Goal: Check status: Check status

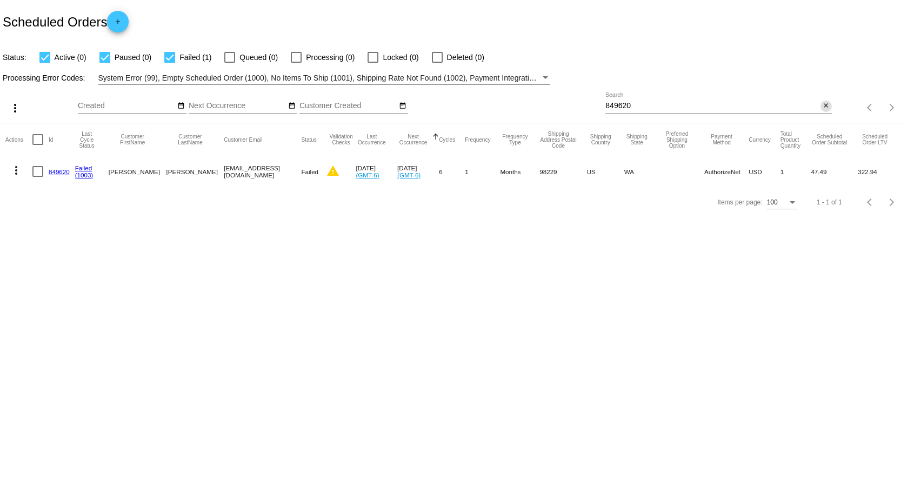
click at [830, 107] on mat-icon "close" at bounding box center [827, 106] width 8 height 9
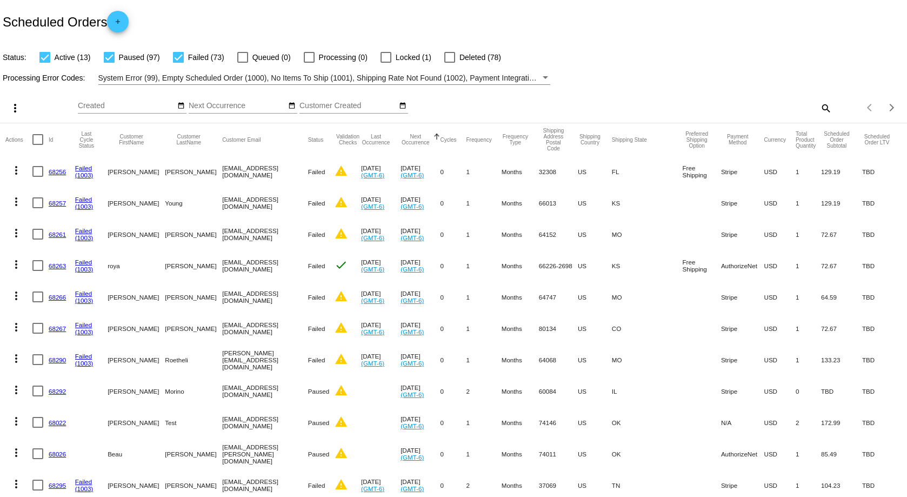
click at [430, 137] on button "Next Occurrence" at bounding box center [416, 140] width 30 height 12
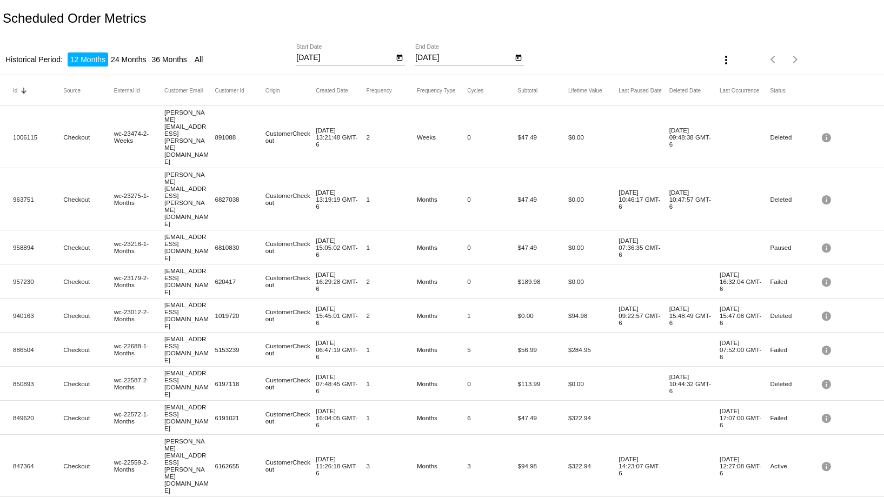
click at [724, 64] on mat-icon "more_vert" at bounding box center [726, 60] width 13 height 13
click at [742, 83] on span "Export" at bounding box center [752, 86] width 22 height 9
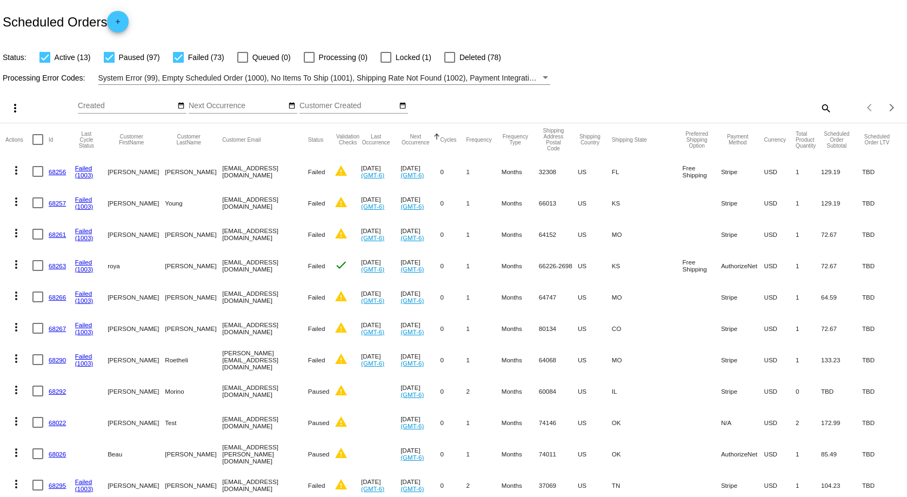
click at [819, 101] on mat-icon "search" at bounding box center [825, 108] width 13 height 17
click at [684, 98] on div "Search" at bounding box center [719, 102] width 226 height 21
click at [678, 108] on input "Search" at bounding box center [719, 106] width 226 height 9
paste input "187930"
type input "187930"
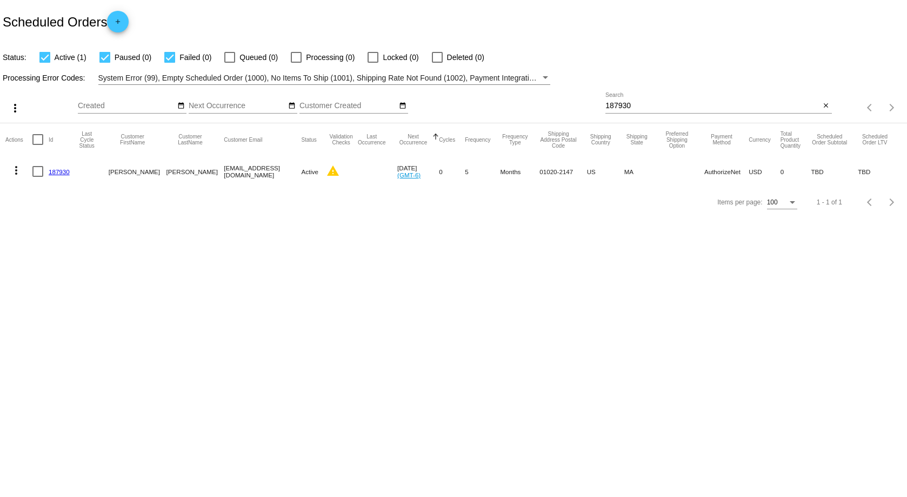
drag, startPoint x: 552, startPoint y: 111, endPoint x: 1056, endPoint y: 154, distance: 505.8
click at [907, 154] on html "Scheduled Orders add Status: Active (1) Paused (0) Failed (0) Queued (0) Proces…" at bounding box center [453, 248] width 907 height 497
click at [821, 296] on body "Scheduled Orders add Status: Active (1) Paused (0) Failed (0) Queued (0) Proces…" at bounding box center [453, 248] width 907 height 497
click at [65, 173] on link "187930" at bounding box center [59, 171] width 21 height 7
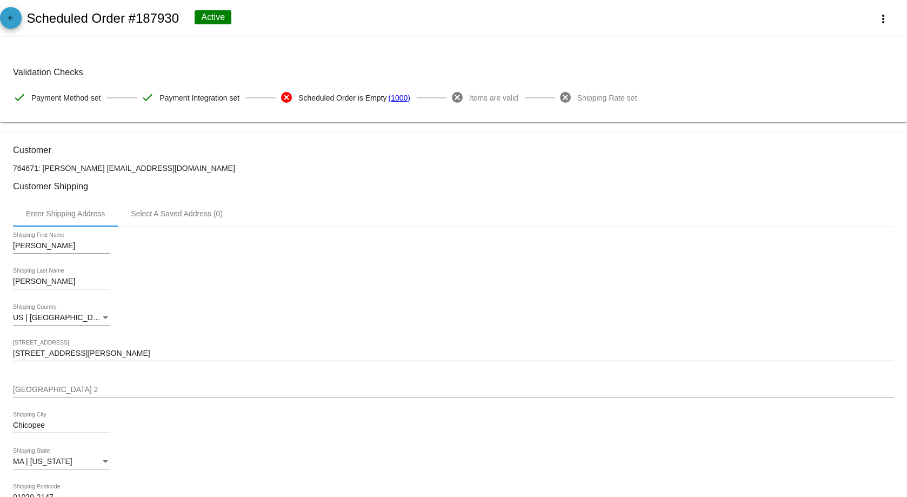
click at [15, 23] on mat-icon "arrow_back" at bounding box center [10, 20] width 13 height 13
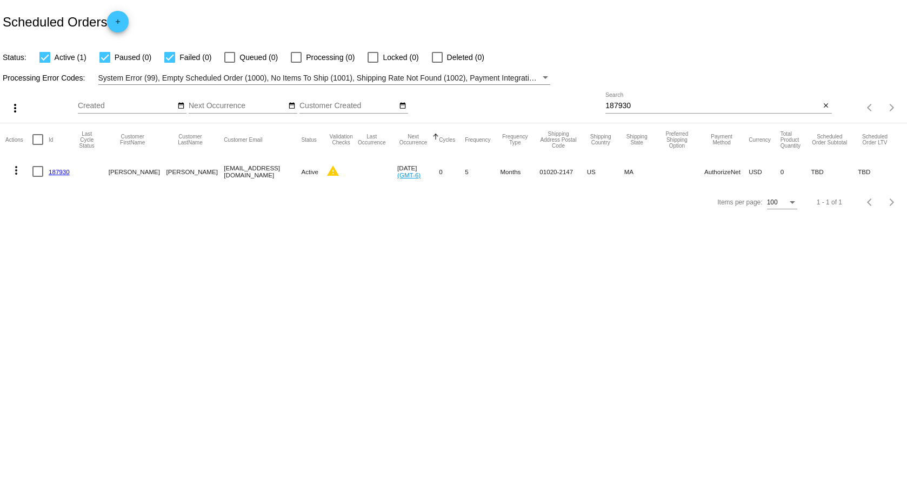
drag, startPoint x: 674, startPoint y: 100, endPoint x: 660, endPoint y: 105, distance: 14.9
click at [671, 103] on div "187930 Search" at bounding box center [713, 102] width 215 height 21
click at [658, 105] on input "187930" at bounding box center [713, 106] width 215 height 9
paste input "847364"
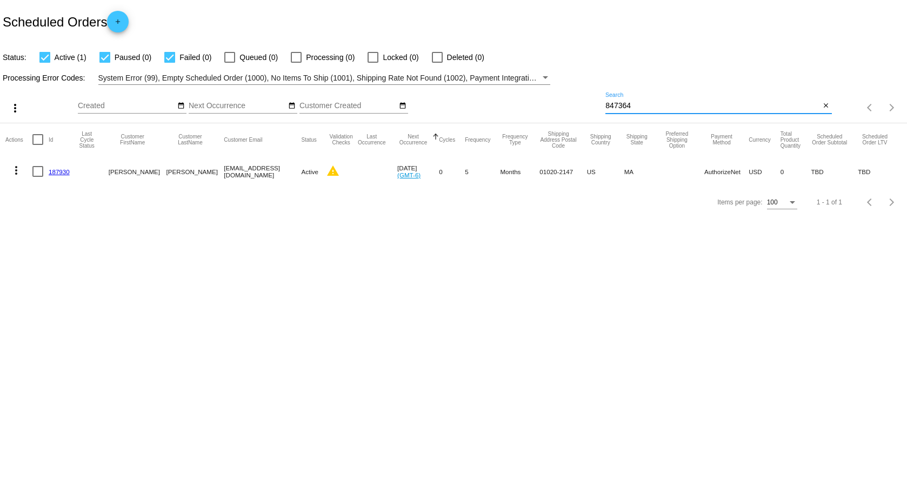
type input "847364"
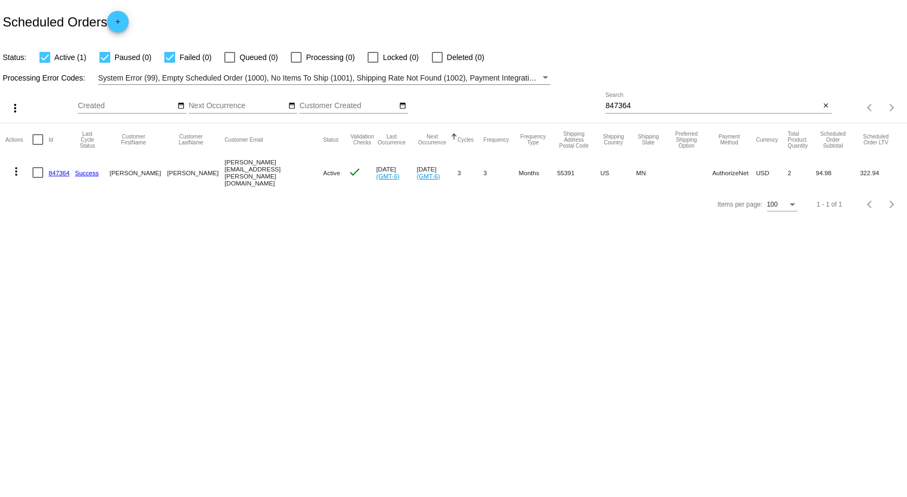
drag, startPoint x: 833, startPoint y: 173, endPoint x: 805, endPoint y: 173, distance: 27.6
click at [805, 173] on mat-row "more_vert 847364 Success Catherine Sweetman catherine.l.sweetman@gmail.com Acti…" at bounding box center [453, 173] width 897 height 34
copy mat-row "94.98"
drag, startPoint x: 879, startPoint y: 169, endPoint x: 858, endPoint y: 175, distance: 21.2
click at [860, 175] on mat-cell "322.94" at bounding box center [881, 173] width 42 height 34
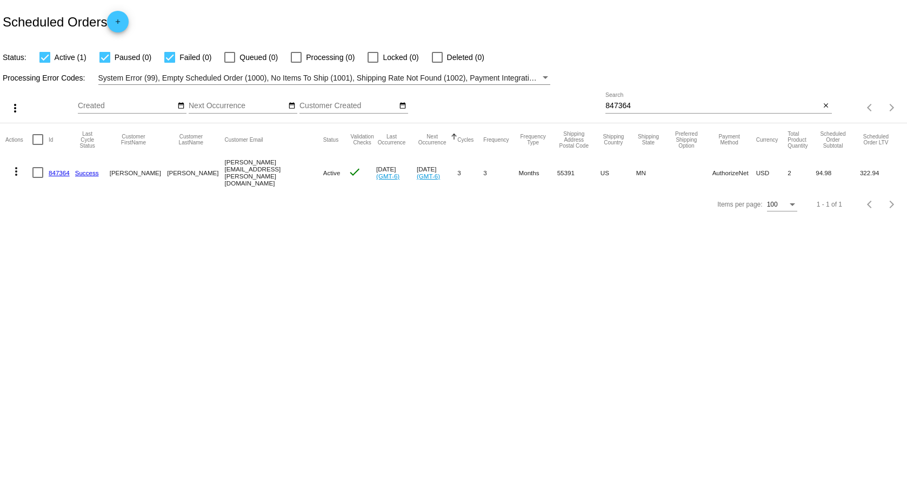
click at [61, 173] on link "847364" at bounding box center [59, 172] width 21 height 7
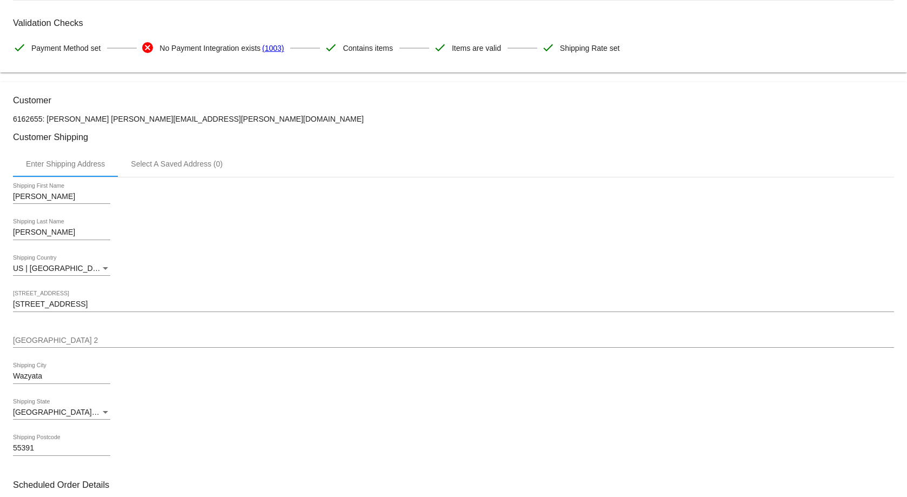
scroll to position [162, 0]
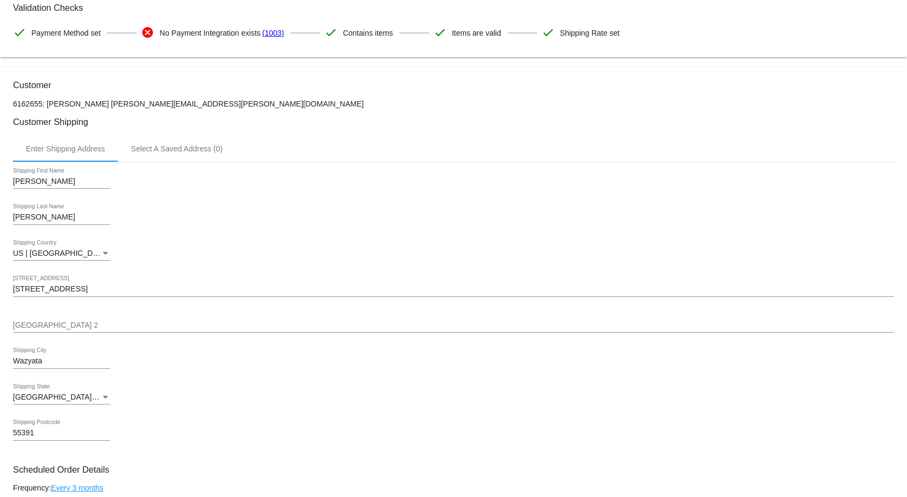
copy p "6162655"
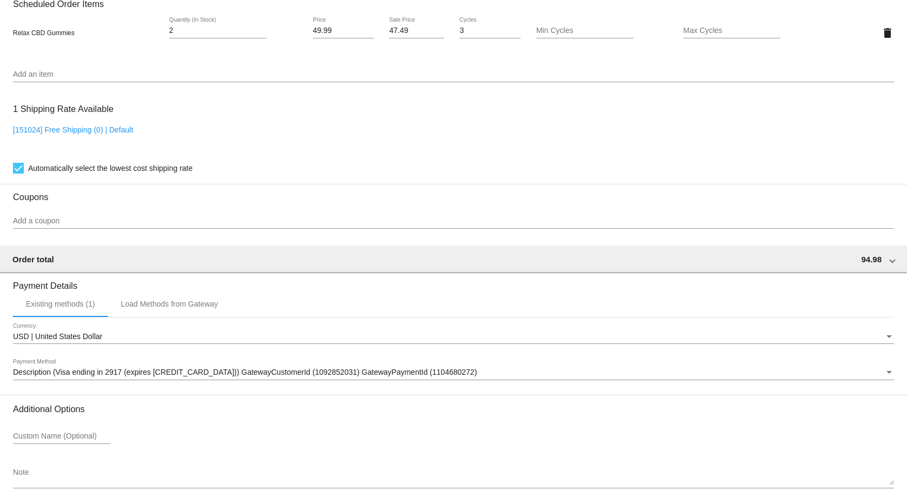
scroll to position [814, 0]
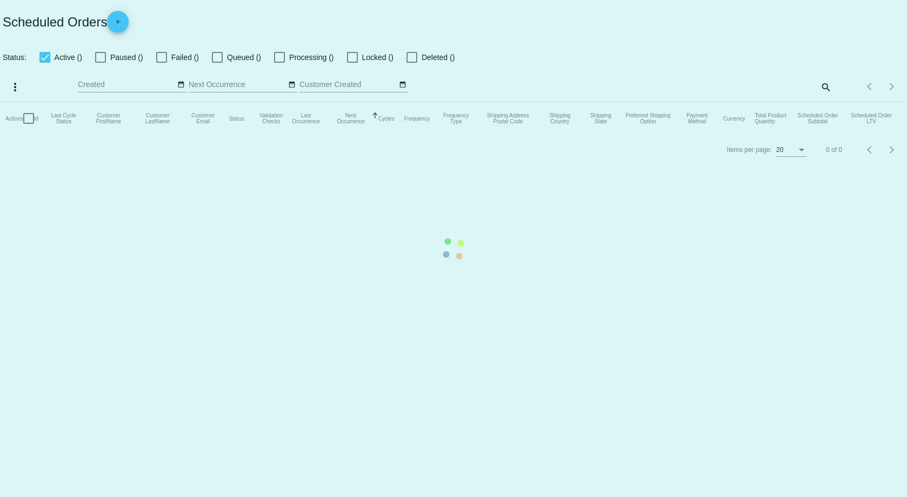
checkbox input "true"
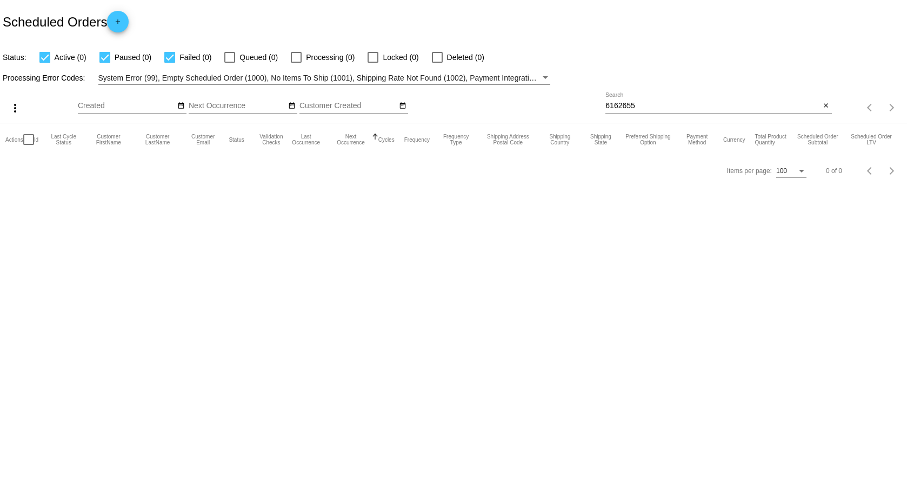
click at [656, 103] on input "6162655" at bounding box center [713, 106] width 215 height 9
paste input "847364"
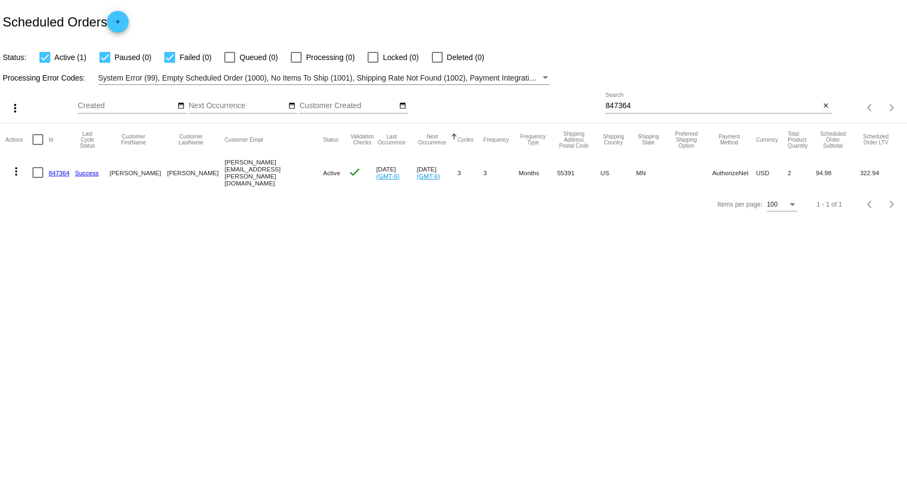
click at [656, 111] on div "847364 Search" at bounding box center [713, 102] width 215 height 21
click at [656, 105] on input "847364" at bounding box center [713, 106] width 215 height 9
paste input "33"
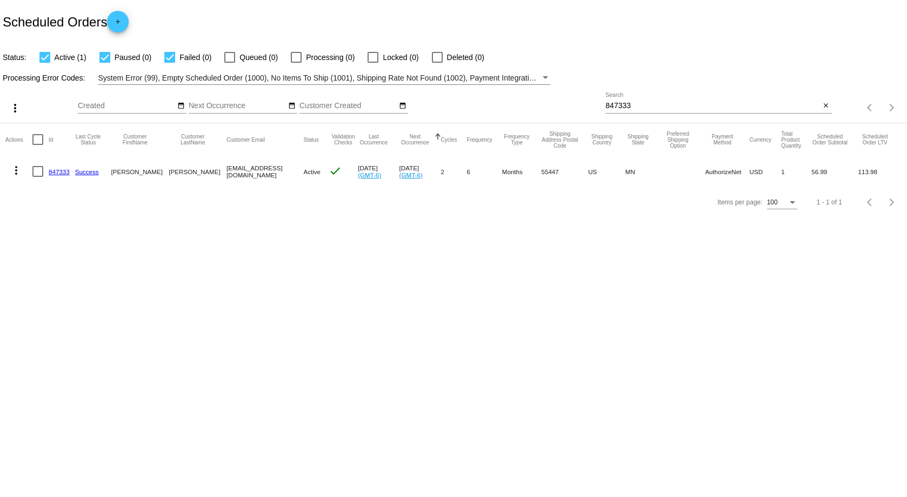
click at [661, 102] on input "847333" at bounding box center [713, 106] width 215 height 9
paste input "690114"
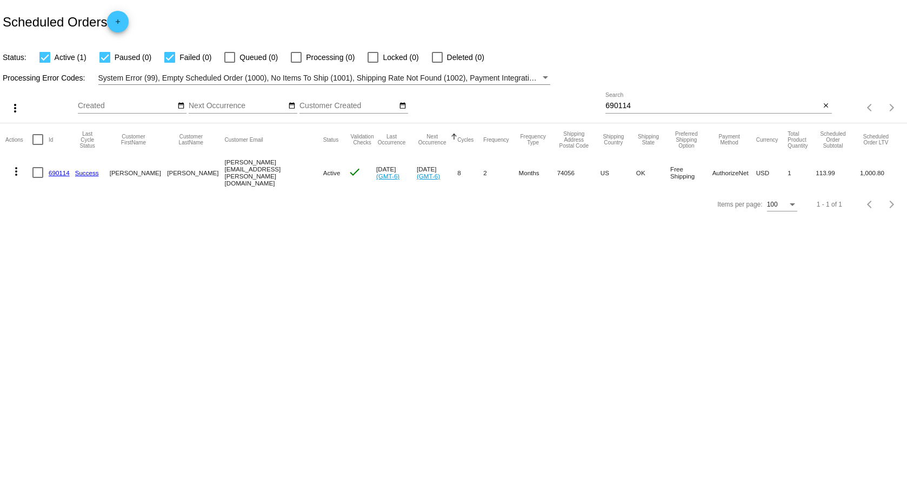
click at [699, 108] on input "690114" at bounding box center [713, 106] width 215 height 9
paste input "556781"
drag, startPoint x: 820, startPoint y: 176, endPoint x: 808, endPoint y: 178, distance: 12.5
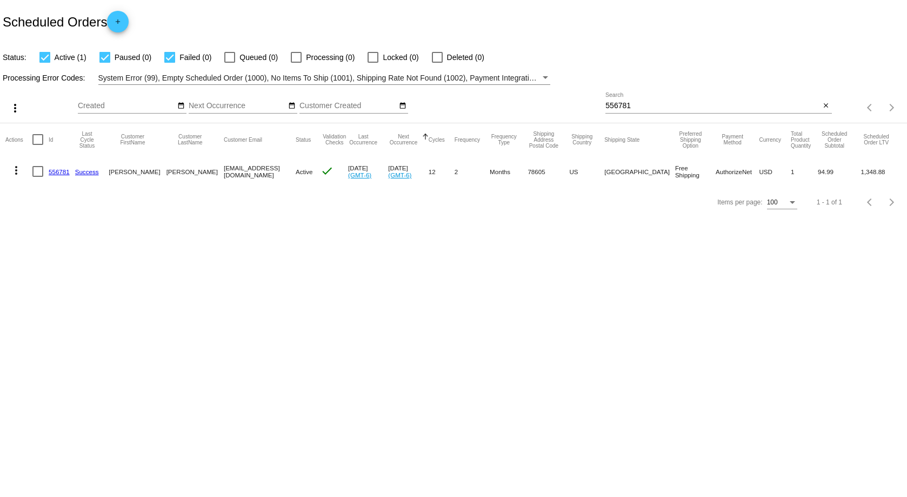
click at [818, 178] on mat-cell "94.99" at bounding box center [839, 171] width 43 height 31
copy mat-cell "94.99"
drag, startPoint x: 890, startPoint y: 169, endPoint x: 855, endPoint y: 171, distance: 34.1
click at [855, 171] on mat-row "more_vert 556781 Success Jared Davis jared.davis81@gmail.com Active check Jul 2…" at bounding box center [453, 171] width 897 height 31
copy mat-row "1,348.88"
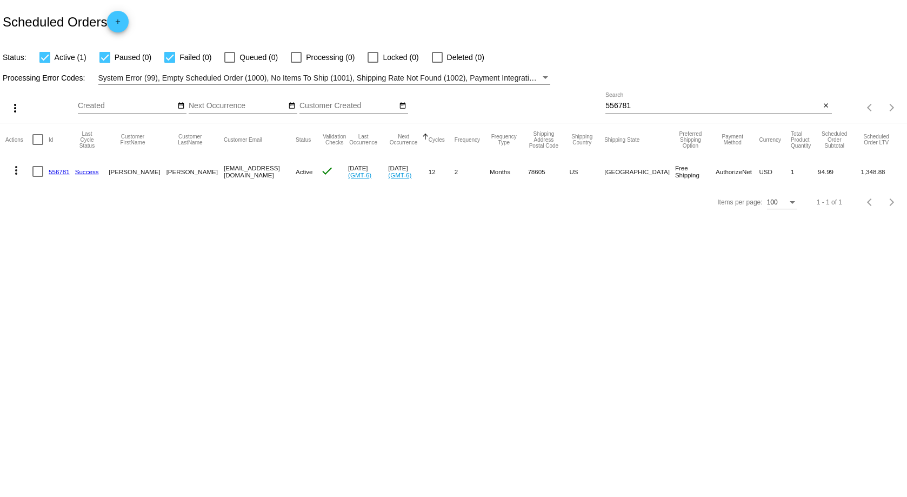
click at [651, 102] on input "556781" at bounding box center [713, 106] width 215 height 9
click at [650, 102] on input "556781" at bounding box center [713, 106] width 215 height 9
paste input "28813"
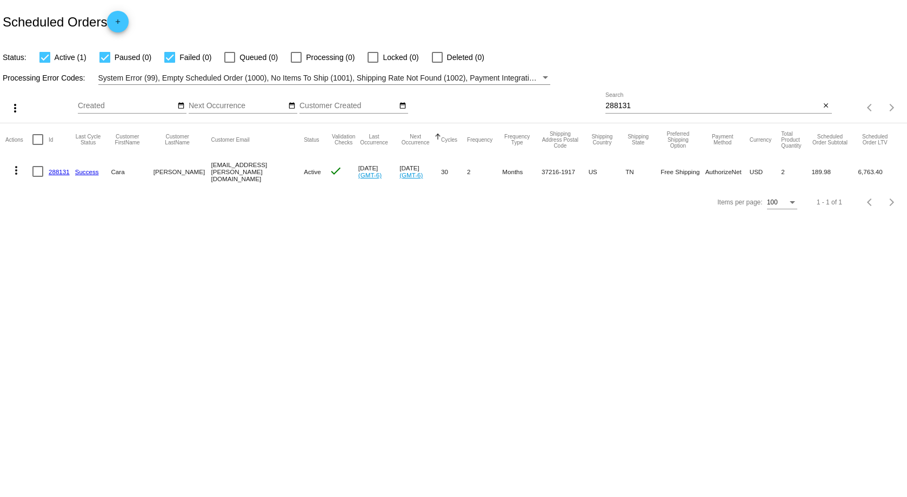
drag, startPoint x: 803, startPoint y: 168, endPoint x: 828, endPoint y: 169, distance: 24.9
click at [828, 169] on mat-row "more_vert 288131 Success Cara Meissner cara.meissner@gmail.com Active check Jul…" at bounding box center [453, 171] width 897 height 31
copy mat-row "189.98"
drag, startPoint x: 896, startPoint y: 169, endPoint x: 853, endPoint y: 176, distance: 42.9
click at [853, 176] on mat-row "more_vert 288131 Success Cara Meissner cara.meissner@gmail.com Active check Jul…" at bounding box center [453, 171] width 897 height 31
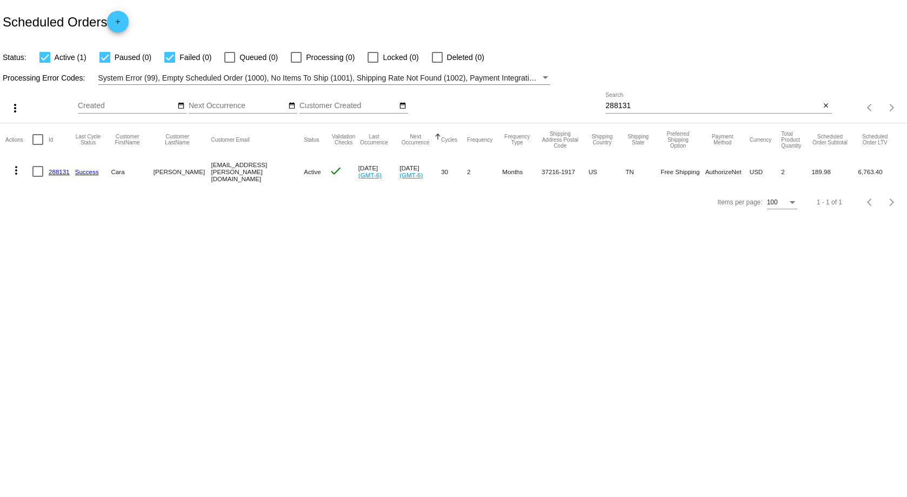
copy mat-row "6,763.40"
click at [514, 217] on div "Items per page: 100 1 - 1 of 1" at bounding box center [453, 202] width 907 height 30
click at [714, 102] on input "288131" at bounding box center [713, 106] width 215 height 9
drag, startPoint x: 706, startPoint y: 104, endPoint x: 334, endPoint y: 85, distance: 372.0
click at [334, 85] on div "more_vert Aug Jan Feb Mar Apr 1" at bounding box center [453, 104] width 907 height 38
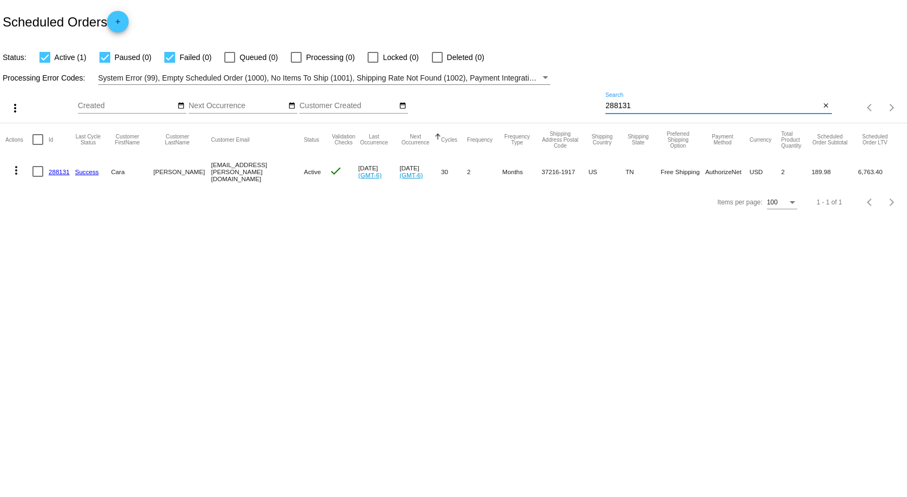
paste input "422755"
drag, startPoint x: 831, startPoint y: 169, endPoint x: 811, endPoint y: 173, distance: 20.5
click at [812, 173] on mat-cell "142.49" at bounding box center [835, 171] width 47 height 31
copy mat-cell "142.49"
drag, startPoint x: 885, startPoint y: 169, endPoint x: 853, endPoint y: 174, distance: 32.3
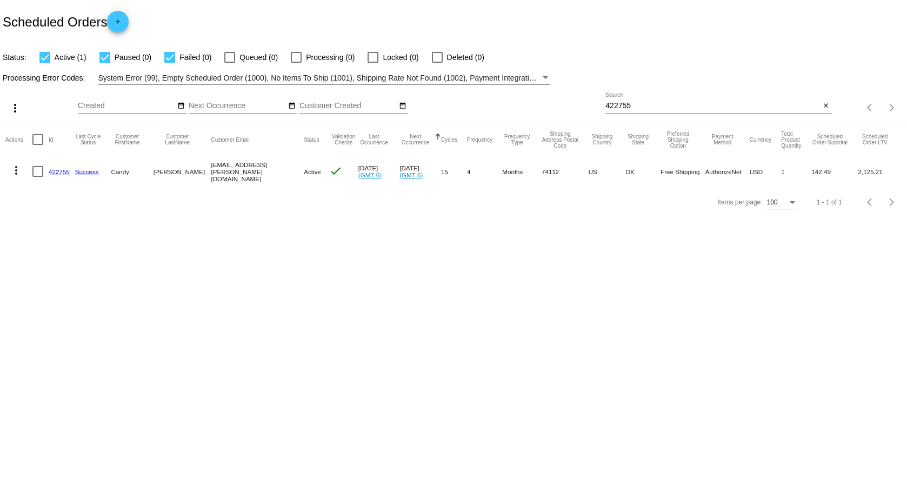
click at [853, 174] on mat-row "more_vert 422755 Success Candy Ogden candy.ogden@protonmail.com Active check Ma…" at bounding box center [453, 171] width 897 height 31
copy mat-row "2,125.21"
click at [690, 108] on input "422755" at bounding box center [713, 106] width 215 height 9
paste input "576336"
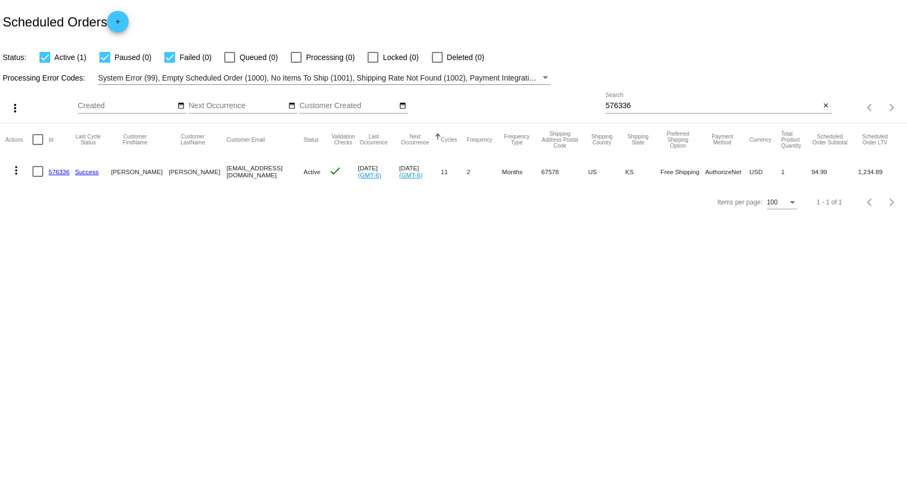
drag, startPoint x: 831, startPoint y: 169, endPoint x: 804, endPoint y: 171, distance: 27.7
click at [804, 171] on mat-row "more_vert 576336 Success Cheryl Eisenhour cherylyme@hotmail.com Active check Ju…" at bounding box center [453, 171] width 897 height 31
copy mat-row "94.99"
drag, startPoint x: 903, startPoint y: 175, endPoint x: 891, endPoint y: 170, distance: 12.7
click at [903, 175] on mat-table "Actions Id Last Cycle Status Customer FirstName Customer LastName Customer Emai…" at bounding box center [453, 155] width 907 height 64
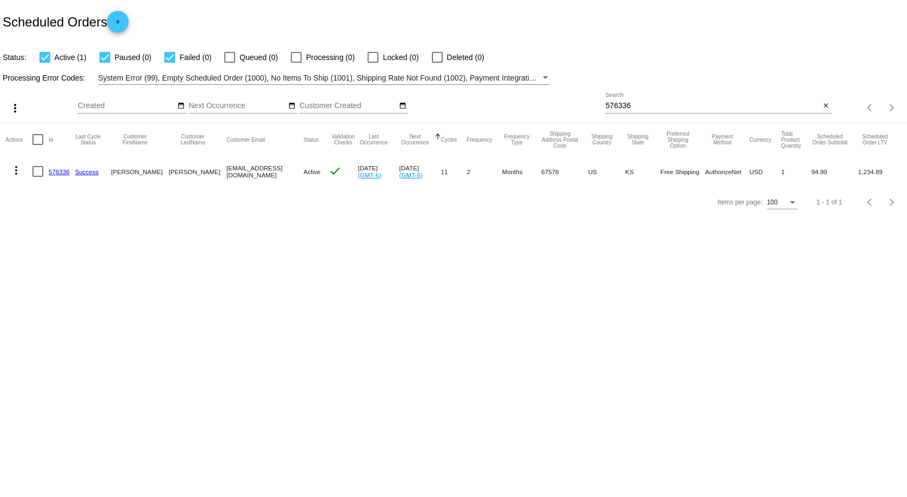
drag, startPoint x: 891, startPoint y: 170, endPoint x: 858, endPoint y: 172, distance: 32.5
click at [859, 172] on mat-cell "1,234.89" at bounding box center [880, 171] width 43 height 31
copy mat-cell "1,234.89"
drag, startPoint x: 638, startPoint y: 96, endPoint x: 643, endPoint y: 105, distance: 10.4
click at [638, 96] on div "576336 Search" at bounding box center [713, 102] width 215 height 21
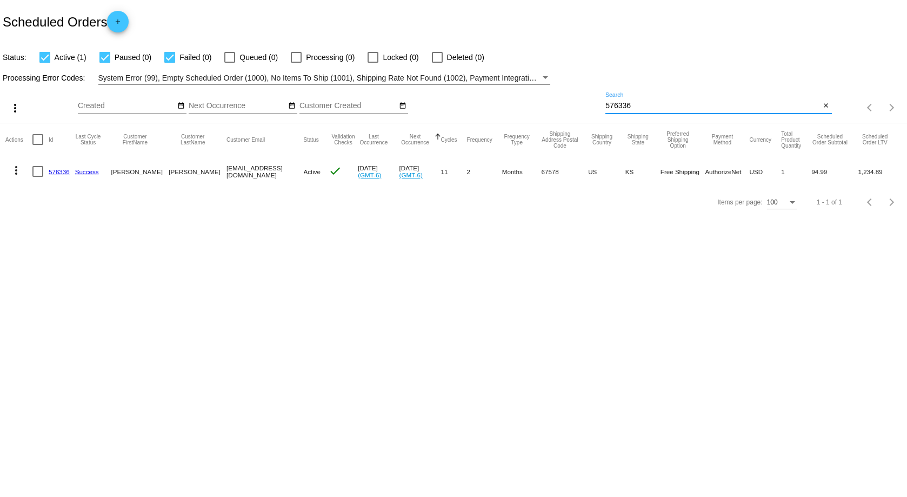
click at [645, 107] on input "576336" at bounding box center [713, 106] width 215 height 9
paste input "6830"
drag, startPoint x: 838, startPoint y: 169, endPoint x: 808, endPoint y: 171, distance: 29.3
click at [811, 171] on mat-cell "341.94" at bounding box center [834, 171] width 47 height 31
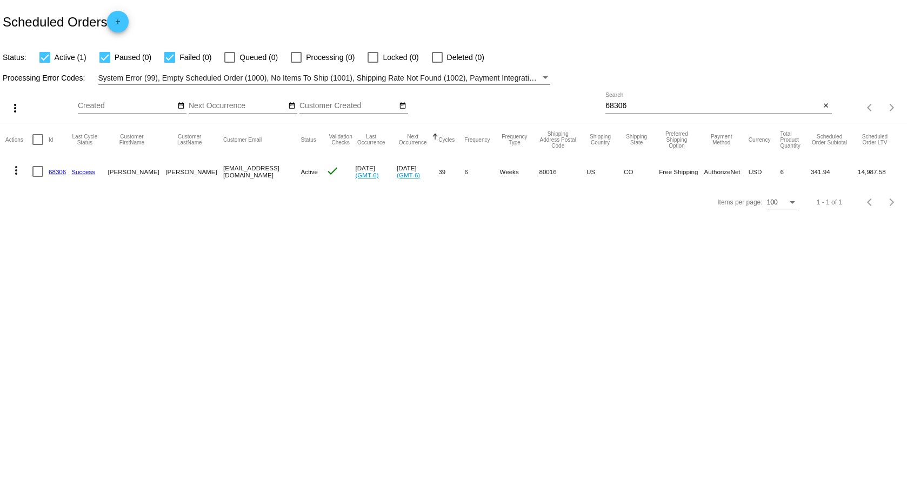
drag, startPoint x: 868, startPoint y: 173, endPoint x: 886, endPoint y: 173, distance: 17.8
click at [868, 173] on mat-cell "14,987.58" at bounding box center [880, 171] width 44 height 31
drag, startPoint x: 892, startPoint y: 172, endPoint x: 854, endPoint y: 175, distance: 38.0
click at [854, 175] on mat-row "more_vert 68306 Success Leslie Sogge lesliesogge@yahoo.com Active check Jul 21 …" at bounding box center [453, 171] width 897 height 31
click at [638, 102] on input "68306" at bounding box center [713, 106] width 215 height 9
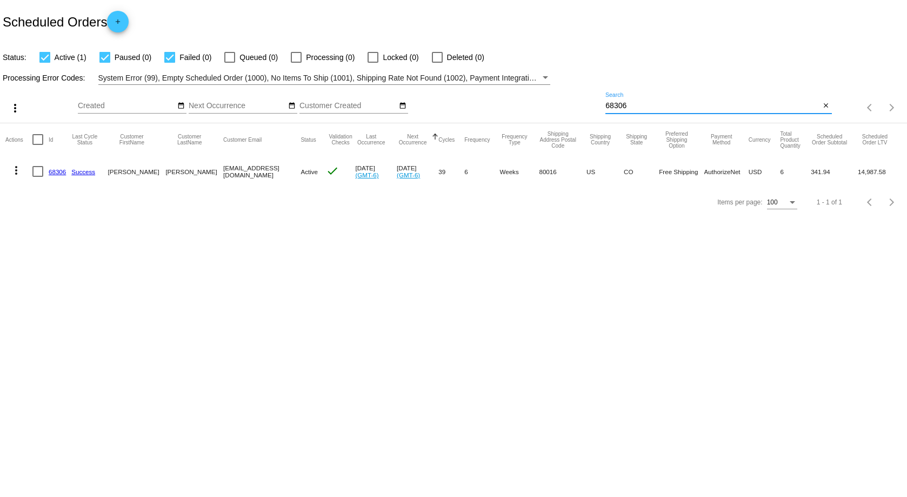
drag, startPoint x: 638, startPoint y: 102, endPoint x: 616, endPoint y: 103, distance: 21.7
click at [616, 103] on input "68306" at bounding box center [713, 106] width 215 height 9
paste input "336037"
drag, startPoint x: 830, startPoint y: 169, endPoint x: 807, endPoint y: 175, distance: 23.0
click at [812, 175] on mat-cell "142.49" at bounding box center [835, 171] width 47 height 31
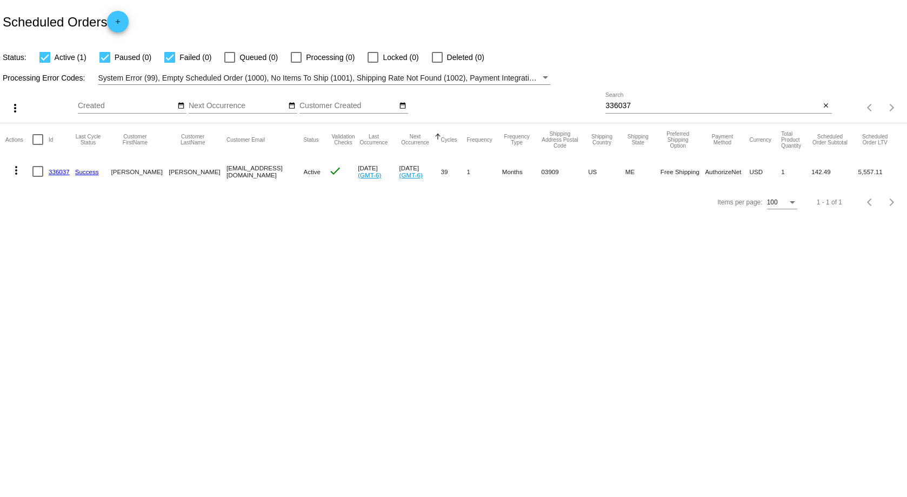
click at [850, 163] on mat-cell "142.49" at bounding box center [835, 171] width 47 height 31
drag, startPoint x: 890, startPoint y: 172, endPoint x: 853, endPoint y: 175, distance: 37.5
click at [853, 175] on mat-row "more_vert 336037 Success Kathleen Karp kclermont@msn.com Active check Jul 26 20…" at bounding box center [453, 171] width 897 height 31
click at [653, 107] on input "336037" at bounding box center [713, 106] width 215 height 9
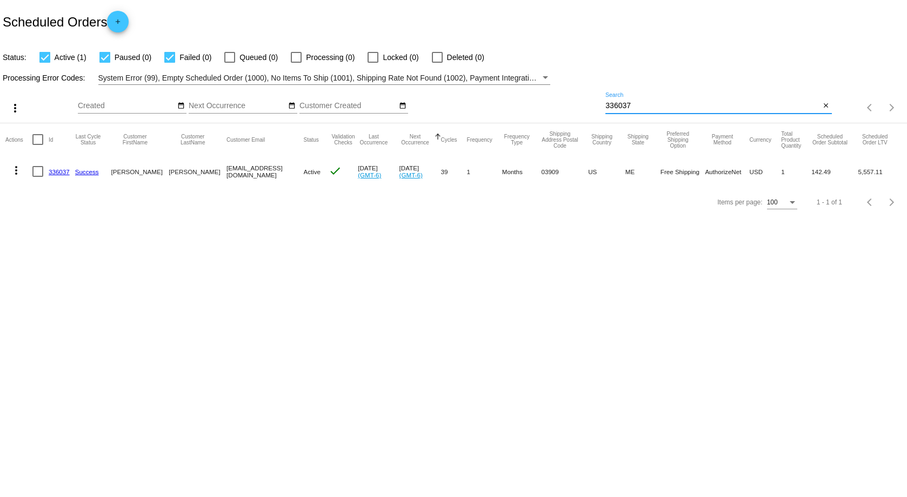
paste input "775612"
drag, startPoint x: 838, startPoint y: 168, endPoint x: 804, endPoint y: 175, distance: 34.8
click at [804, 175] on mat-row "more_vert 775612 Success Diane Davis dd31755@gmail.com Active check Jul 29 2025…" at bounding box center [453, 171] width 897 height 31
click at [882, 175] on mat-cell "786.84" at bounding box center [880, 171] width 43 height 31
drag, startPoint x: 884, startPoint y: 173, endPoint x: 857, endPoint y: 178, distance: 27.0
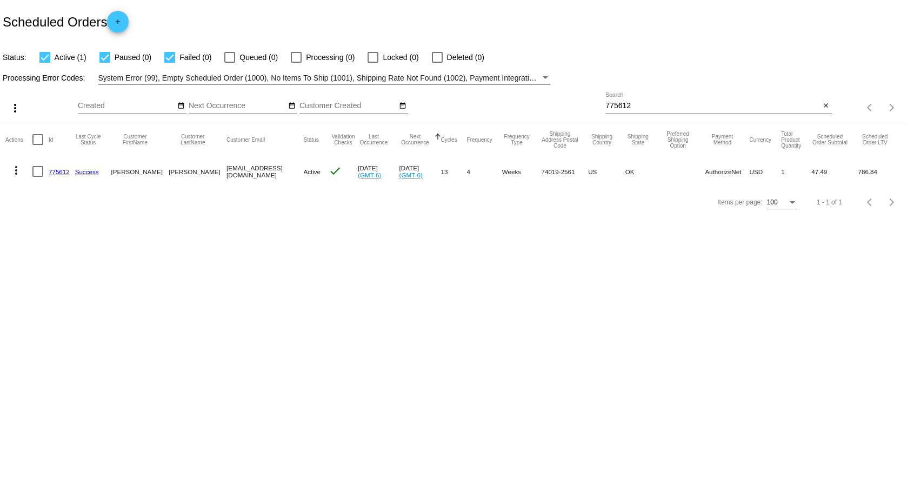
click at [859, 178] on mat-cell "786.84" at bounding box center [880, 171] width 43 height 31
click at [635, 105] on input "775612" at bounding box center [713, 106] width 215 height 9
drag, startPoint x: 635, startPoint y: 105, endPoint x: 574, endPoint y: 106, distance: 61.1
click at [574, 106] on div "more_vert Aug Jan Feb Mar Apr 1" at bounding box center [453, 104] width 907 height 38
paste input "227468"
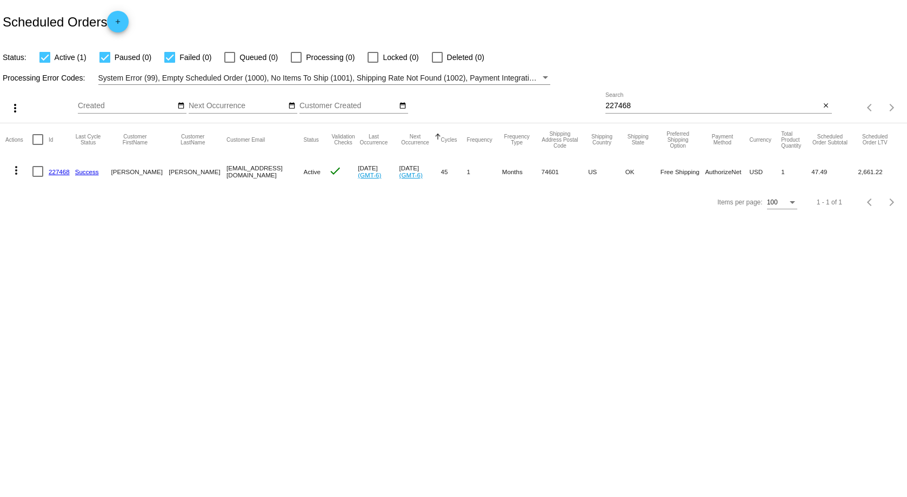
drag, startPoint x: 833, startPoint y: 173, endPoint x: 802, endPoint y: 178, distance: 31.4
click at [802, 178] on mat-row "more_vert 227468 Success Angela Johnson ajteby@gmail.com Active check Jul 21 20…" at bounding box center [453, 171] width 897 height 31
click at [864, 171] on mat-cell "2,661.22" at bounding box center [880, 171] width 43 height 31
drag, startPoint x: 888, startPoint y: 170, endPoint x: 838, endPoint y: 177, distance: 51.3
click at [838, 177] on mat-row "more_vert 227468 Success Angela Johnson ajteby@gmail.com Active check Jul 21 20…" at bounding box center [453, 171] width 897 height 31
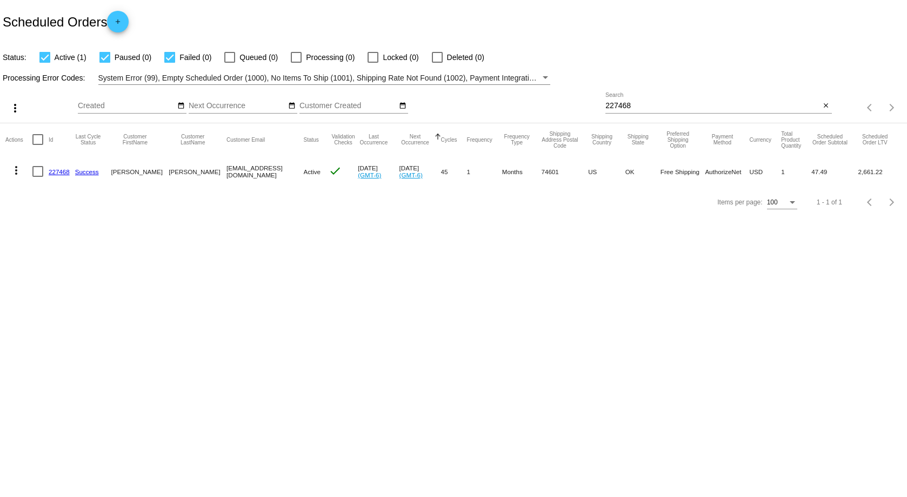
click at [692, 106] on input "227468" at bounding box center [713, 106] width 215 height 9
paste input "161429"
drag, startPoint x: 838, startPoint y: 170, endPoint x: 808, endPoint y: 177, distance: 30.0
click at [808, 177] on mat-row "more_vert 161429 Success Sue Keehn progcon7@hotmail.com Active check Jul 15 202…" at bounding box center [453, 171] width 897 height 31
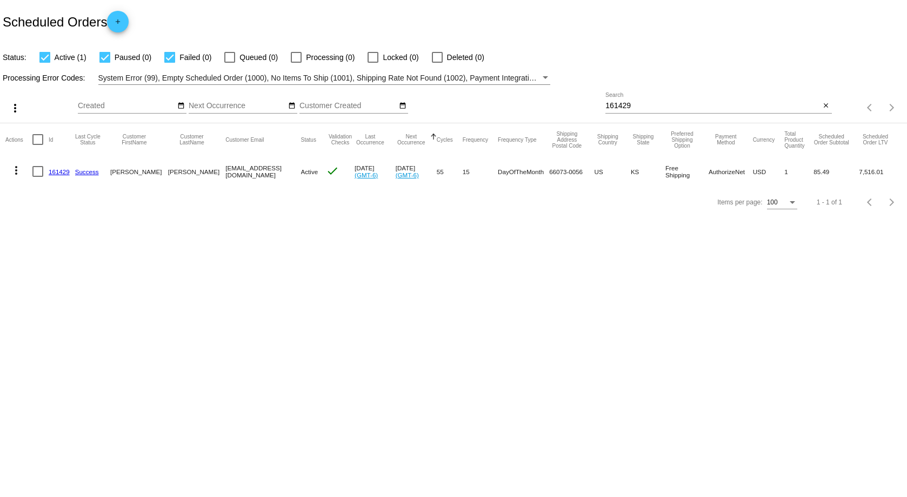
click at [885, 169] on mat-cell "7,516.01" at bounding box center [880, 171] width 43 height 31
drag, startPoint x: 886, startPoint y: 169, endPoint x: 852, endPoint y: 174, distance: 34.3
click at [852, 174] on mat-row "more_vert 161429 Success Sue Keehn progcon7@hotmail.com Active check Jul 15 202…" at bounding box center [453, 171] width 897 height 31
click at [869, 173] on mat-cell "7,516.01" at bounding box center [880, 171] width 43 height 31
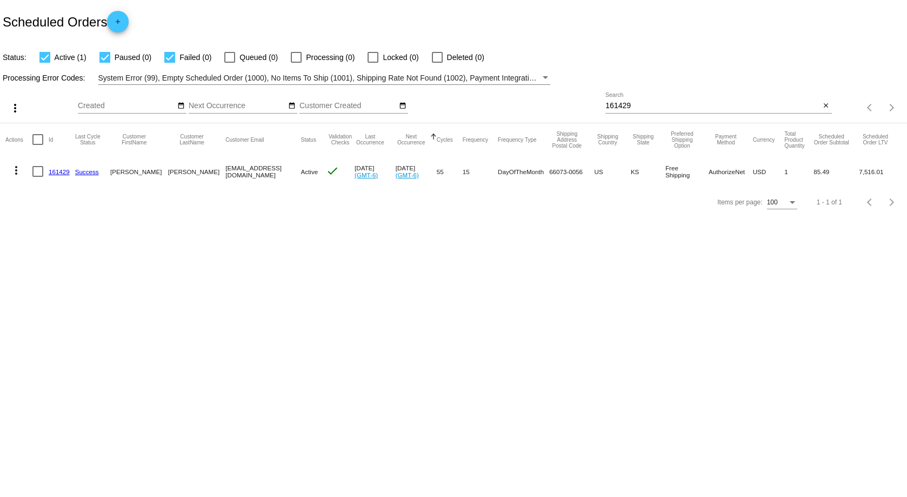
click at [734, 109] on input "161429" at bounding box center [713, 106] width 215 height 9
paste input "849620"
click at [825, 169] on mat-cell "47.49" at bounding box center [834, 171] width 47 height 31
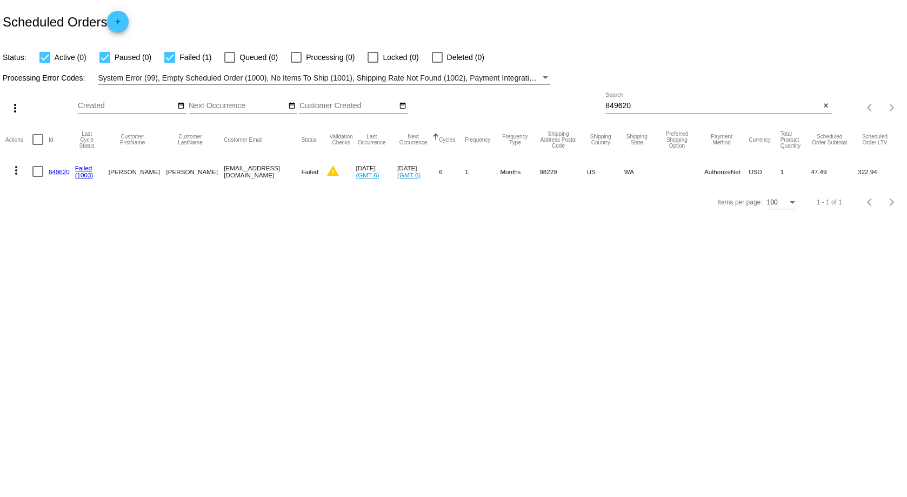
click at [823, 171] on mat-cell "47.49" at bounding box center [834, 171] width 47 height 31
drag, startPoint x: 829, startPoint y: 171, endPoint x: 806, endPoint y: 171, distance: 23.3
click at [806, 171] on mat-row "more_vert 849620 Failed (1003) Sarah Andersen sandersen95@hotmail.com Failed wa…" at bounding box center [453, 171] width 897 height 31
click at [871, 174] on mat-cell "322.94" at bounding box center [880, 171] width 44 height 31
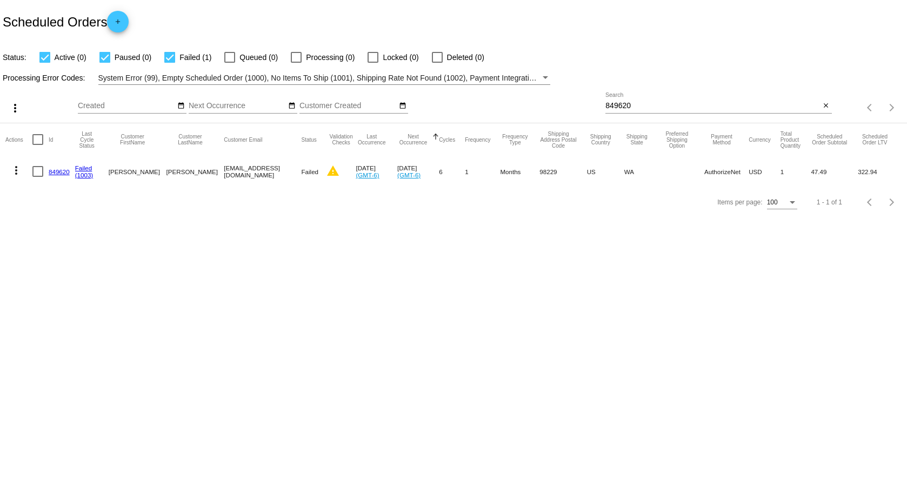
click at [871, 174] on mat-cell "322.94" at bounding box center [880, 171] width 44 height 31
click at [642, 105] on input "849620" at bounding box center [713, 106] width 215 height 9
paste input "18018"
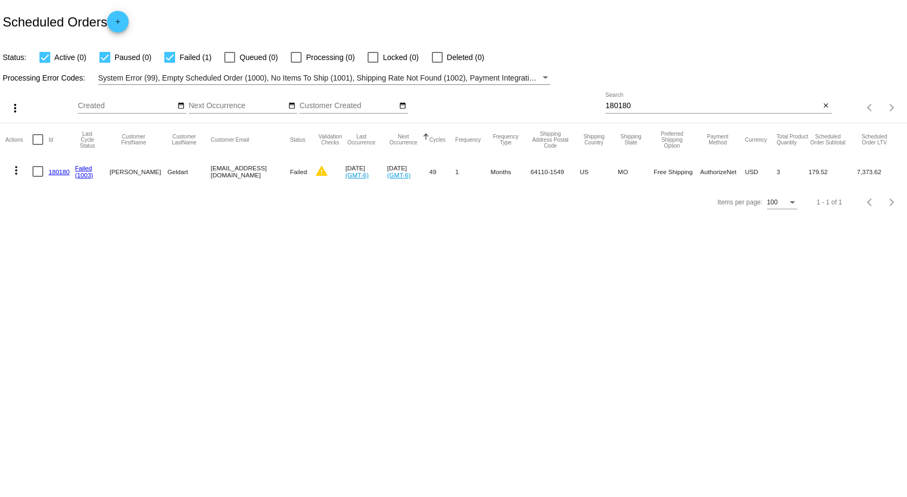
drag, startPoint x: 834, startPoint y: 168, endPoint x: 810, endPoint y: 182, distance: 28.4
click at [810, 182] on mat-cell "179.52" at bounding box center [833, 171] width 48 height 31
drag, startPoint x: 831, startPoint y: 175, endPoint x: 807, endPoint y: 177, distance: 23.9
click at [809, 177] on mat-cell "179.52" at bounding box center [833, 171] width 48 height 31
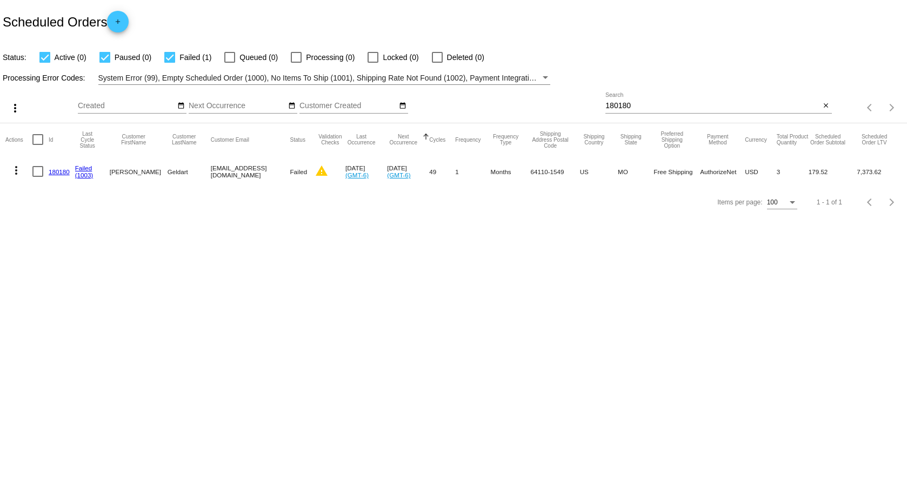
click at [840, 265] on body "Scheduled Orders add Status: Active (0) Paused (0) Failed (1) Queued (0) Proces…" at bounding box center [453, 248] width 907 height 497
drag, startPoint x: 892, startPoint y: 171, endPoint x: 851, endPoint y: 181, distance: 42.2
click at [851, 181] on mat-row "more_vert 180180 Failed (1003) Emilee Geldart emileegeldart@gmail.com Failed wa…" at bounding box center [453, 171] width 897 height 31
drag, startPoint x: 625, startPoint y: 101, endPoint x: 635, endPoint y: 105, distance: 10.9
click at [625, 102] on input "180180" at bounding box center [713, 106] width 215 height 9
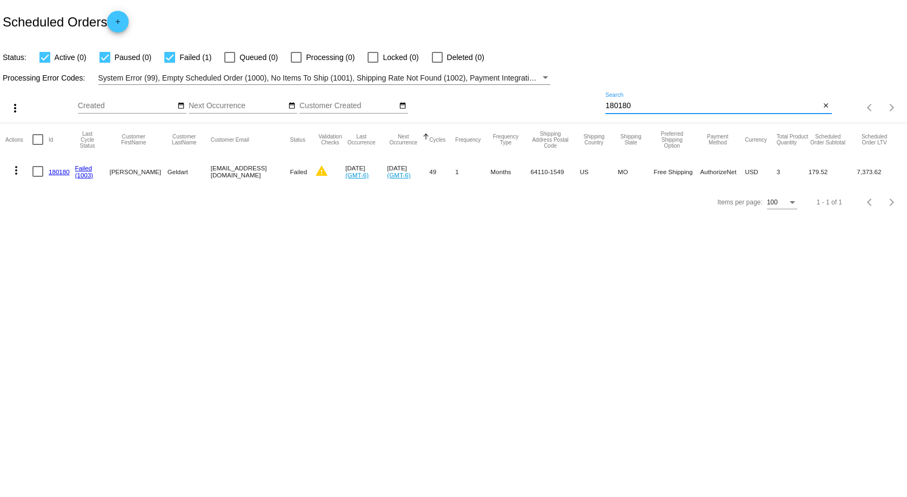
drag, startPoint x: 649, startPoint y: 108, endPoint x: 571, endPoint y: 107, distance: 77.9
click at [571, 107] on div "more_vert Aug Jan Feb Mar Apr 1" at bounding box center [453, 104] width 907 height 38
paste input "886504"
drag, startPoint x: 838, startPoint y: 170, endPoint x: 805, endPoint y: 173, distance: 32.6
click at [805, 173] on mat-row "more_vert 886504 Failed (1003) Michael Shows parrishshowskds@gmail.com Failed w…" at bounding box center [453, 171] width 897 height 31
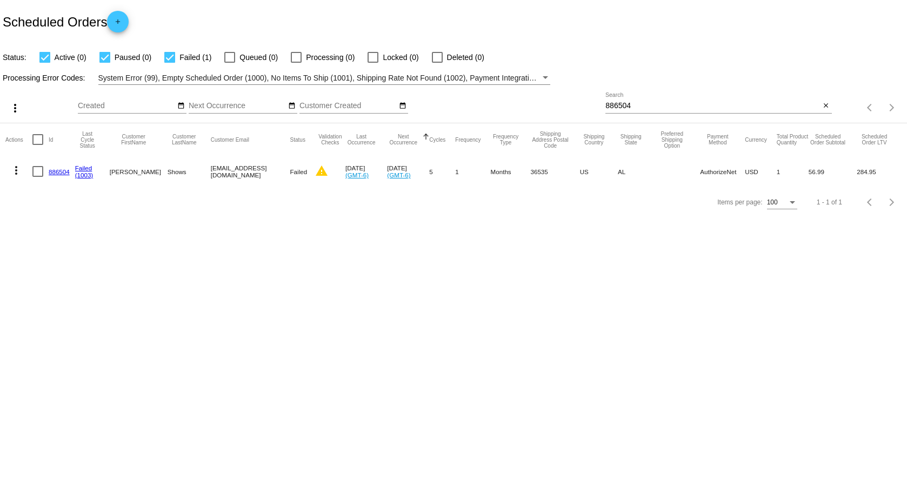
click at [873, 169] on mat-cell "284.95" at bounding box center [879, 171] width 45 height 31
drag, startPoint x: 879, startPoint y: 169, endPoint x: 854, endPoint y: 170, distance: 25.4
click at [854, 170] on mat-row "more_vert 886504 Failed (1003) Michael Shows parrishshowskds@gmail.com Failed w…" at bounding box center [453, 171] width 897 height 31
click at [150, 280] on body "Scheduled Orders add Status: Active (0) Paused (0) Failed (1) Queued (0) Proces…" at bounding box center [453, 248] width 907 height 497
click at [687, 104] on input "886504" at bounding box center [713, 106] width 215 height 9
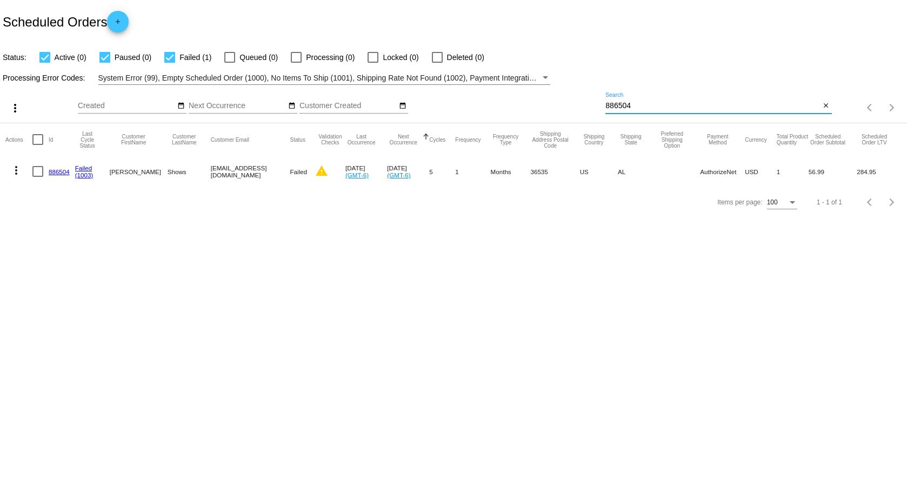
click at [685, 105] on input "886504" at bounding box center [713, 106] width 215 height 9
paste input "318871"
drag, startPoint x: 827, startPoint y: 167, endPoint x: 800, endPoint y: 175, distance: 28.7
click at [800, 175] on mat-row "more_vert 318871 Failed (1003) Jillian Barca jillianbranch@hotmail.com Failed w…" at bounding box center [453, 171] width 897 height 31
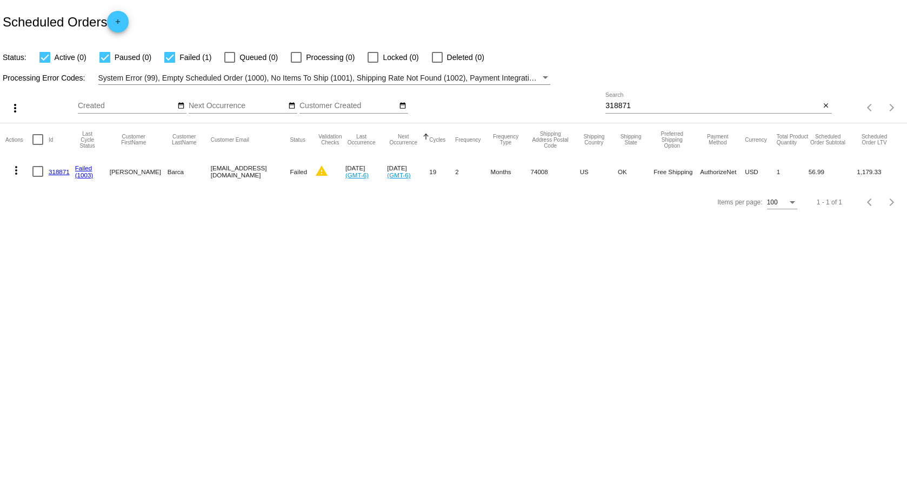
click at [871, 178] on mat-cell "1,179.33" at bounding box center [879, 171] width 45 height 31
drag, startPoint x: 871, startPoint y: 172, endPoint x: 853, endPoint y: 173, distance: 17.9
click at [853, 173] on mat-row "more_vert 318871 Failed (1003) Jillian Barca jillianbranch@hotmail.com Failed w…" at bounding box center [453, 171] width 897 height 31
click at [668, 110] on div "318871 Search" at bounding box center [713, 102] width 215 height 21
click at [664, 107] on input "318871" at bounding box center [713, 106] width 215 height 9
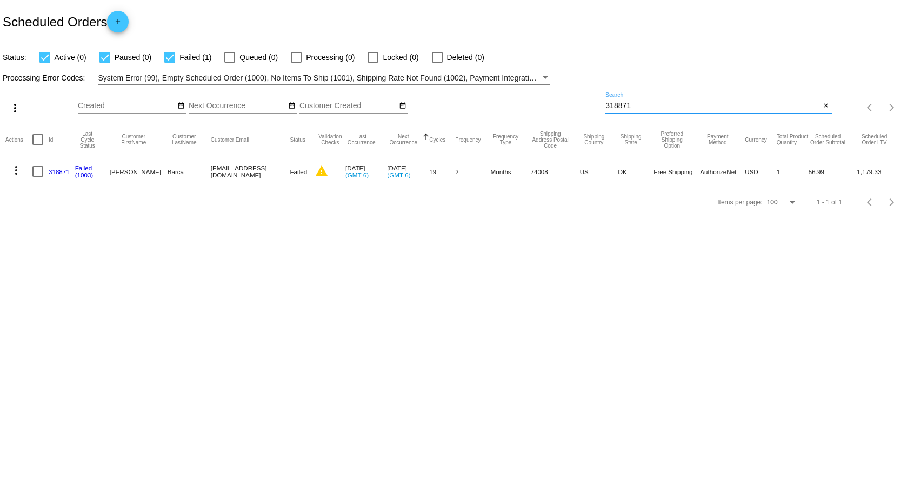
click at [664, 107] on input "318871" at bounding box center [713, 106] width 215 height 9
paste input "288458"
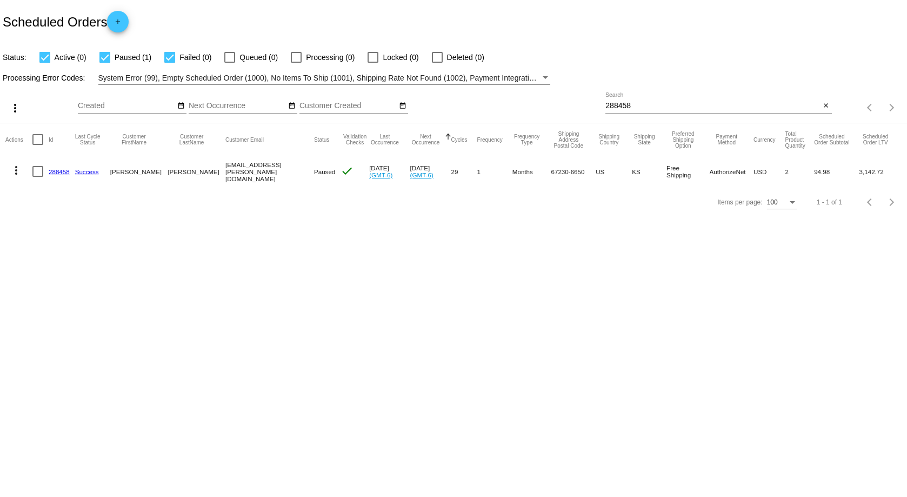
drag, startPoint x: 827, startPoint y: 173, endPoint x: 802, endPoint y: 181, distance: 26.2
click at [802, 181] on mat-row "more_vert 288458 Success Robert Lysen slysen@cox.net Paused check Jul 6 2025 (G…" at bounding box center [453, 171] width 897 height 31
click at [873, 173] on mat-cell "3,142.72" at bounding box center [881, 171] width 42 height 31
click at [693, 109] on input "288458" at bounding box center [713, 106] width 215 height 9
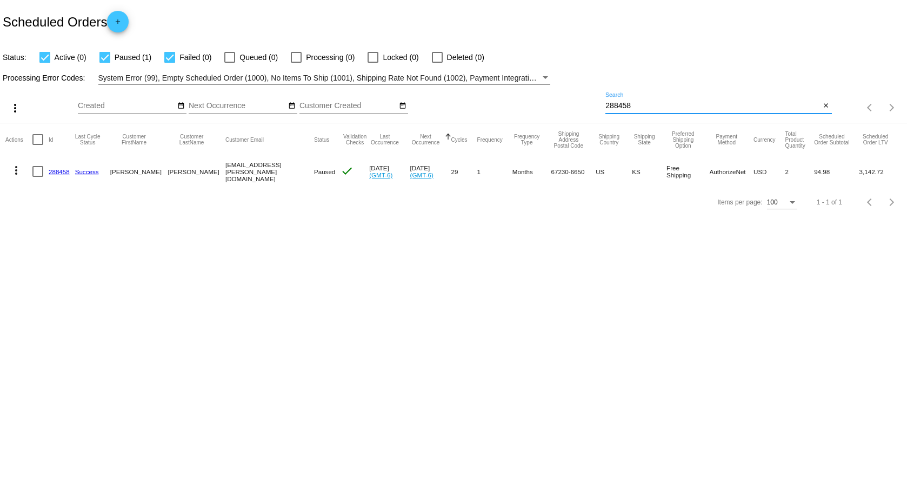
click at [693, 109] on input "288458" at bounding box center [713, 106] width 215 height 9
paste input "957230"
drag, startPoint x: 836, startPoint y: 169, endPoint x: 806, endPoint y: 177, distance: 30.8
click at [806, 177] on mat-row "more_vert 957230 Failed (2000) Curtis Priest curtispriest1812@comcast.net Faile…" at bounding box center [453, 171] width 897 height 31
click at [15, 170] on mat-icon "more_vert" at bounding box center [16, 170] width 13 height 13
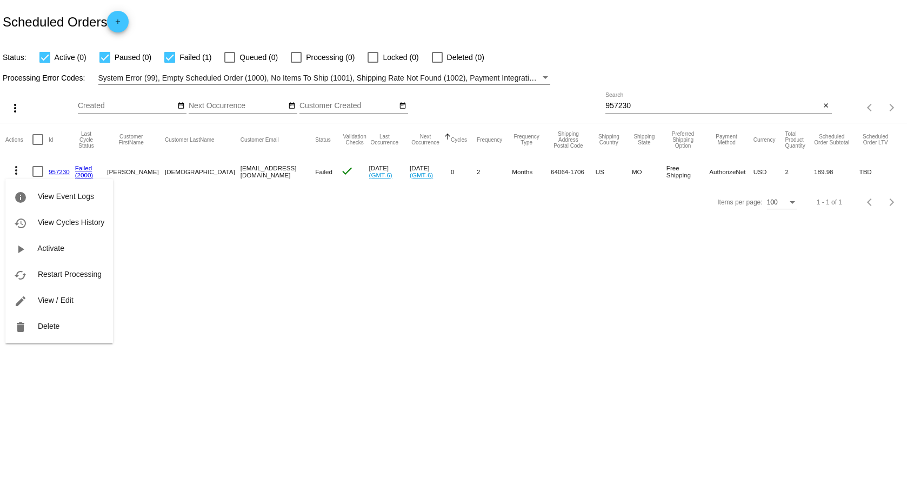
click at [693, 289] on div at bounding box center [453, 248] width 907 height 497
click at [689, 114] on div "957230 Search close" at bounding box center [719, 107] width 226 height 31
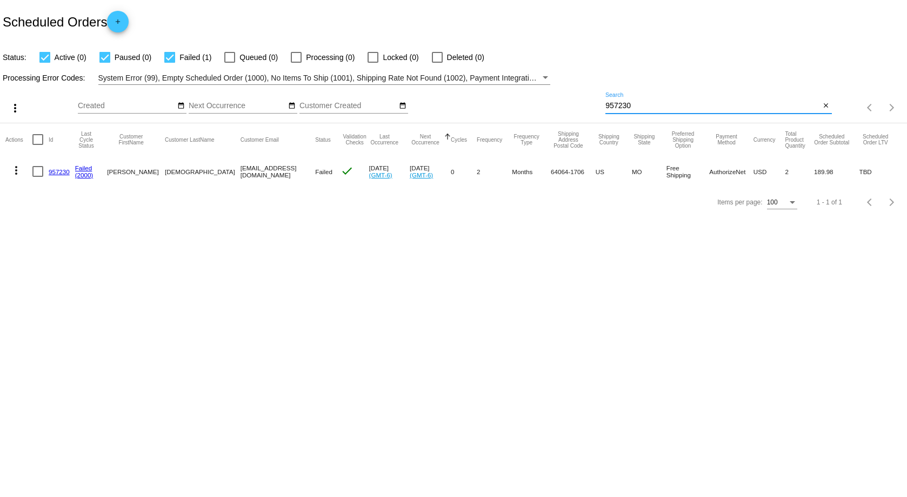
click at [669, 105] on input "957230" at bounding box center [713, 106] width 215 height 9
paste input "833488"
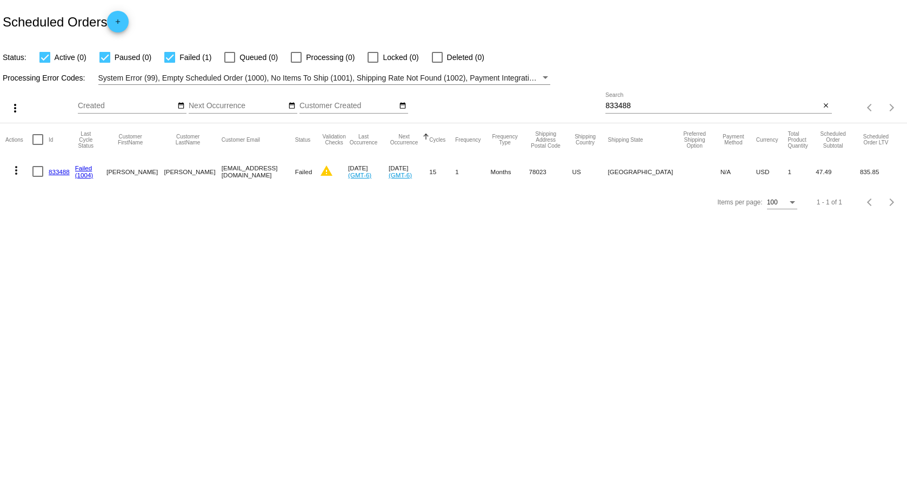
drag, startPoint x: 833, startPoint y: 168, endPoint x: 806, endPoint y: 176, distance: 27.6
click at [816, 176] on mat-cell "47.49" at bounding box center [838, 171] width 44 height 31
drag, startPoint x: 898, startPoint y: 176, endPoint x: 856, endPoint y: 176, distance: 41.6
click at [860, 176] on mat-cell "835.85" at bounding box center [881, 171] width 42 height 31
click at [673, 102] on input "833488" at bounding box center [713, 106] width 215 height 9
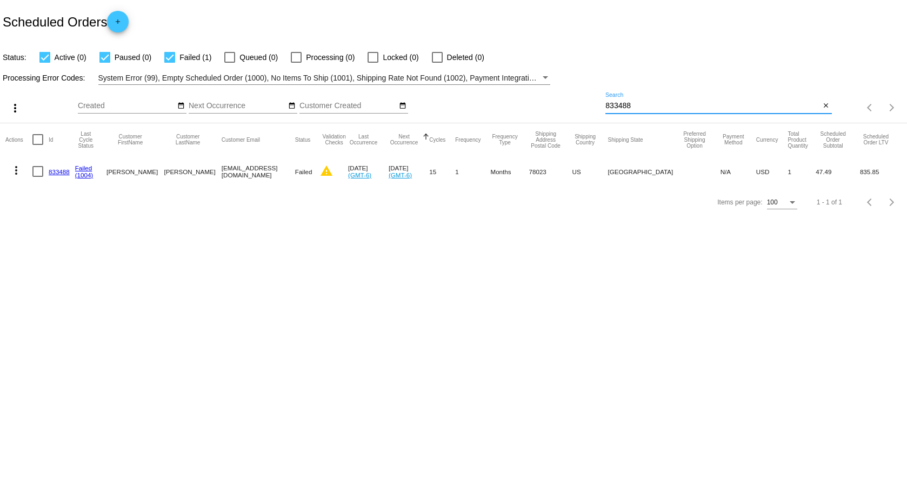
click at [667, 110] on div "833488 Search" at bounding box center [713, 102] width 215 height 21
click at [651, 107] on input "833488" at bounding box center [713, 106] width 215 height 9
paste input "438966"
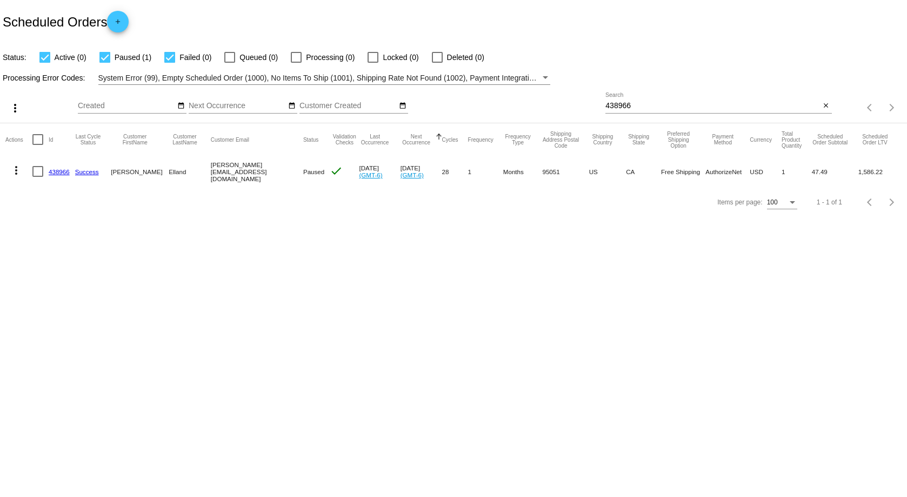
drag, startPoint x: 827, startPoint y: 171, endPoint x: 798, endPoint y: 174, distance: 29.4
click at [798, 174] on mat-row "more_vert 438966 Success Wayne Elland carol@elland.com Paused check Jun 20 2025…" at bounding box center [453, 171] width 897 height 31
drag, startPoint x: 894, startPoint y: 168, endPoint x: 854, endPoint y: 174, distance: 40.0
click at [854, 174] on mat-row "more_vert 438966 Success Wayne Elland carol@elland.com Paused check Jun 20 2025…" at bounding box center [453, 171] width 897 height 31
drag, startPoint x: 664, startPoint y: 113, endPoint x: 653, endPoint y: 109, distance: 11.6
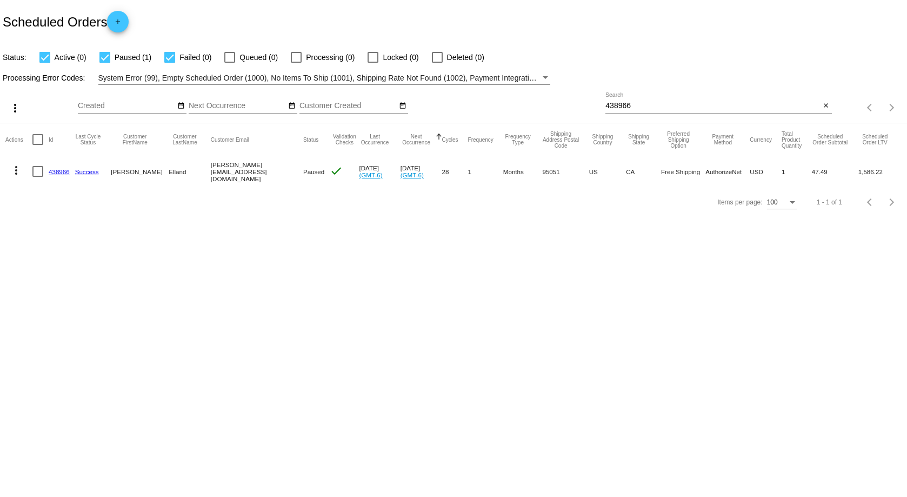
click at [664, 113] on div at bounding box center [719, 113] width 226 height 1
click at [652, 108] on input "438966" at bounding box center [713, 106] width 215 height 9
paste input "958894"
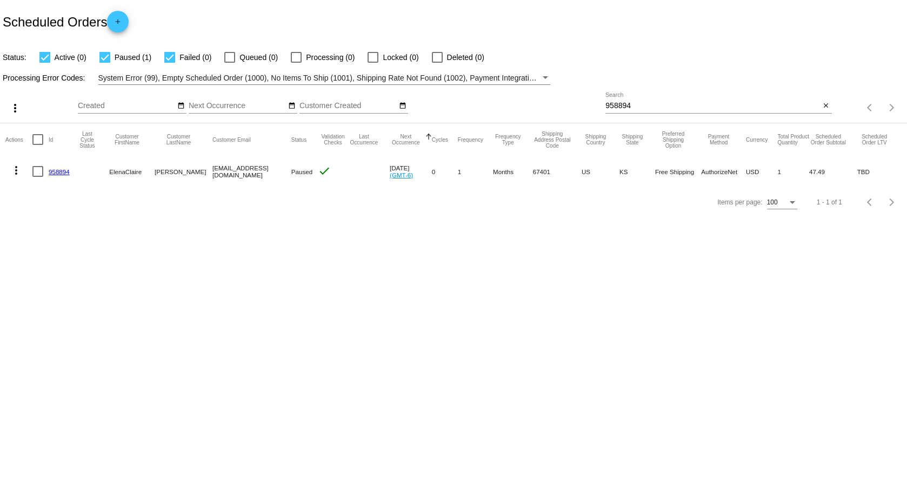
drag, startPoint x: 825, startPoint y: 169, endPoint x: 795, endPoint y: 176, distance: 30.4
click at [795, 176] on mat-row "more_vert 958894 ElenaClaire Lundquist otrmaint@gmail.com Paused check Jul 6 20…" at bounding box center [453, 171] width 897 height 31
click at [643, 103] on input "958894" at bounding box center [713, 106] width 215 height 9
drag, startPoint x: 643, startPoint y: 103, endPoint x: 575, endPoint y: 111, distance: 68.6
click at [575, 111] on div "more_vert Aug Jan Feb Mar Apr 1" at bounding box center [453, 104] width 907 height 38
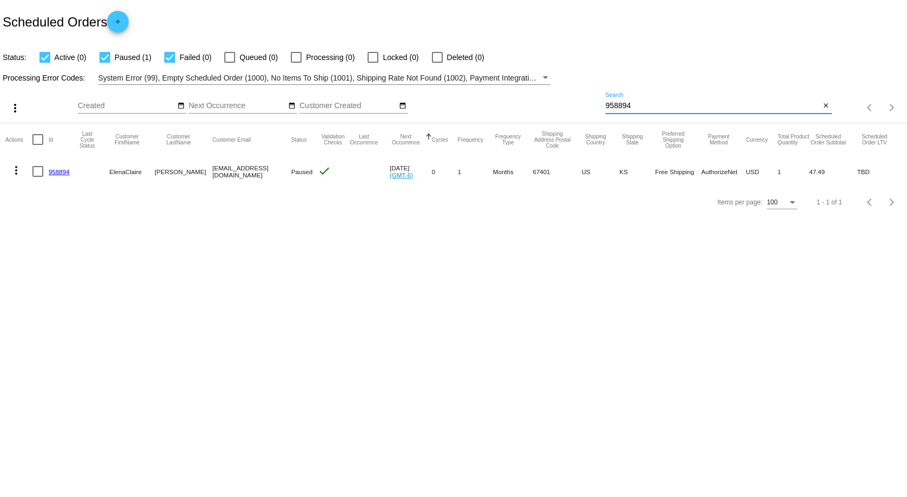
paste input "578516"
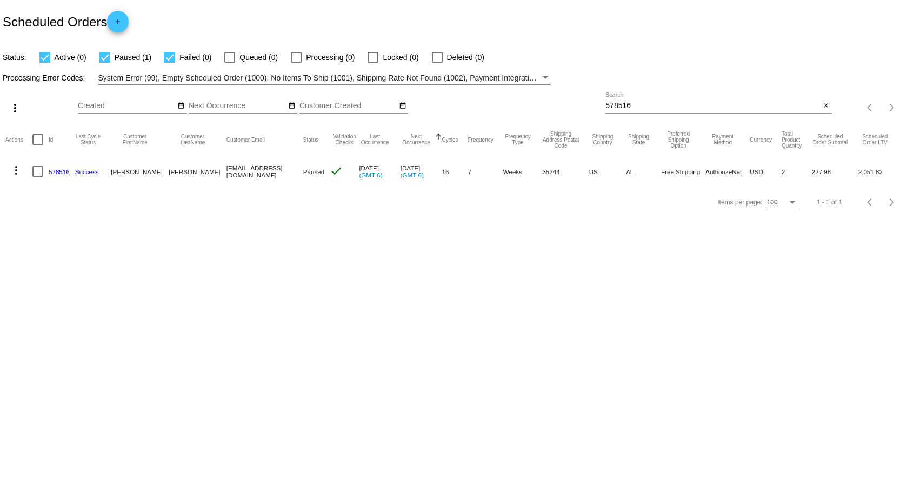
drag, startPoint x: 831, startPoint y: 169, endPoint x: 802, endPoint y: 174, distance: 29.7
click at [802, 174] on mat-row "more_vert 578516 Success Debbie Mitchell dm40luv@bellsouth.net Paused check May…" at bounding box center [453, 171] width 897 height 31
click at [903, 170] on mat-table "Actions Id Last Cycle Status Customer FirstName Customer LastName Customer Emai…" at bounding box center [453, 155] width 907 height 64
drag, startPoint x: 890, startPoint y: 171, endPoint x: 858, endPoint y: 173, distance: 31.4
click at [859, 173] on mat-cell "2,051.82" at bounding box center [880, 171] width 43 height 31
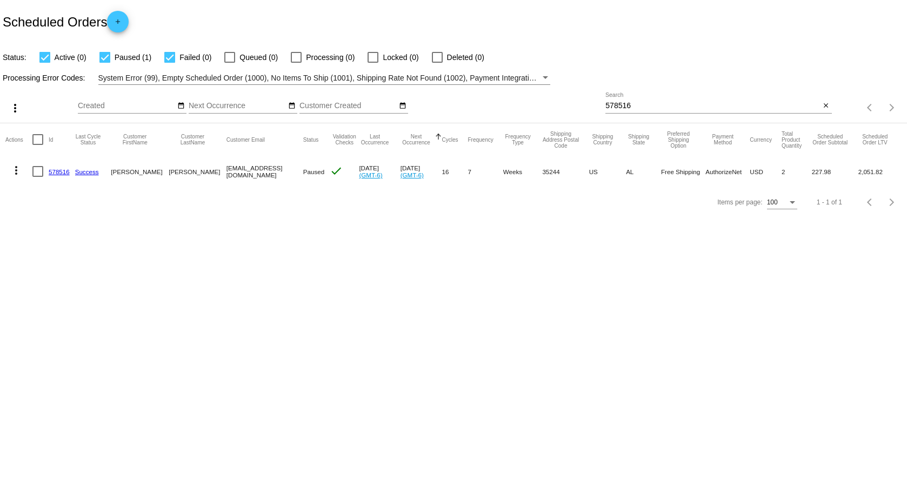
click at [645, 97] on div "578516 Search" at bounding box center [713, 102] width 215 height 21
click at [642, 105] on input "578516" at bounding box center [713, 106] width 215 height 9
paste input "776164"
drag, startPoint x: 839, startPoint y: 171, endPoint x: 807, endPoint y: 177, distance: 33.0
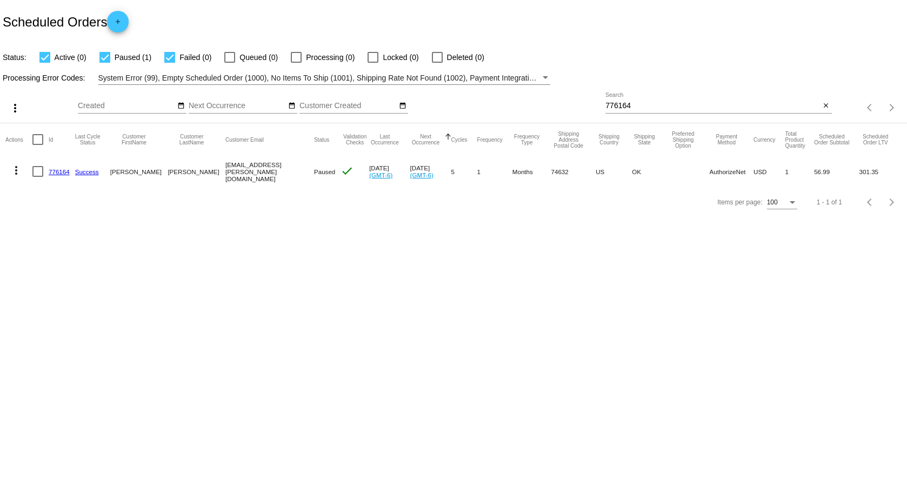
click at [807, 177] on mat-row "more_vert 776164 Success Tammy Riley tamarie.sutton@gmail.com Paused check Jan …" at bounding box center [453, 171] width 897 height 31
drag, startPoint x: 868, startPoint y: 182, endPoint x: 876, endPoint y: 177, distance: 9.2
click at [868, 182] on mat-cell "301.35" at bounding box center [881, 171] width 42 height 31
drag, startPoint x: 886, startPoint y: 173, endPoint x: 854, endPoint y: 175, distance: 31.5
click at [854, 175] on mat-row "more_vert 776164 Success Tammy Riley tamarie.sutton@gmail.com Paused check Jan …" at bounding box center [453, 171] width 897 height 31
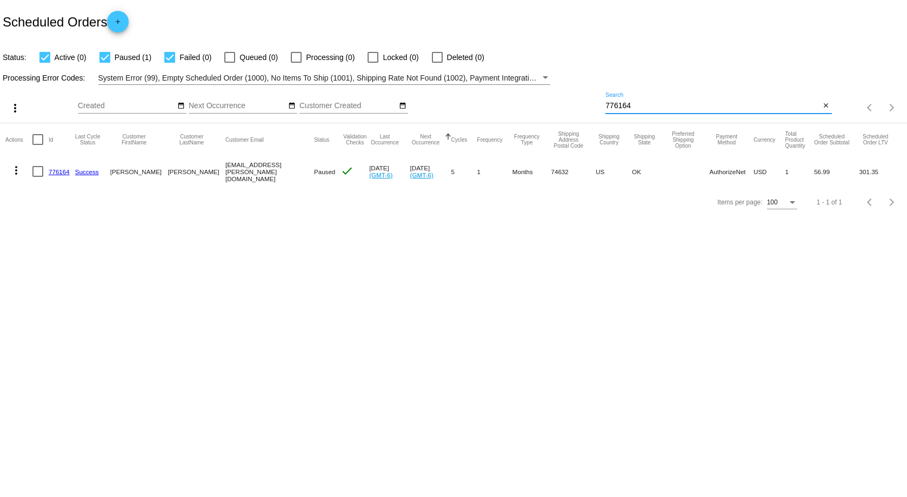
click at [649, 104] on input "776164" at bounding box center [713, 106] width 215 height 9
paste input "842909"
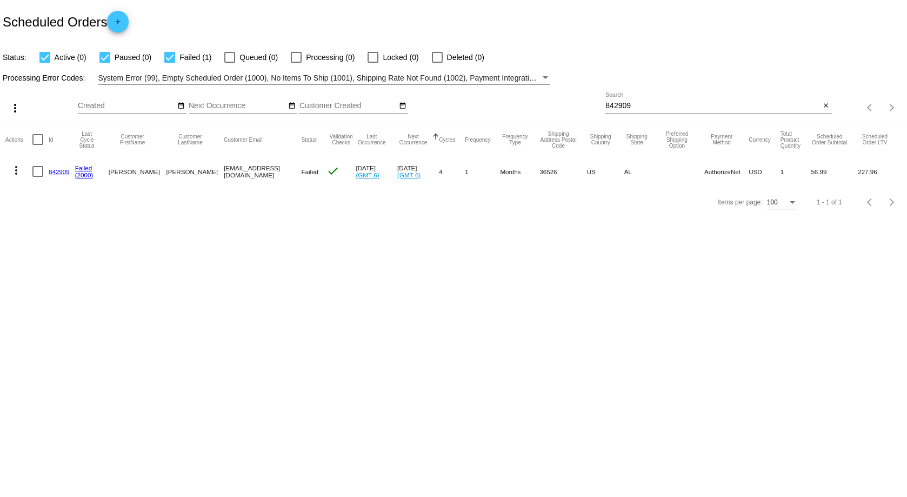
drag, startPoint x: 824, startPoint y: 170, endPoint x: 808, endPoint y: 178, distance: 17.9
click at [811, 178] on mat-cell "56.99" at bounding box center [834, 171] width 47 height 31
click at [862, 171] on mat-cell "227.96" at bounding box center [880, 171] width 44 height 31
drag, startPoint x: 877, startPoint y: 171, endPoint x: 850, endPoint y: 173, distance: 27.6
click at [850, 173] on mat-row "more_vert 842909 Failed (2000) Barbara Lahmann melsrn7@currently.com Failed che…" at bounding box center [453, 171] width 897 height 31
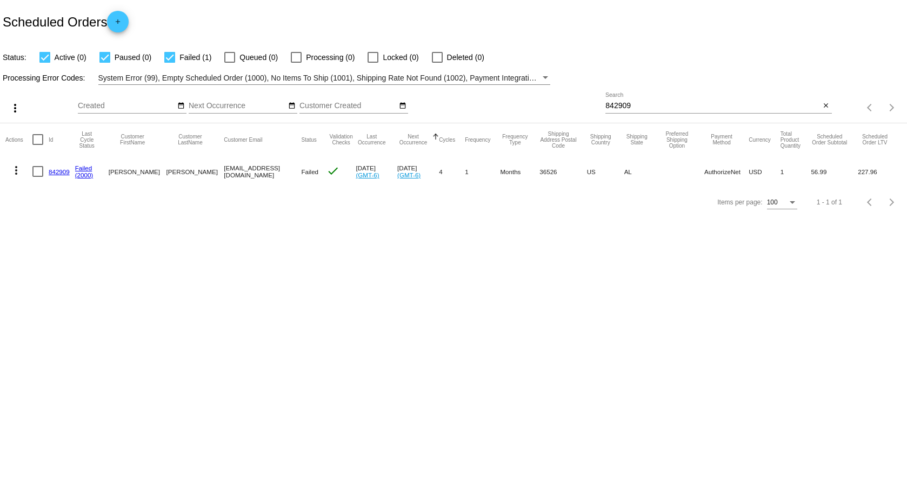
click at [649, 101] on div "842909 Search" at bounding box center [713, 102] width 215 height 21
click at [645, 102] on input "842909" at bounding box center [713, 106] width 215 height 9
paste input "499360"
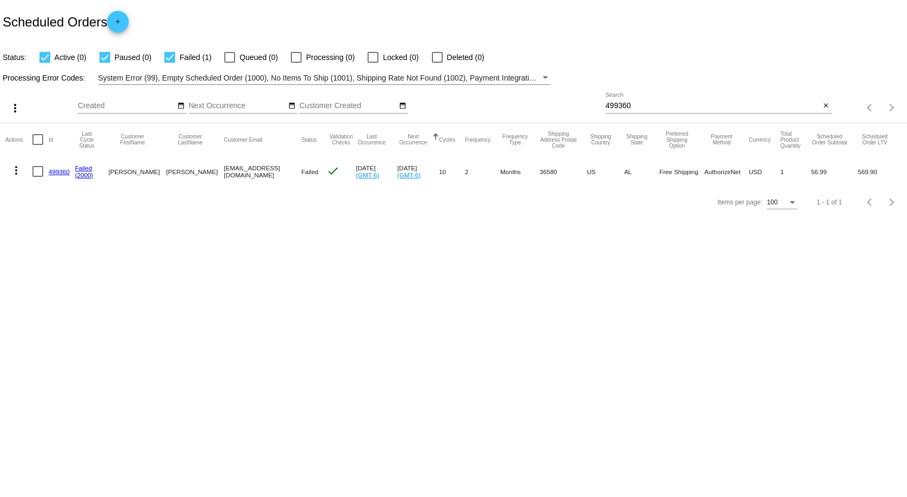
drag, startPoint x: 826, startPoint y: 174, endPoint x: 800, endPoint y: 179, distance: 26.4
click at [800, 179] on mat-row "more_vert 499360 Failed (2000) Amy Janke flalamy@gmail.com Failed check Apr 1 2…" at bounding box center [453, 171] width 897 height 31
drag, startPoint x: 882, startPoint y: 169, endPoint x: 854, endPoint y: 175, distance: 28.7
click at [854, 175] on mat-row "more_vert 499360 Failed (2000) Amy Janke flalamy@gmail.com Failed check Apr 1 2…" at bounding box center [453, 171] width 897 height 31
click at [645, 104] on input "499360" at bounding box center [713, 106] width 215 height 9
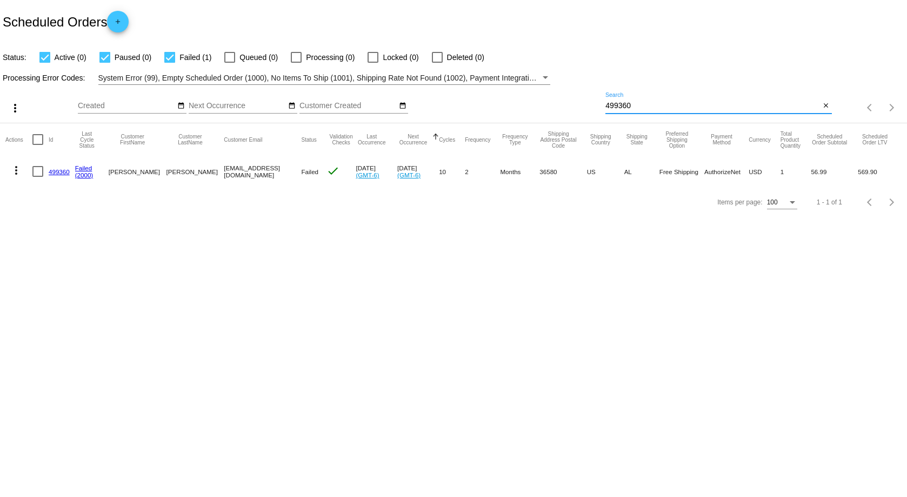
click at [645, 104] on input "499360" at bounding box center [713, 106] width 215 height 9
paste input "55994"
drag, startPoint x: 890, startPoint y: 174, endPoint x: 859, endPoint y: 178, distance: 31.2
click at [859, 178] on mat-cell "1,994.65" at bounding box center [880, 171] width 43 height 31
click at [819, 173] on mat-cell "56.99" at bounding box center [835, 171] width 47 height 31
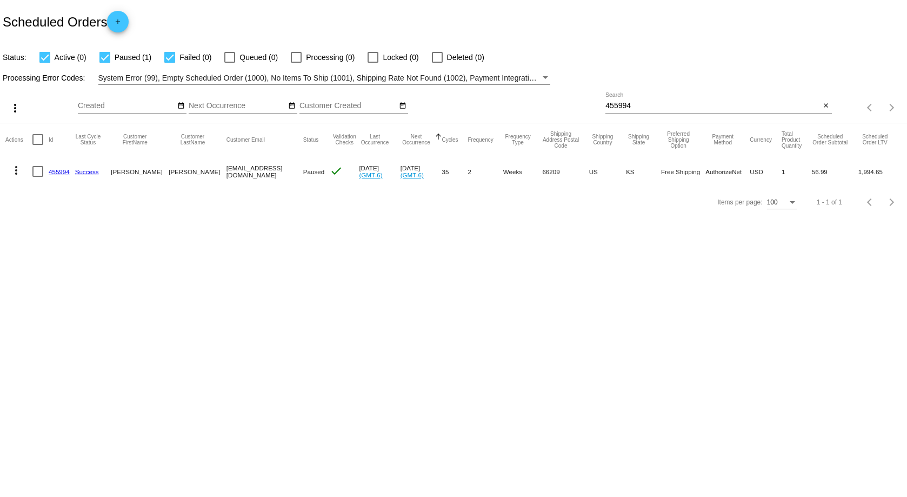
drag, startPoint x: 831, startPoint y: 173, endPoint x: 805, endPoint y: 177, distance: 26.2
click at [805, 177] on mat-row "more_vert 455994 Success Cristy farrell Cristybfarrell@gmail.com Paused check F…" at bounding box center [453, 171] width 897 height 31
click at [16, 168] on mat-icon "more_vert" at bounding box center [16, 170] width 13 height 13
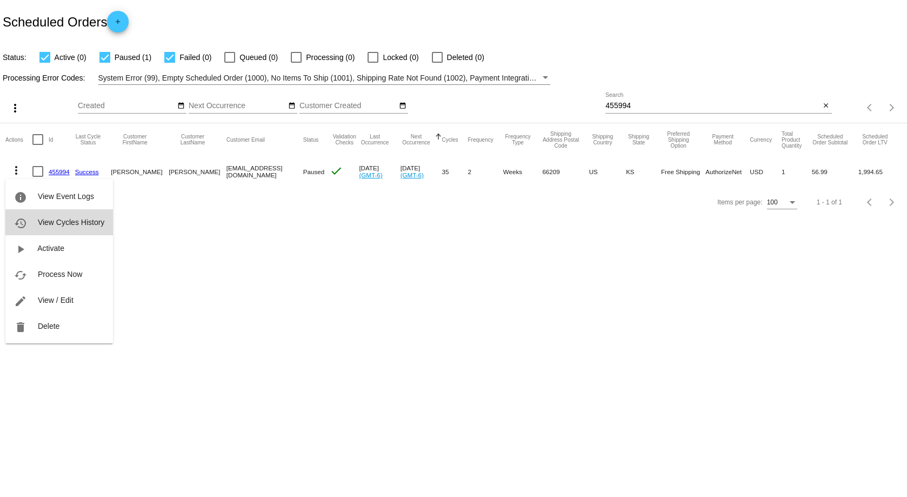
click at [51, 216] on button "history View Cycles History" at bounding box center [59, 222] width 108 height 26
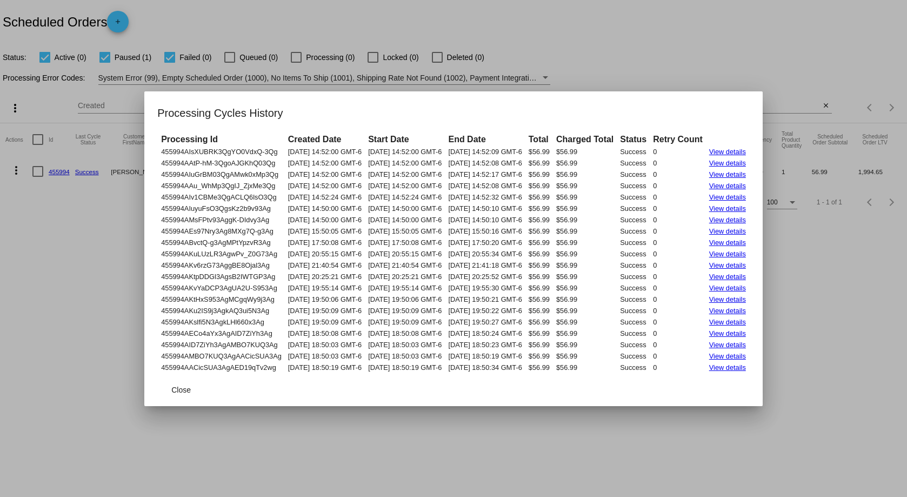
drag, startPoint x: 575, startPoint y: 151, endPoint x: 595, endPoint y: 376, distance: 225.3
click at [595, 376] on app-scheduled-order-cycles-dialog "Processing Cycles History Processing Id Created Date Start Date End Date Total …" at bounding box center [453, 255] width 593 height 302
click at [618, 388] on mat-dialog-actions "Close" at bounding box center [453, 390] width 593 height 32
drag, startPoint x: 140, startPoint y: 148, endPoint x: 688, endPoint y: 389, distance: 598.8
click at [688, 389] on app-scheduled-order-cycles-dialog "Processing Cycles History Processing Id Created Date Start Date End Date Total …" at bounding box center [453, 255] width 593 height 302
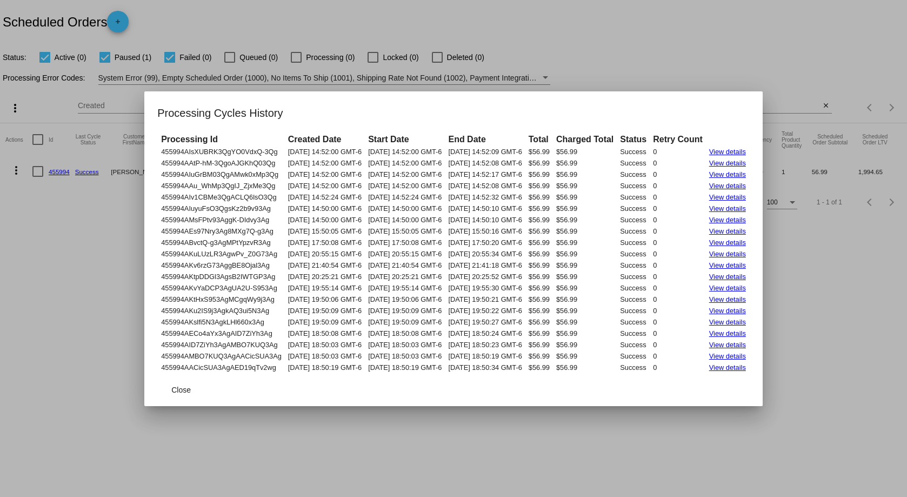
click at [761, 102] on mat-dialog-container "Processing Cycles History Processing Id Created Date Start Date End Date Total …" at bounding box center [453, 248] width 619 height 315
click at [741, 70] on div at bounding box center [453, 248] width 907 height 497
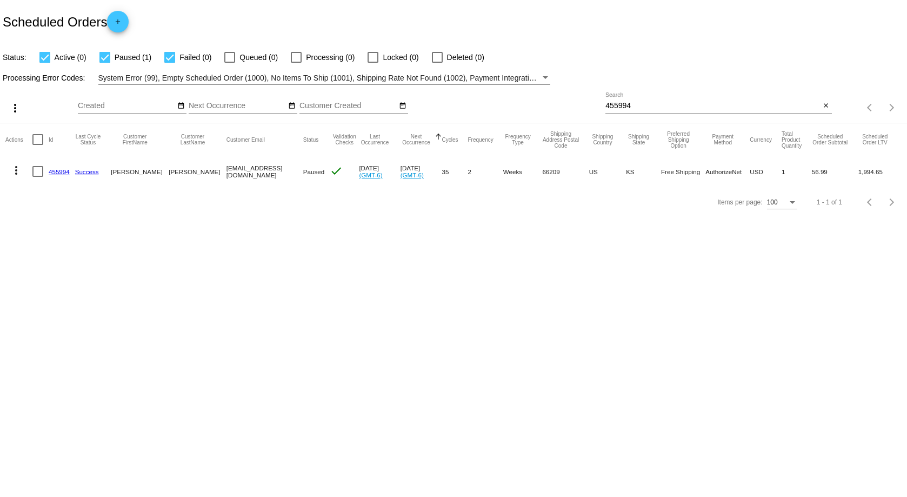
click at [660, 107] on input "455994" at bounding box center [713, 106] width 215 height 9
paste input "99360"
type input "499360"
click at [62, 170] on link "499360" at bounding box center [59, 171] width 21 height 7
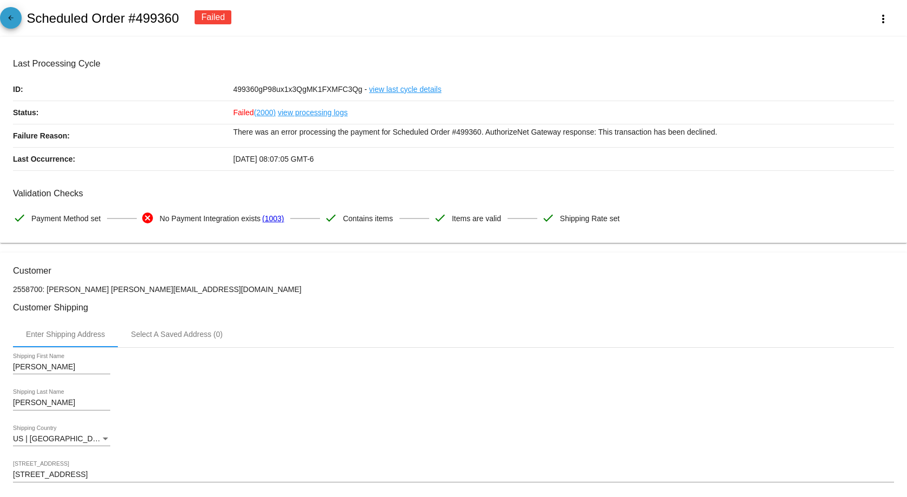
click at [18, 17] on link "arrow_back" at bounding box center [11, 18] width 22 height 22
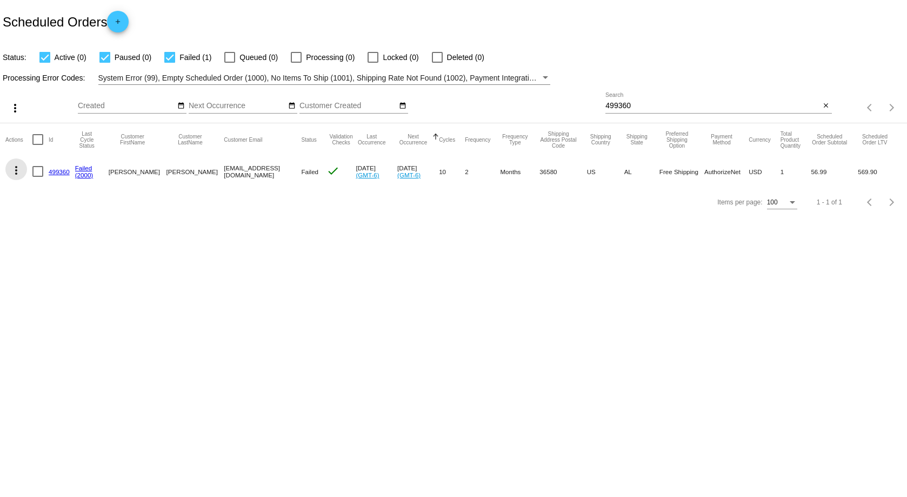
click at [16, 166] on mat-icon "more_vert" at bounding box center [16, 170] width 13 height 13
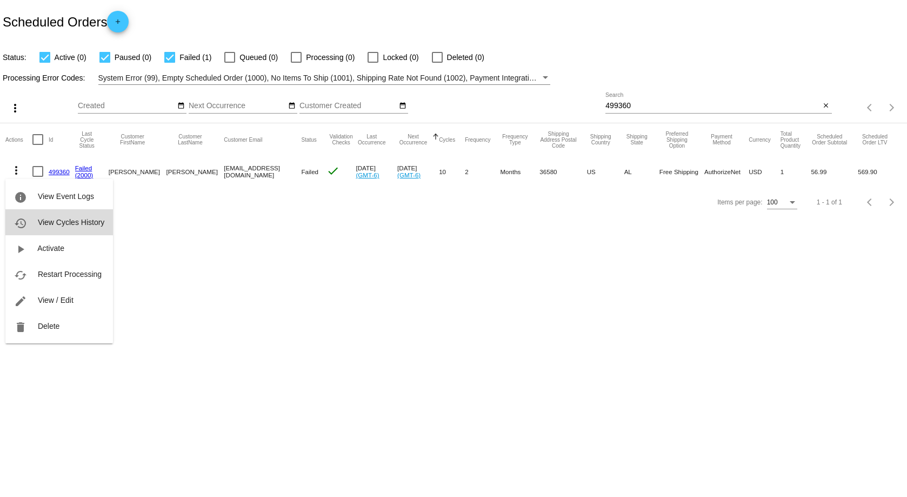
click at [65, 217] on button "history View Cycles History" at bounding box center [59, 222] width 108 height 26
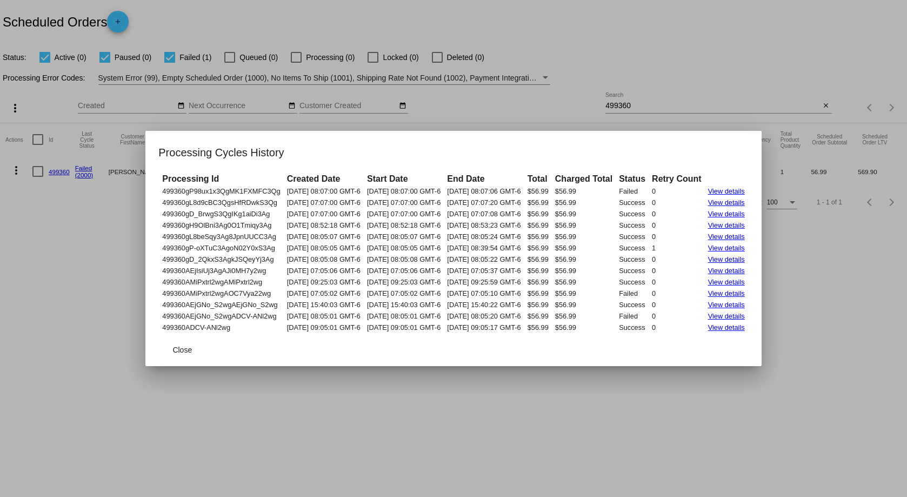
drag, startPoint x: 140, startPoint y: 188, endPoint x: 679, endPoint y: 330, distance: 558.2
click at [679, 330] on table "Processing Id Created Date Start Date End Date Total Charged Total Status Retry…" at bounding box center [453, 253] width 590 height 162
click at [773, 115] on div at bounding box center [453, 248] width 907 height 497
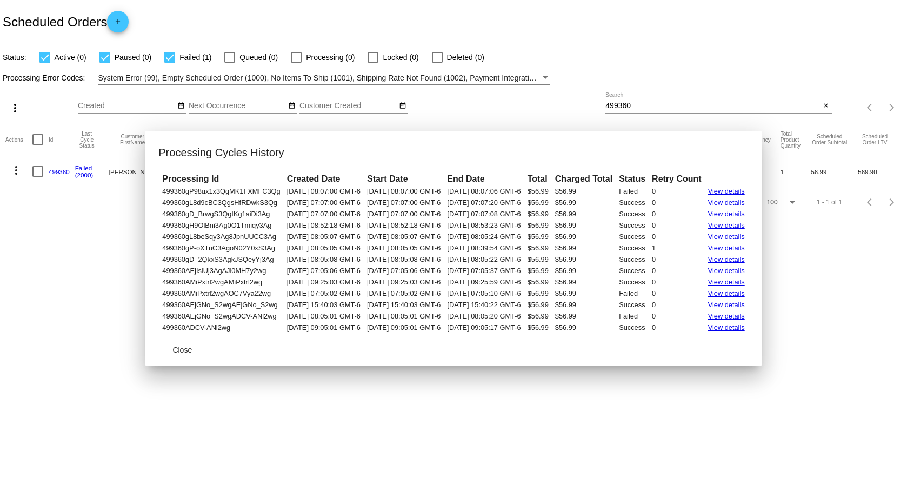
click at [689, 97] on div "499360 Search" at bounding box center [713, 102] width 215 height 21
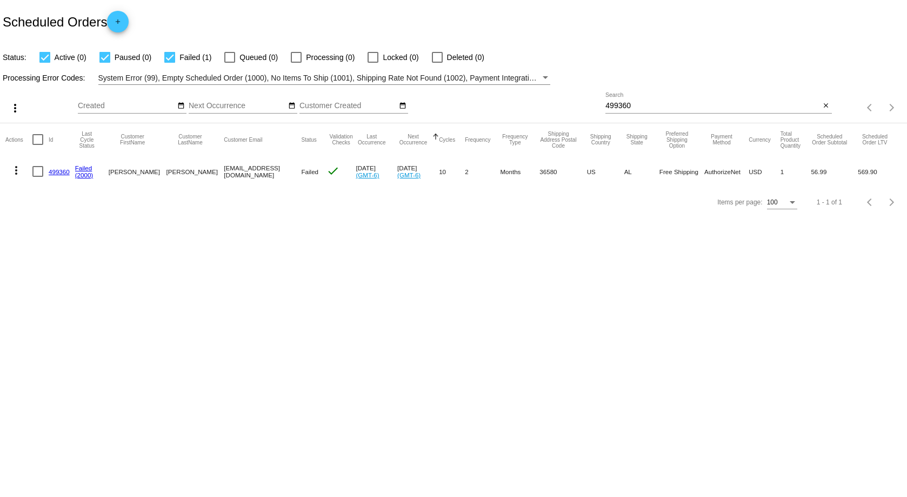
click at [689, 97] on div "499360 Search" at bounding box center [713, 102] width 215 height 21
click at [687, 97] on div "499360 Search" at bounding box center [713, 102] width 215 height 21
click at [687, 98] on div "499360 Search" at bounding box center [713, 102] width 215 height 21
click at [672, 105] on input "499360" at bounding box center [713, 106] width 215 height 9
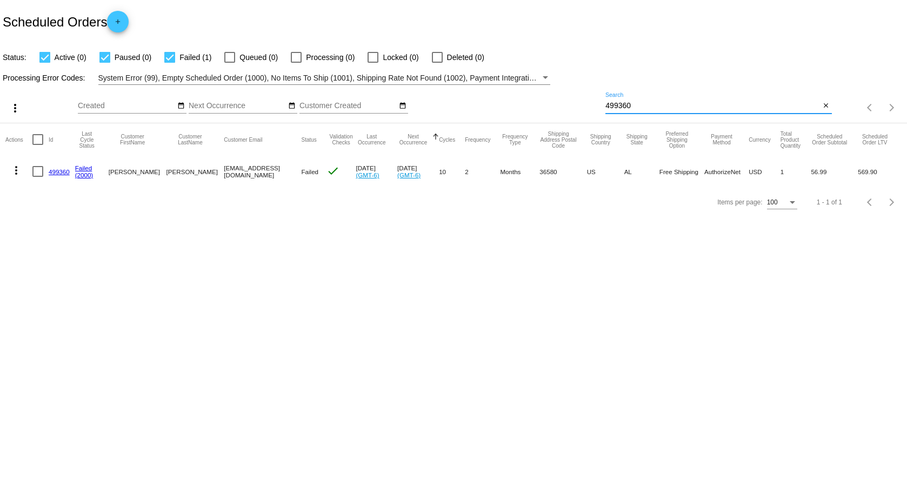
drag, startPoint x: 672, startPoint y: 105, endPoint x: 598, endPoint y: 115, distance: 74.2
click at [598, 115] on div "more_vert Aug Jan Feb Mar Apr 1" at bounding box center [453, 104] width 907 height 38
paste input "842909"
click at [13, 172] on mat-icon "more_vert" at bounding box center [16, 170] width 13 height 13
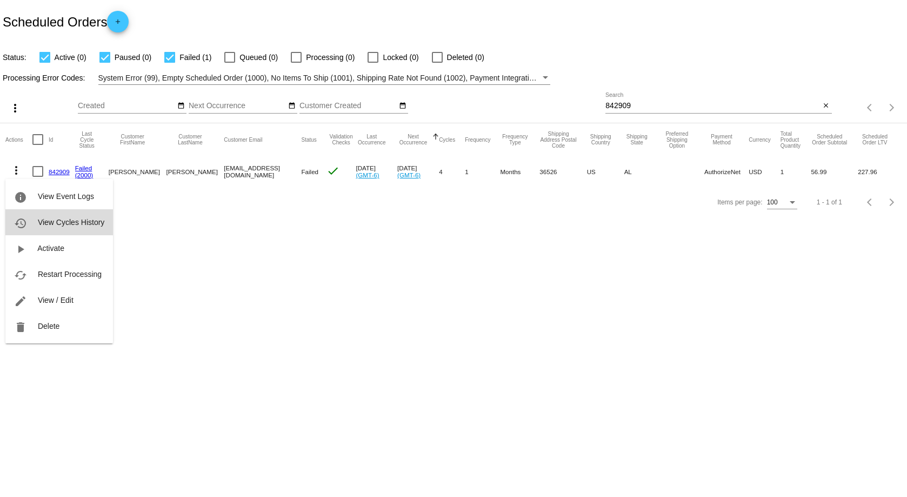
click at [70, 230] on button "history View Cycles History" at bounding box center [59, 222] width 108 height 26
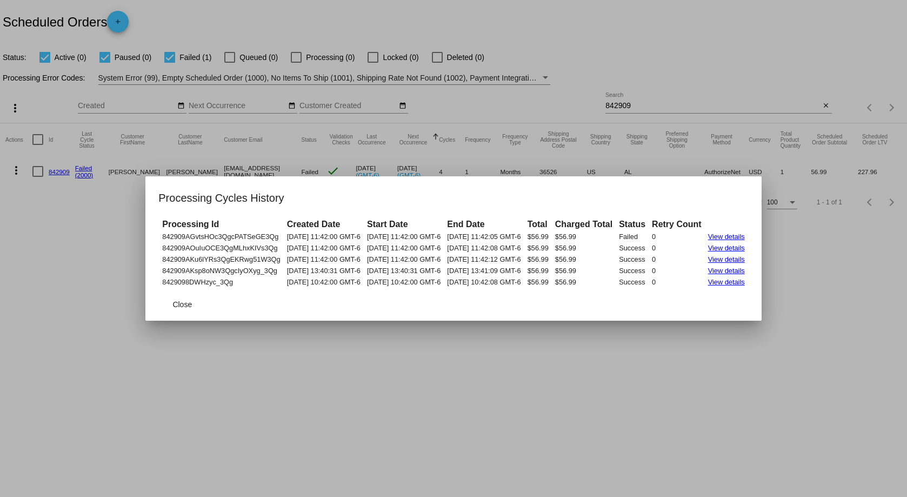
drag, startPoint x: 145, startPoint y: 234, endPoint x: 169, endPoint y: 240, distance: 24.5
click at [169, 240] on td "842909AGvtsHOc3QgcPATSeGE3Qg" at bounding box center [221, 236] width 123 height 10
drag, startPoint x: 142, startPoint y: 236, endPoint x: 771, endPoint y: 283, distance: 630.1
click at [761, 283] on mat-dialog-content "Processing Id Created Date Start Date End Date Total Charged Total Status Retry…" at bounding box center [453, 252] width 616 height 71
drag, startPoint x: 754, startPoint y: 104, endPoint x: 681, endPoint y: 105, distance: 73.0
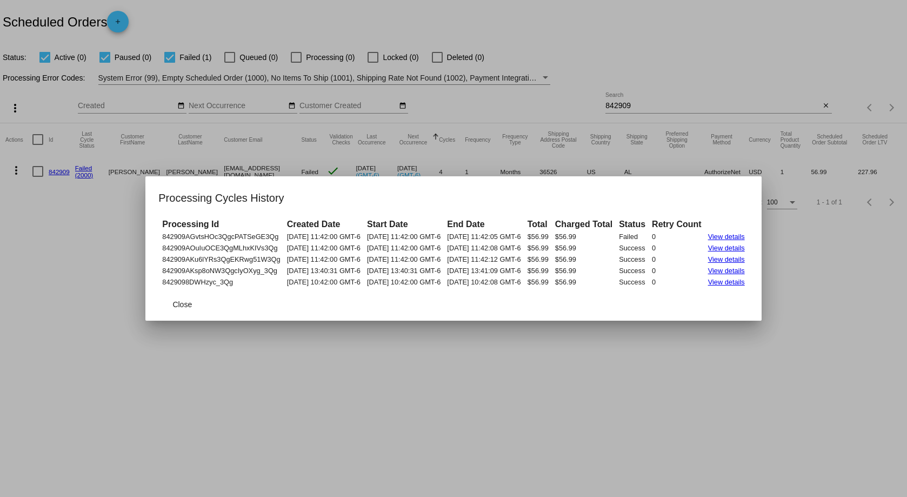
click at [752, 104] on div at bounding box center [453, 248] width 907 height 497
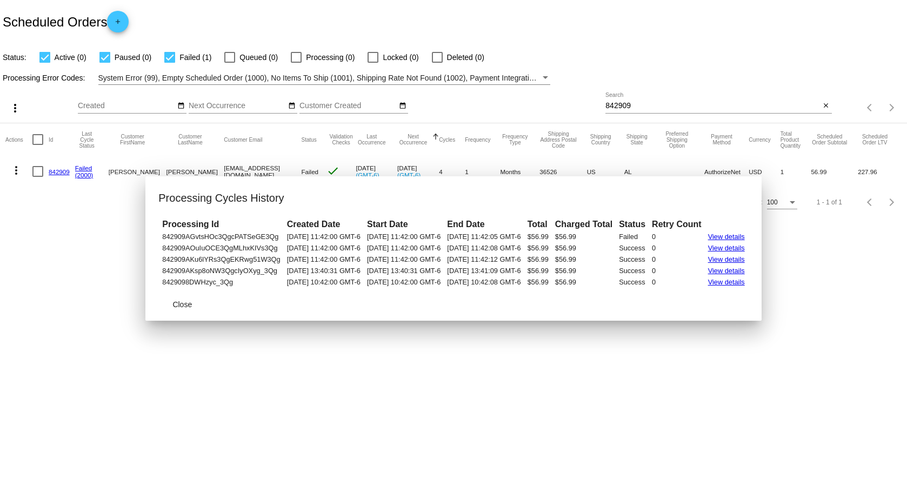
click at [653, 107] on input "842909" at bounding box center [713, 106] width 215 height 9
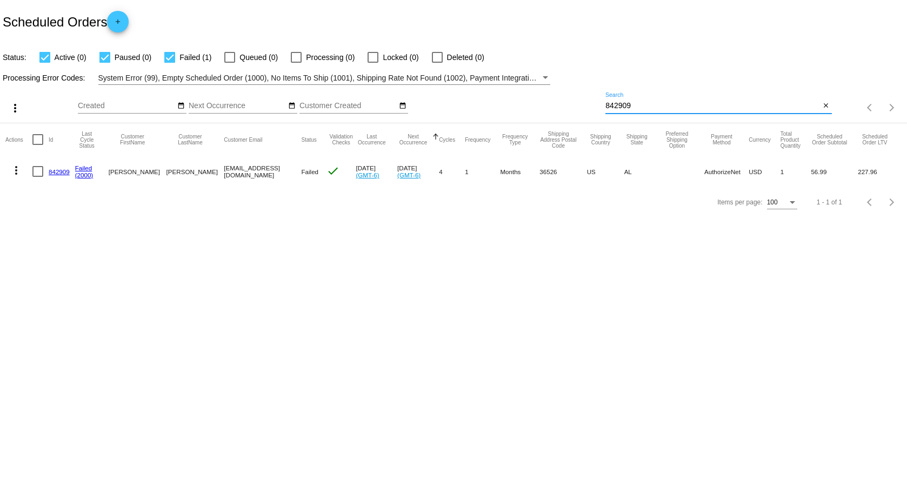
click at [653, 107] on input "842909" at bounding box center [713, 106] width 215 height 9
paste input "578516"
click at [17, 170] on mat-icon "more_vert" at bounding box center [16, 170] width 13 height 13
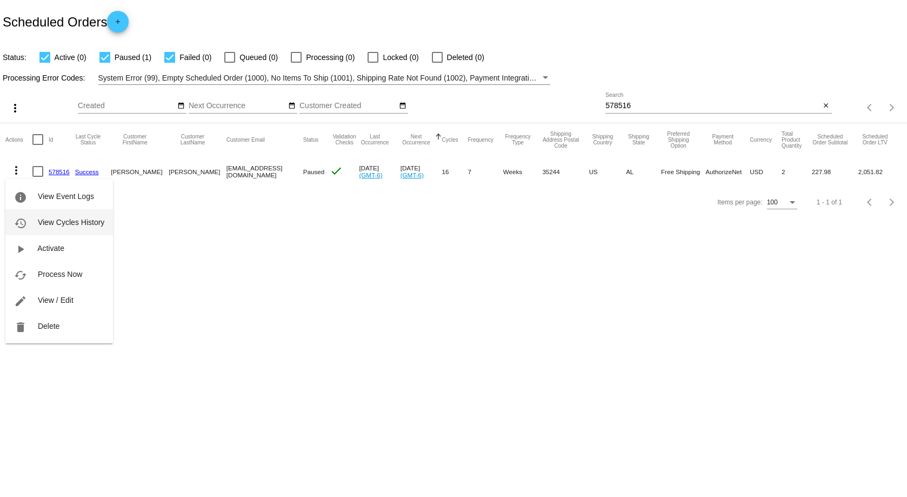
click at [61, 218] on span "View Cycles History" at bounding box center [71, 222] width 67 height 9
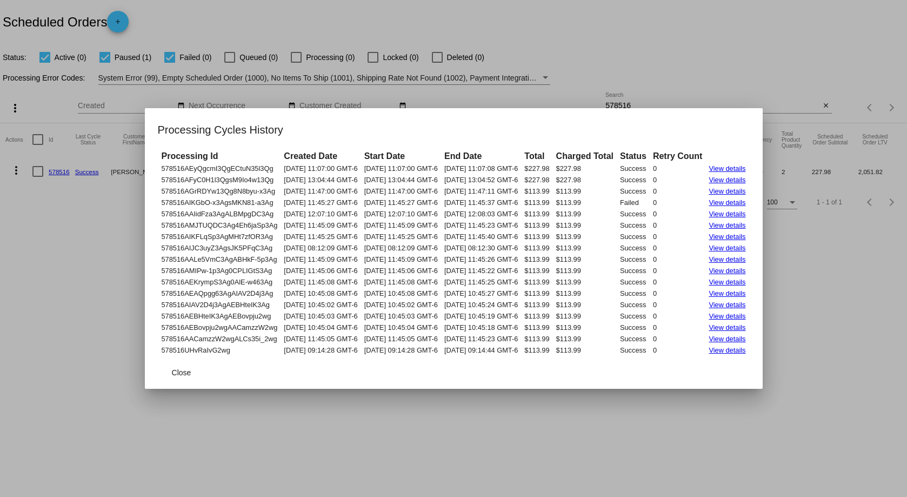
drag, startPoint x: 139, startPoint y: 165, endPoint x: 772, endPoint y: 356, distance: 661.2
click at [763, 356] on mat-dialog-content "Processing Id Created Date Start Date End Date Total Charged Total Status Retry…" at bounding box center [454, 252] width 618 height 207
click at [703, 80] on div at bounding box center [453, 248] width 907 height 497
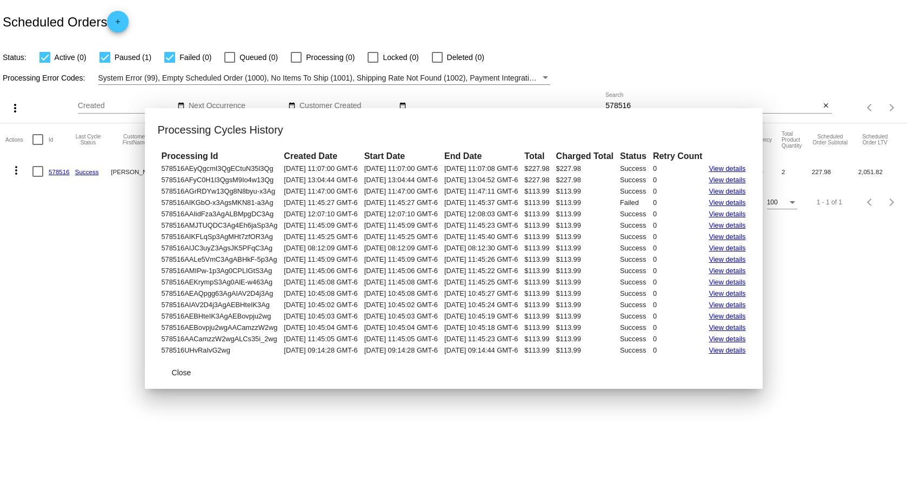
click at [673, 105] on input "578516" at bounding box center [713, 106] width 215 height 9
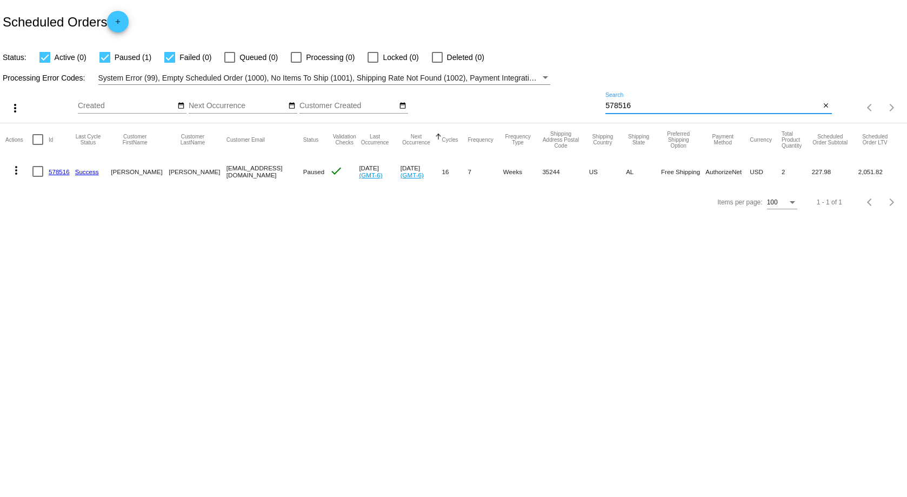
click at [668, 108] on input "578516" at bounding box center [713, 106] width 215 height 9
paste input "958894"
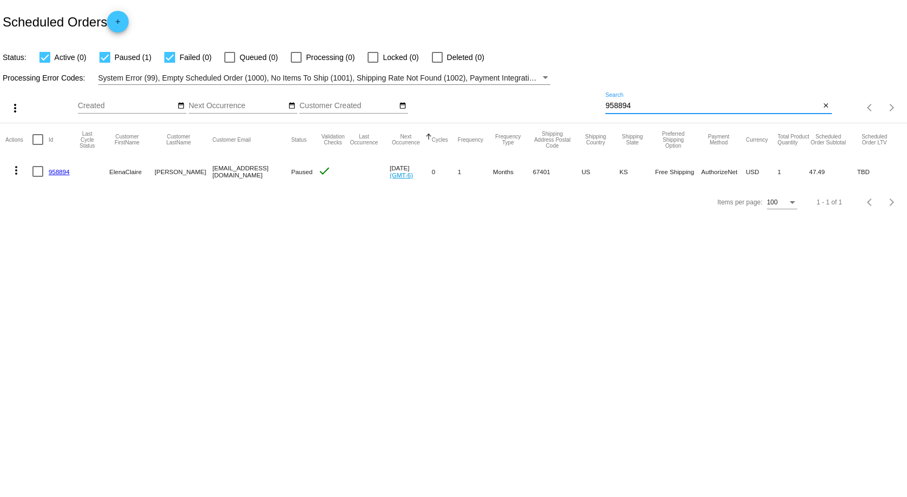
click at [19, 168] on mat-icon "more_vert" at bounding box center [16, 170] width 13 height 13
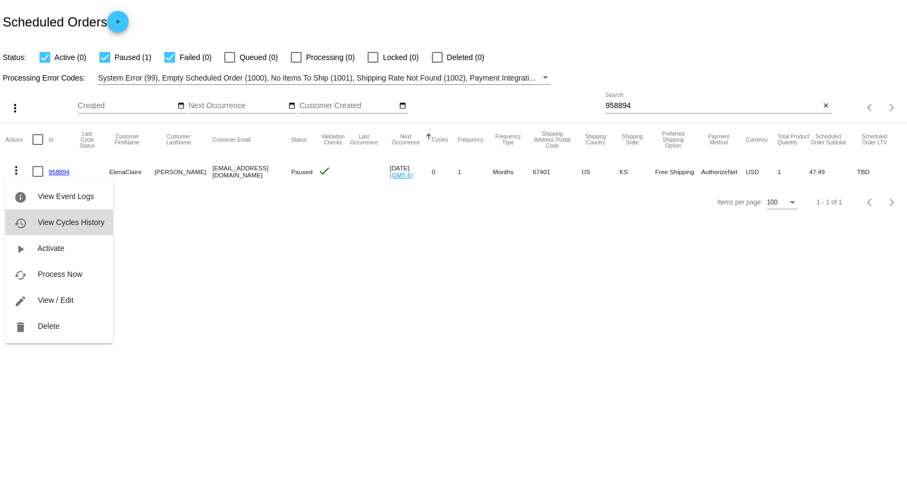
click at [69, 221] on span "View Cycles History" at bounding box center [71, 222] width 67 height 9
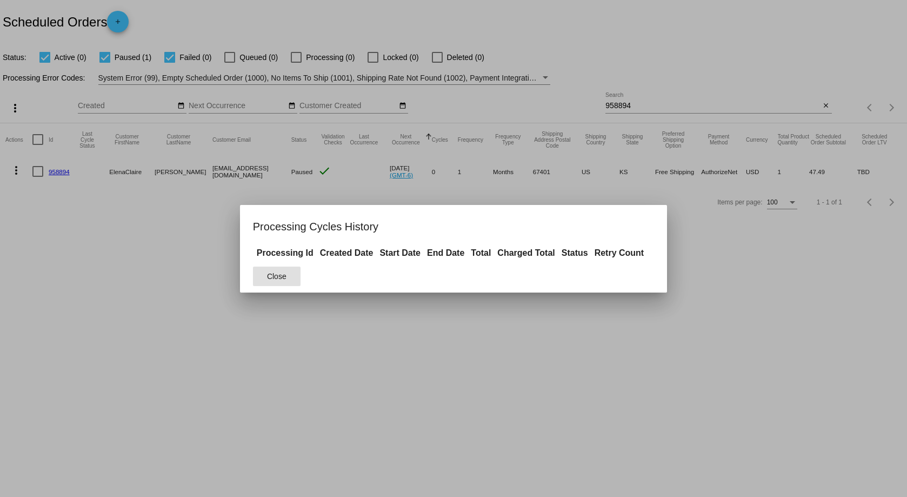
click at [272, 287] on mat-dialog-actions "Close" at bounding box center [453, 276] width 401 height 32
click at [277, 277] on span "Close" at bounding box center [276, 276] width 19 height 9
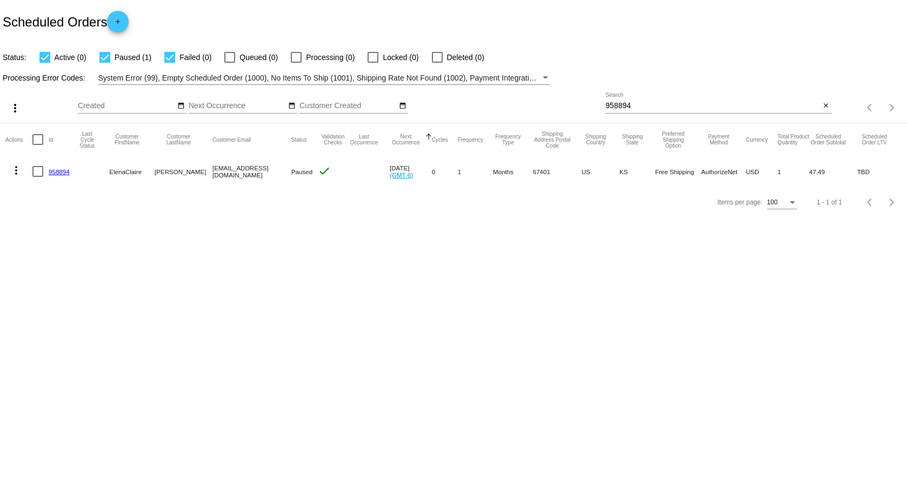
click at [671, 110] on input "958894" at bounding box center [713, 106] width 215 height 9
paste input "438966"
type input "438966"
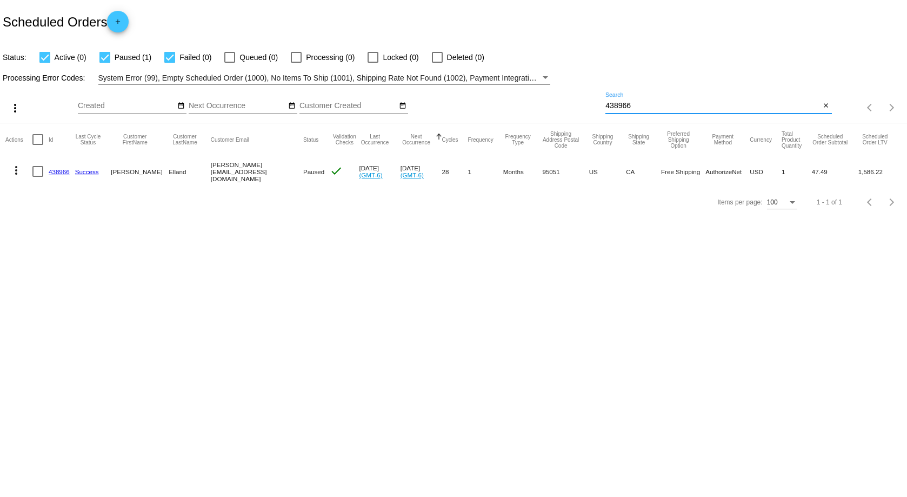
click at [16, 168] on mat-icon "more_vert" at bounding box center [16, 170] width 13 height 13
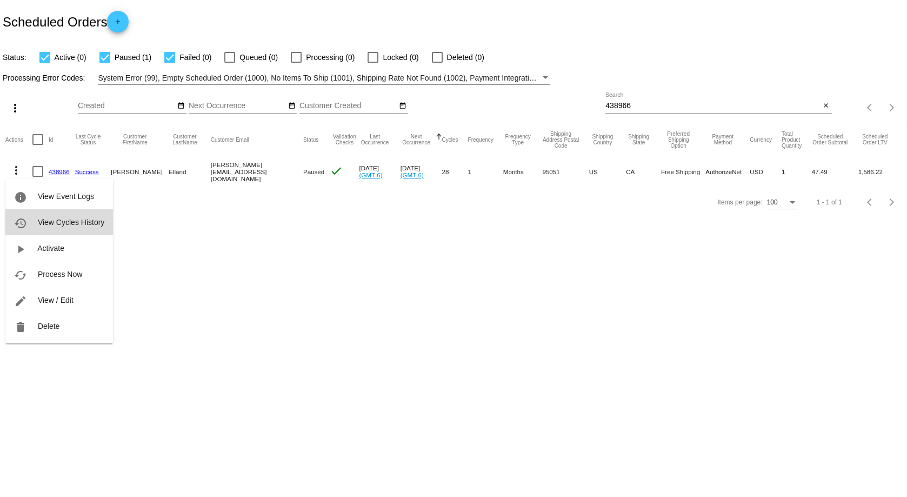
click at [67, 226] on span "View Cycles History" at bounding box center [71, 222] width 67 height 9
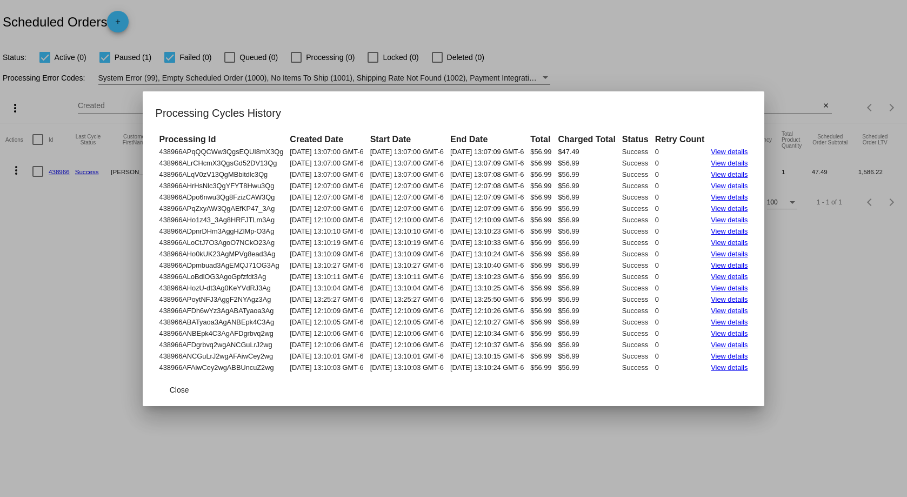
drag, startPoint x: 136, startPoint y: 148, endPoint x: 277, endPoint y: 203, distance: 151.5
click at [277, 203] on table "Processing Id Created Date Start Date End Date Total Charged Total Status Retry…" at bounding box center [454, 252] width 596 height 241
click at [197, 170] on td "438966ALqV0zV13QgMBbitdlc3Qg" at bounding box center [222, 174] width 130 height 10
drag, startPoint x: 141, startPoint y: 150, endPoint x: 768, endPoint y: 371, distance: 665.5
click at [751, 371] on tbody "438966APqQQCWw3QgsEQUI8mX3Qg 06/20/2025 13:07:00 GMT-6 06/20/2025 13:07:00 GMT-…" at bounding box center [454, 260] width 594 height 226
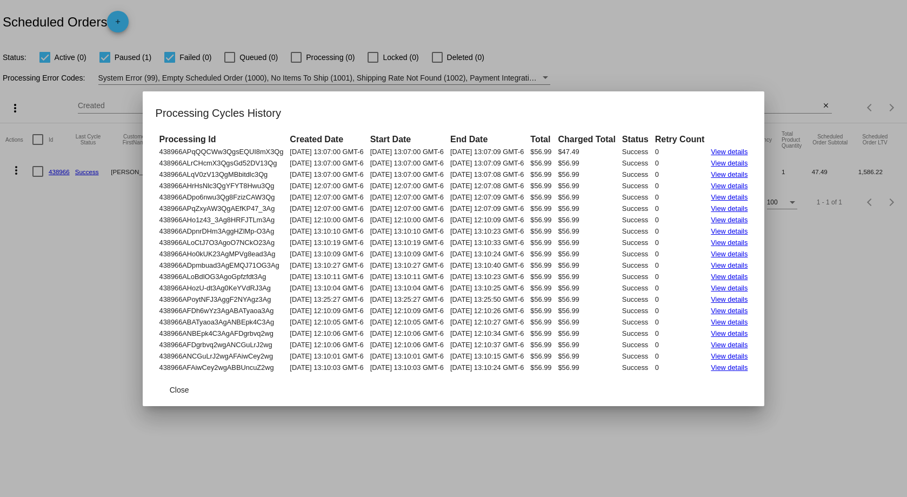
click at [770, 75] on div at bounding box center [453, 248] width 907 height 497
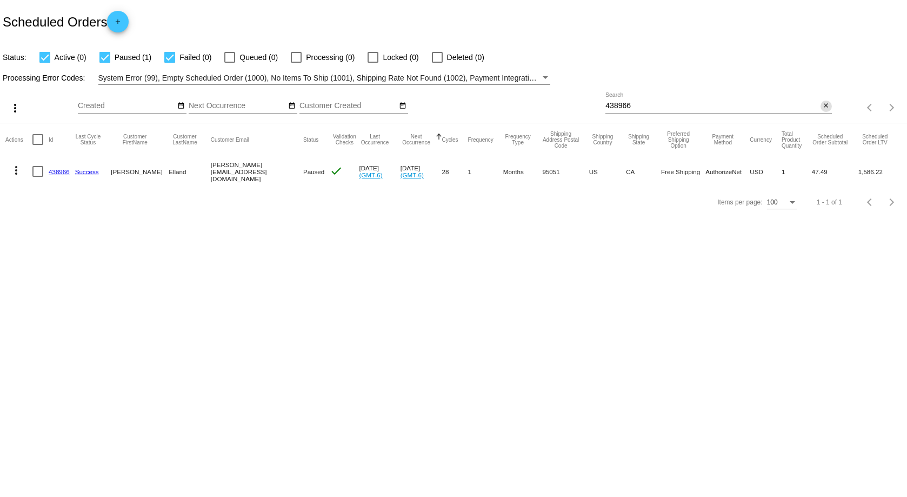
click at [821, 107] on button "close" at bounding box center [826, 106] width 11 height 11
drag, startPoint x: 732, startPoint y: 108, endPoint x: 709, endPoint y: 117, distance: 24.3
click at [729, 111] on div "search" at bounding box center [719, 108] width 226 height 17
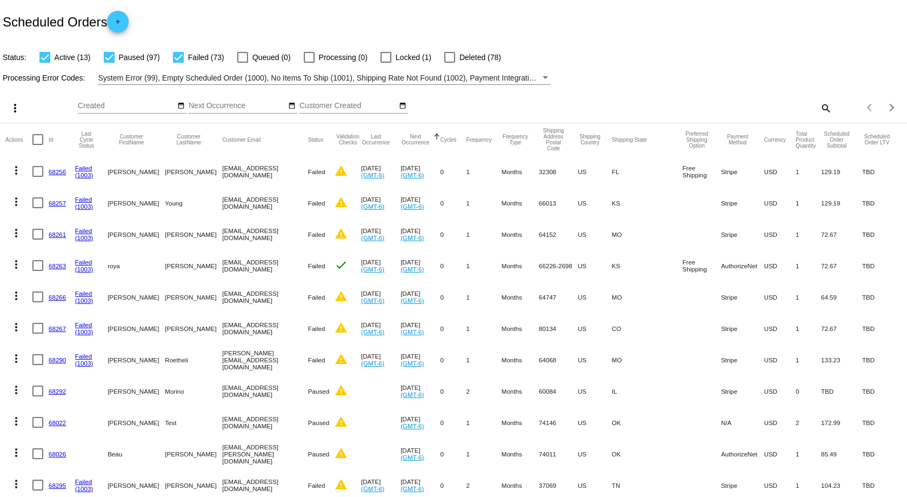
click at [819, 105] on mat-icon "search" at bounding box center [825, 108] width 13 height 17
click at [715, 114] on div "Search" at bounding box center [719, 107] width 226 height 31
click at [701, 102] on input "Search" at bounding box center [719, 106] width 226 height 9
paste input "833488"
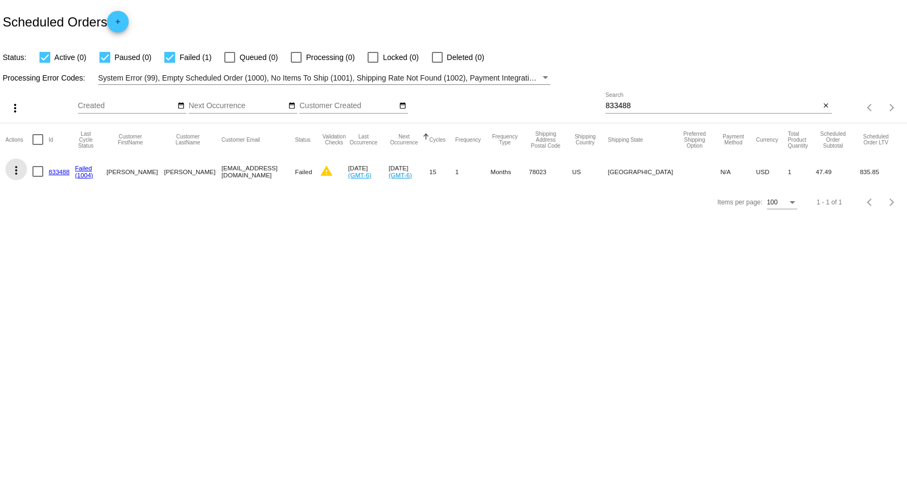
click at [15, 170] on mat-icon "more_vert" at bounding box center [16, 170] width 13 height 13
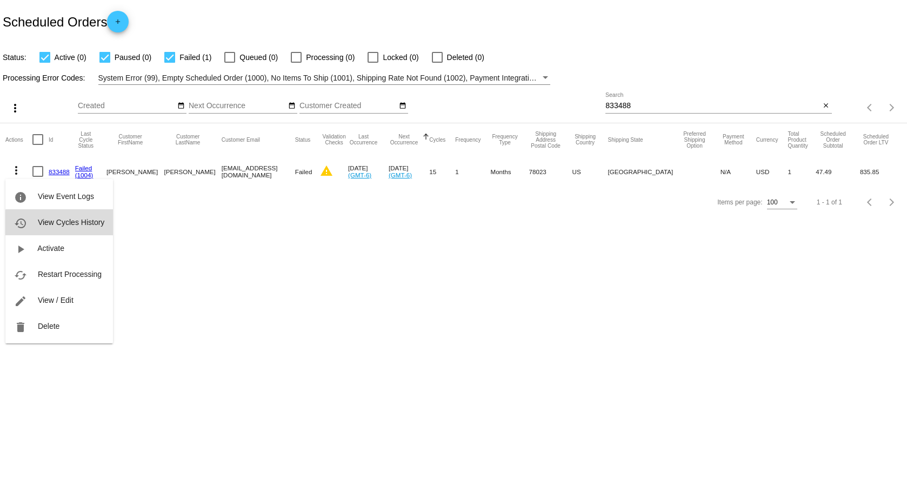
click at [74, 230] on button "history View Cycles History" at bounding box center [59, 222] width 108 height 26
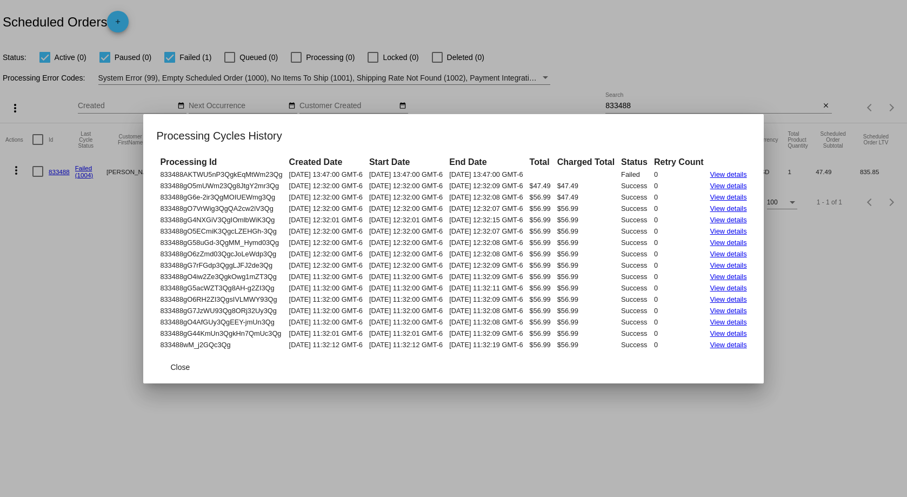
drag, startPoint x: 140, startPoint y: 173, endPoint x: 783, endPoint y: 348, distance: 666.4
click at [764, 348] on mat-dialog-content "Processing Id Created Date Start Date End Date Total Charged Total Status Retry…" at bounding box center [453, 253] width 620 height 196
drag, startPoint x: 736, startPoint y: 51, endPoint x: 747, endPoint y: 59, distance: 14.0
click at [736, 51] on div at bounding box center [453, 248] width 907 height 497
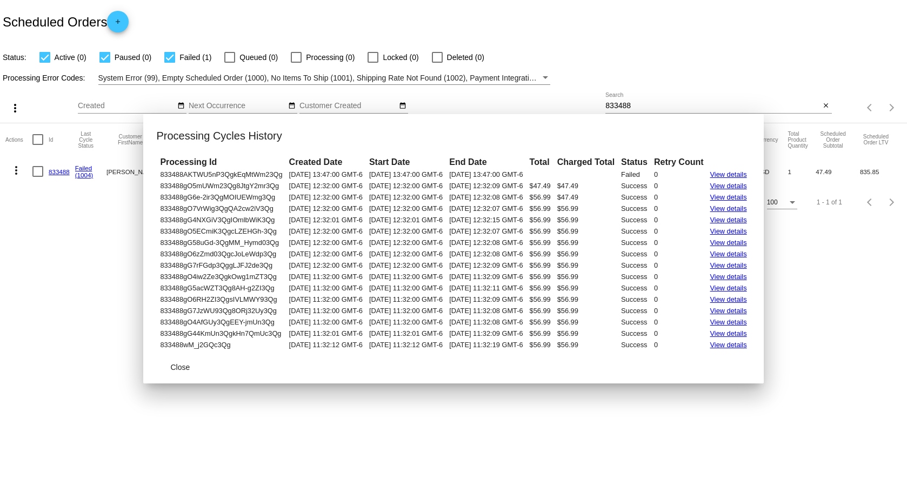
click at [781, 107] on input "833488" at bounding box center [713, 106] width 215 height 9
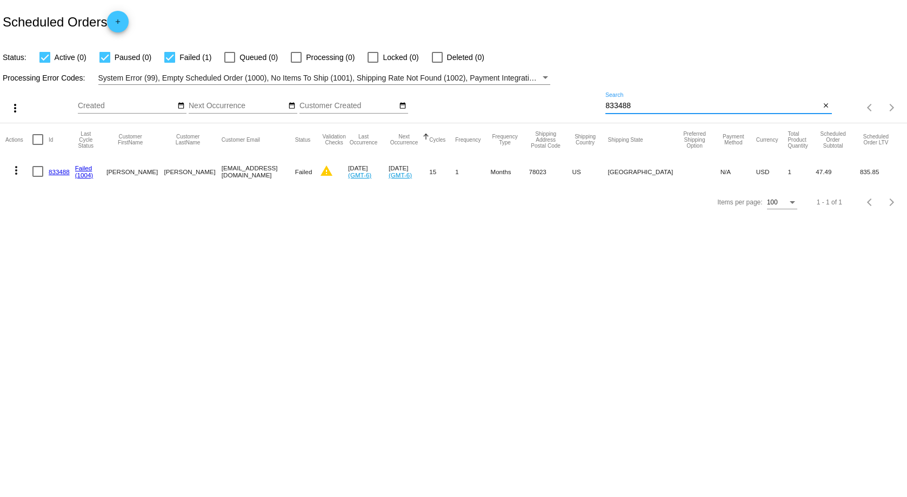
click at [754, 107] on input "833488" at bounding box center [713, 106] width 215 height 9
paste input "957230"
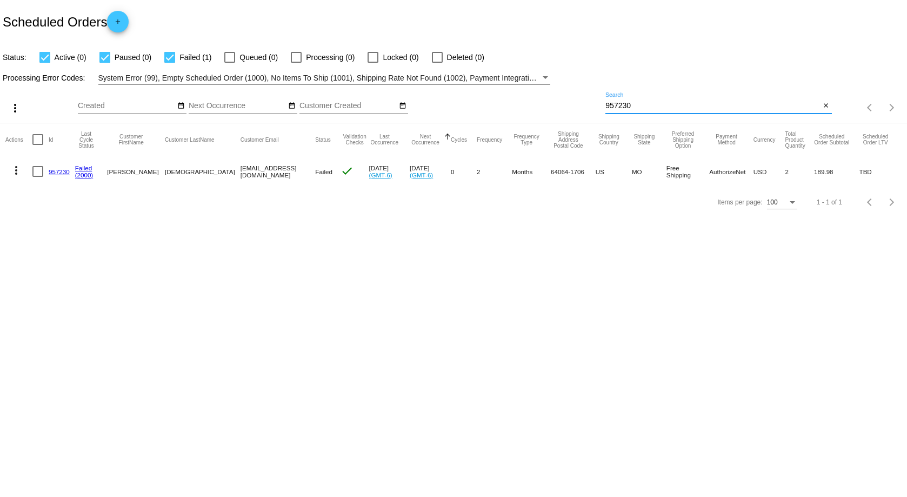
click at [15, 165] on mat-icon "more_vert" at bounding box center [16, 170] width 13 height 13
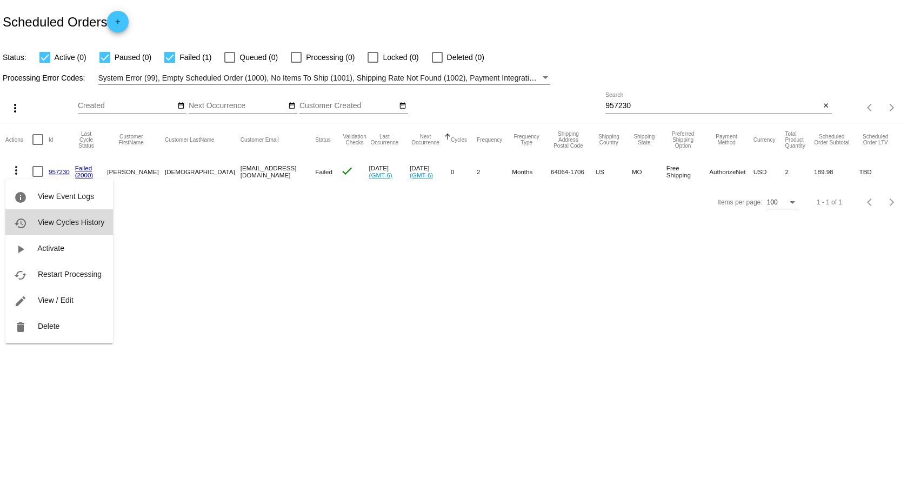
click at [81, 221] on span "View Cycles History" at bounding box center [71, 222] width 67 height 9
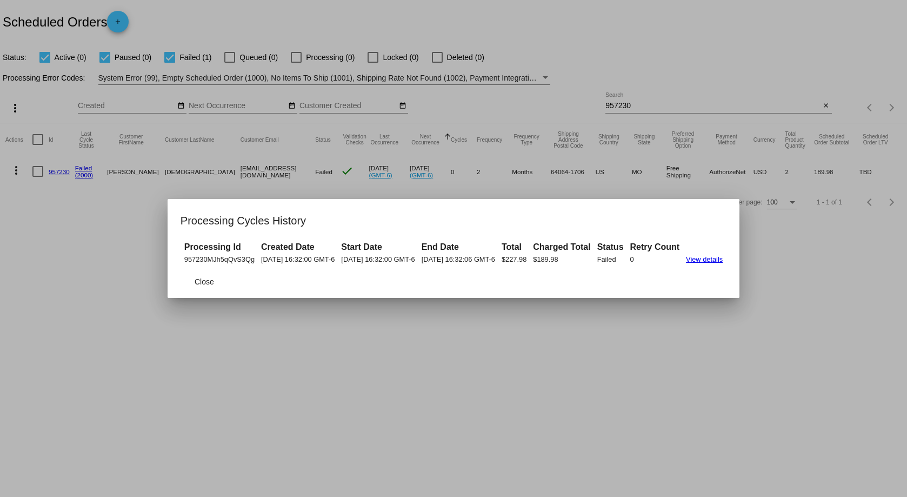
drag, startPoint x: 163, startPoint y: 256, endPoint x: 651, endPoint y: 260, distance: 488.3
click at [651, 260] on tr "957230MJh5qQvS3Qg 08/02/2025 16:32:00 GMT-6 08/02/2025 16:32:00 GMT-6 08/02/202…" at bounding box center [454, 259] width 544 height 10
click at [744, 341] on div at bounding box center [453, 248] width 907 height 497
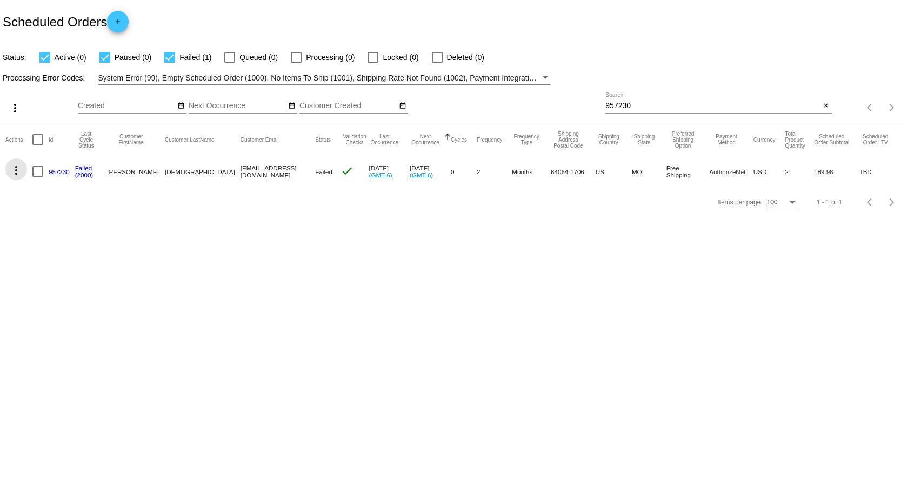
click at [17, 171] on mat-icon "more_vert" at bounding box center [16, 170] width 13 height 13
click at [473, 302] on div at bounding box center [453, 248] width 907 height 497
click at [19, 171] on mat-icon "more_vert" at bounding box center [16, 170] width 13 height 13
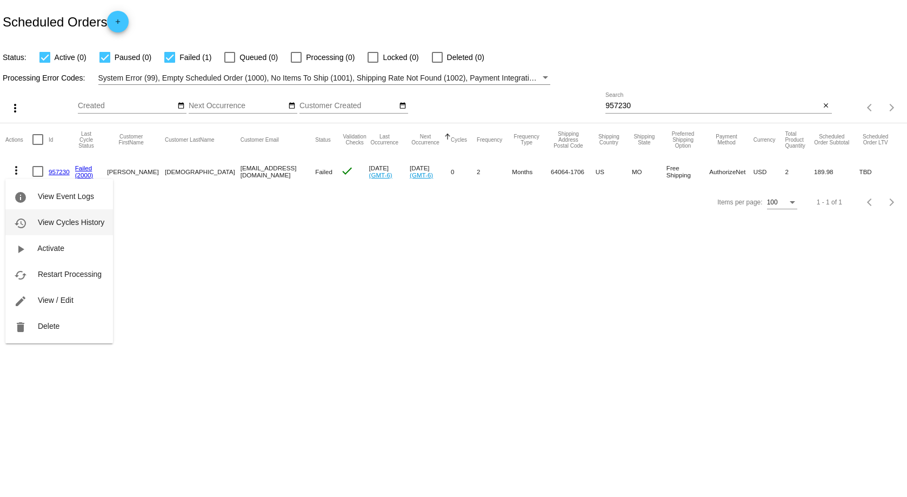
click at [68, 228] on button "history View Cycles History" at bounding box center [59, 222] width 108 height 26
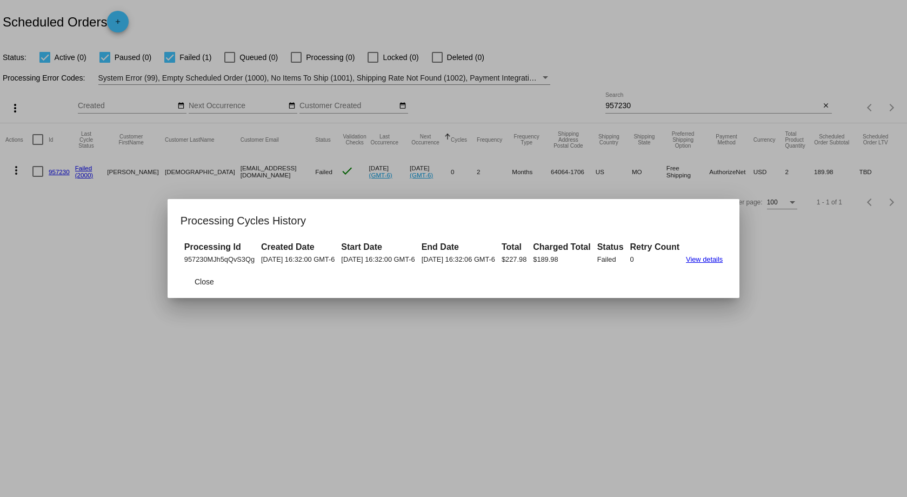
drag, startPoint x: 164, startPoint y: 261, endPoint x: 555, endPoint y: 270, distance: 391.1
click at [555, 270] on app-scheduled-order-cycles-dialog "Processing Cycles History Processing Id Created Date Start Date End Date Total …" at bounding box center [454, 255] width 546 height 86
click at [810, 274] on div at bounding box center [453, 248] width 907 height 497
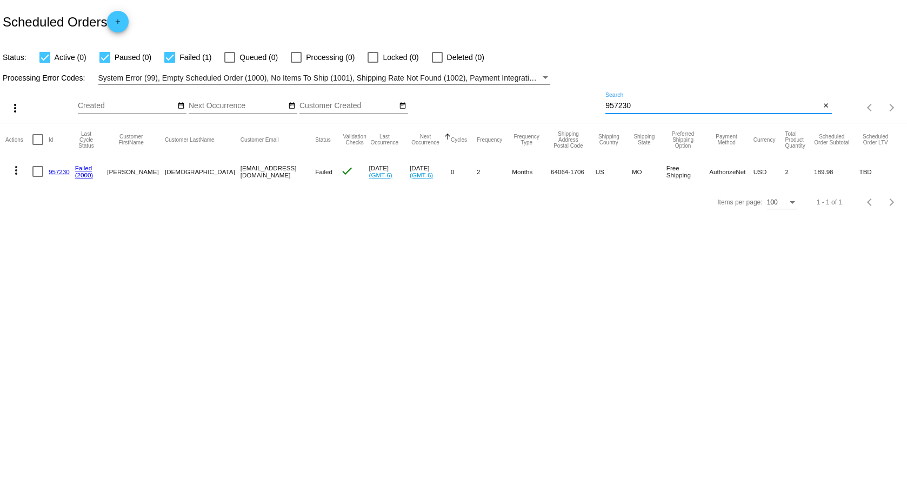
drag, startPoint x: 675, startPoint y: 110, endPoint x: 651, endPoint y: 103, distance: 25.7
click at [675, 110] on input "957230" at bounding box center [713, 106] width 215 height 9
drag, startPoint x: 656, startPoint y: 97, endPoint x: 642, endPoint y: 102, distance: 14.2
click at [656, 97] on div "957230 Search" at bounding box center [713, 102] width 215 height 21
click at [642, 102] on input "957230" at bounding box center [713, 106] width 215 height 9
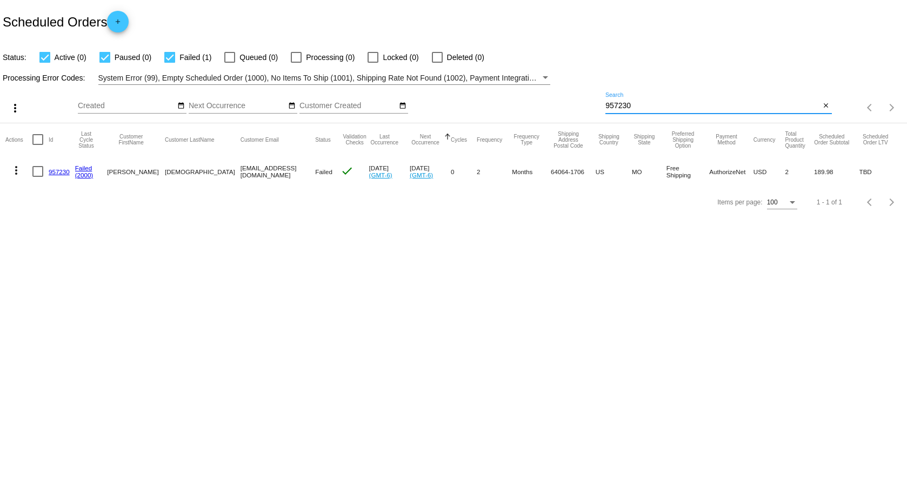
click at [642, 102] on input "957230" at bounding box center [713, 106] width 215 height 9
paste input "288458"
click at [18, 171] on mat-icon "more_vert" at bounding box center [16, 170] width 13 height 13
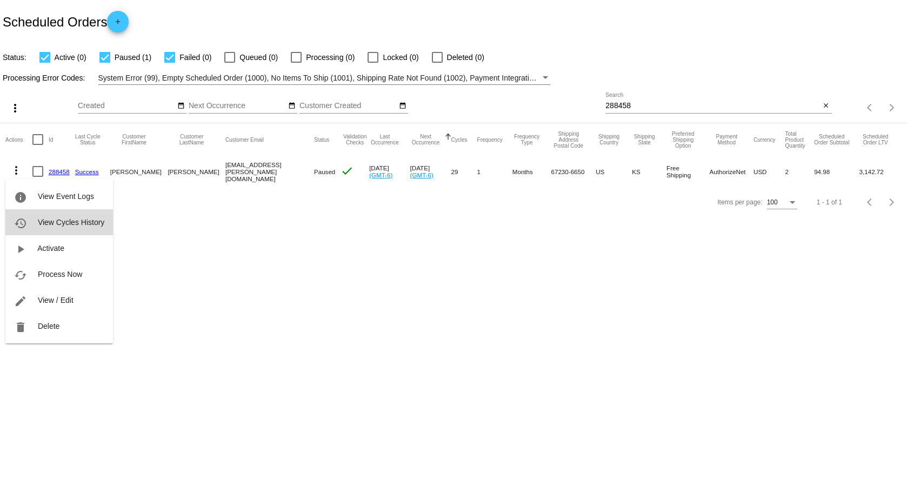
click at [67, 222] on span "View Cycles History" at bounding box center [71, 222] width 67 height 9
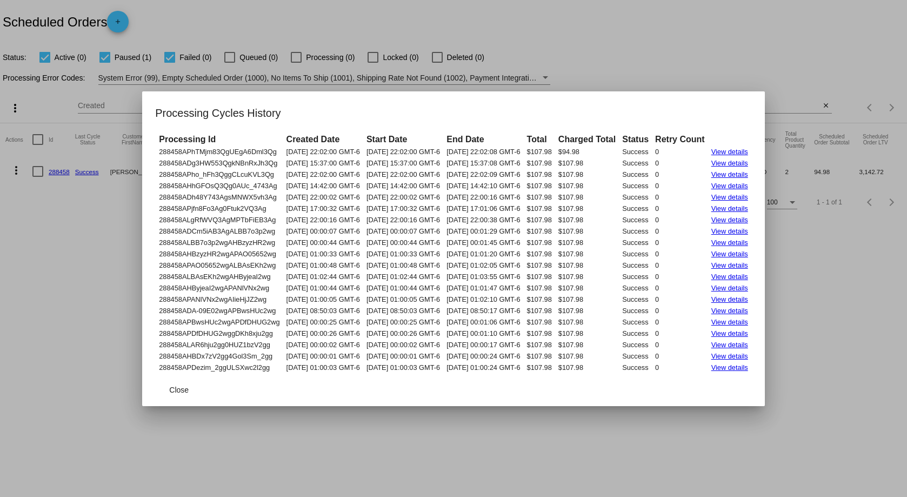
drag, startPoint x: 139, startPoint y: 150, endPoint x: 770, endPoint y: 370, distance: 667.8
click at [751, 370] on tbody "288458APhTMjm83QgUEgA6Dml3Qg 07/05/2025 22:02:00 GMT-6 07/05/2025 22:02:00 GMT-…" at bounding box center [453, 260] width 594 height 226
click at [737, 70] on div at bounding box center [453, 248] width 907 height 497
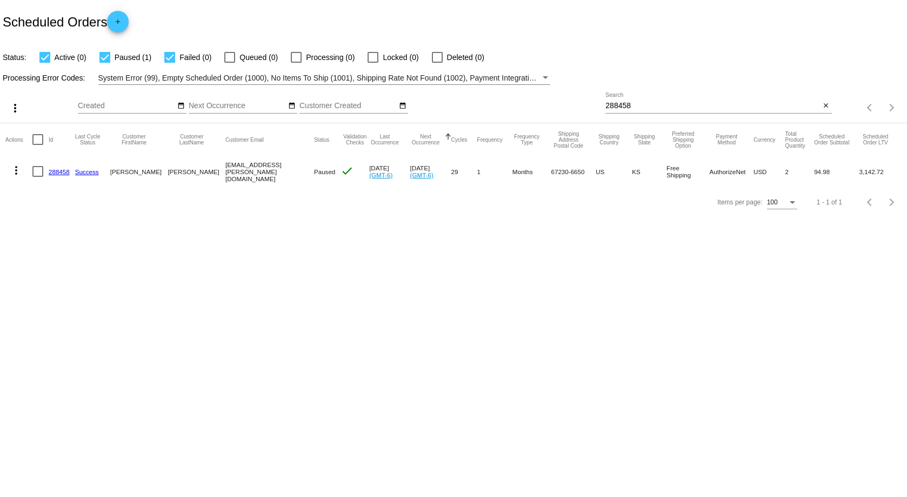
click at [759, 103] on div "288458 Search" at bounding box center [713, 102] width 215 height 21
click at [758, 104] on input "288458" at bounding box center [713, 106] width 215 height 9
paste input "318871"
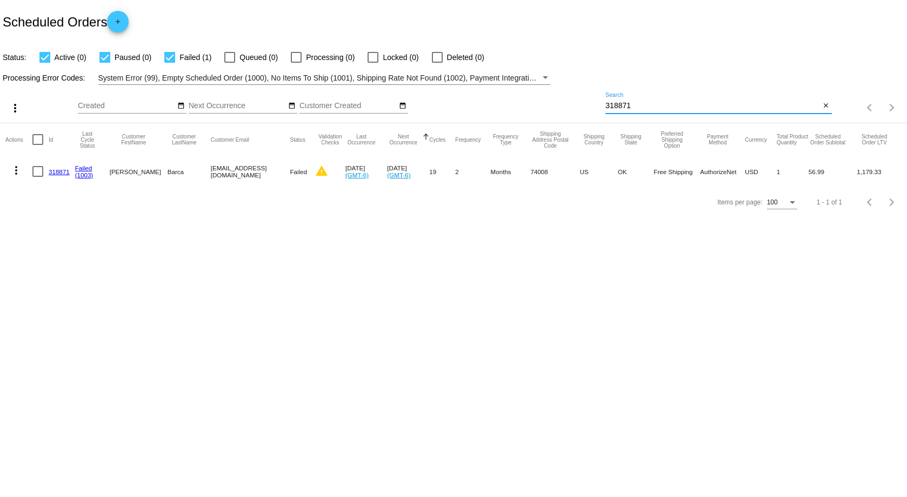
click at [16, 170] on mat-icon "more_vert" at bounding box center [16, 170] width 13 height 13
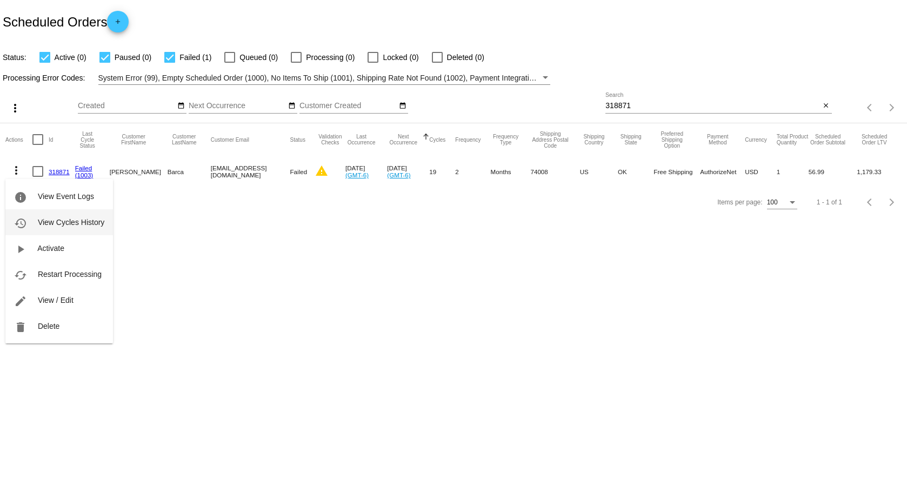
click at [82, 229] on button "history View Cycles History" at bounding box center [59, 222] width 108 height 26
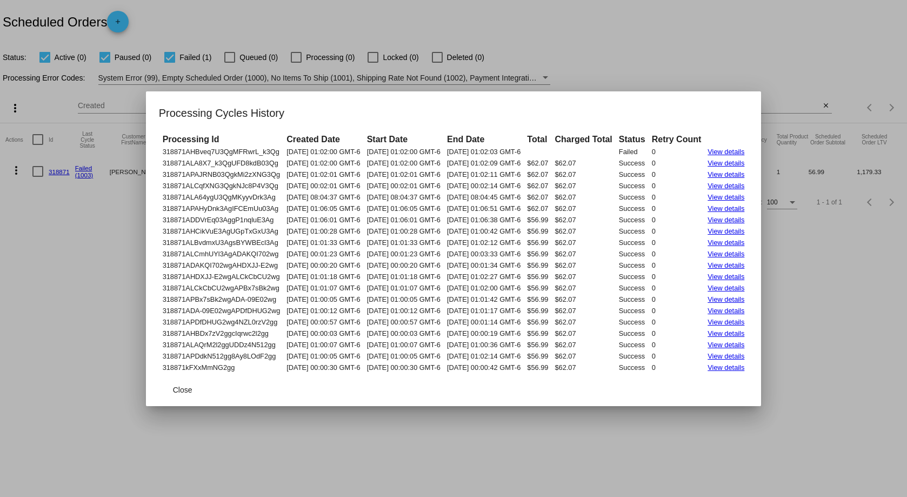
drag, startPoint x: 142, startPoint y: 153, endPoint x: 765, endPoint y: 368, distance: 658.6
click at [748, 368] on tbody "318871AHBveq7U3QgMFRwrL_k3Qg 08/06/2025 01:02:00 GMT-6 08/06/2025 01:02:00 GMT-…" at bounding box center [454, 260] width 588 height 226
click at [588, 65] on div at bounding box center [453, 248] width 907 height 497
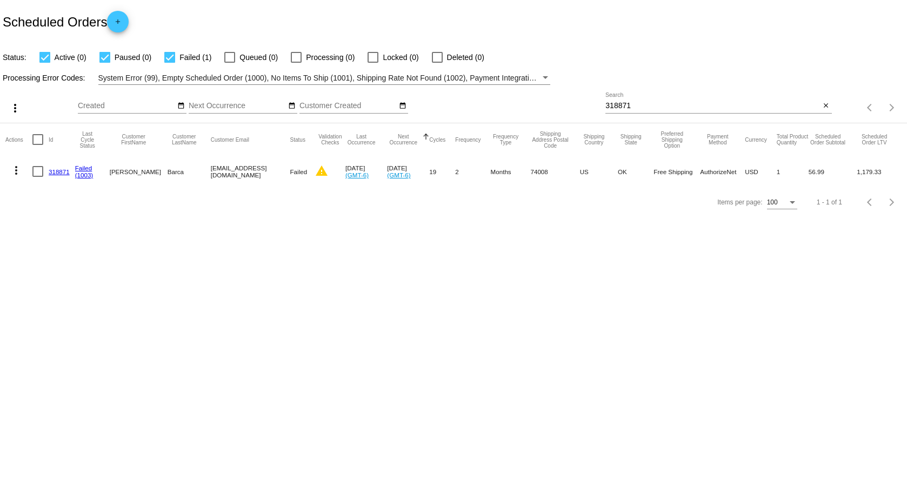
drag, startPoint x: 196, startPoint y: 173, endPoint x: 270, endPoint y: 173, distance: 74.1
click at [270, 173] on mat-row "more_vert 318871 Failed (1003) Jillian Barca jillianbranch@hotmail.com Failed w…" at bounding box center [453, 171] width 897 height 31
click at [681, 111] on div "318871 Search" at bounding box center [713, 102] width 215 height 21
click at [680, 109] on input "318871" at bounding box center [713, 106] width 215 height 9
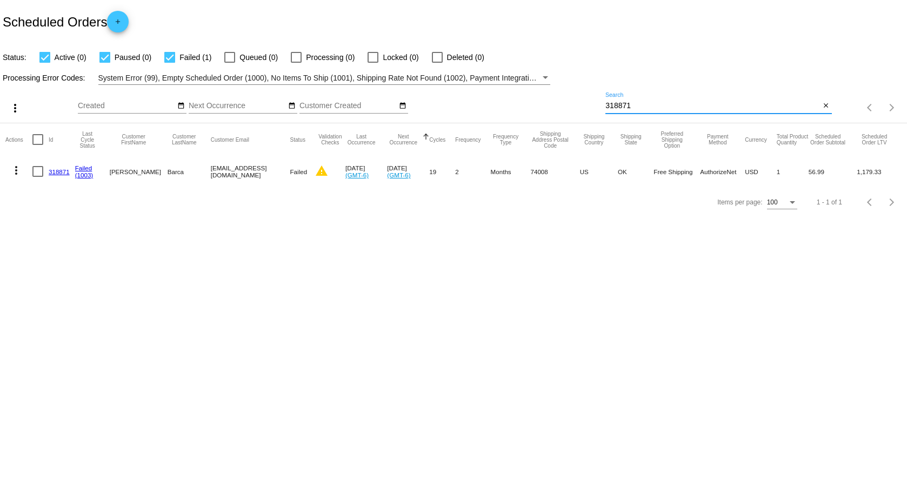
click at [680, 109] on input "318871" at bounding box center [713, 106] width 215 height 9
paste input "886504"
click at [15, 172] on mat-icon "more_vert" at bounding box center [16, 170] width 13 height 13
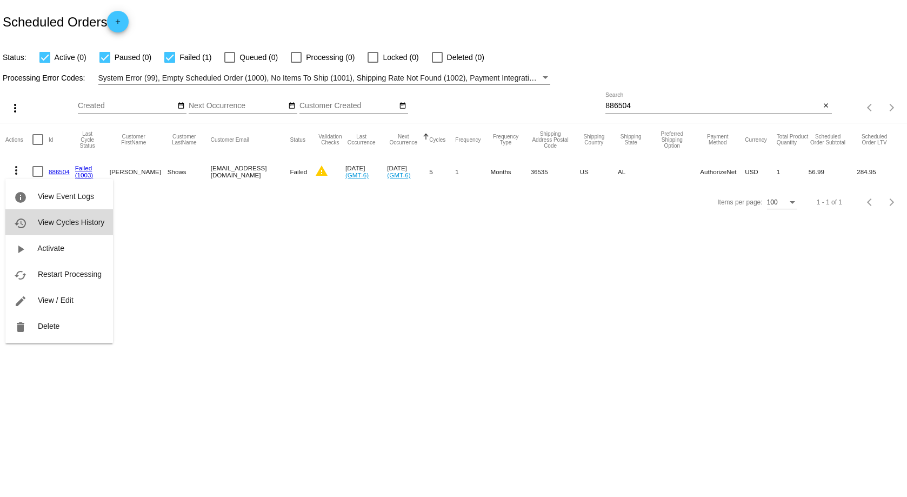
click at [80, 221] on span "View Cycles History" at bounding box center [71, 222] width 67 height 9
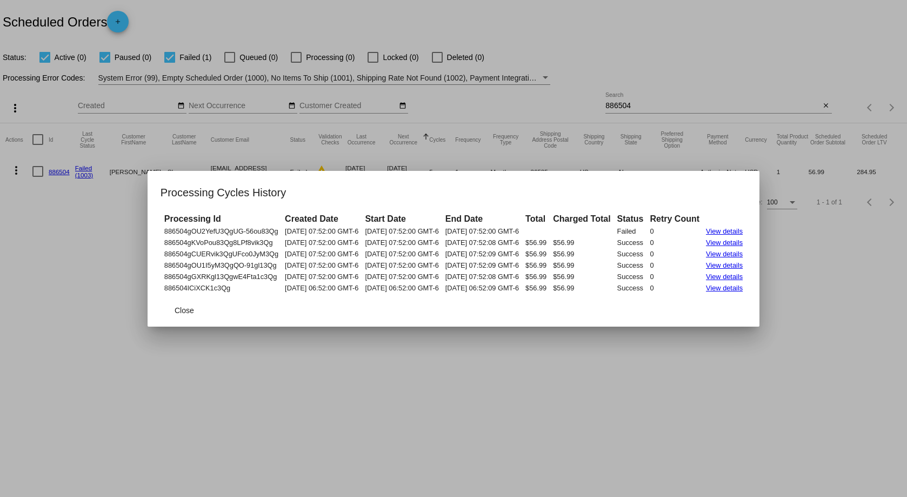
drag, startPoint x: 214, startPoint y: 251, endPoint x: 765, endPoint y: 289, distance: 552.4
click at [747, 289] on table "Processing Id Created Date Start Date End Date Total Charged Total Status Retry…" at bounding box center [454, 253] width 586 height 82
click at [455, 159] on div at bounding box center [453, 248] width 907 height 497
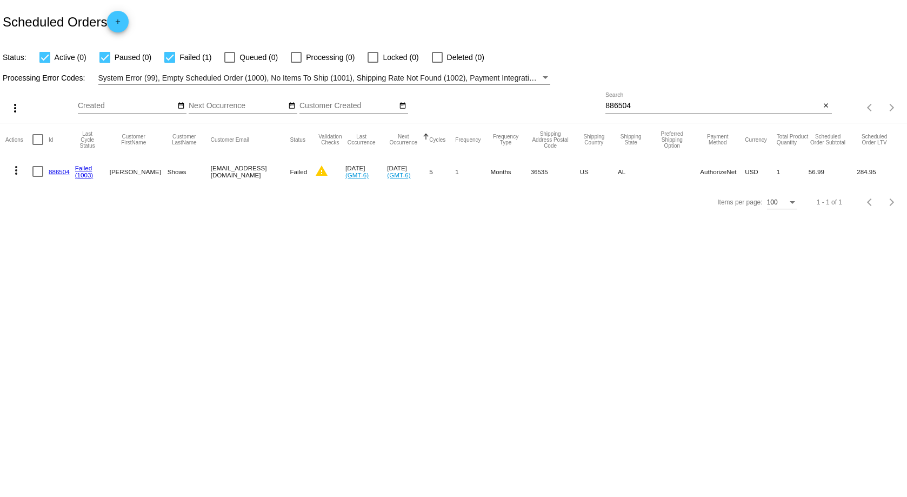
drag, startPoint x: 282, startPoint y: 167, endPoint x: 197, endPoint y: 177, distance: 85.5
click at [211, 177] on mat-cell "parrishshowskds@gmail.com" at bounding box center [250, 171] width 79 height 31
click at [645, 107] on input "886504" at bounding box center [713, 106] width 215 height 9
drag, startPoint x: 645, startPoint y: 107, endPoint x: 587, endPoint y: 110, distance: 58.0
click at [587, 110] on div "more_vert Aug Jan Feb Mar Apr 1" at bounding box center [453, 104] width 907 height 38
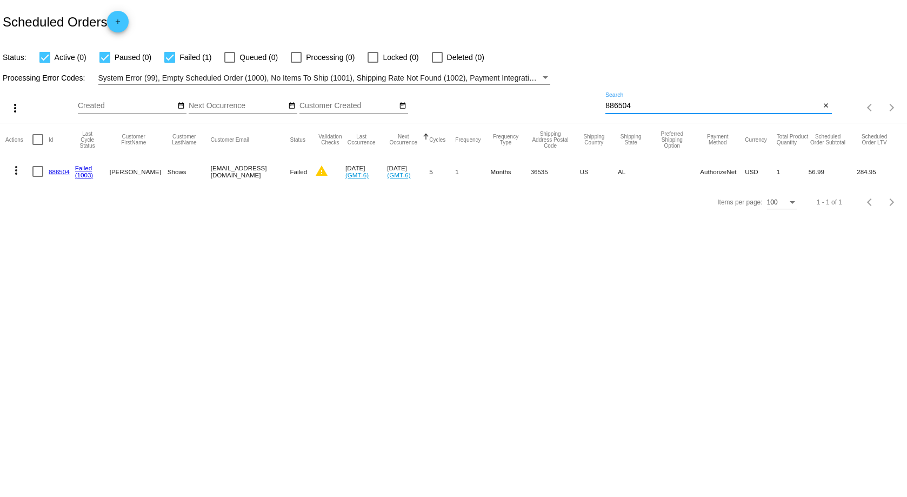
paste input "180180"
type input "180180"
click at [23, 168] on button "more_vert" at bounding box center [16, 169] width 22 height 22
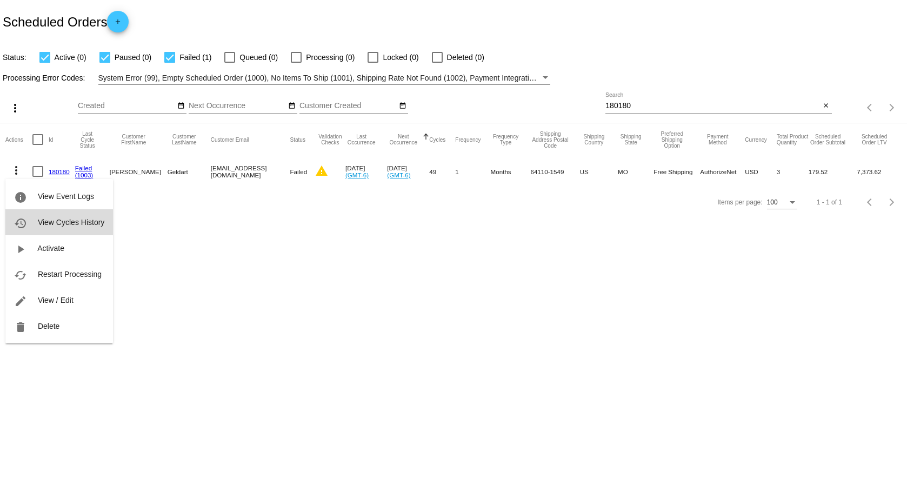
click at [61, 218] on span "View Cycles History" at bounding box center [71, 222] width 67 height 9
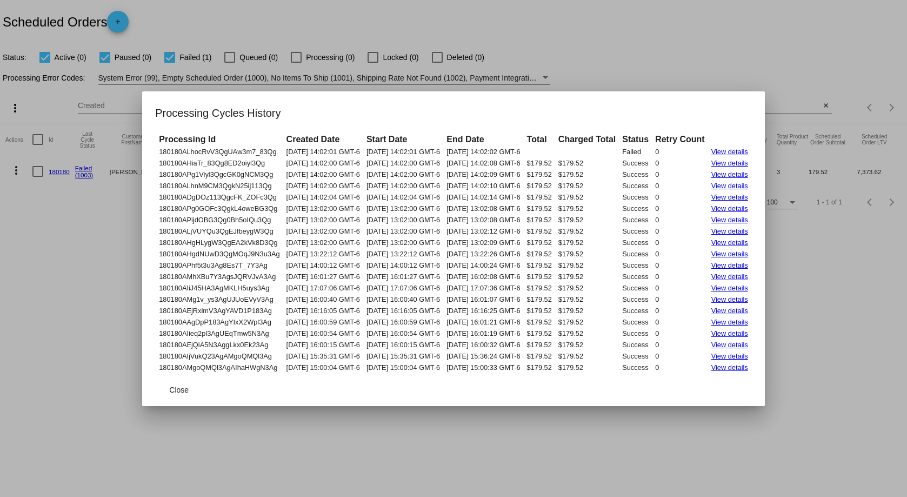
drag, startPoint x: 140, startPoint y: 151, endPoint x: 773, endPoint y: 368, distance: 669.5
click at [765, 368] on mat-dialog-content "Processing Id Created Date Start Date End Date Total Charged Total Status Retry…" at bounding box center [453, 252] width 623 height 241
click at [717, 54] on div at bounding box center [453, 248] width 907 height 497
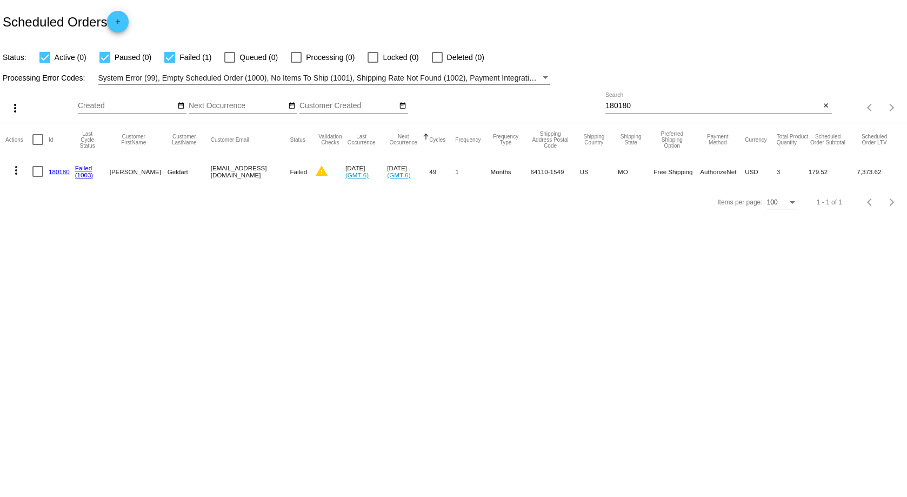
click at [642, 113] on div at bounding box center [719, 113] width 226 height 1
click at [642, 110] on div "180180 Search" at bounding box center [713, 102] width 215 height 21
click at [642, 107] on input "180180" at bounding box center [713, 106] width 215 height 9
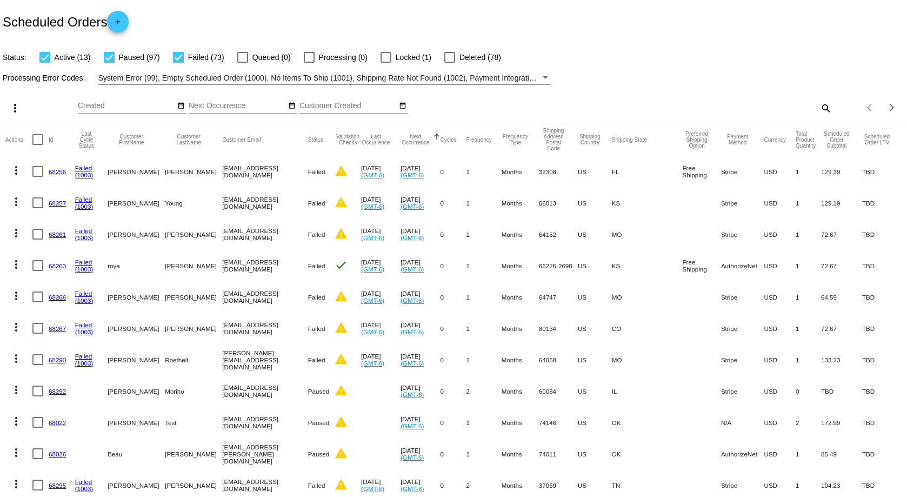
click at [753, 110] on div "search" at bounding box center [719, 108] width 226 height 17
click at [820, 105] on mat-icon "search" at bounding box center [825, 108] width 13 height 17
click at [677, 108] on input "Search" at bounding box center [719, 106] width 226 height 9
drag, startPoint x: 831, startPoint y: 103, endPoint x: 819, endPoint y: 107, distance: 13.0
click at [832, 103] on div "Items per page: 100 1 - 100 of 183" at bounding box center [869, 107] width 75 height 30
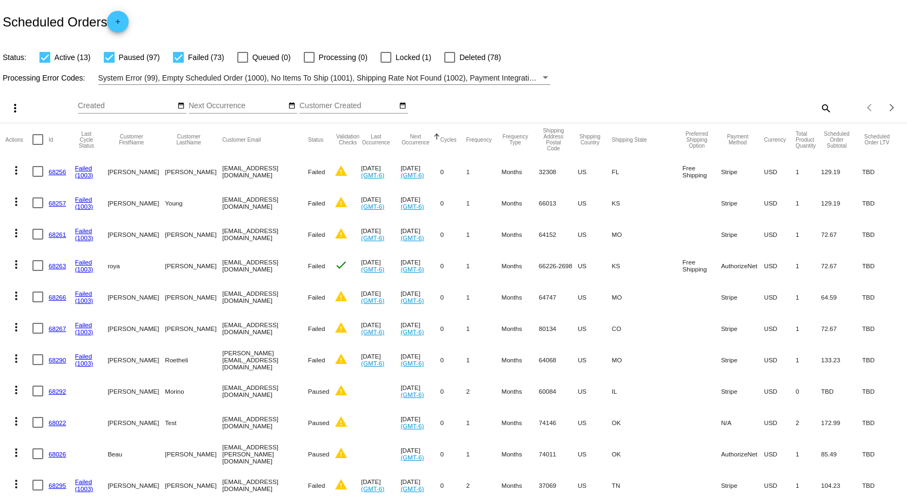
click at [819, 108] on mat-icon "search" at bounding box center [825, 108] width 13 height 17
click at [743, 109] on input "Search" at bounding box center [719, 106] width 226 height 9
paste input "849620"
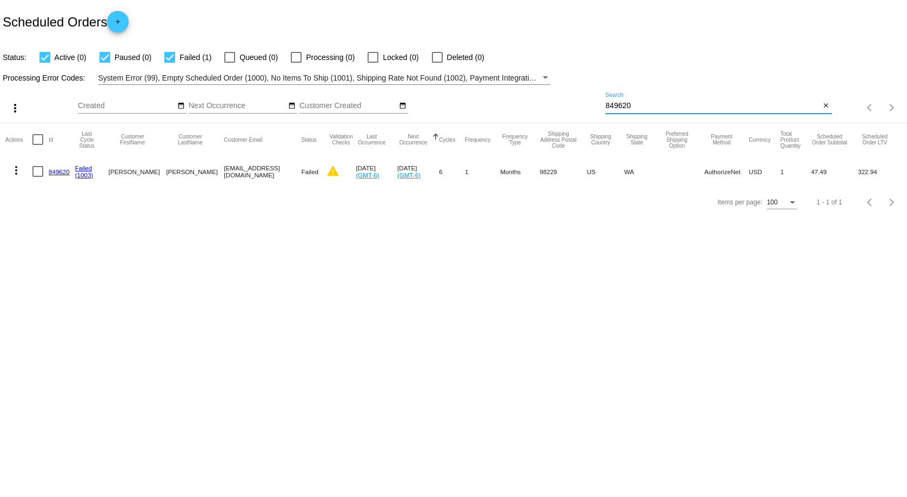
click at [13, 172] on mat-icon "more_vert" at bounding box center [16, 170] width 13 height 13
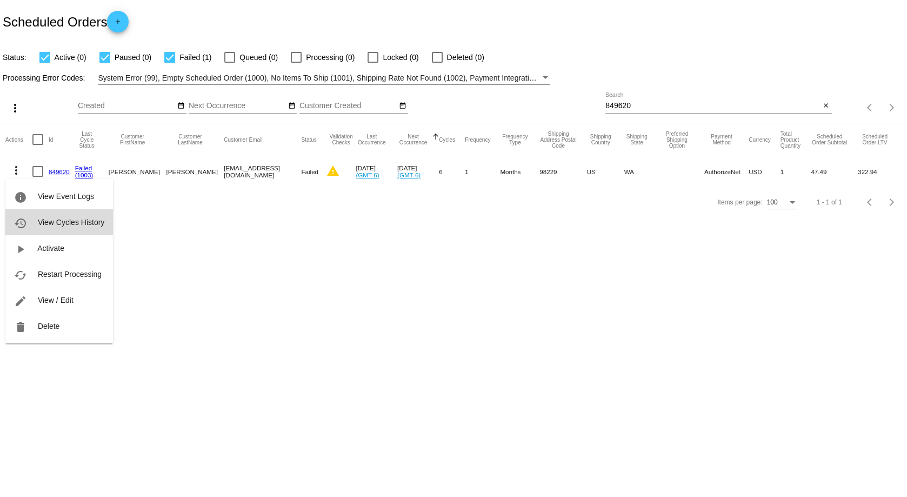
click at [57, 217] on button "history View Cycles History" at bounding box center [59, 222] width 108 height 26
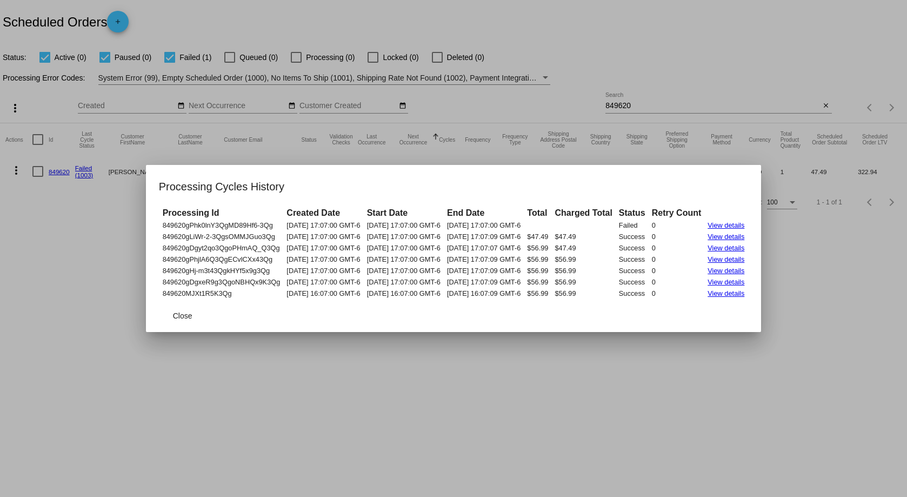
drag, startPoint x: 141, startPoint y: 223, endPoint x: 694, endPoint y: 317, distance: 561.1
click at [694, 317] on app-scheduled-order-cycles-dialog "Processing Cycles History Processing Id Created Date Start Date End Date Total …" at bounding box center [454, 255] width 590 height 154
click at [471, 141] on div at bounding box center [453, 248] width 907 height 497
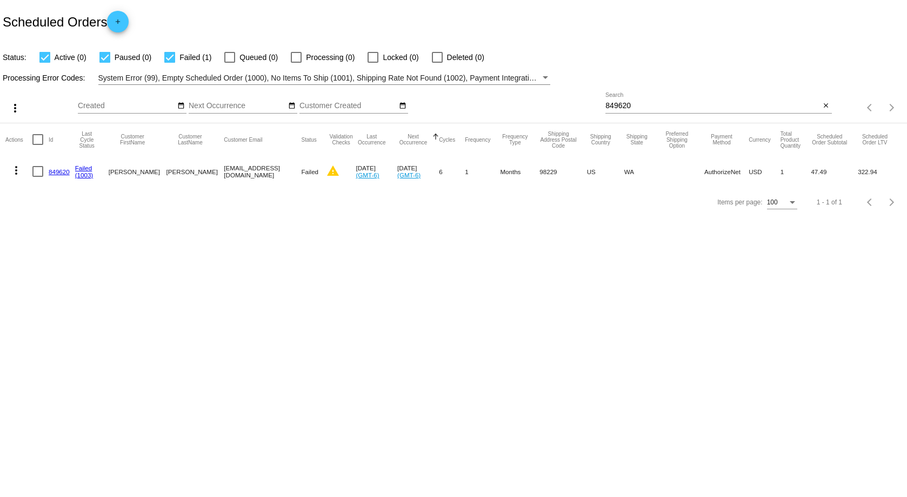
drag, startPoint x: 195, startPoint y: 171, endPoint x: 271, endPoint y: 178, distance: 76.6
click at [271, 178] on mat-row "more_vert 849620 Failed (1003) Sarah Andersen sandersen95@hotmail.com Failed wa…" at bounding box center [453, 171] width 897 height 31
drag, startPoint x: 435, startPoint y: 247, endPoint x: 397, endPoint y: 267, distance: 43.0
click at [435, 247] on body "Scheduled Orders add Status: Active (0) Paused (0) Failed (1) Queued (0) Proces…" at bounding box center [453, 248] width 907 height 497
click at [659, 102] on input "849620" at bounding box center [713, 106] width 215 height 9
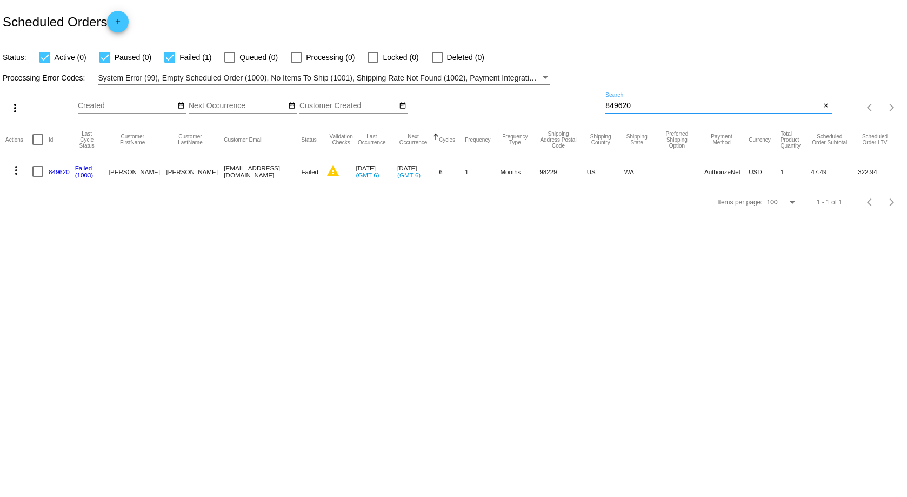
click at [655, 104] on input "849620" at bounding box center [713, 106] width 215 height 9
paste input "18018"
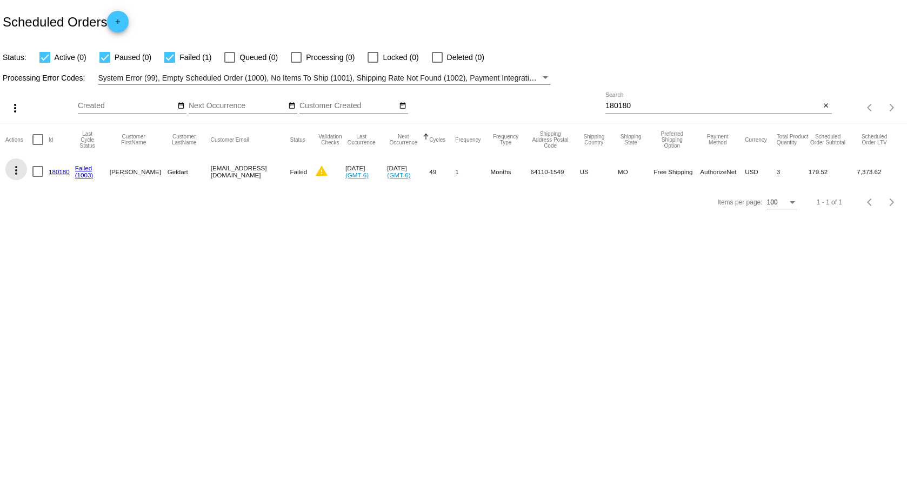
click at [21, 176] on mat-icon "more_vert" at bounding box center [16, 170] width 13 height 13
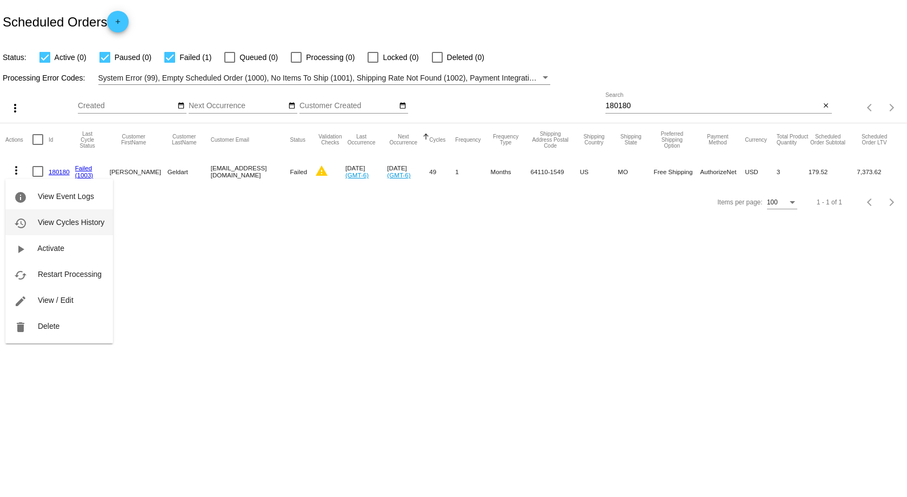
click at [70, 219] on span "View Cycles History" at bounding box center [71, 222] width 67 height 9
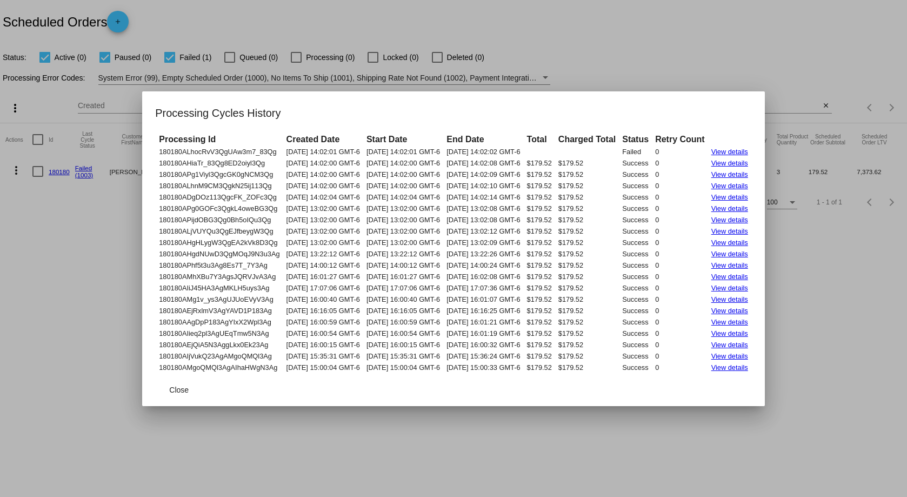
drag, startPoint x: 137, startPoint y: 149, endPoint x: 759, endPoint y: 371, distance: 660.2
click at [751, 371] on tbody "180180ALhocRvV3QgUAw3m7_83Qg 08/06/2025 14:02:01 GMT-6 08/06/2025 14:02:01 GMT-…" at bounding box center [453, 260] width 595 height 226
click at [677, 66] on div at bounding box center [453, 248] width 907 height 497
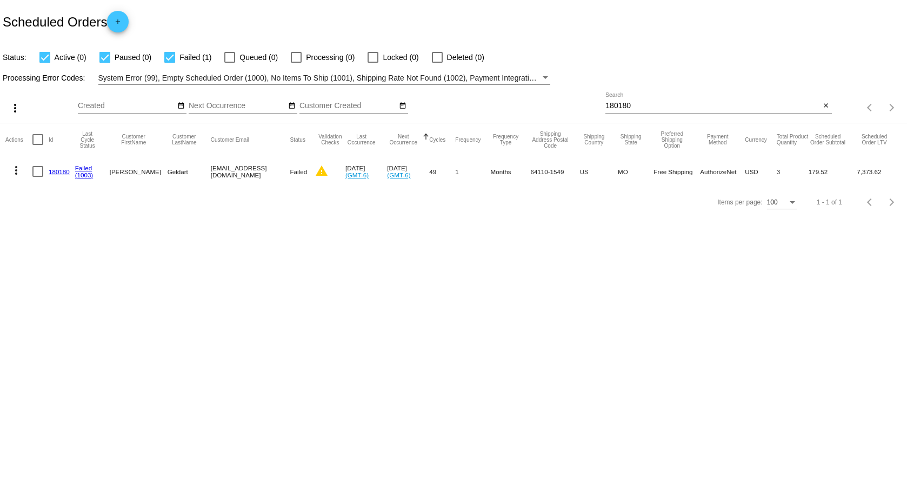
drag, startPoint x: 271, startPoint y: 175, endPoint x: 196, endPoint y: 181, distance: 75.4
click at [196, 181] on mat-row "more_vert 180180 Failed (1003) Emilee Geldart emileegeldart@gmail.com Failed wa…" at bounding box center [453, 171] width 897 height 31
click at [656, 110] on input "180180" at bounding box center [713, 106] width 215 height 9
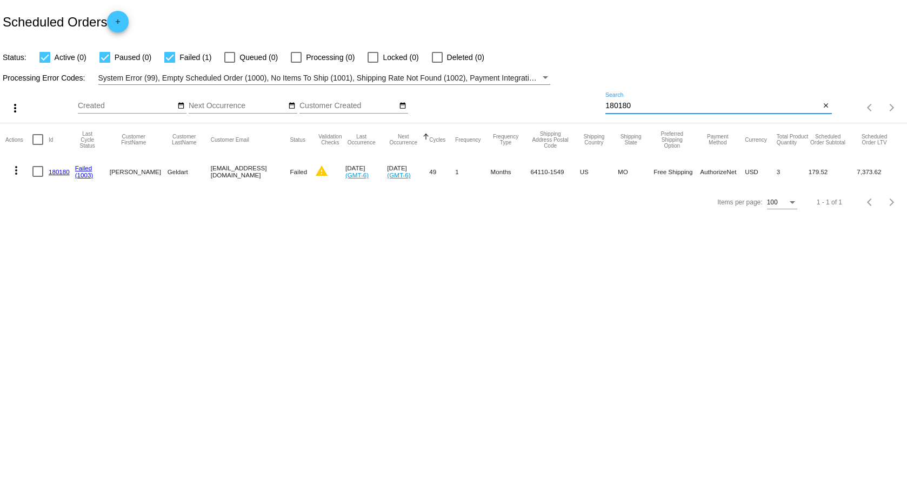
paste input "84962"
click at [18, 173] on mat-icon "more_vert" at bounding box center [16, 170] width 13 height 13
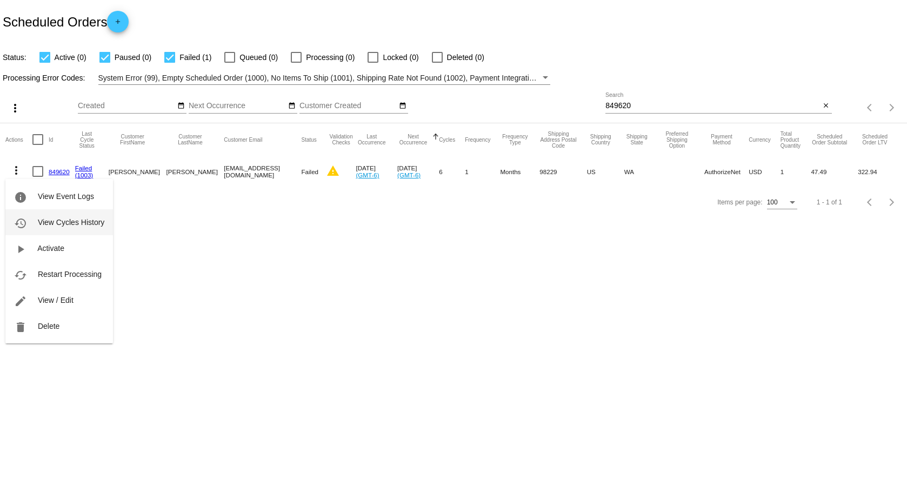
click at [83, 223] on span "View Cycles History" at bounding box center [71, 222] width 67 height 9
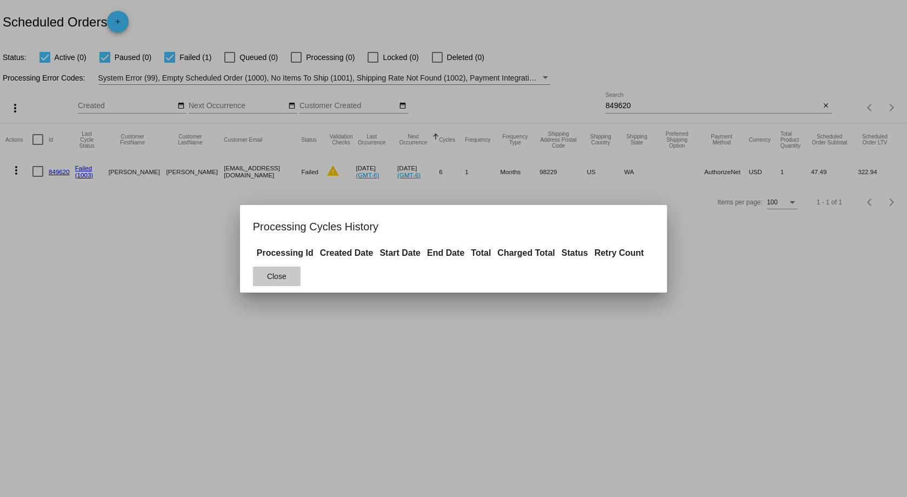
click at [266, 278] on button "Close" at bounding box center [277, 276] width 48 height 19
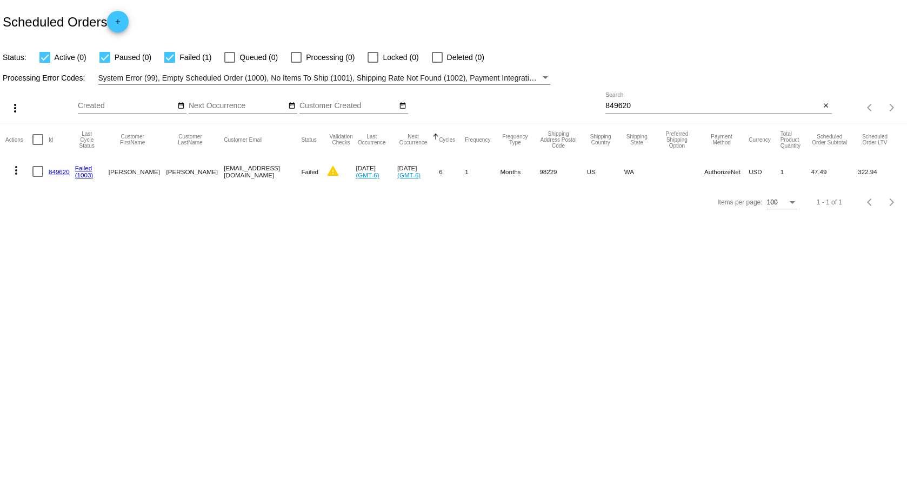
click at [817, 170] on mat-cell "47.49" at bounding box center [834, 171] width 47 height 31
click at [251, 170] on mat-cell "sandersen95@hotmail.com" at bounding box center [262, 171] width 77 height 31
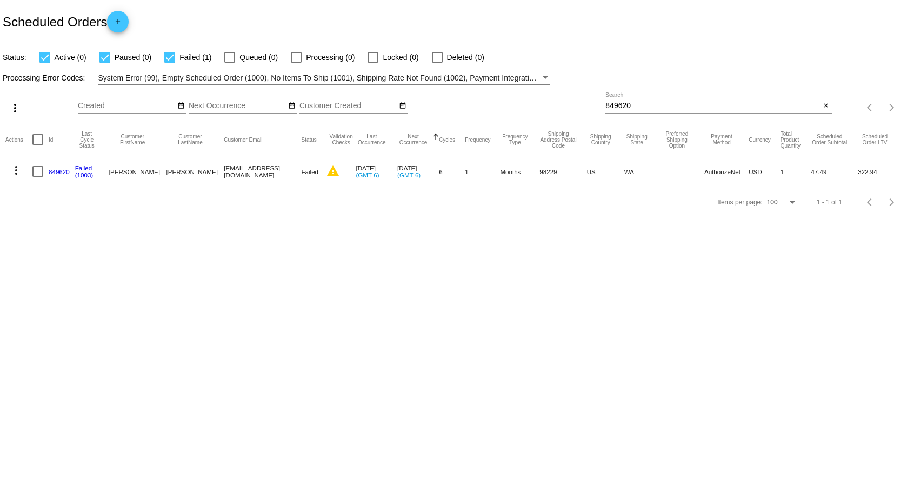
click at [682, 107] on input "849620" at bounding box center [713, 106] width 215 height 9
paste input "161429"
click at [20, 169] on mat-icon "more_vert" at bounding box center [16, 170] width 13 height 13
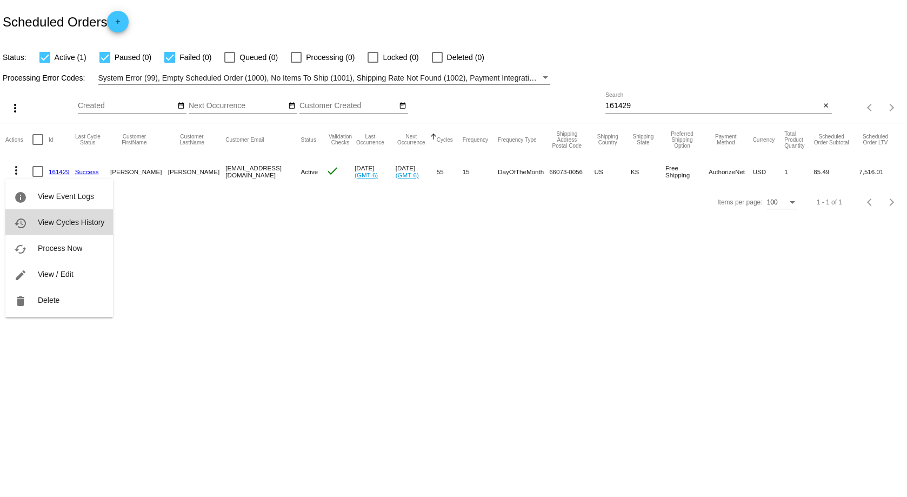
click at [79, 219] on span "View Cycles History" at bounding box center [71, 222] width 67 height 9
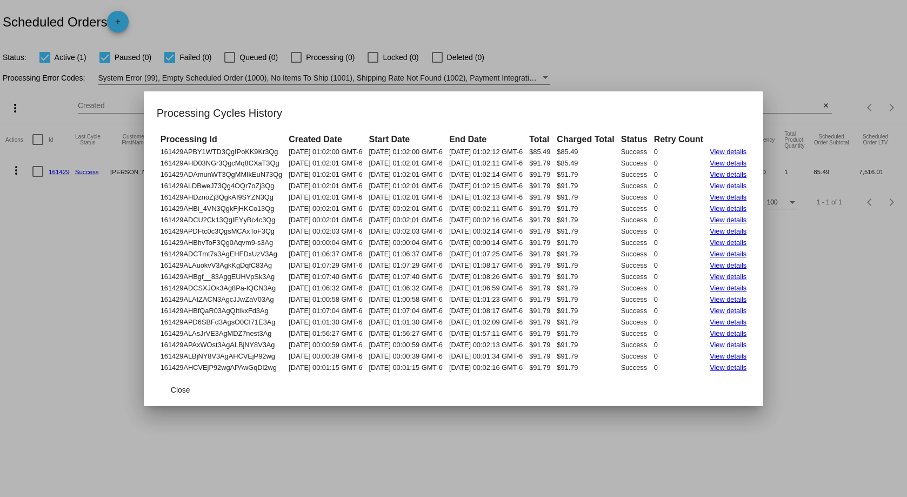
drag, startPoint x: 136, startPoint y: 148, endPoint x: 379, endPoint y: 221, distance: 253.4
click at [415, 239] on mat-dialog-content "Processing Id Created Date Start Date End Date Total Charged Total Status Retry…" at bounding box center [454, 252] width 620 height 241
click at [158, 139] on th "Processing Id" at bounding box center [221, 140] width 127 height 12
drag, startPoint x: 141, startPoint y: 150, endPoint x: 770, endPoint y: 369, distance: 666.3
click at [764, 369] on mat-dialog-content "Processing Id Created Date Start Date End Date Total Charged Total Status Retry…" at bounding box center [454, 252] width 620 height 241
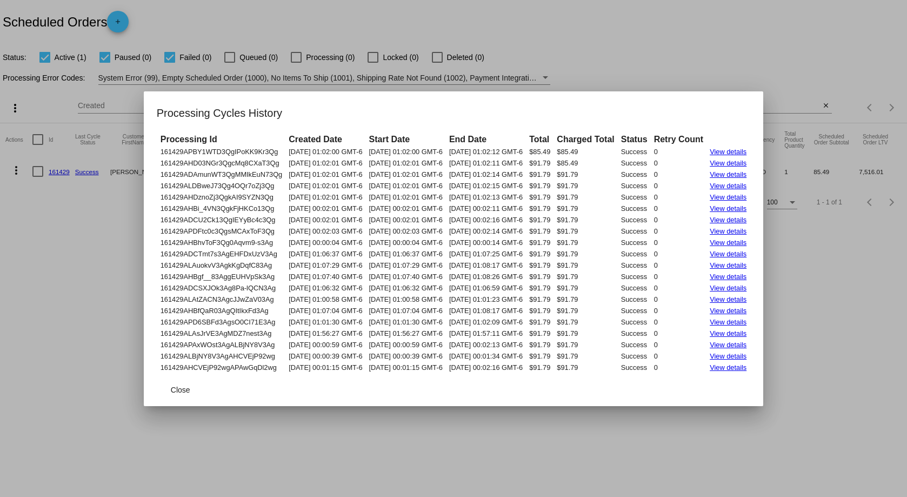
click at [630, 63] on div at bounding box center [453, 248] width 907 height 497
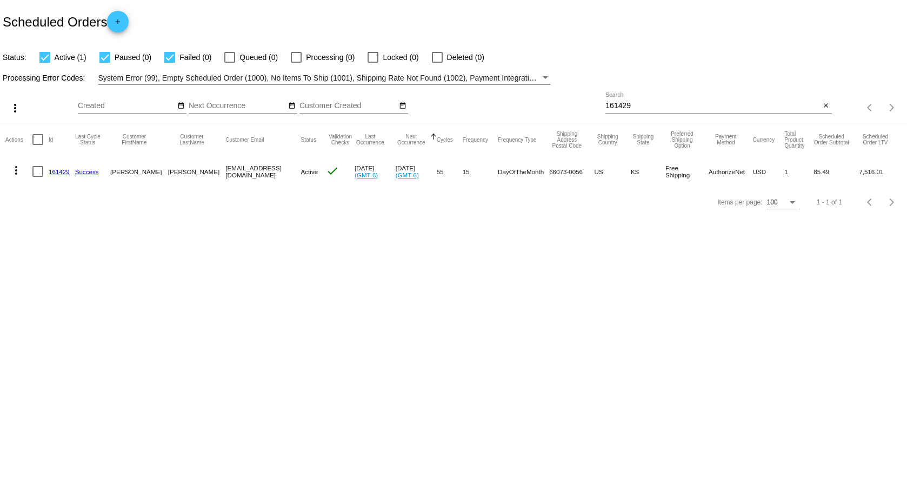
drag, startPoint x: 264, startPoint y: 171, endPoint x: 200, endPoint y: 173, distance: 64.9
click at [226, 173] on mat-cell "progcon7@hotmail.com" at bounding box center [263, 171] width 75 height 31
click at [648, 105] on input "161429" at bounding box center [713, 106] width 215 height 9
paste input "227468"
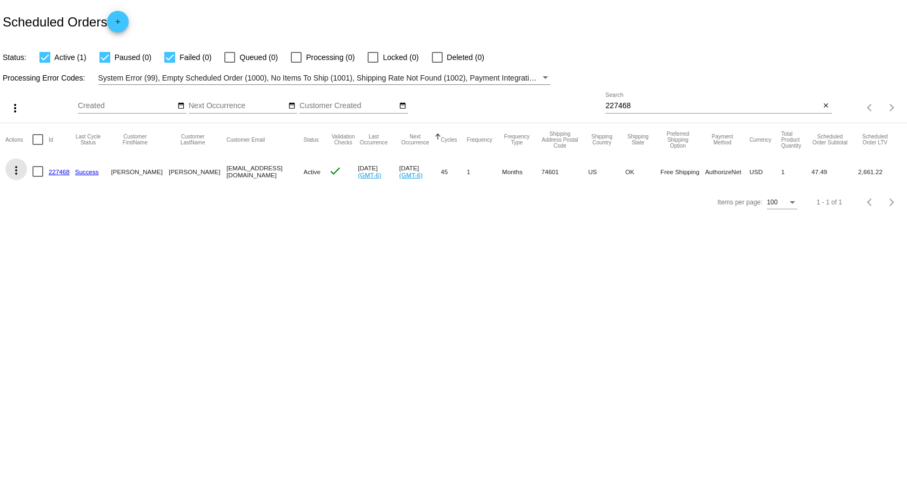
click at [18, 170] on mat-icon "more_vert" at bounding box center [16, 170] width 13 height 13
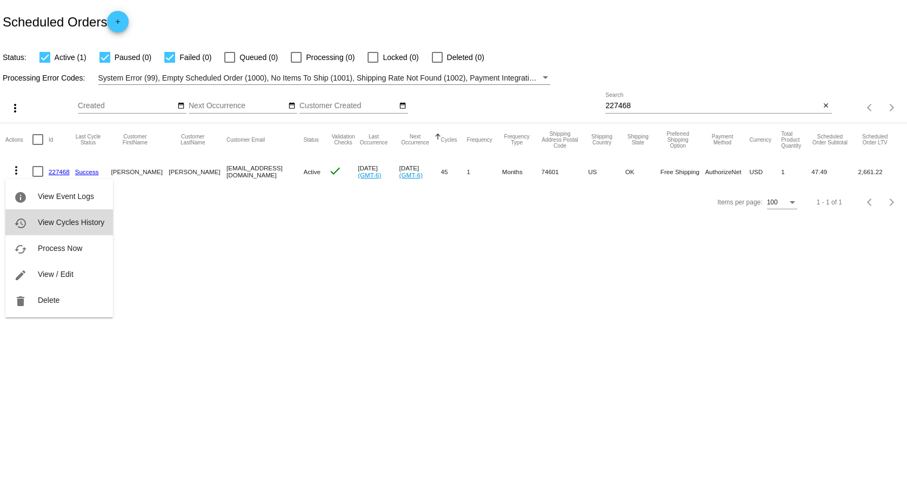
click at [74, 224] on span "View Cycles History" at bounding box center [71, 222] width 67 height 9
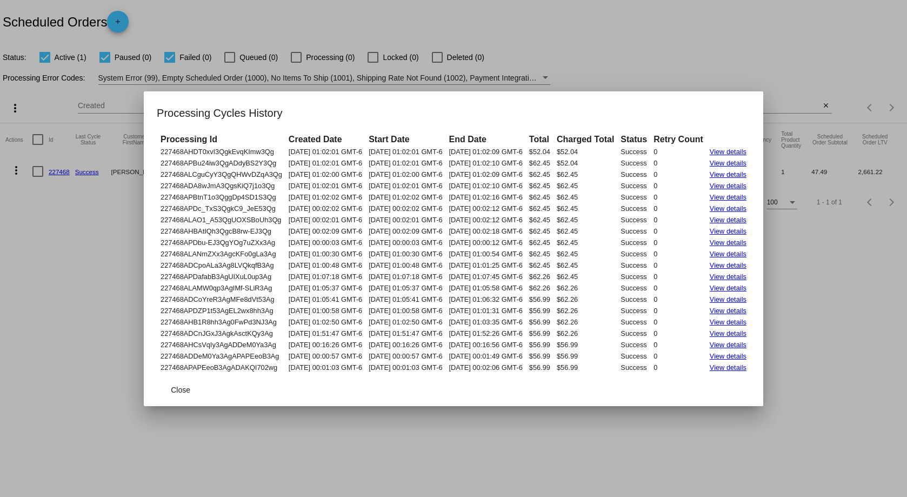
drag, startPoint x: 141, startPoint y: 153, endPoint x: 781, endPoint y: 368, distance: 675.3
click at [764, 368] on mat-dialog-content "Processing Id Created Date Start Date End Date Total Charged Total Status Retry…" at bounding box center [454, 252] width 620 height 241
click at [697, 62] on div at bounding box center [453, 248] width 907 height 497
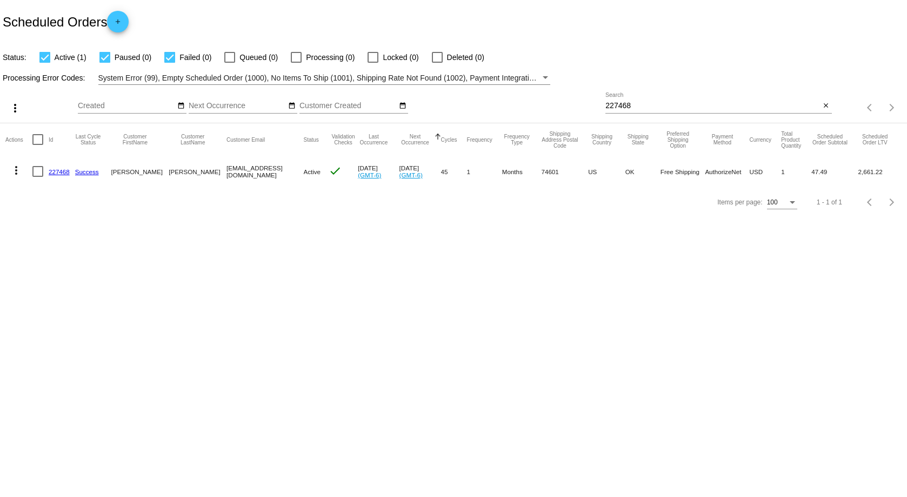
drag, startPoint x: 200, startPoint y: 173, endPoint x: 255, endPoint y: 175, distance: 55.2
click at [255, 175] on mat-row "more_vert 227468 Success Angela Johnson ajteby@gmail.com Active check Jul 21 20…" at bounding box center [453, 171] width 897 height 31
click at [645, 108] on input "227468" at bounding box center [713, 106] width 215 height 9
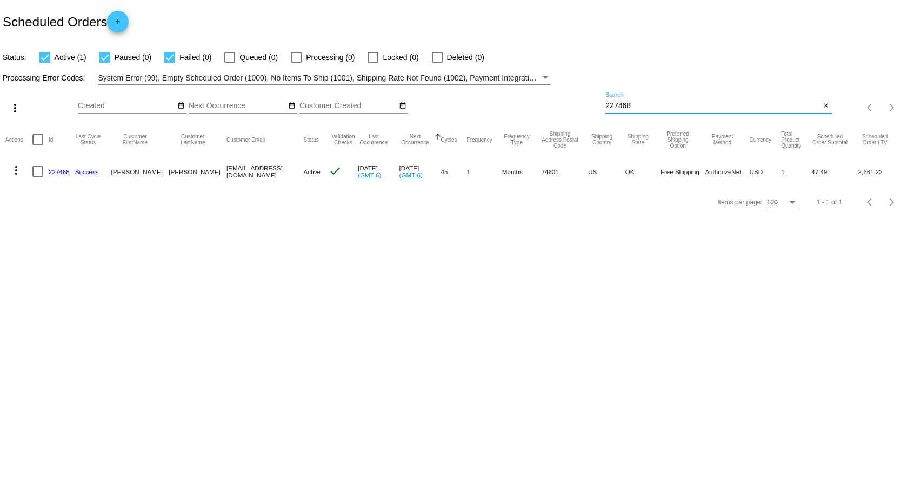
paste input "775612"
click at [19, 168] on mat-icon "more_vert" at bounding box center [16, 170] width 13 height 13
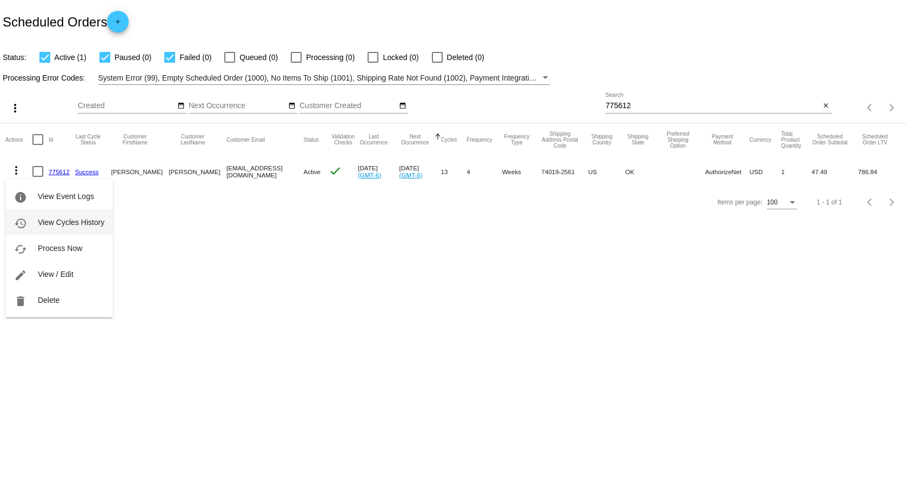
click at [64, 218] on span "View Cycles History" at bounding box center [71, 222] width 67 height 9
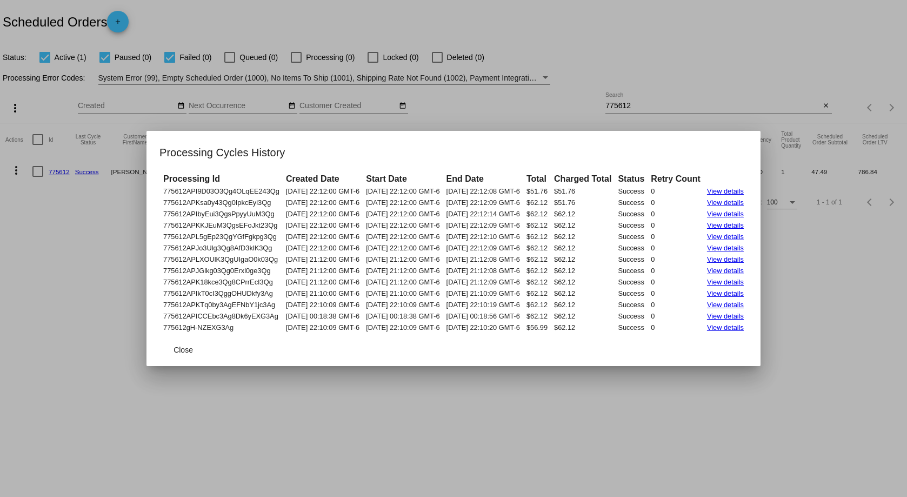
drag, startPoint x: 144, startPoint y: 190, endPoint x: 775, endPoint y: 332, distance: 646.4
click at [761, 332] on mat-dialog-content "Processing Id Created Date Start Date End Date Total Charged Total Status Retry…" at bounding box center [454, 253] width 614 height 162
click at [638, 57] on div at bounding box center [453, 248] width 907 height 497
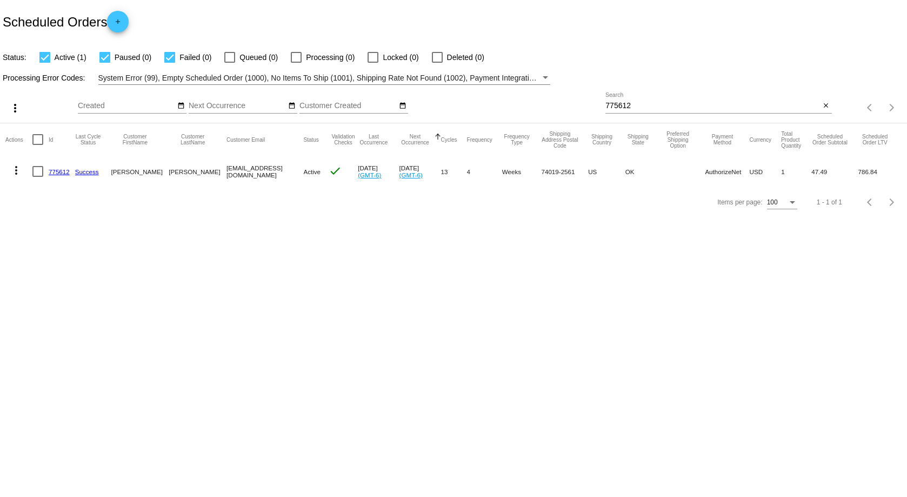
drag, startPoint x: 263, startPoint y: 171, endPoint x: 201, endPoint y: 176, distance: 62.3
click at [201, 176] on mat-row "more_vert 775612 Success Diane Davis dd31755@gmail.com Active check Jul 29 2025…" at bounding box center [453, 171] width 897 height 31
click at [666, 101] on div "775612 Search" at bounding box center [713, 102] width 215 height 21
click at [658, 102] on input "775612" at bounding box center [713, 106] width 215 height 9
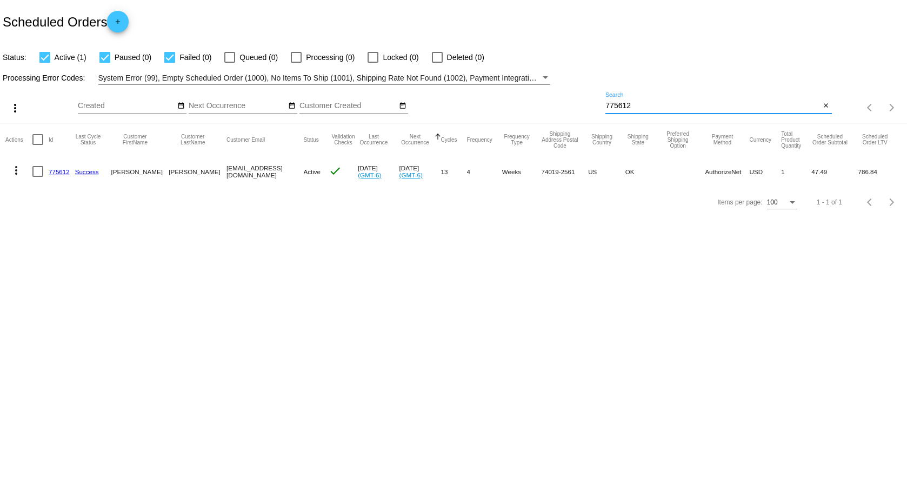
click at [658, 102] on input "775612" at bounding box center [713, 106] width 215 height 9
click at [657, 109] on input "775612" at bounding box center [713, 106] width 215 height 9
paste input "336037"
click at [21, 171] on mat-icon "more_vert" at bounding box center [16, 170] width 13 height 13
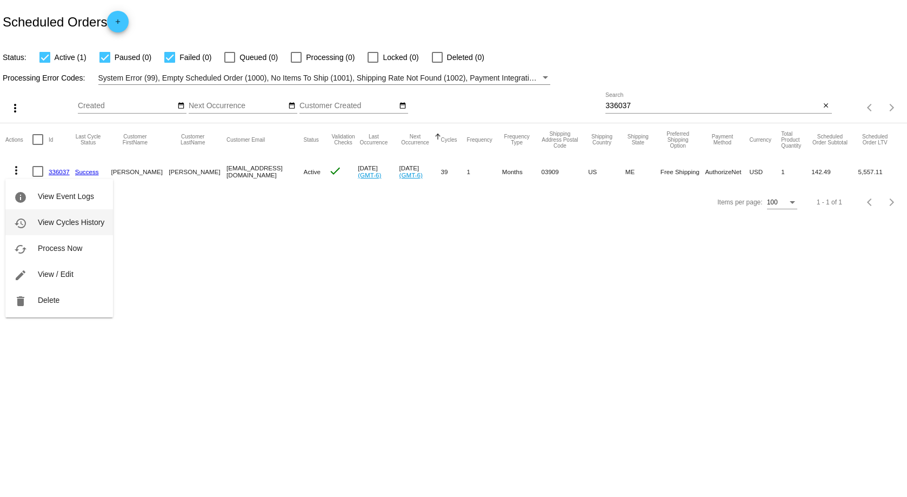
click at [58, 217] on button "history View Cycles History" at bounding box center [59, 222] width 108 height 26
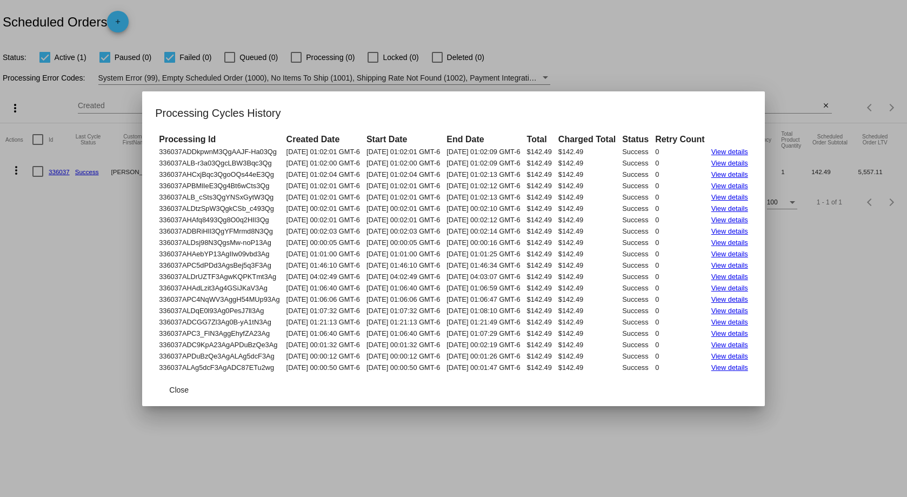
drag, startPoint x: 136, startPoint y: 151, endPoint x: 772, endPoint y: 367, distance: 671.5
click at [765, 367] on mat-dialog-content "Processing Id Created Date Start Date End Date Total Charged Total Status Retry…" at bounding box center [453, 252] width 623 height 241
click at [683, 57] on div at bounding box center [453, 248] width 907 height 497
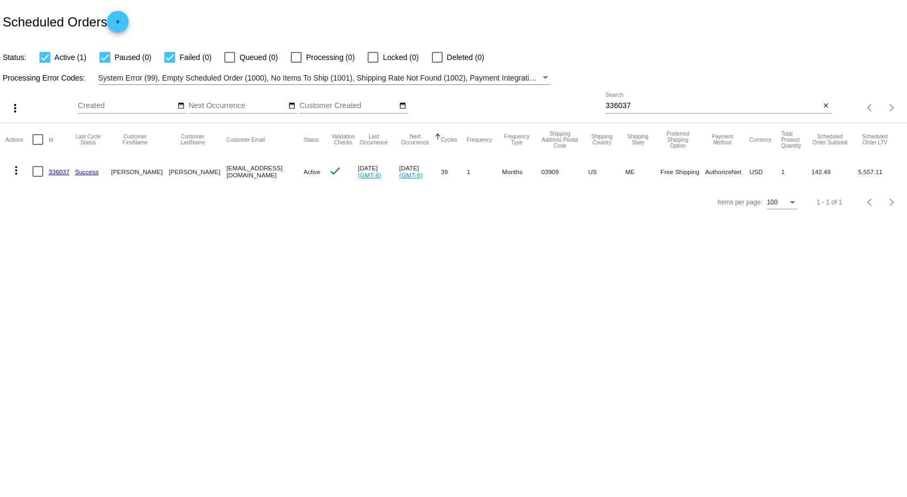
drag, startPoint x: 260, startPoint y: 170, endPoint x: 198, endPoint y: 172, distance: 61.7
click at [198, 172] on mat-row "more_vert 336037 Success Kathleen Karp kclermont@msn.com Active check Jul 26 20…" at bounding box center [453, 171] width 897 height 31
click at [344, 261] on body "Scheduled Orders add Status: Active (1) Paused (0) Failed (0) Queued (0) Proces…" at bounding box center [453, 248] width 907 height 497
click at [633, 103] on input "336037" at bounding box center [713, 106] width 215 height 9
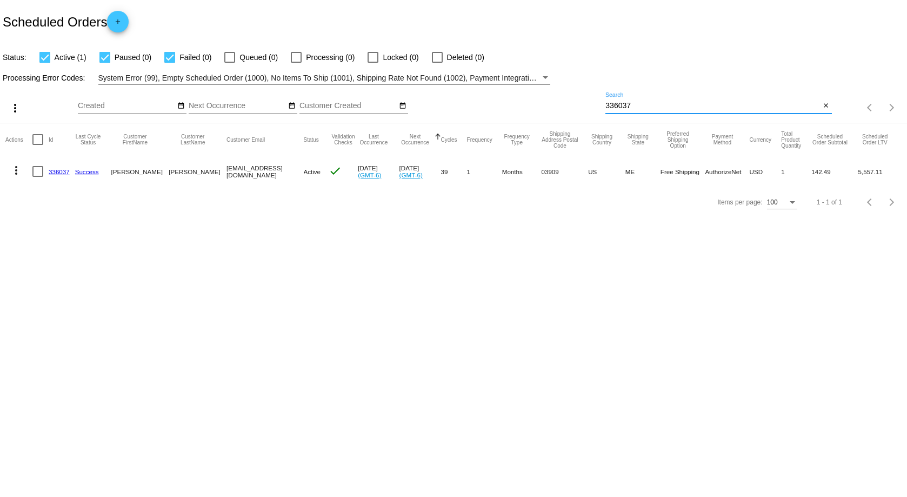
paste input "68306"
click at [23, 165] on button "more_vert" at bounding box center [16, 169] width 22 height 22
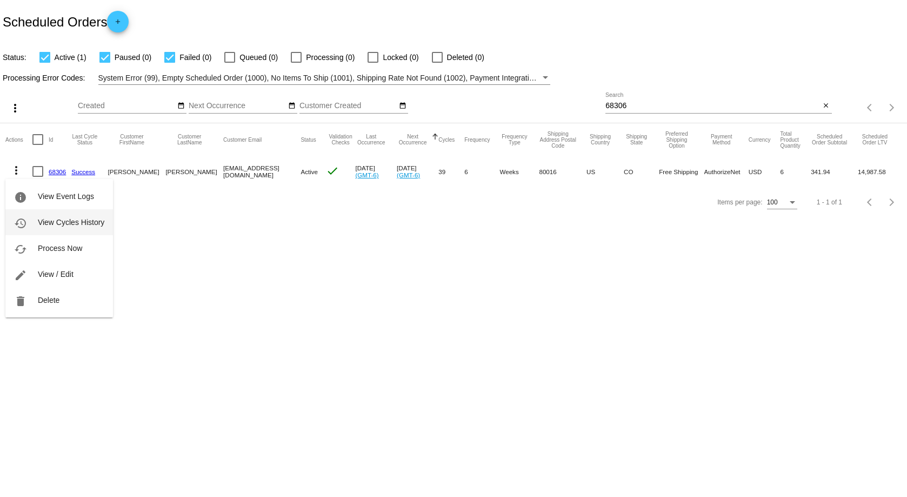
click at [72, 219] on span "View Cycles History" at bounding box center [71, 222] width 67 height 9
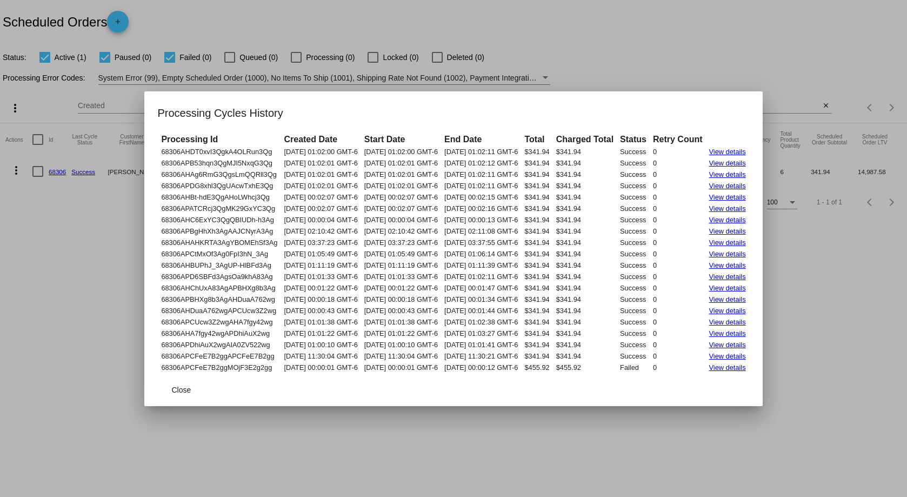
drag, startPoint x: 140, startPoint y: 148, endPoint x: 764, endPoint y: 368, distance: 662.1
click at [748, 368] on tbody "68306AHDT0xvI3QgkA4OLRun3Qg 07/21/2025 01:02:00 GMT-6 07/21/2025 01:02:00 GMT-6…" at bounding box center [453, 260] width 590 height 226
click at [595, 84] on div at bounding box center [453, 248] width 907 height 497
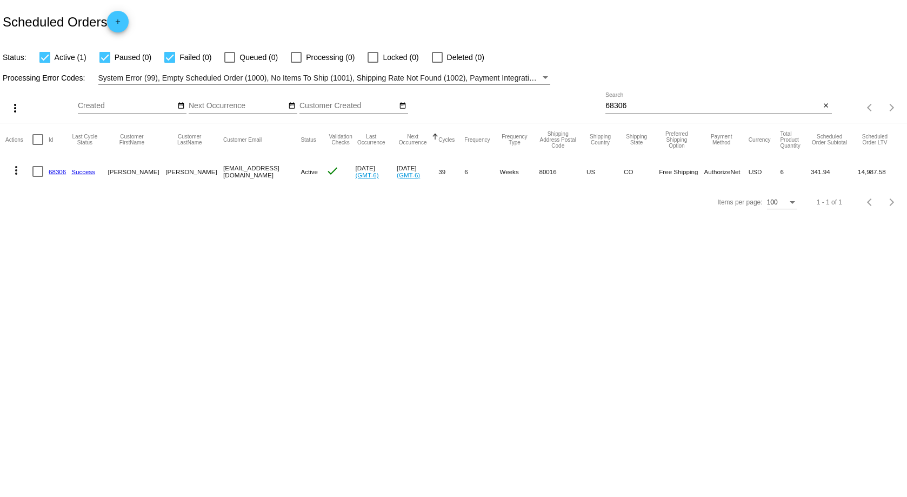
click at [256, 172] on mat-cell "lesliesogge@yahoo.com" at bounding box center [261, 171] width 77 height 31
drag, startPoint x: 267, startPoint y: 170, endPoint x: 172, endPoint y: 169, distance: 94.6
click at [172, 169] on mat-row "more_vert 68306 Success Leslie Sogge lesliesogge@yahoo.com Active check Jul 21 …" at bounding box center [453, 171] width 897 height 31
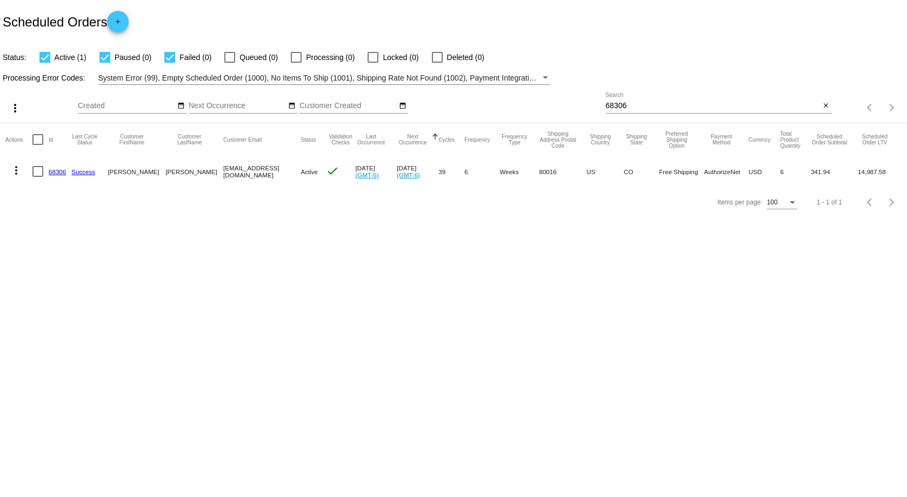
click at [629, 101] on div "68306 Search" at bounding box center [713, 102] width 215 height 21
click at [629, 102] on input "68306" at bounding box center [713, 106] width 215 height 9
paste input "57633"
click at [16, 171] on mat-icon "more_vert" at bounding box center [16, 170] width 13 height 13
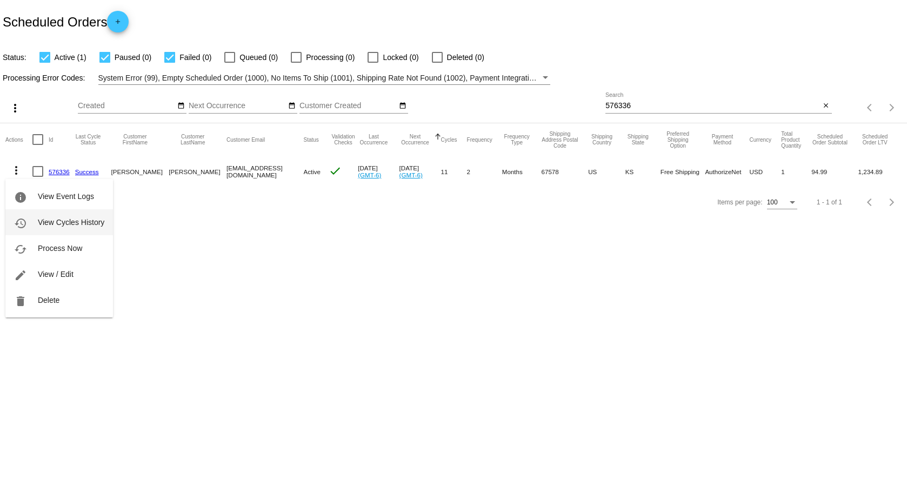
click at [88, 219] on span "View Cycles History" at bounding box center [71, 222] width 67 height 9
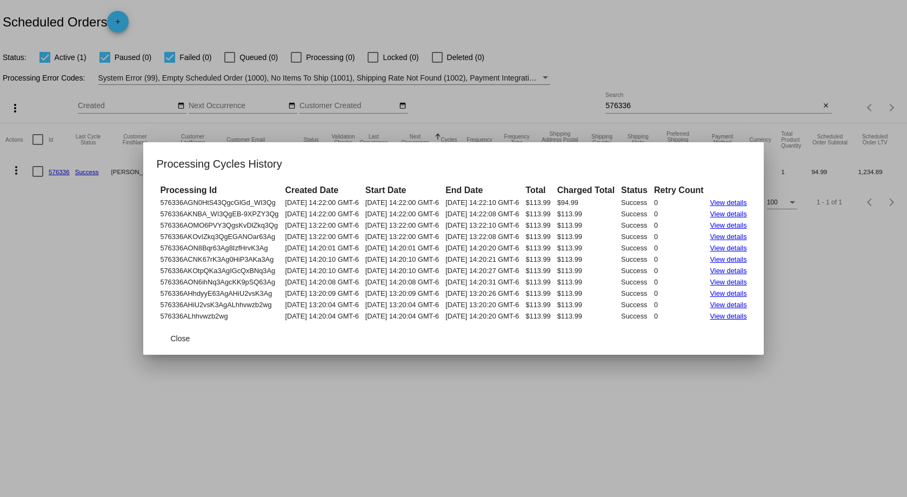
drag, startPoint x: 140, startPoint y: 203, endPoint x: 772, endPoint y: 319, distance: 642.1
click at [764, 319] on mat-dialog-content "Processing Id Created Date Start Date End Date Total Charged Total Status Retry…" at bounding box center [453, 252] width 620 height 139
click at [634, 62] on div at bounding box center [453, 248] width 907 height 497
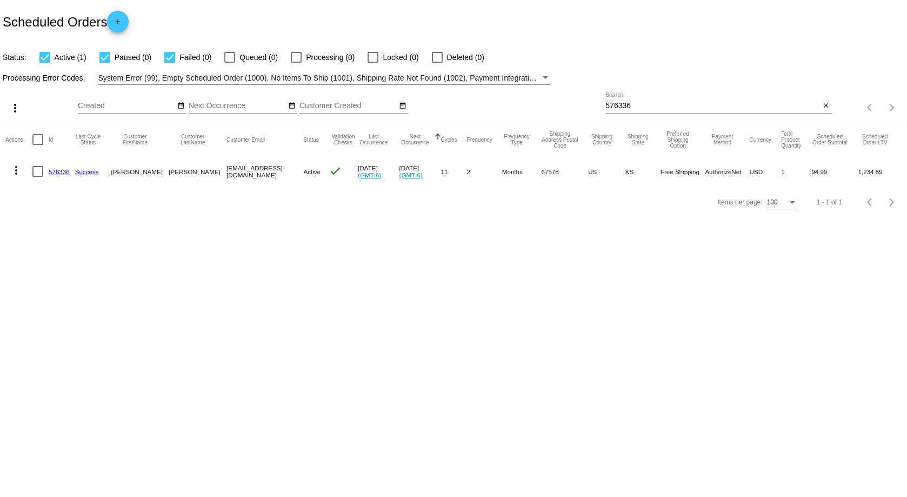
drag, startPoint x: 271, startPoint y: 171, endPoint x: 199, endPoint y: 171, distance: 72.5
click at [199, 171] on mat-row "more_vert 576336 Success Cheryl Eisenhour cherylyme@hotmail.com Active check Ju…" at bounding box center [453, 171] width 897 height 31
click at [622, 102] on input "576336" at bounding box center [713, 106] width 215 height 9
paste input "422755"
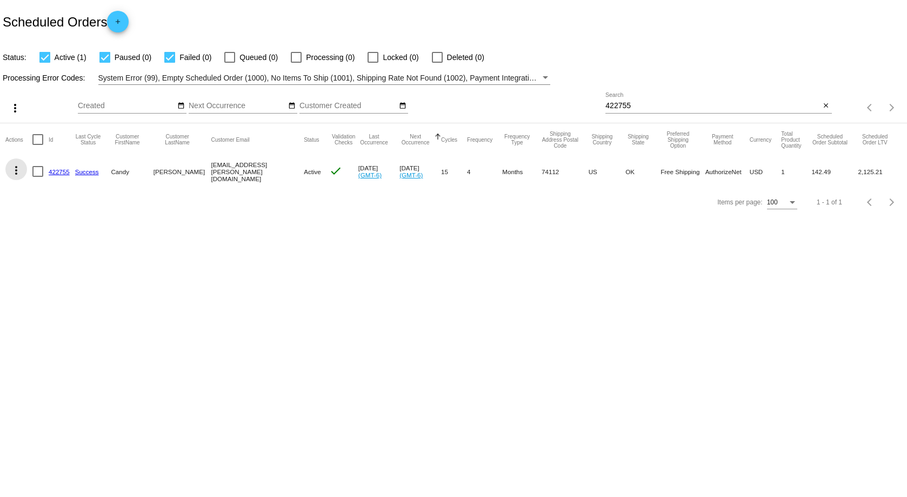
click at [12, 169] on mat-icon "more_vert" at bounding box center [16, 170] width 13 height 13
click at [55, 217] on button "history View Cycles History" at bounding box center [59, 222] width 108 height 26
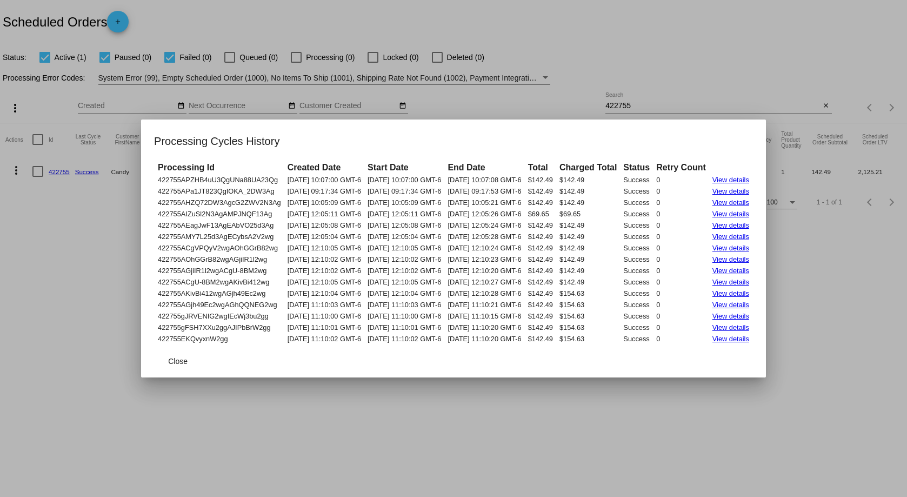
drag, startPoint x: 142, startPoint y: 181, endPoint x: 774, endPoint y: 342, distance: 652.9
click at [766, 342] on mat-dialog-content "Processing Id Created Date Start Date End Date Total Charged Total Status Retry…" at bounding box center [453, 253] width 625 height 184
click at [732, 37] on div at bounding box center [453, 248] width 907 height 497
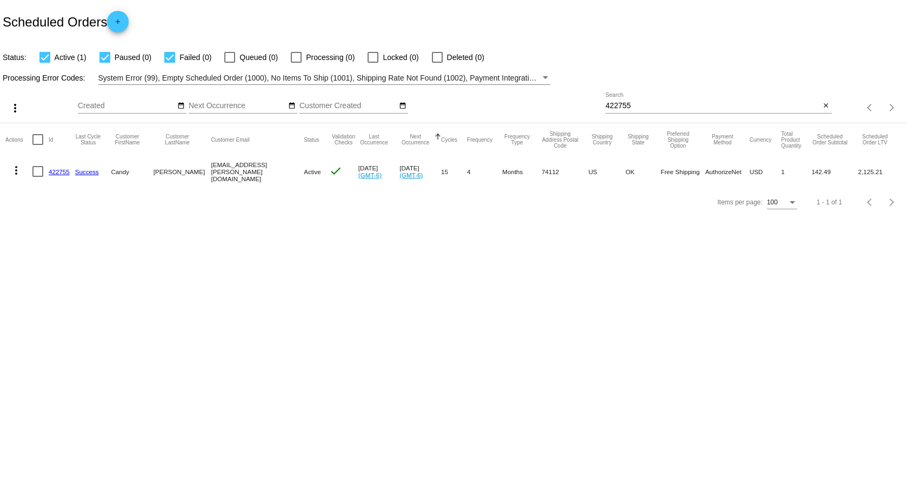
click at [233, 171] on mat-cell "candy.ogden@protonmail.com" at bounding box center [257, 171] width 93 height 31
click at [238, 174] on mat-cell "candy.ogden@protonmail.com" at bounding box center [257, 171] width 93 height 31
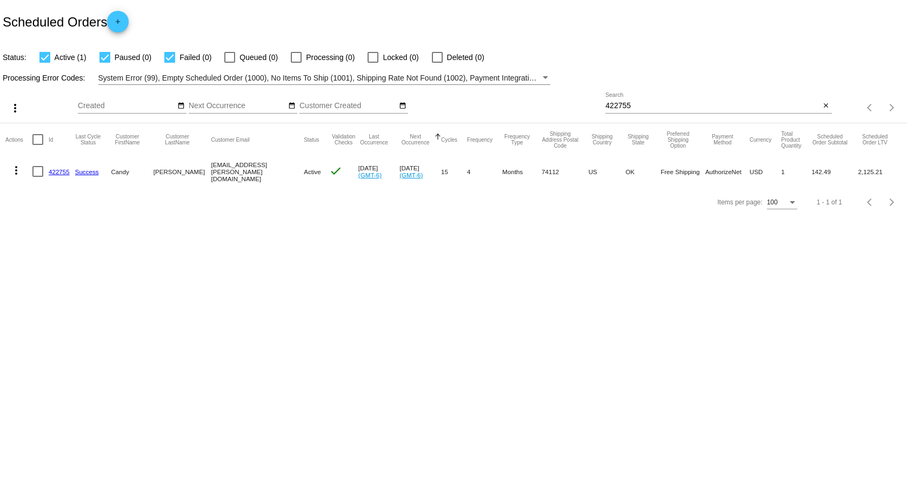
click at [648, 102] on input "422755" at bounding box center [713, 106] width 215 height 9
paste input "288131"
click at [11, 169] on mat-icon "more_vert" at bounding box center [16, 170] width 13 height 13
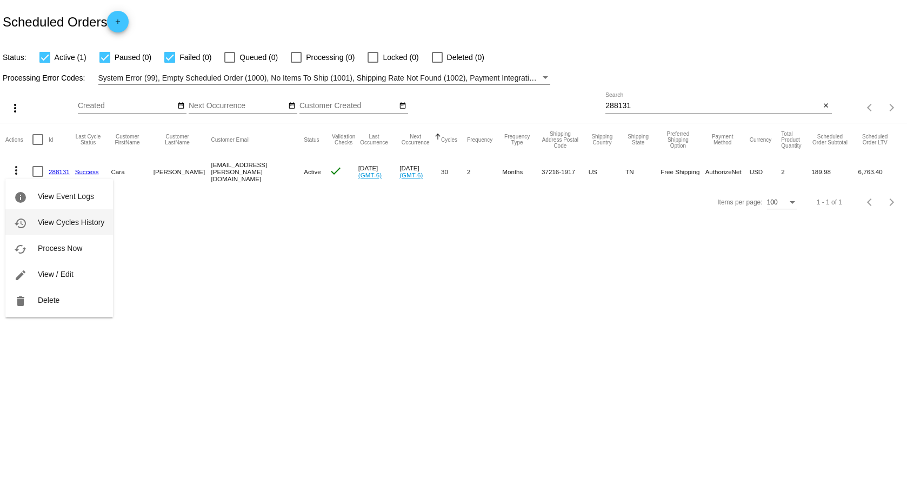
click at [76, 224] on span "View Cycles History" at bounding box center [71, 222] width 67 height 9
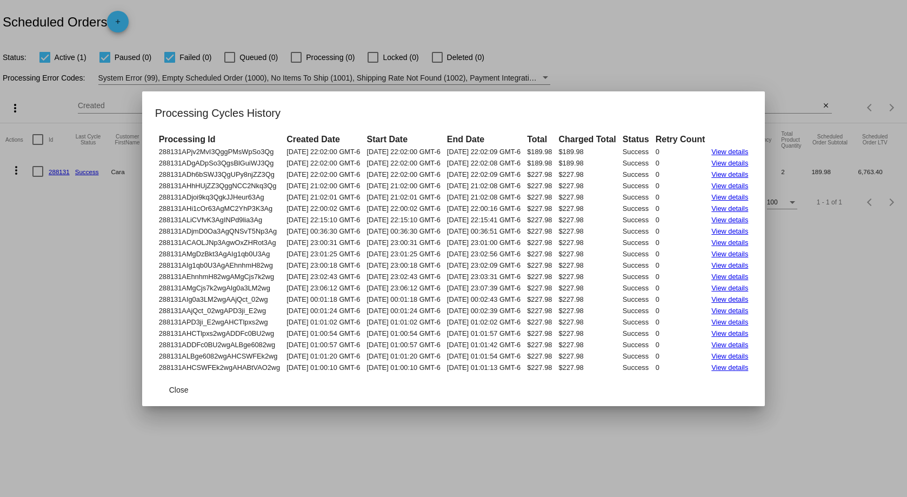
drag, startPoint x: 138, startPoint y: 149, endPoint x: 771, endPoint y: 375, distance: 672.0
click at [753, 375] on app-scheduled-order-cycles-dialog "Processing Cycles History Processing Id Created Date Start Date End Date Total …" at bounding box center [454, 255] width 598 height 302
click at [621, 63] on div at bounding box center [453, 248] width 907 height 497
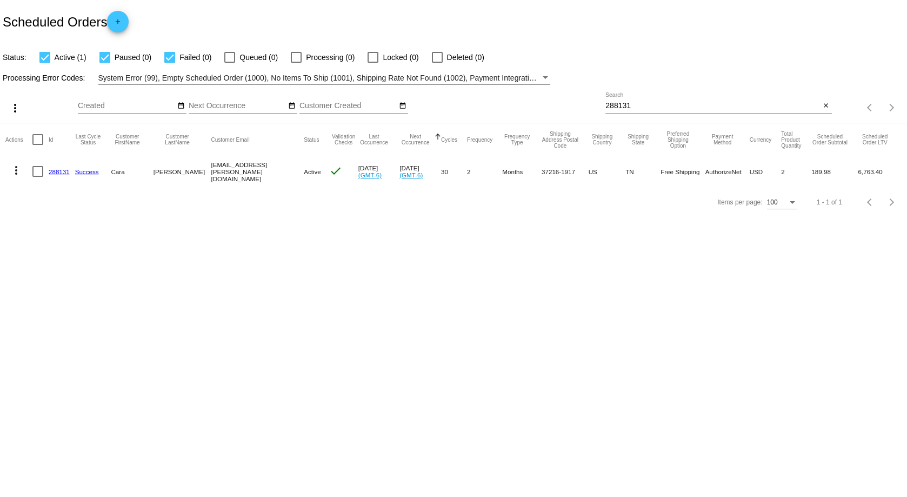
click at [234, 165] on mat-cell "cara.meissner@gmail.com" at bounding box center [257, 171] width 93 height 31
click at [234, 169] on mat-cell "cara.meissner@gmail.com" at bounding box center [257, 171] width 93 height 31
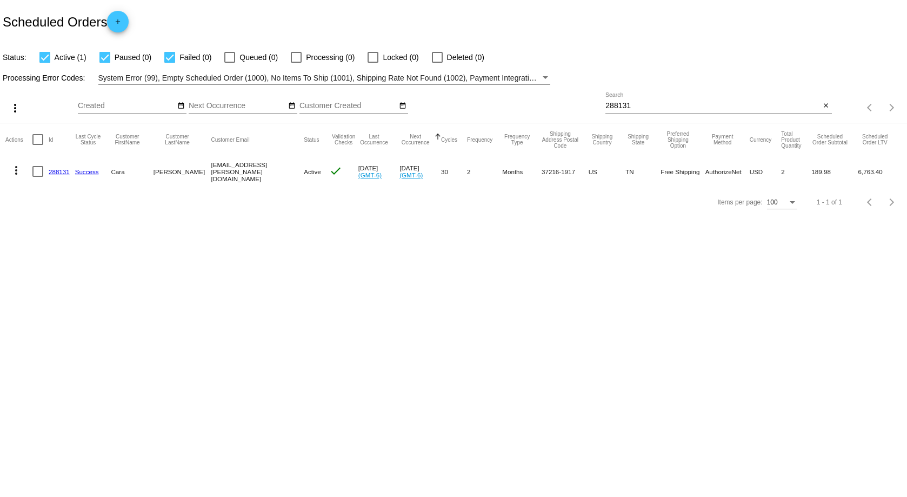
click at [661, 98] on div "288131 Search" at bounding box center [713, 102] width 215 height 21
click at [658, 100] on div "288131 Search" at bounding box center [713, 102] width 215 height 21
click at [654, 103] on input "288131" at bounding box center [713, 106] width 215 height 9
paste input "55678"
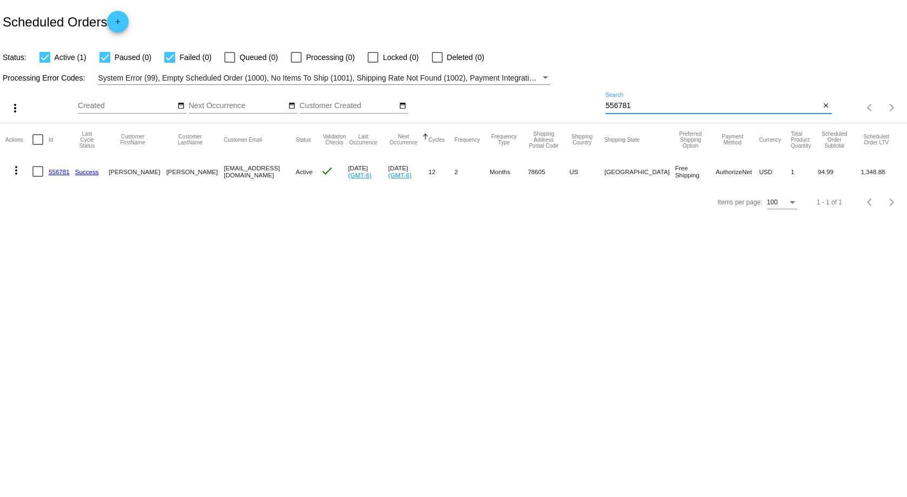
click at [19, 170] on mat-icon "more_vert" at bounding box center [16, 170] width 13 height 13
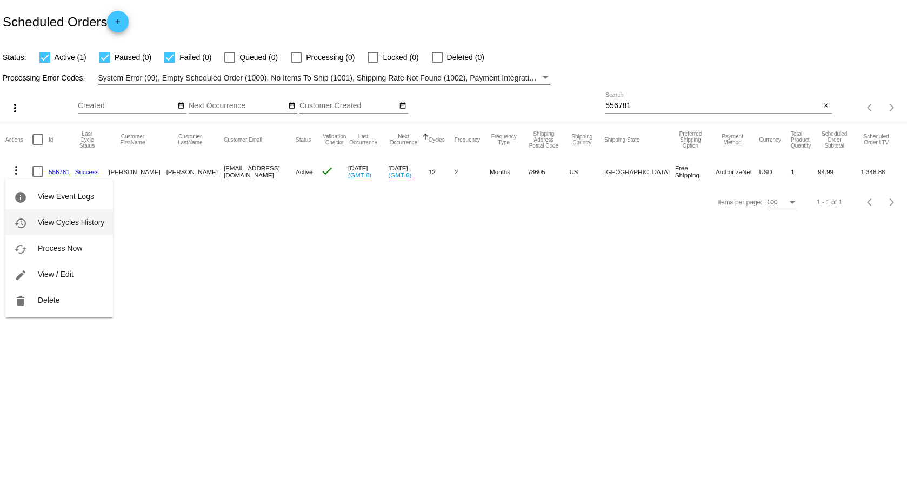
click at [54, 216] on button "history View Cycles History" at bounding box center [59, 222] width 108 height 26
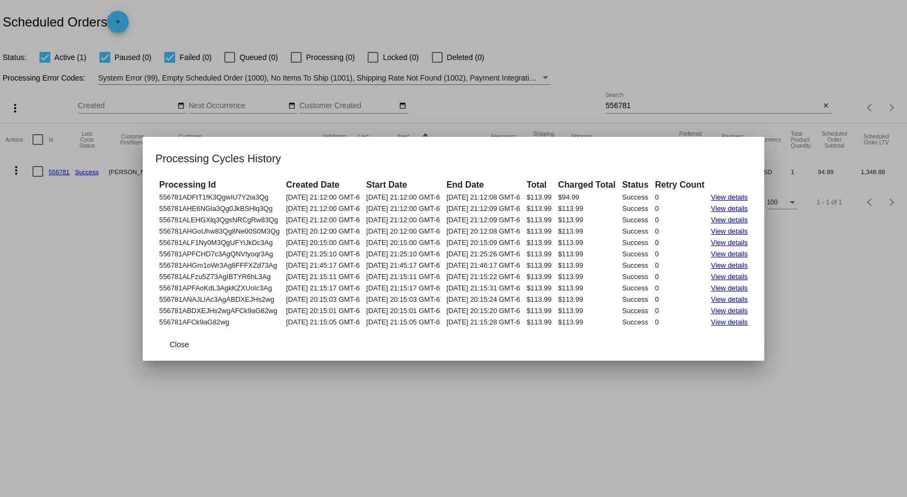
drag, startPoint x: 140, startPoint y: 197, endPoint x: 776, endPoint y: 322, distance: 648.7
click at [765, 322] on mat-dialog-content "Processing Id Created Date Start Date End Date Total Charged Total Status Retry…" at bounding box center [454, 253] width 622 height 150
click at [681, 66] on div at bounding box center [453, 248] width 907 height 497
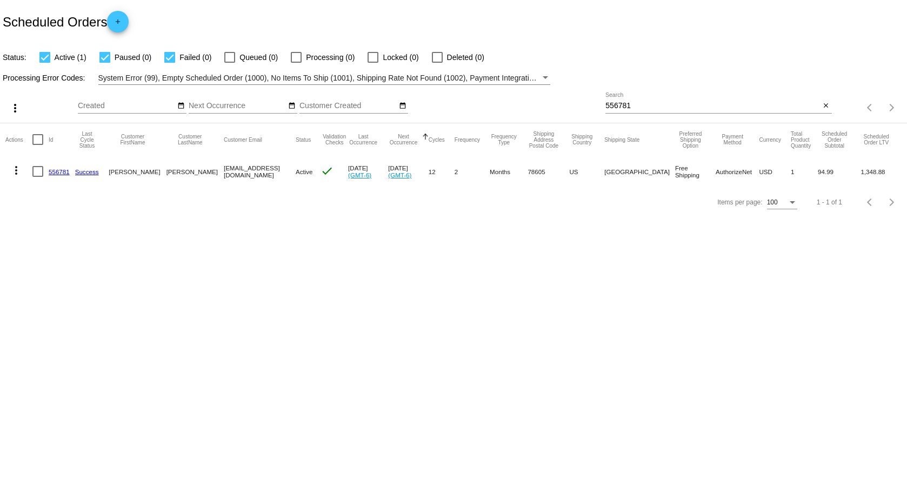
click at [267, 173] on mat-cell "jared.davis81@gmail.com" at bounding box center [260, 171] width 72 height 31
click at [652, 102] on input "556781" at bounding box center [713, 106] width 215 height 9
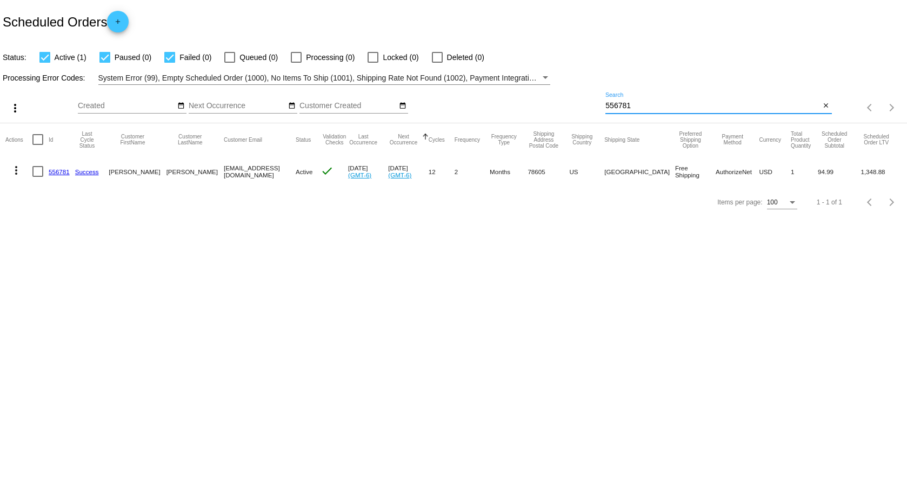
paste input "690114"
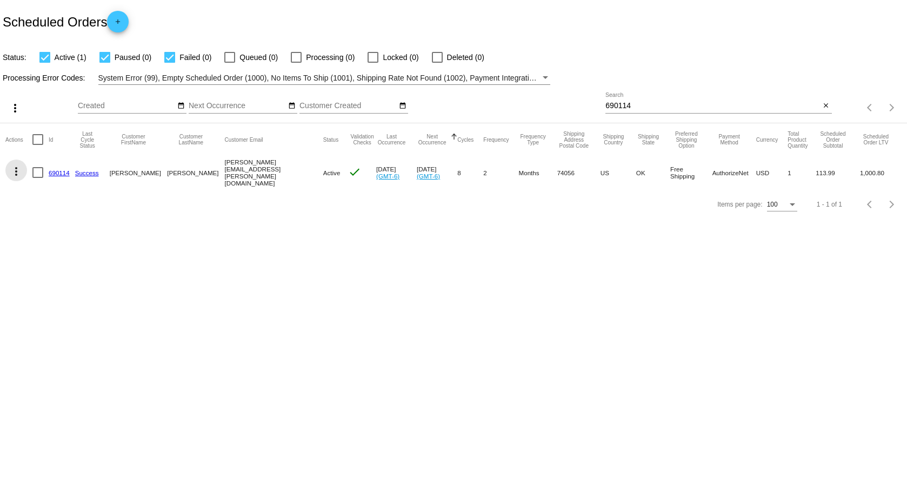
click at [16, 168] on mat-icon "more_vert" at bounding box center [16, 171] width 13 height 13
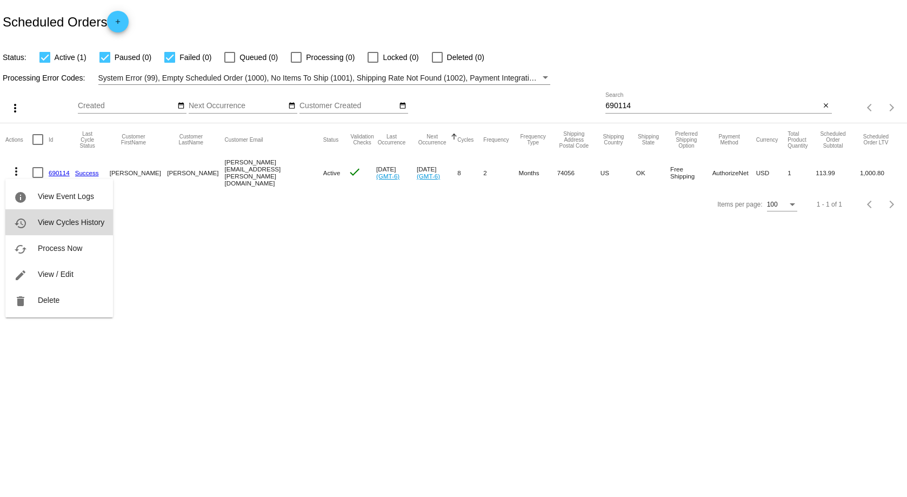
click at [66, 216] on button "history View Cycles History" at bounding box center [59, 222] width 108 height 26
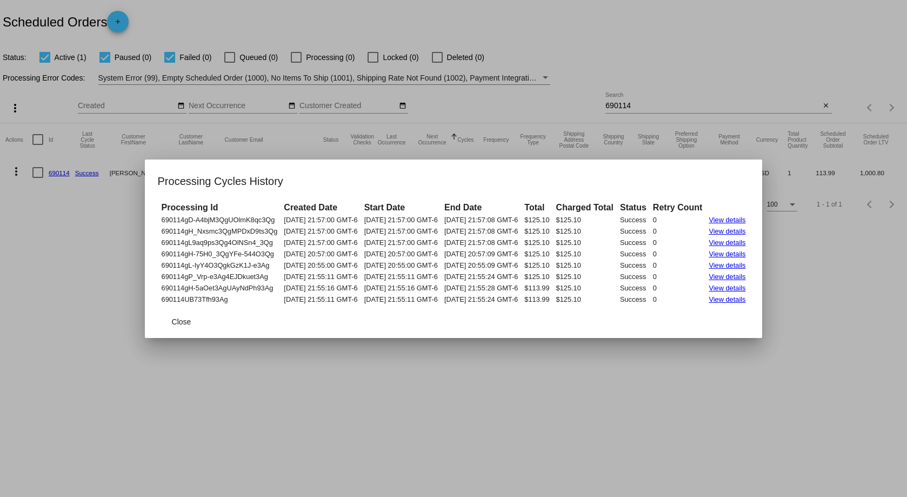
drag, startPoint x: 140, startPoint y: 220, endPoint x: 769, endPoint y: 302, distance: 634.9
click at [763, 302] on mat-dialog-content "Processing Id Created Date Start Date End Date Total Charged Total Status Retry…" at bounding box center [454, 253] width 618 height 105
click at [553, 362] on div at bounding box center [453, 248] width 907 height 497
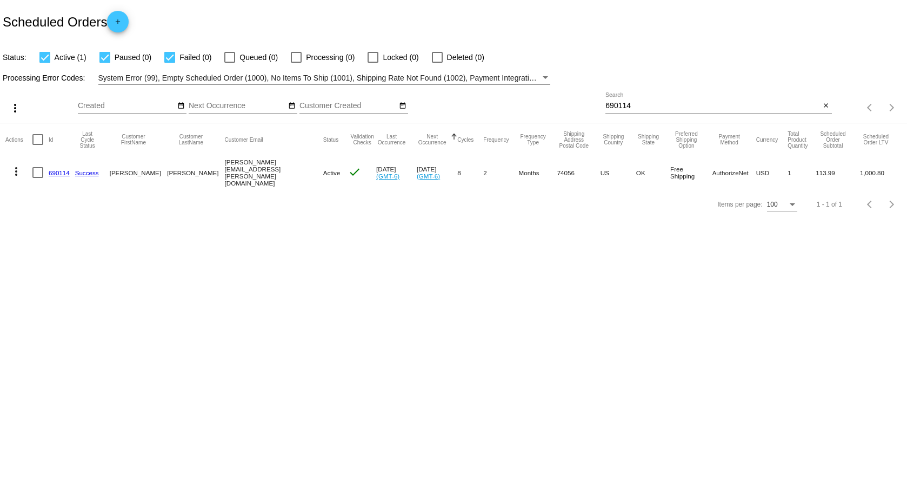
click at [226, 174] on mat-cell "hank.benson@gmail.com" at bounding box center [274, 173] width 98 height 34
click at [647, 107] on input "690114" at bounding box center [713, 106] width 215 height 9
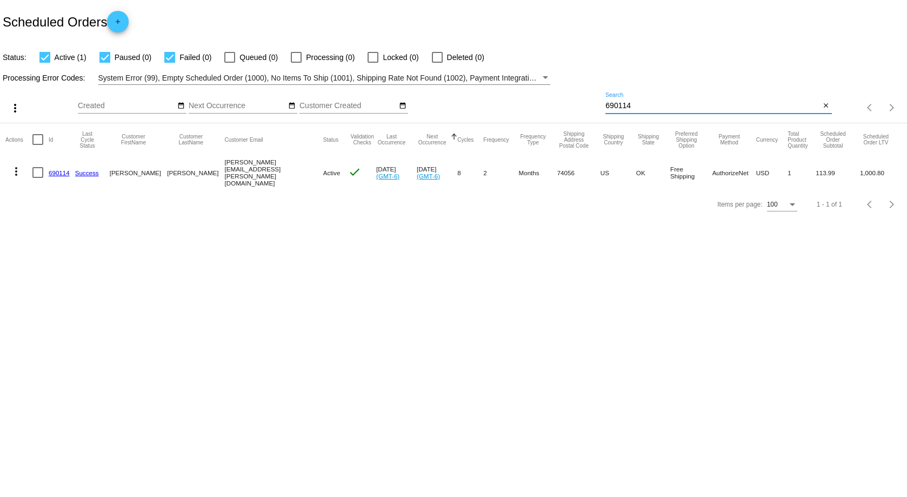
paste input "847333"
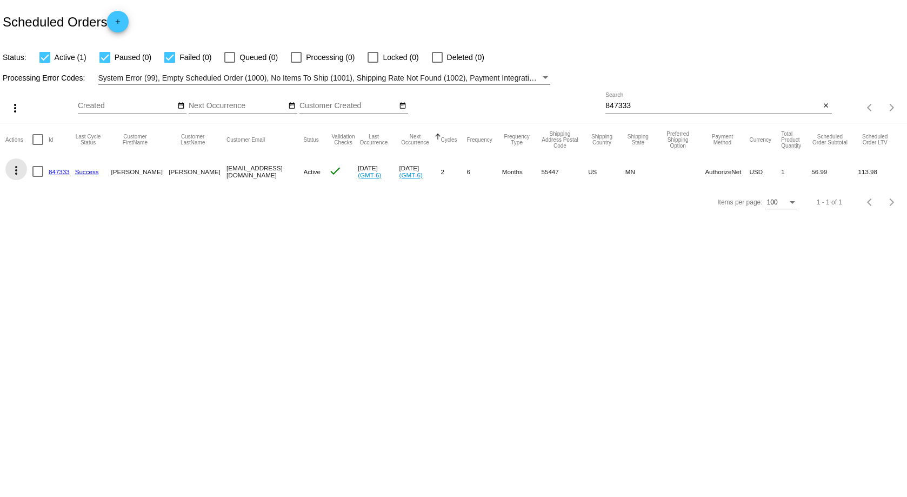
click at [17, 172] on mat-icon "more_vert" at bounding box center [16, 170] width 13 height 13
click at [63, 218] on span "View Cycles History" at bounding box center [71, 222] width 67 height 9
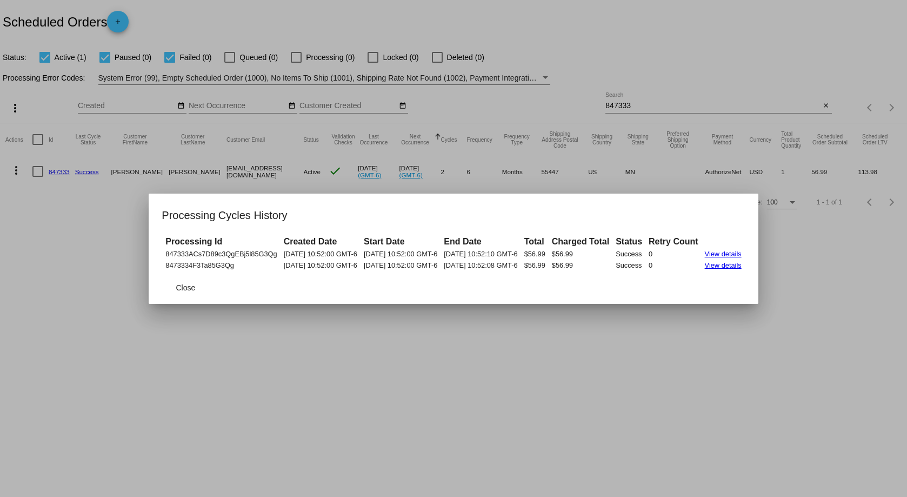
drag, startPoint x: 147, startPoint y: 254, endPoint x: 760, endPoint y: 265, distance: 613.9
click at [744, 265] on tbody "847333ACs7D89c3QgEBj5l85G3Qg 03/06/2025 10:52:00 GMT-6 03/06/2025 10:52:00 GMT-…" at bounding box center [453, 260] width 581 height 22
click at [622, 362] on div at bounding box center [453, 248] width 907 height 497
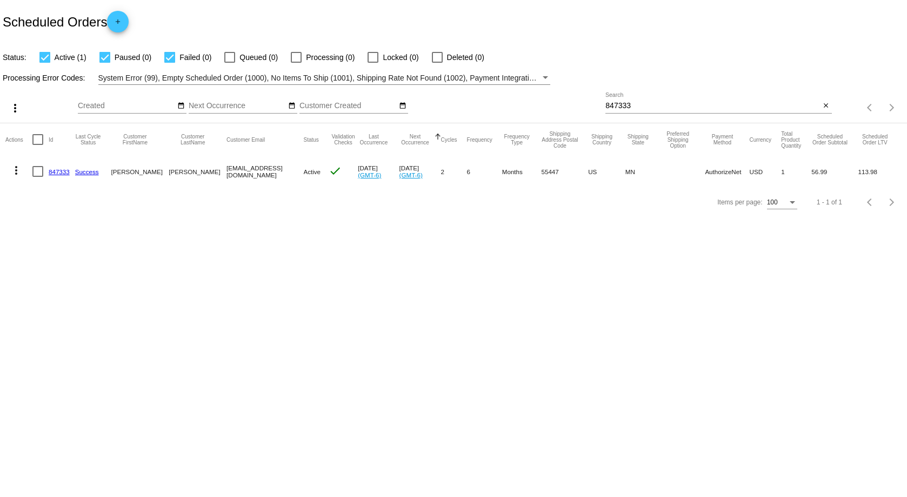
click at [227, 170] on mat-cell "loismackin@aol.com" at bounding box center [265, 171] width 77 height 31
click at [659, 101] on div "847333 Search" at bounding box center [713, 102] width 215 height 21
click at [653, 108] on input "847333" at bounding box center [713, 106] width 215 height 9
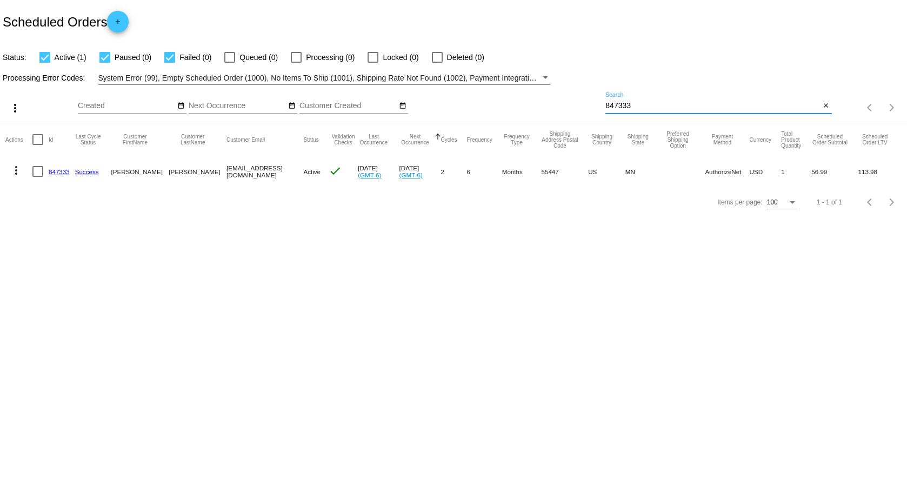
click at [653, 108] on input "847333" at bounding box center [713, 106] width 215 height 9
paste input "64"
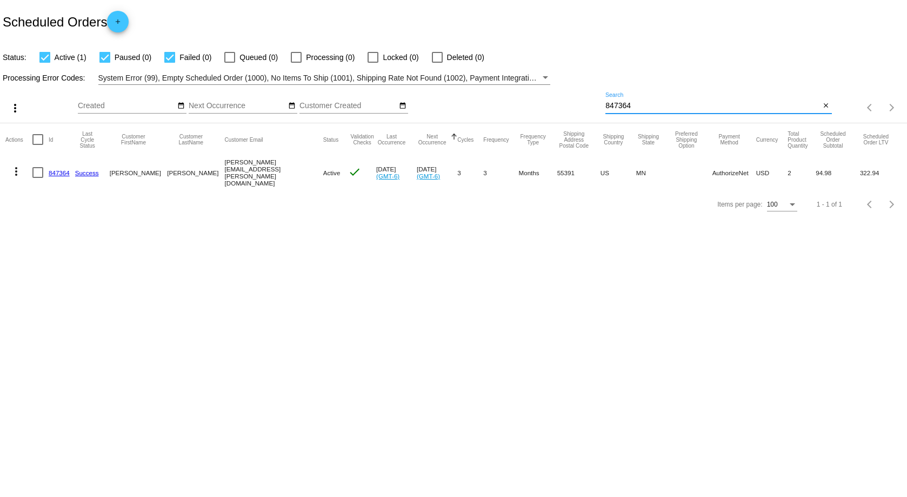
click at [19, 168] on mat-icon "more_vert" at bounding box center [16, 171] width 13 height 13
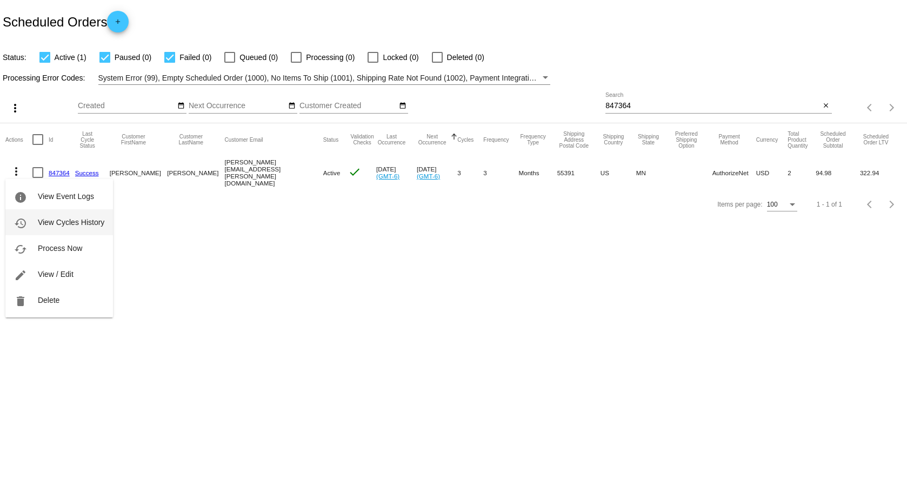
click at [51, 217] on button "history View Cycles History" at bounding box center [59, 222] width 108 height 26
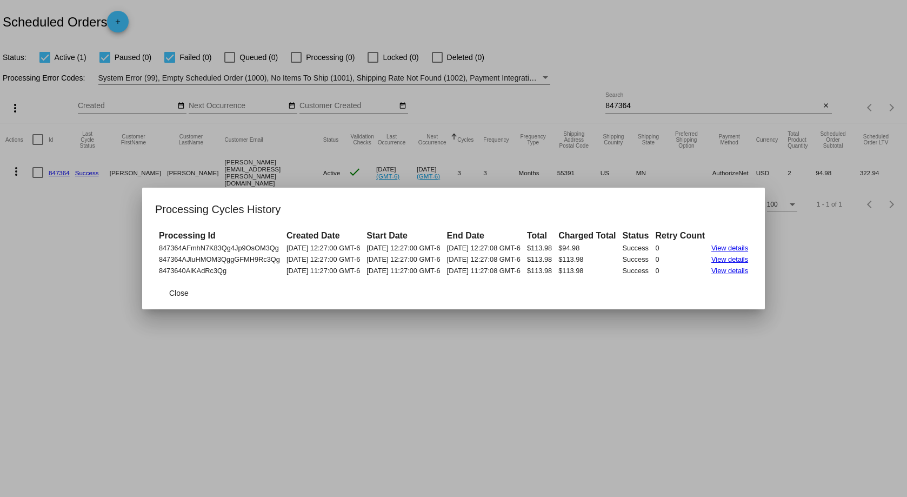
drag, startPoint x: 138, startPoint y: 246, endPoint x: 773, endPoint y: 276, distance: 635.6
click at [765, 276] on mat-dialog-content "Processing Id Created Date Start Date End Date Total Charged Total Status Retry…" at bounding box center [453, 253] width 623 height 48
click at [703, 344] on div at bounding box center [453, 248] width 907 height 497
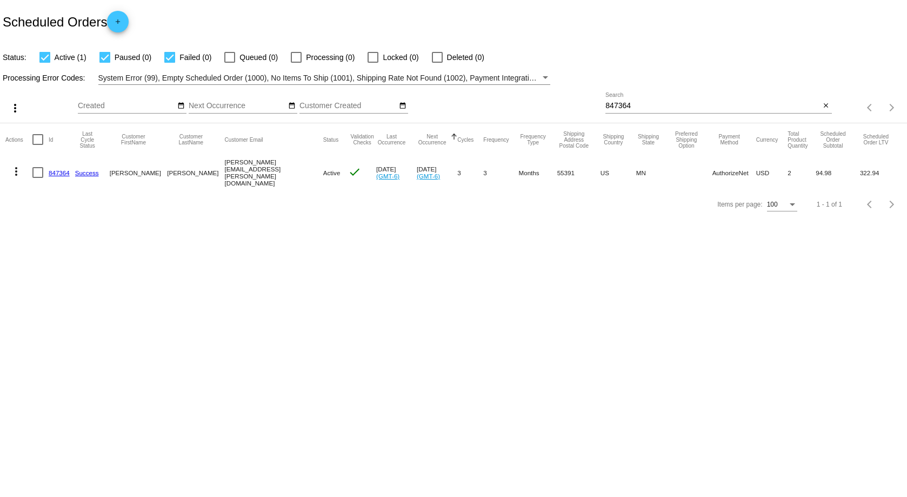
click at [262, 168] on mat-cell "[PERSON_NAME][EMAIL_ADDRESS][PERSON_NAME][DOMAIN_NAME]" at bounding box center [274, 173] width 98 height 34
click at [261, 169] on mat-cell "[PERSON_NAME][EMAIL_ADDRESS][PERSON_NAME][DOMAIN_NAME]" at bounding box center [274, 173] width 98 height 34
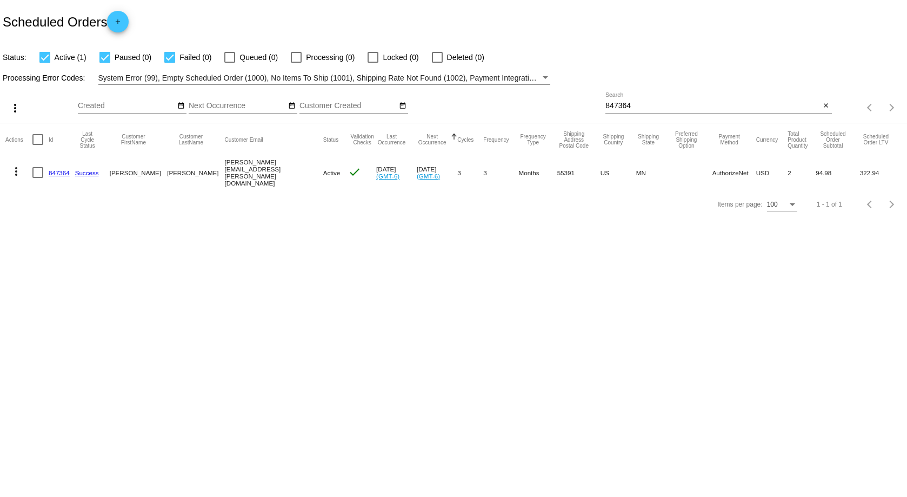
click at [21, 172] on mat-icon "more_vert" at bounding box center [16, 171] width 13 height 13
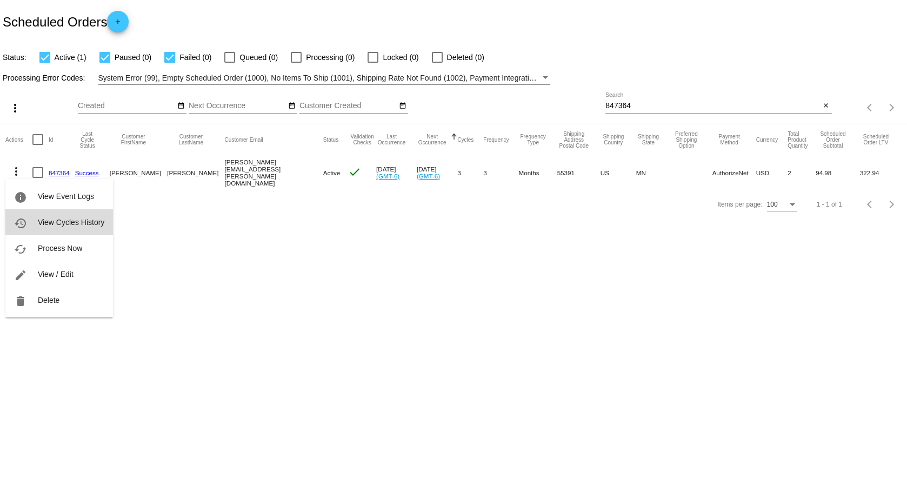
click at [79, 229] on button "history View Cycles History" at bounding box center [59, 222] width 108 height 26
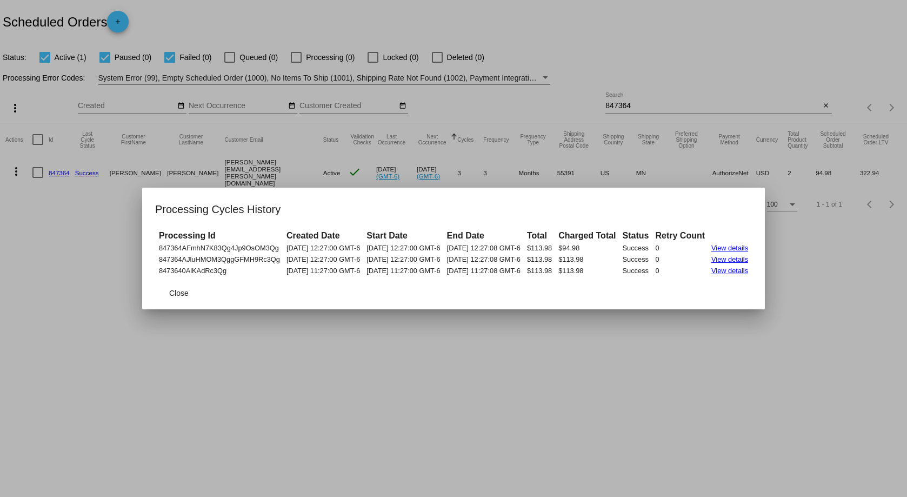
click at [631, 323] on div at bounding box center [453, 248] width 907 height 497
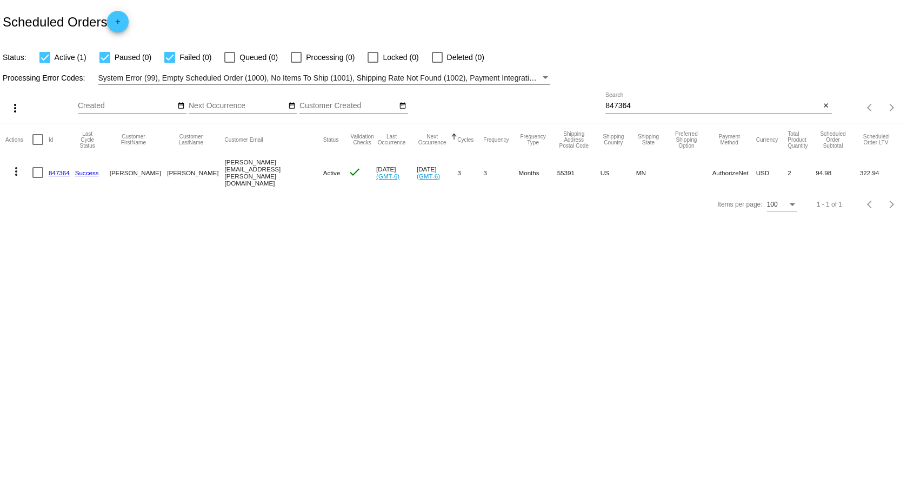
click at [711, 112] on div "847364 Search" at bounding box center [713, 102] width 215 height 21
click at [685, 102] on input "847364" at bounding box center [713, 106] width 215 height 9
paste input "2909"
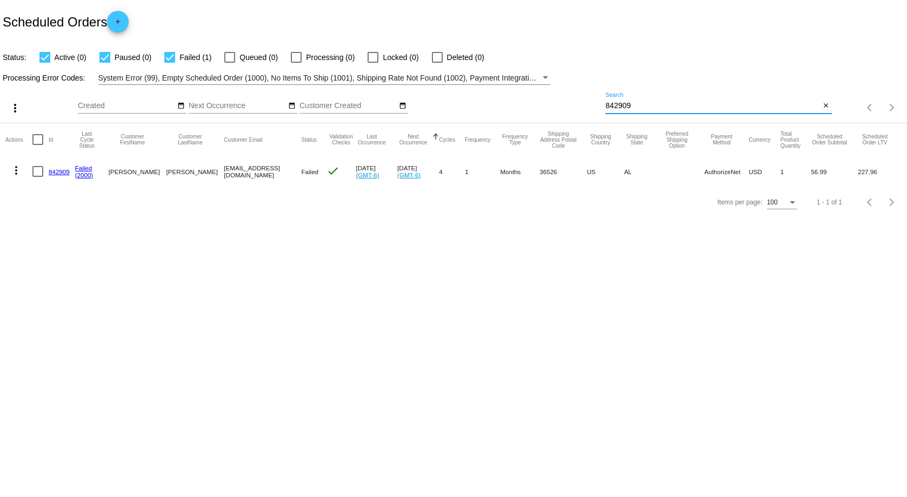
click at [17, 173] on mat-icon "more_vert" at bounding box center [16, 170] width 13 height 13
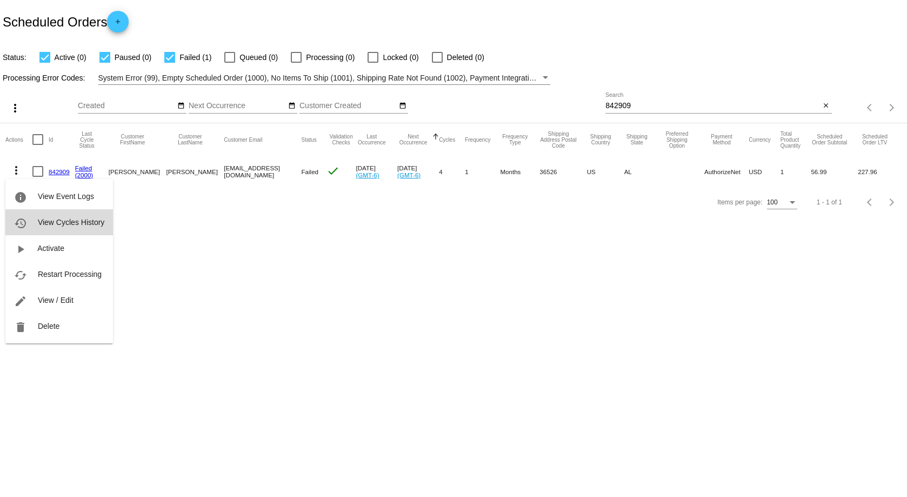
click at [68, 230] on button "history View Cycles History" at bounding box center [59, 222] width 108 height 26
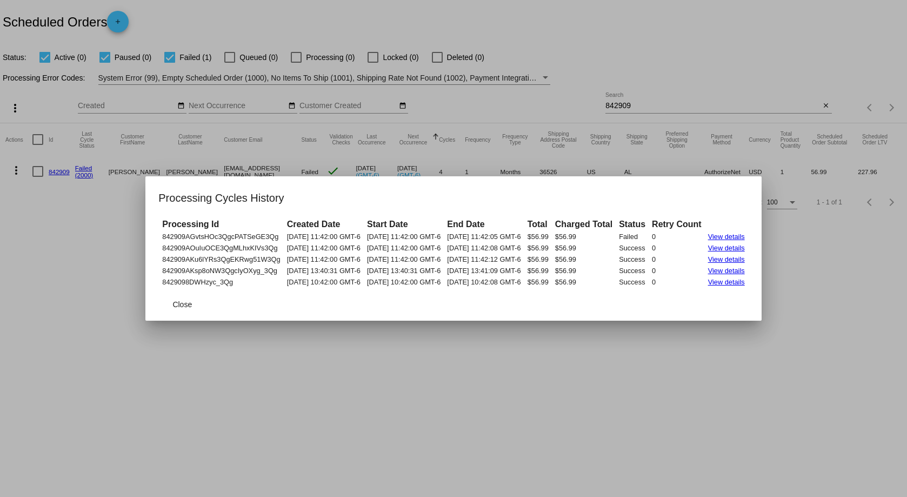
click at [864, 280] on div at bounding box center [453, 248] width 907 height 497
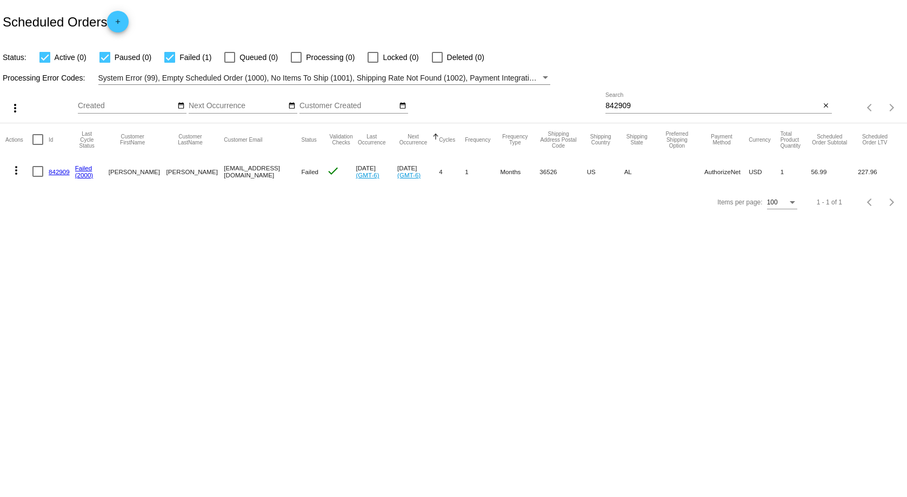
click at [715, 108] on input "842909" at bounding box center [713, 106] width 215 height 9
paste input "7364"
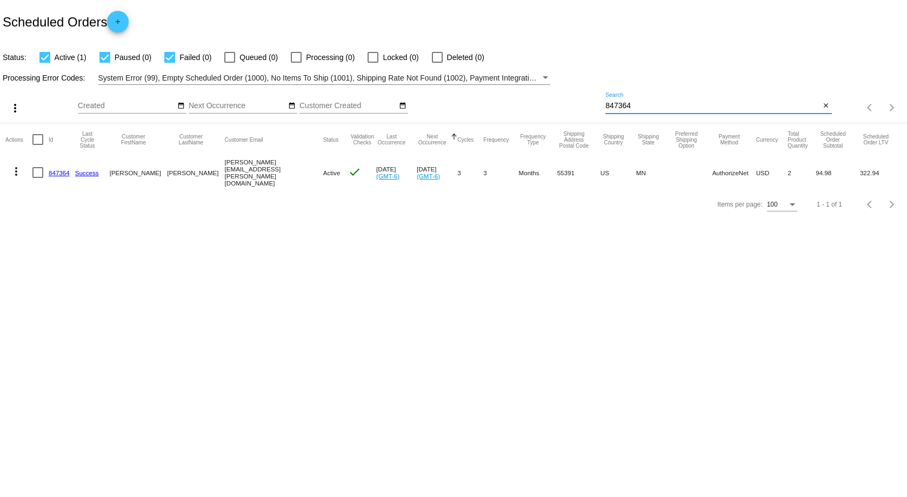
click at [20, 165] on mat-icon "more_vert" at bounding box center [16, 171] width 13 height 13
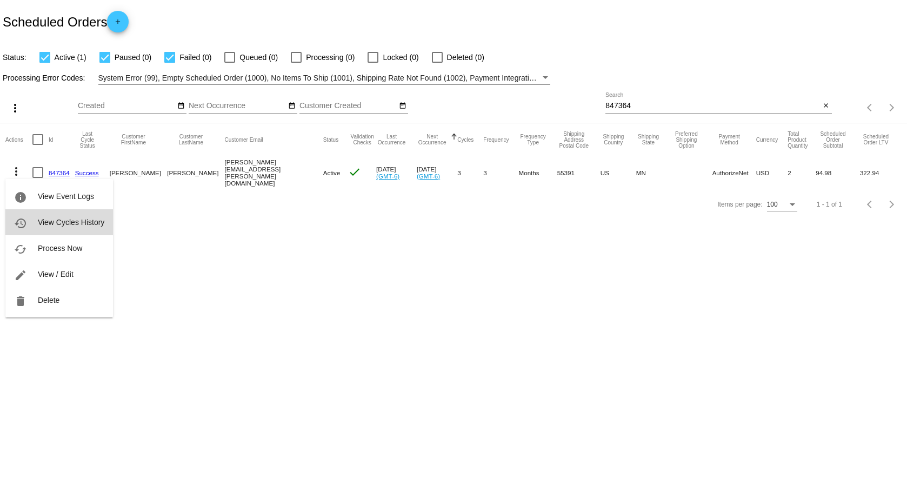
click at [78, 217] on button "history View Cycles History" at bounding box center [59, 222] width 108 height 26
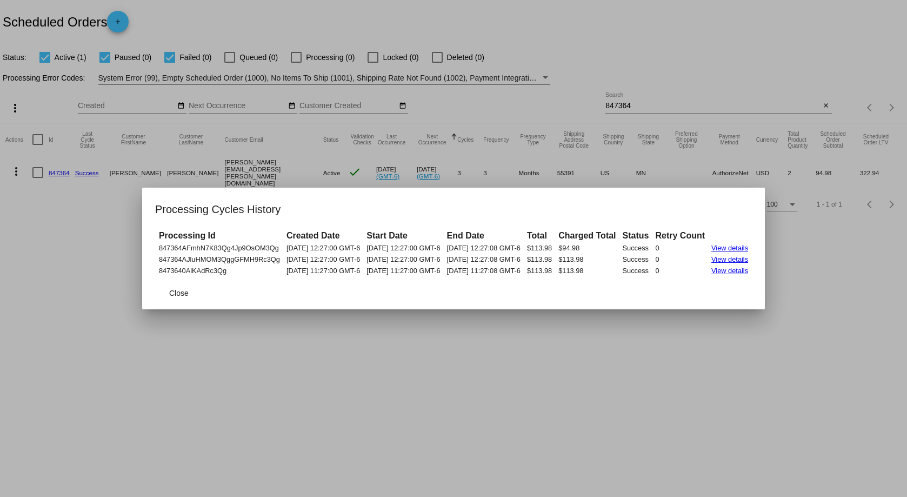
drag, startPoint x: 139, startPoint y: 249, endPoint x: 777, endPoint y: 274, distance: 638.6
click at [765, 274] on mat-dialog-content "Processing Id Created Date Start Date End Date Total Charged Total Status Retry…" at bounding box center [453, 253] width 623 height 48
drag, startPoint x: 650, startPoint y: 97, endPoint x: 642, endPoint y: 96, distance: 7.6
click at [649, 97] on div at bounding box center [453, 248] width 907 height 497
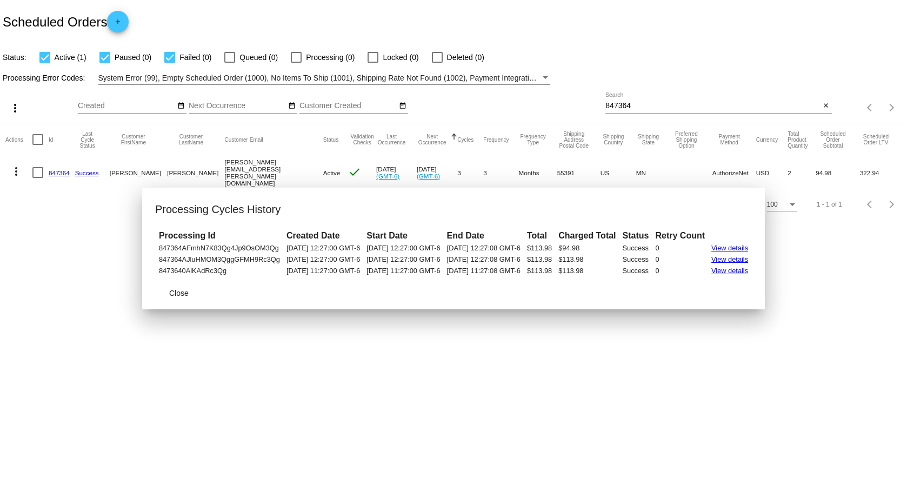
click at [637, 103] on input "847364" at bounding box center [713, 106] width 215 height 9
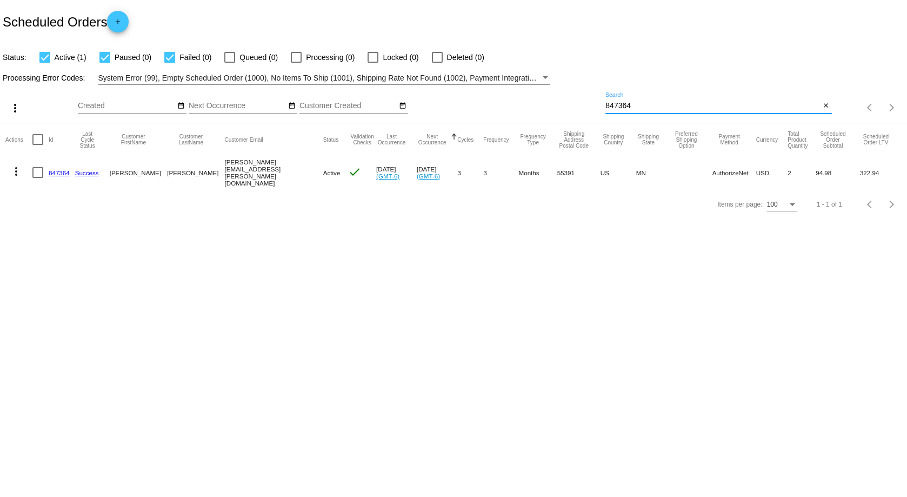
click at [637, 103] on input "847364" at bounding box center [713, 106] width 215 height 9
paste input "33"
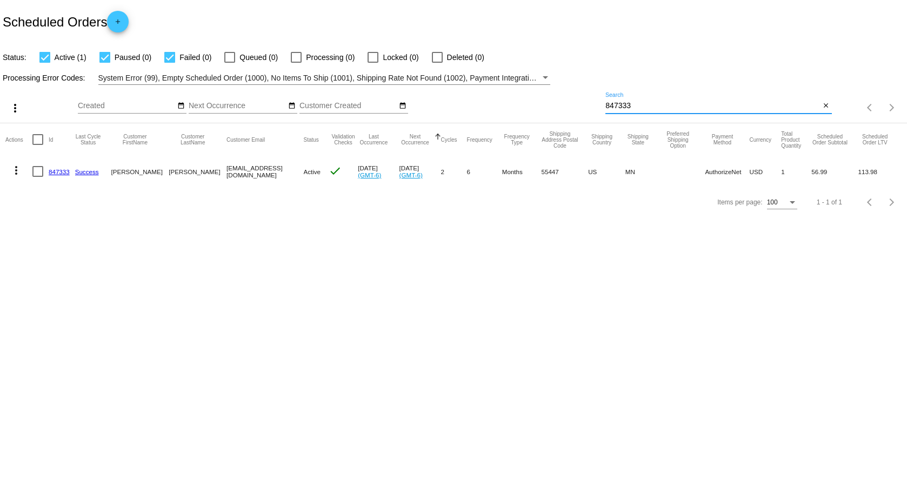
click at [13, 170] on mat-icon "more_vert" at bounding box center [16, 170] width 13 height 13
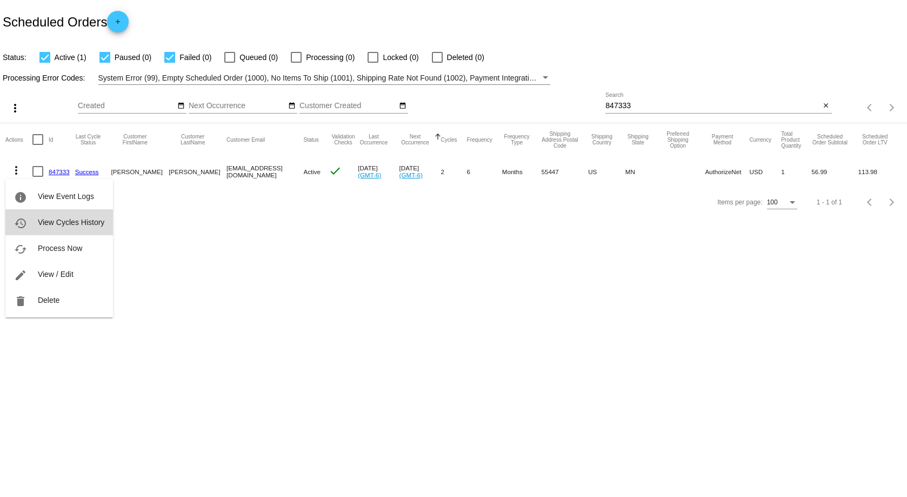
click at [72, 224] on span "View Cycles History" at bounding box center [71, 222] width 67 height 9
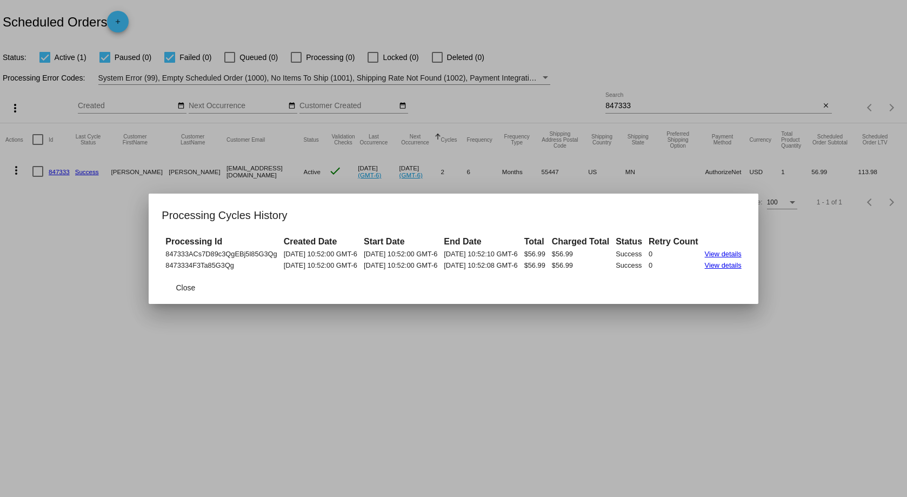
drag, startPoint x: 145, startPoint y: 251, endPoint x: 770, endPoint y: 267, distance: 624.8
click at [758, 267] on mat-dialog-content "Processing Id Created Date Start Date End Date Total Charged Total Status Retry…" at bounding box center [453, 253] width 609 height 37
click at [726, 162] on div at bounding box center [453, 248] width 907 height 497
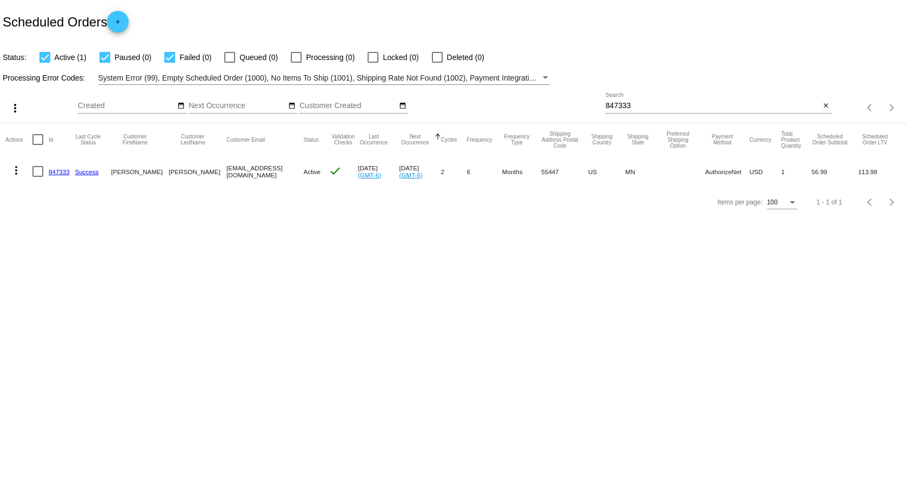
click at [657, 104] on input "847333" at bounding box center [713, 106] width 215 height 9
click at [651, 104] on input "847333" at bounding box center [713, 106] width 215 height 9
paste input "690114"
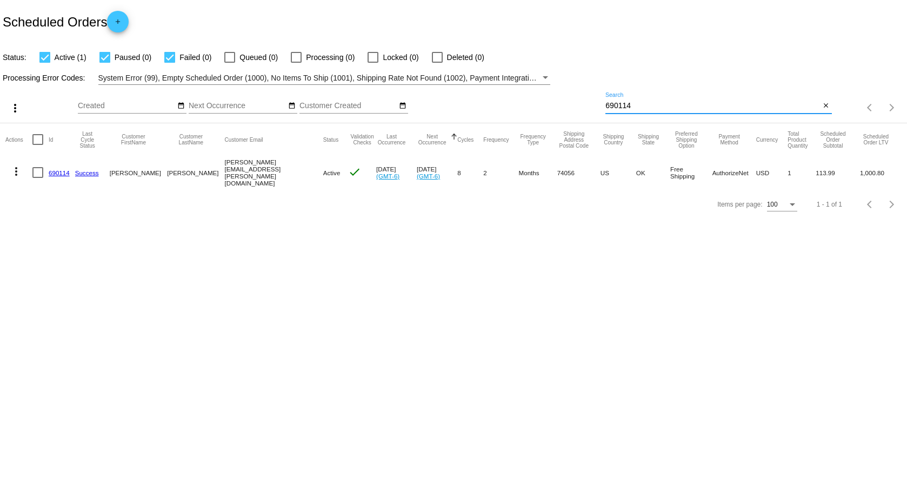
click at [612, 220] on div "Items per page: 100 1 - 1 of 1" at bounding box center [453, 204] width 907 height 30
click at [17, 170] on mat-icon "more_vert" at bounding box center [16, 171] width 13 height 13
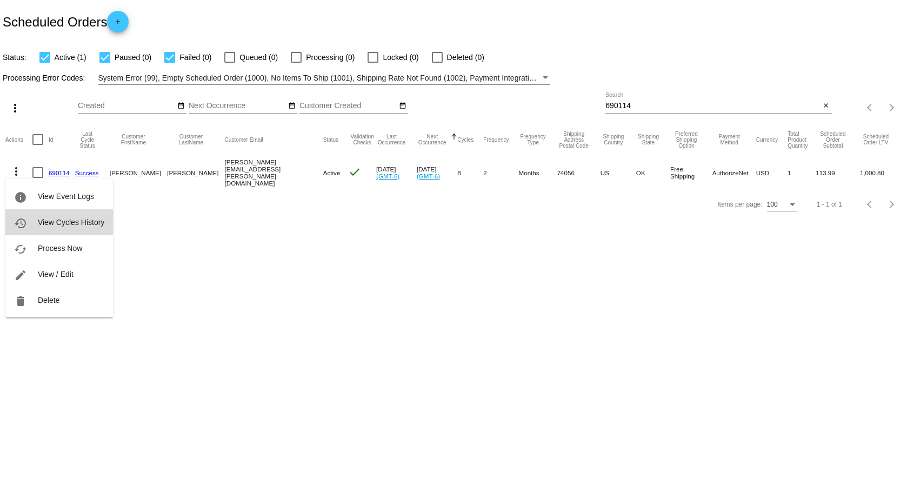
click at [85, 222] on span "View Cycles History" at bounding box center [71, 222] width 67 height 9
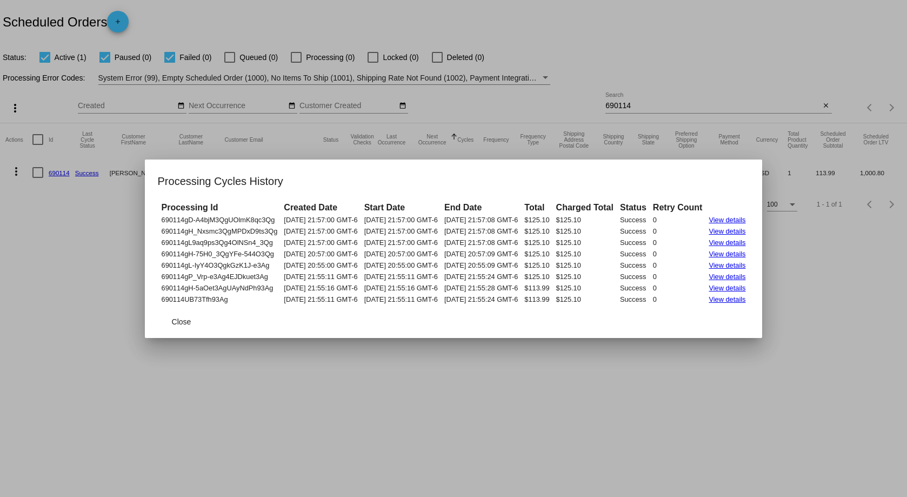
drag, startPoint x: 140, startPoint y: 220, endPoint x: 773, endPoint y: 299, distance: 638.1
click at [763, 299] on mat-dialog-content "Processing Id Created Date Start Date End Date Total Charged Total Status Retry…" at bounding box center [454, 253] width 618 height 105
drag, startPoint x: 307, startPoint y: 157, endPoint x: 347, endPoint y: 144, distance: 42.8
click at [307, 157] on div at bounding box center [453, 248] width 907 height 497
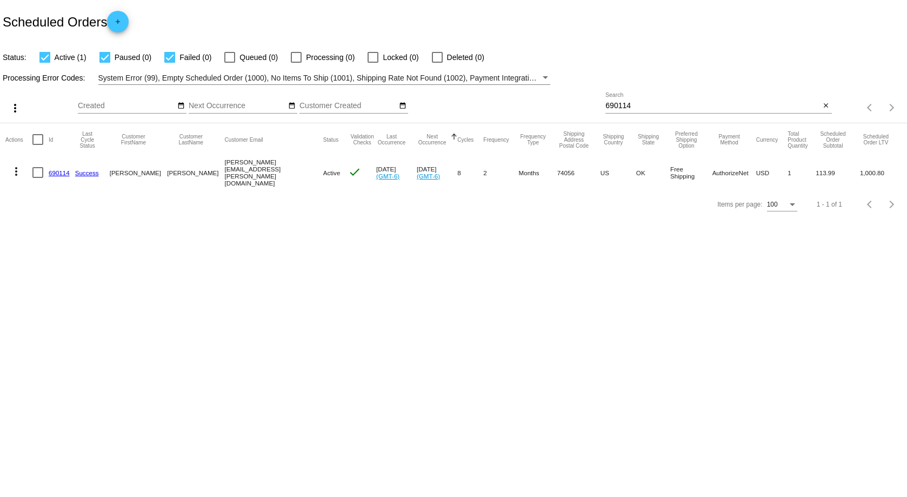
click at [645, 104] on input "690114" at bounding box center [713, 106] width 215 height 9
paste input "556781"
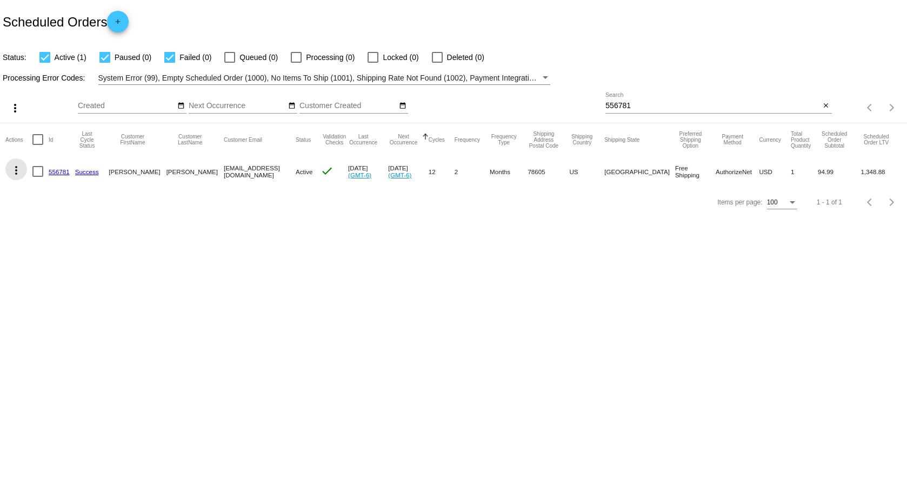
click at [17, 168] on mat-icon "more_vert" at bounding box center [16, 170] width 13 height 13
click at [68, 223] on span "View Cycles History" at bounding box center [71, 222] width 67 height 9
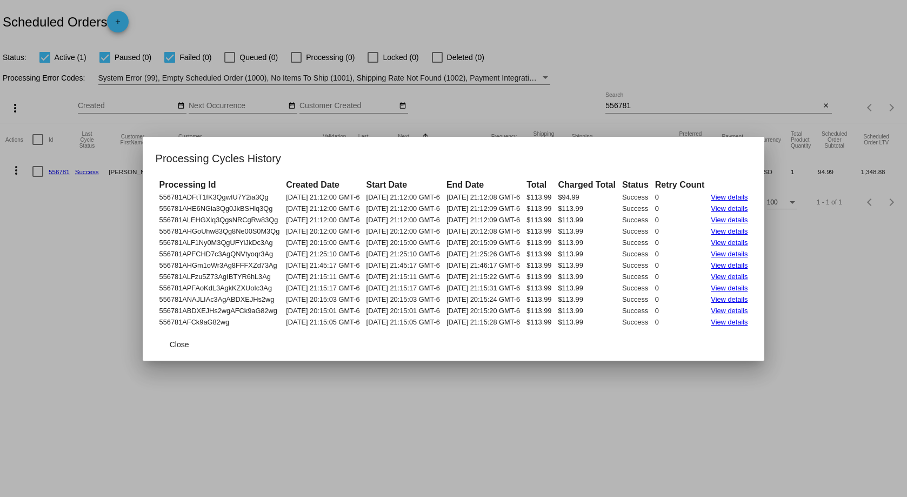
drag, startPoint x: 140, startPoint y: 196, endPoint x: 761, endPoint y: 327, distance: 635.1
click at [752, 327] on table "Processing Id Created Date Start Date End Date Total Charged Total Status Retry…" at bounding box center [454, 253] width 596 height 150
drag, startPoint x: 773, startPoint y: 326, endPoint x: 134, endPoint y: 200, distance: 651.6
click at [143, 200] on mat-dialog-content "Processing Id Created Date Start Date End Date Total Charged Total Status Retry…" at bounding box center [454, 253] width 622 height 150
drag, startPoint x: 402, startPoint y: 177, endPoint x: 314, endPoint y: 176, distance: 88.2
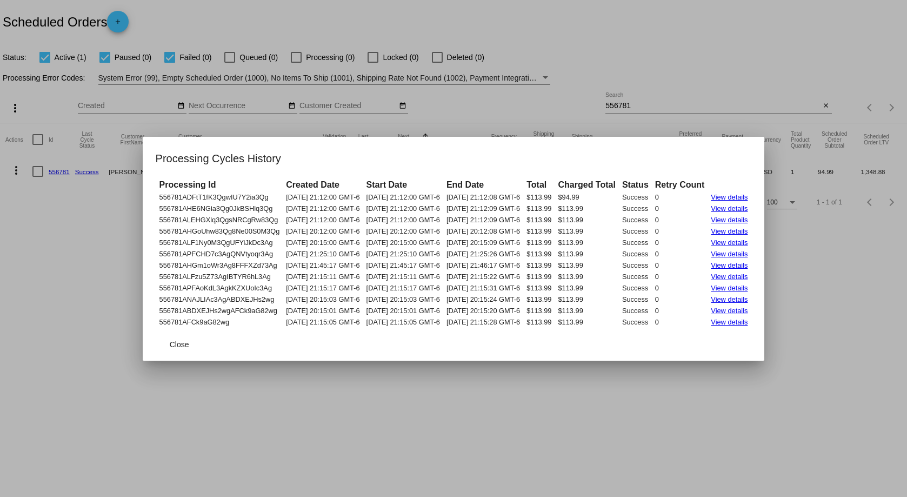
click at [401, 178] on table "Processing Id Created Date Start Date End Date Total Charged Total Status Retry…" at bounding box center [454, 253] width 596 height 150
click at [157, 187] on th "Processing Id" at bounding box center [220, 185] width 126 height 12
drag, startPoint x: 138, startPoint y: 196, endPoint x: 768, endPoint y: 326, distance: 642.7
click at [751, 326] on tbody "556781ADFtT1fK3QgwIU7Y2ia3Qg 07/23/2025 21:12:00 GMT-6 07/23/2025 21:12:00 GMT-…" at bounding box center [454, 259] width 594 height 135
click at [693, 108] on div at bounding box center [453, 248] width 907 height 497
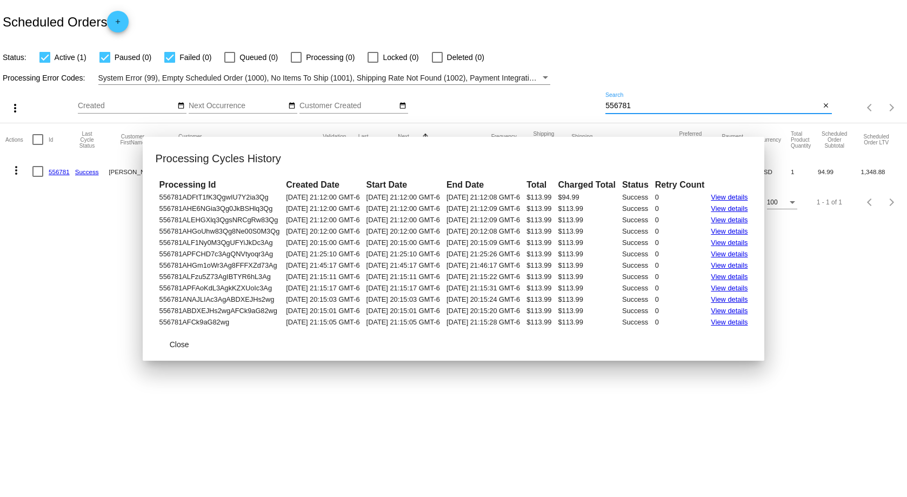
click at [671, 103] on input "556781" at bounding box center [713, 106] width 215 height 9
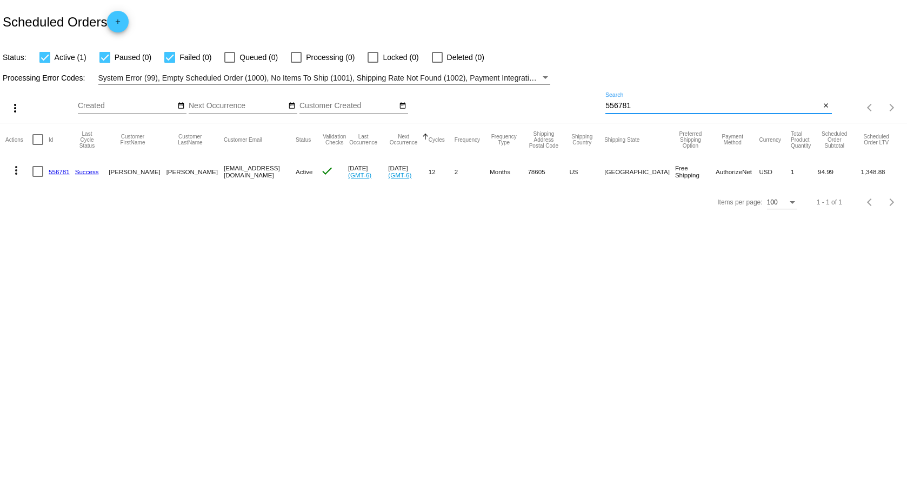
click at [671, 103] on input "556781" at bounding box center [713, 106] width 215 height 9
paste input "28813"
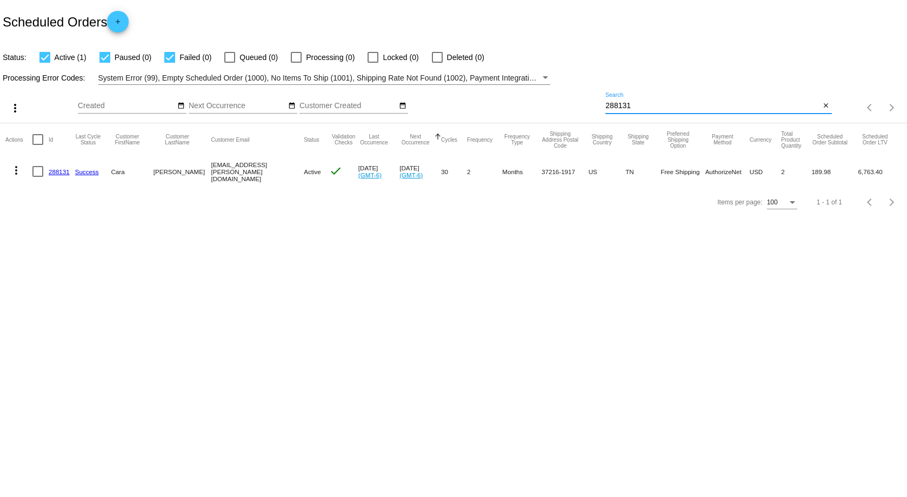
click at [21, 170] on mat-icon "more_vert" at bounding box center [16, 170] width 13 height 13
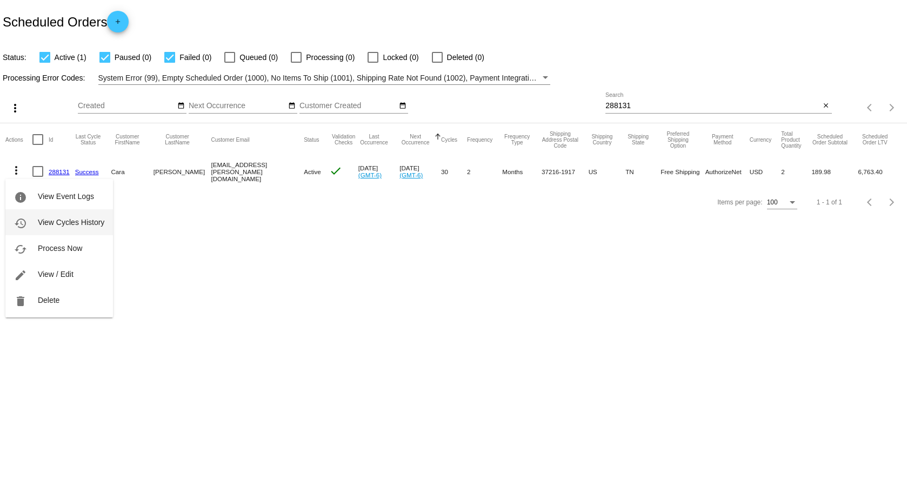
click at [66, 213] on button "history View Cycles History" at bounding box center [59, 222] width 108 height 26
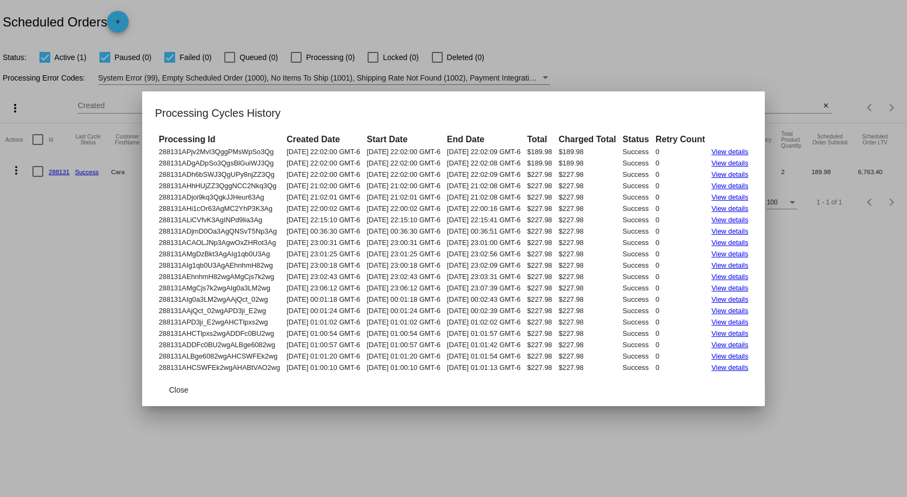
drag, startPoint x: 137, startPoint y: 154, endPoint x: 761, endPoint y: 375, distance: 661.6
click at [753, 375] on app-scheduled-order-cycles-dialog "Processing Cycles History Processing Id Created Date Start Date End Date Total …" at bounding box center [454, 255] width 598 height 302
click at [771, 58] on div at bounding box center [453, 248] width 907 height 497
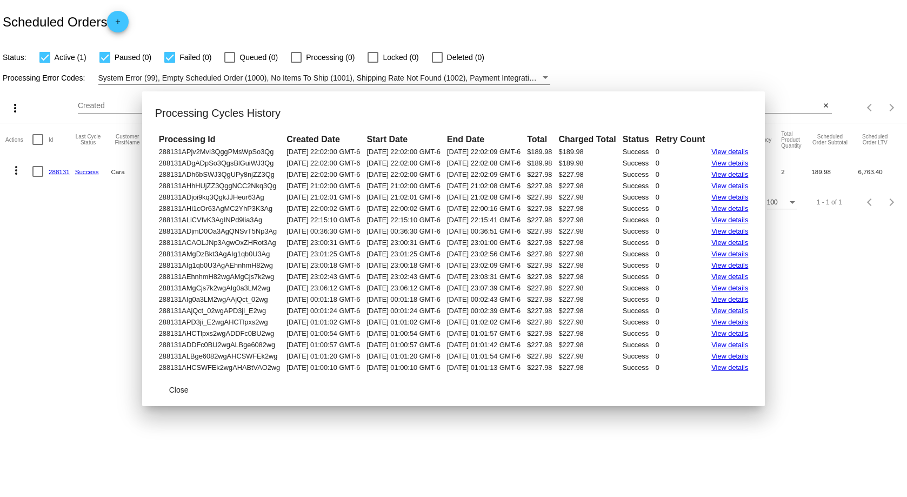
click at [753, 103] on input "288131" at bounding box center [713, 106] width 215 height 9
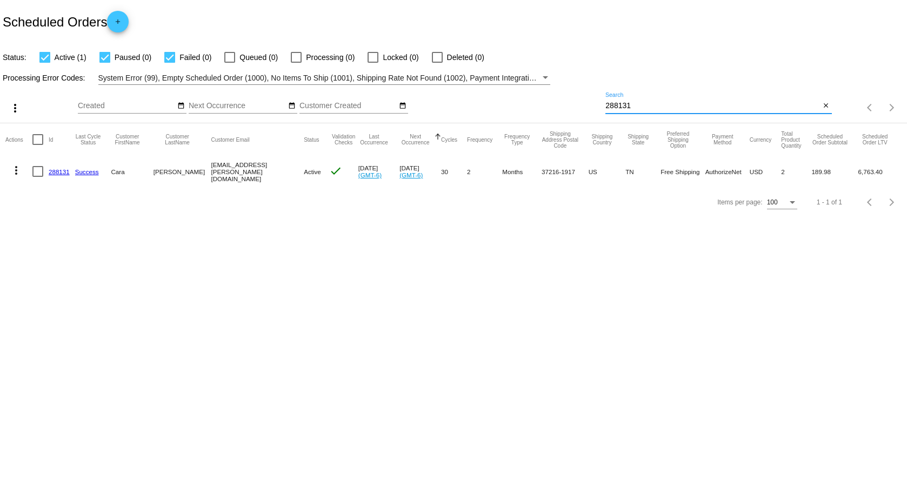
click at [753, 103] on input "288131" at bounding box center [713, 106] width 215 height 9
paste input "422755"
click at [15, 167] on mat-icon "more_vert" at bounding box center [16, 170] width 13 height 13
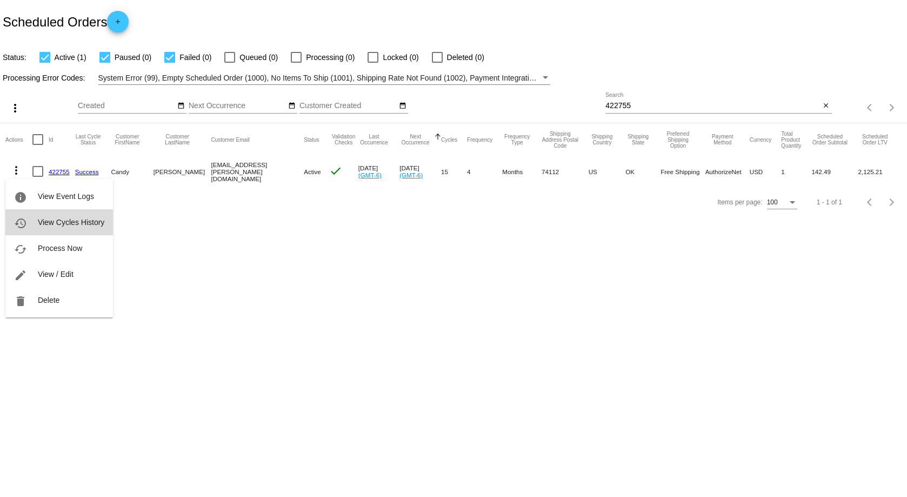
click at [58, 216] on button "history View Cycles History" at bounding box center [59, 222] width 108 height 26
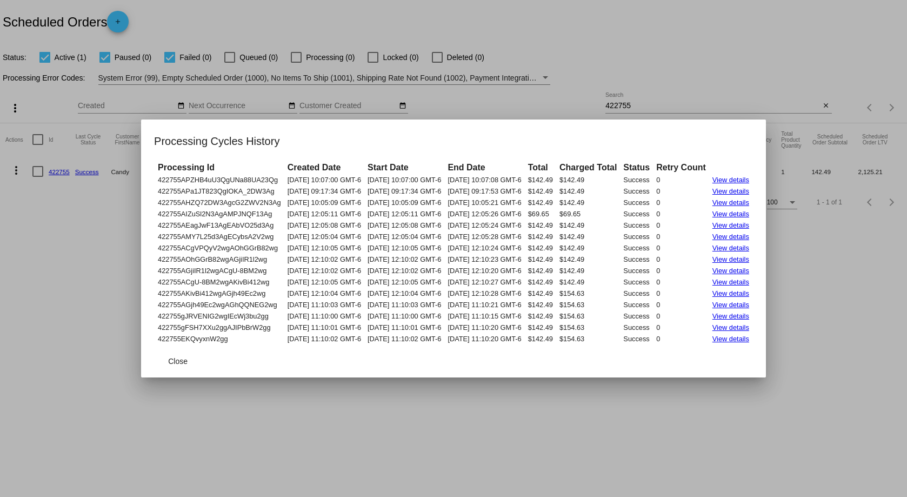
drag, startPoint x: 138, startPoint y: 179, endPoint x: 779, endPoint y: 343, distance: 660.9
click at [766, 343] on mat-dialog-content "Processing Id Created Date Start Date End Date Total Charged Total Status Retry…" at bounding box center [453, 253] width 625 height 184
click at [448, 101] on div at bounding box center [453, 248] width 907 height 497
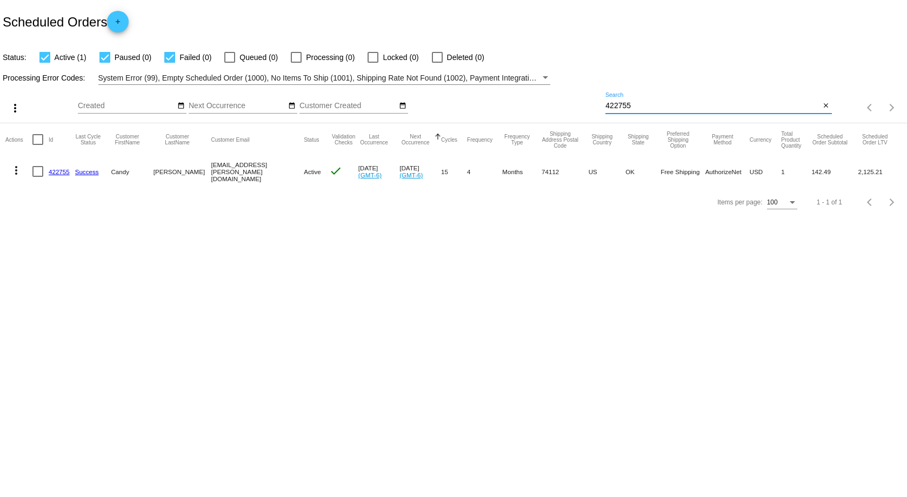
click at [748, 103] on input "422755" at bounding box center [713, 106] width 215 height 9
paste input "576336"
click at [14, 170] on mat-icon "more_vert" at bounding box center [16, 170] width 13 height 13
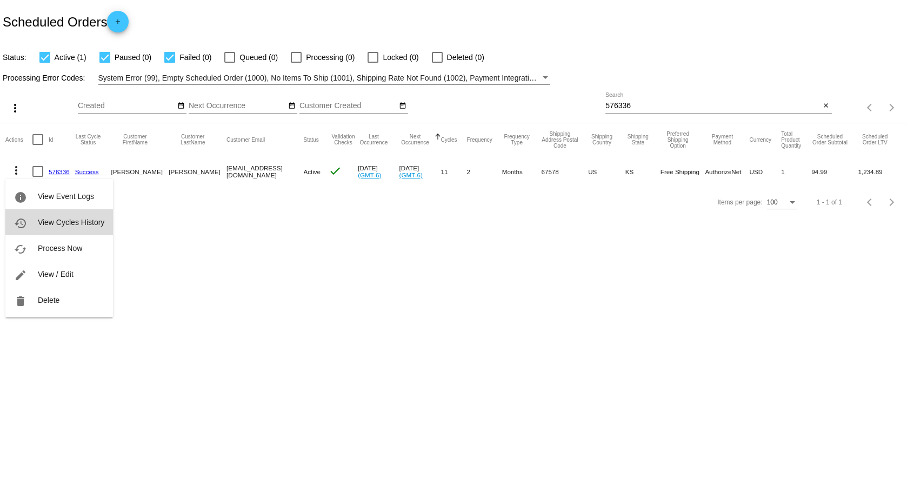
click at [67, 218] on span "View Cycles History" at bounding box center [71, 222] width 67 height 9
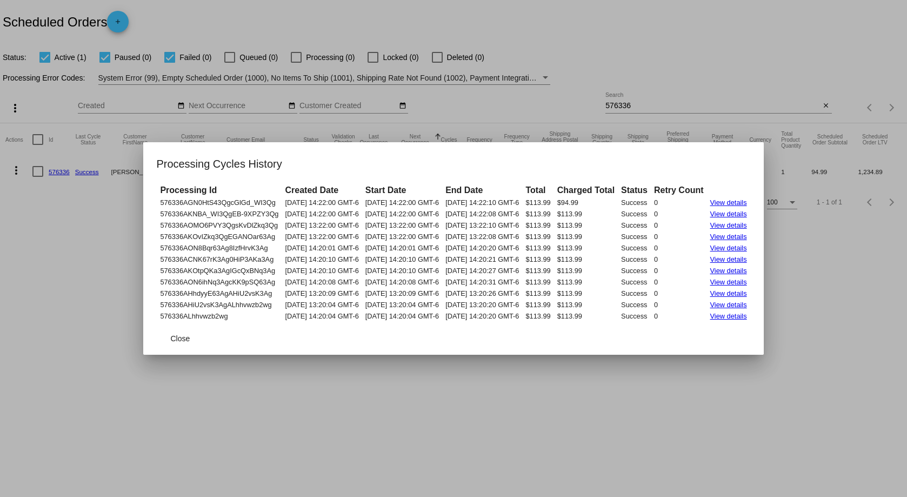
drag, startPoint x: 141, startPoint y: 204, endPoint x: 767, endPoint y: 319, distance: 636.7
click at [750, 319] on tbody "576336AGN0HtS43QgcGlGd_WI3Qg 07/01/2025 14:22:00 GMT-6 07/01/2025 14:22:00 GMT-…" at bounding box center [453, 259] width 592 height 124
drag, startPoint x: 661, startPoint y: 118, endPoint x: 664, endPoint y: 111, distance: 7.9
click at [661, 118] on div at bounding box center [453, 248] width 907 height 497
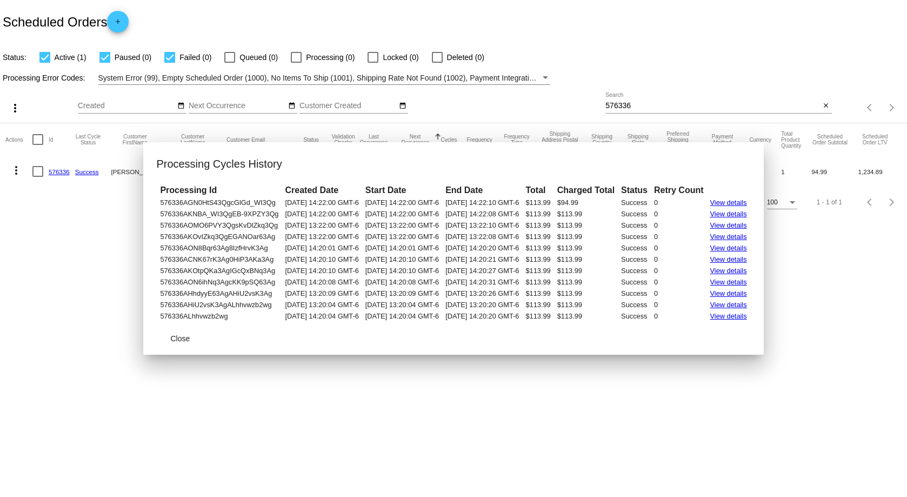
click at [661, 105] on input "576336" at bounding box center [713, 106] width 215 height 9
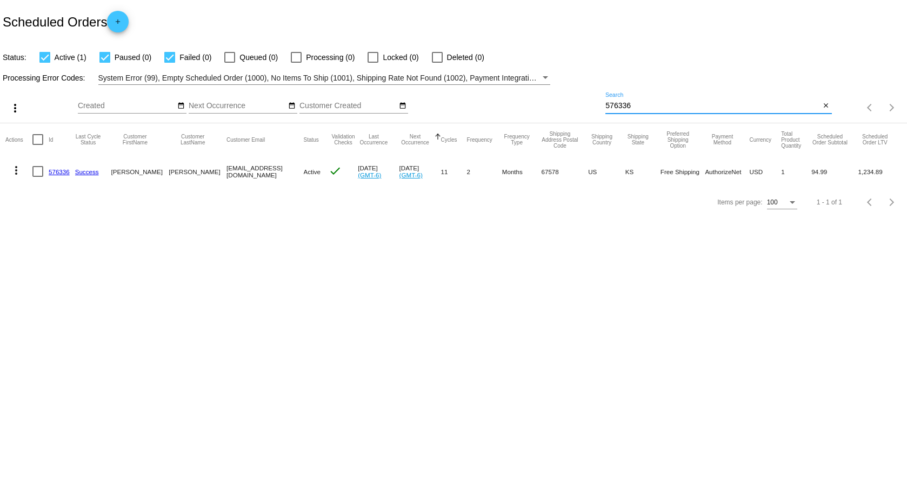
click at [661, 105] on input "576336" at bounding box center [713, 106] width 215 height 9
paste input "6830"
click at [11, 170] on mat-icon "more_vert" at bounding box center [16, 170] width 13 height 13
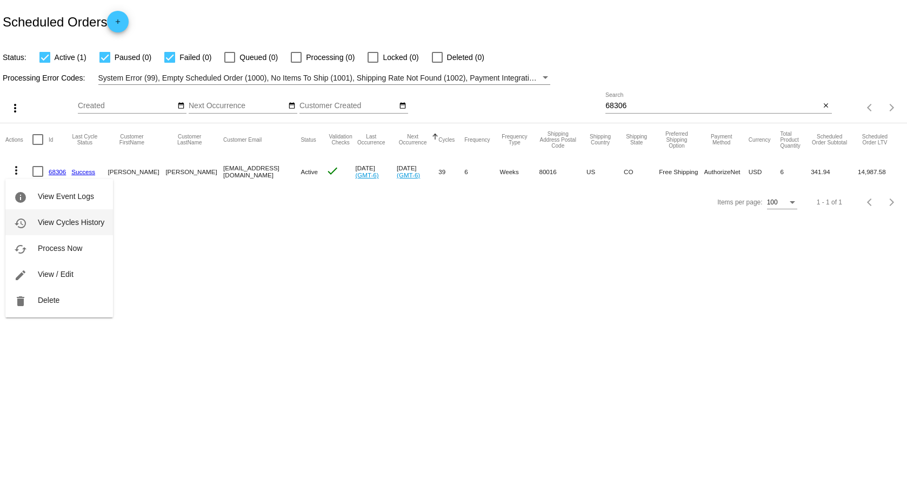
click at [43, 218] on span "View Cycles History" at bounding box center [71, 222] width 67 height 9
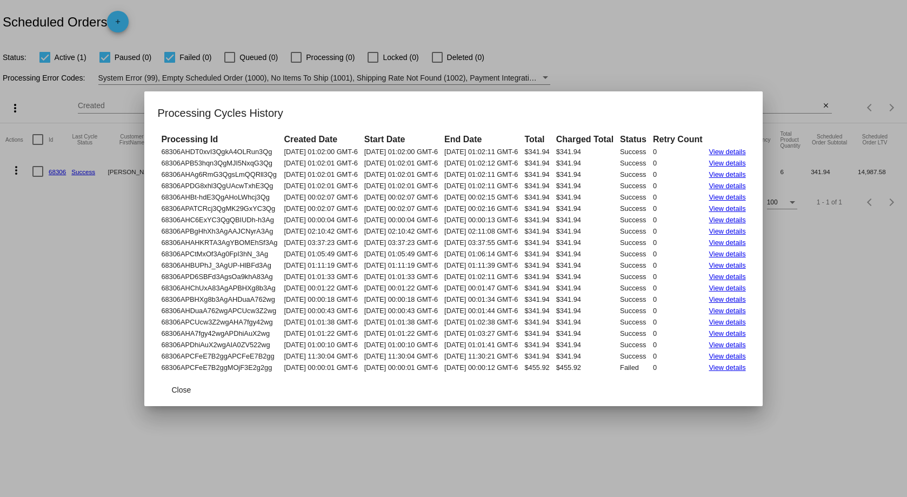
drag, startPoint x: 142, startPoint y: 154, endPoint x: 771, endPoint y: 369, distance: 665.1
click at [762, 369] on mat-dialog-content "Processing Id Created Date Start Date End Date Total Charged Total Status Retry…" at bounding box center [453, 252] width 618 height 241
click at [705, 362] on td "0" at bounding box center [678, 367] width 55 height 10
drag, startPoint x: 772, startPoint y: 356, endPoint x: 302, endPoint y: 256, distance: 480.3
click at [302, 256] on mat-dialog-content "Processing Id Created Date Start Date End Date Total Charged Total Status Retry…" at bounding box center [453, 252] width 618 height 241
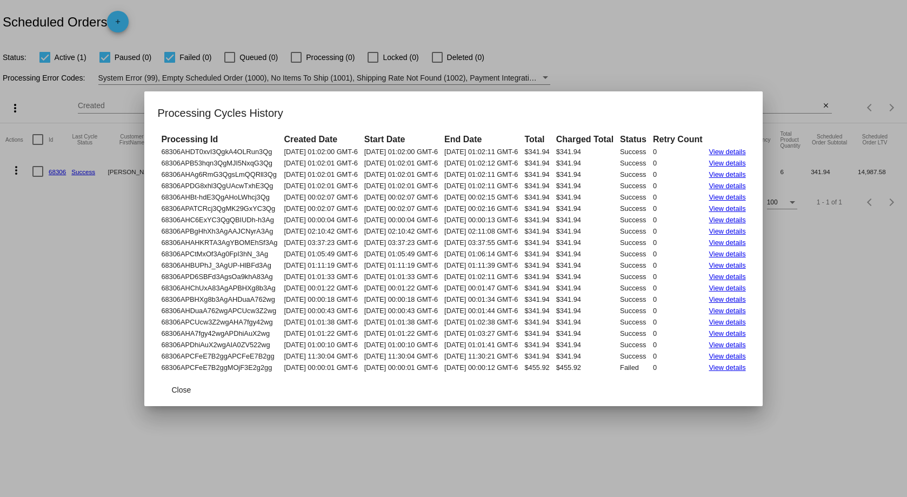
drag, startPoint x: 140, startPoint y: 147, endPoint x: 766, endPoint y: 352, distance: 659.1
click at [748, 352] on tbody "68306AHDT0xvI3QgkA4OLRun3Qg 07/21/2025 01:02:00 GMT-6 07/21/2025 01:02:00 GMT-6…" at bounding box center [453, 260] width 590 height 226
click at [592, 57] on div at bounding box center [453, 248] width 907 height 497
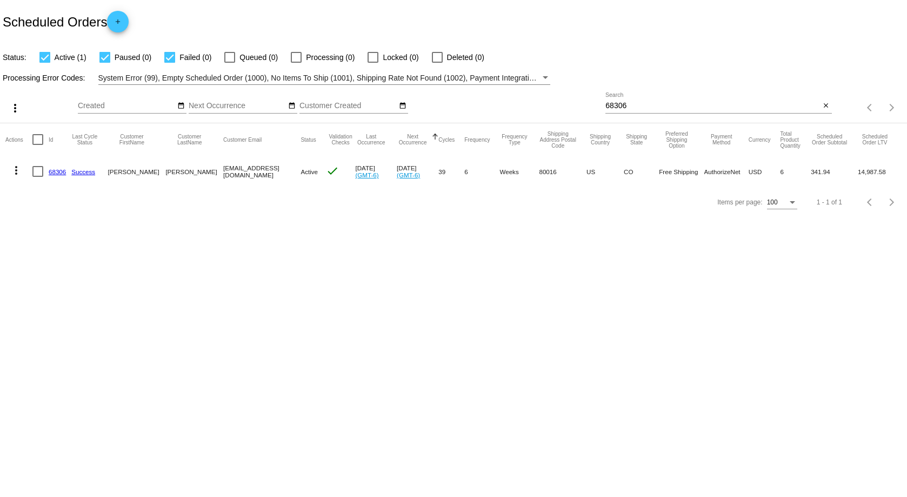
click at [685, 105] on input "68306" at bounding box center [713, 106] width 215 height 9
paste input "336037"
click at [16, 166] on mat-icon "more_vert" at bounding box center [16, 170] width 13 height 13
click at [62, 218] on span "View Cycles History" at bounding box center [71, 222] width 67 height 9
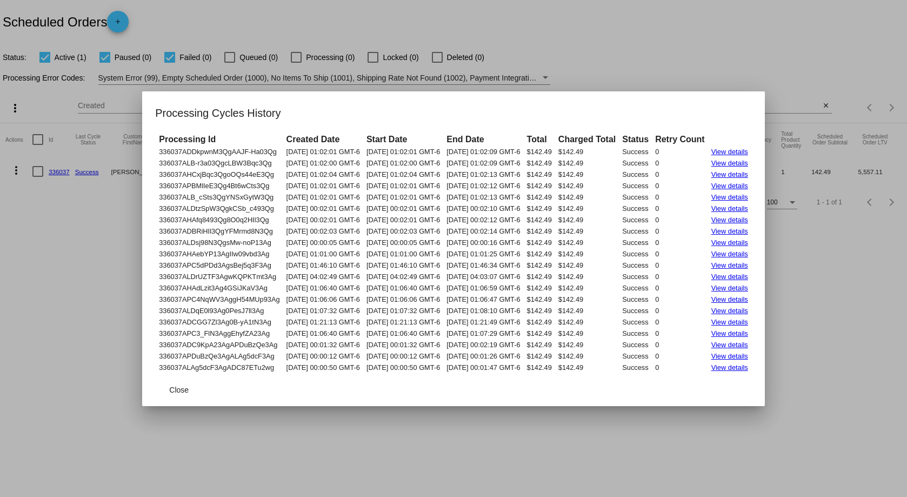
drag, startPoint x: 138, startPoint y: 152, endPoint x: 780, endPoint y: 364, distance: 676.7
click at [765, 364] on mat-dialog-content "Processing Id Created Date Start Date End Date Total Charged Total Status Retry…" at bounding box center [453, 252] width 623 height 241
click at [592, 67] on div at bounding box center [453, 248] width 907 height 497
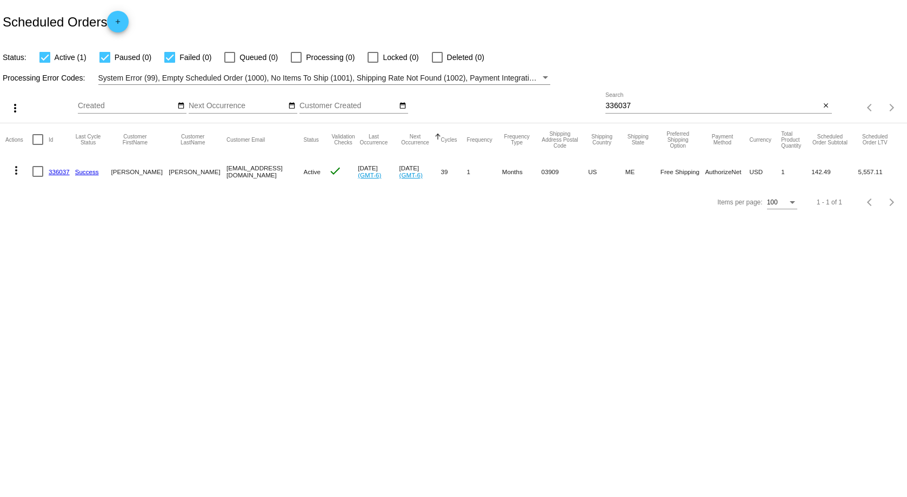
click at [685, 98] on div "336037 Search" at bounding box center [713, 102] width 215 height 21
drag, startPoint x: 685, startPoint y: 98, endPoint x: 679, endPoint y: 103, distance: 7.3
click at [685, 99] on div "336037 Search" at bounding box center [713, 102] width 215 height 21
click at [679, 103] on input "336037" at bounding box center [713, 106] width 215 height 9
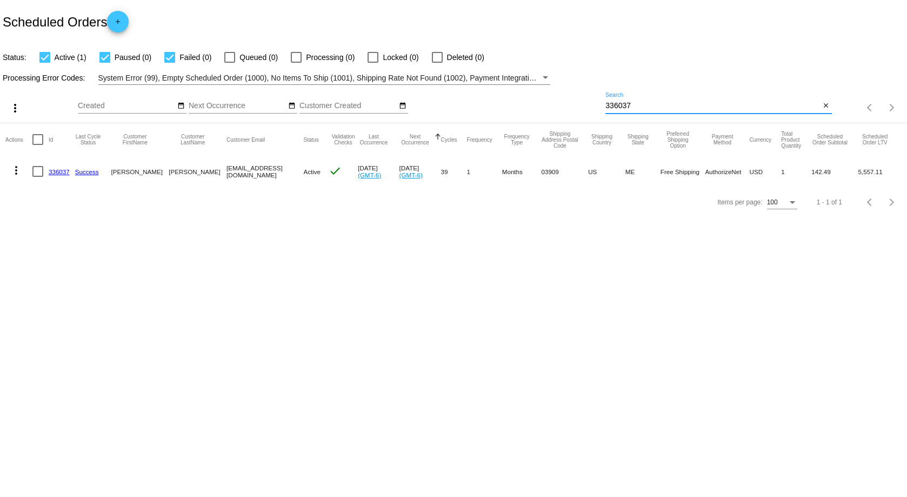
paste input "775612"
click at [21, 173] on mat-icon "more_vert" at bounding box center [16, 170] width 13 height 13
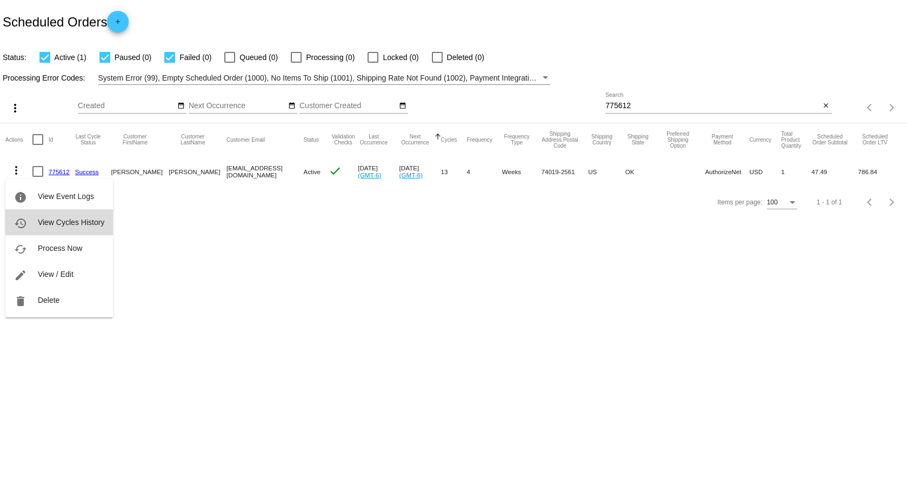
click at [73, 218] on span "View Cycles History" at bounding box center [71, 222] width 67 height 9
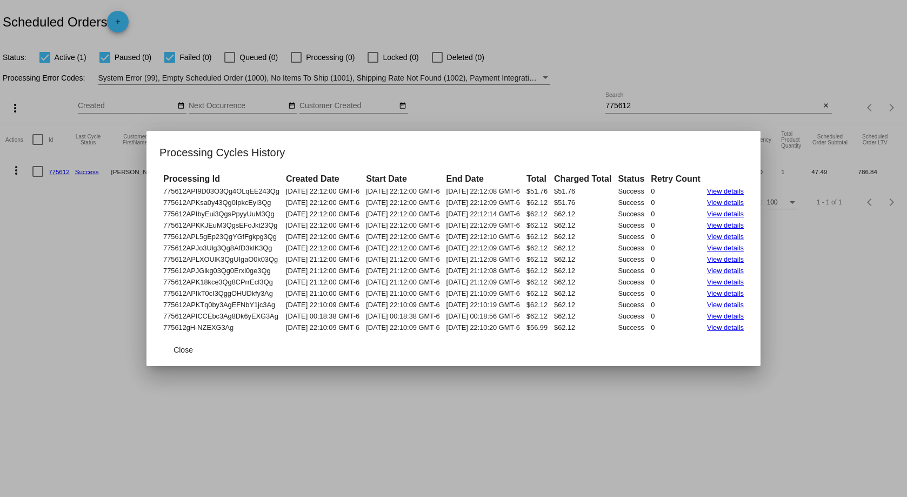
drag, startPoint x: 143, startPoint y: 190, endPoint x: 764, endPoint y: 329, distance: 636.2
click at [747, 329] on tbody "775612API9D03O3Qg4OLqEE243Qg 07/28/2025 22:12:00 GMT-6 07/28/2025 22:12:00 GMT-…" at bounding box center [454, 259] width 586 height 147
drag, startPoint x: 673, startPoint y: 123, endPoint x: 663, endPoint y: 103, distance: 22.0
click at [673, 123] on div at bounding box center [453, 248] width 907 height 497
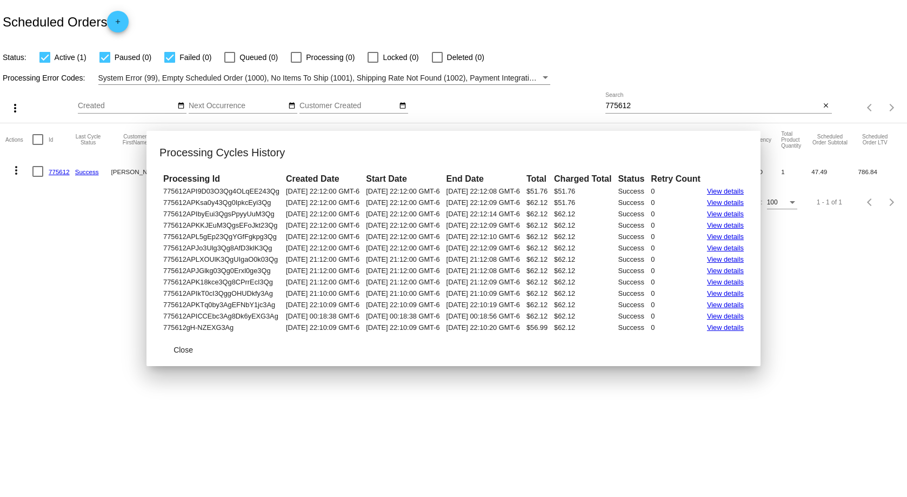
click at [660, 98] on div "775612 Search" at bounding box center [713, 102] width 215 height 21
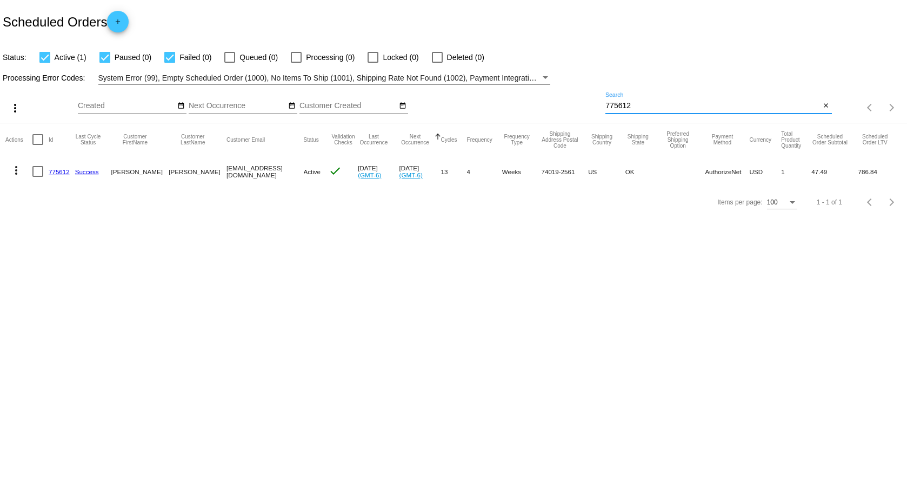
click at [658, 100] on div "775612 Search" at bounding box center [713, 102] width 215 height 21
drag, startPoint x: 658, startPoint y: 100, endPoint x: 562, endPoint y: 112, distance: 96.5
click at [562, 112] on div "more_vert Aug Jan Feb Mar Apr 1" at bounding box center [453, 104] width 907 height 38
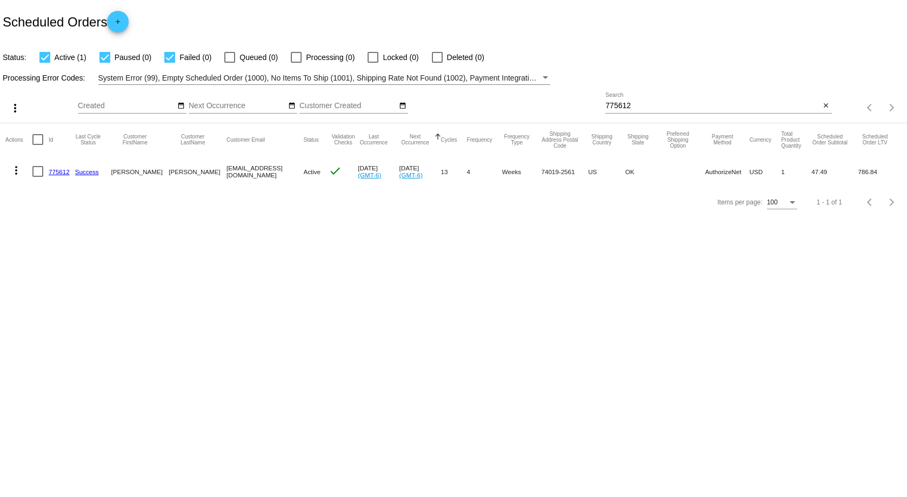
click at [654, 115] on div "775612 Search close" at bounding box center [719, 107] width 226 height 31
click at [649, 105] on input "775612" at bounding box center [713, 106] width 215 height 9
paste input "227468"
click at [17, 166] on mat-icon "more_vert" at bounding box center [16, 170] width 13 height 13
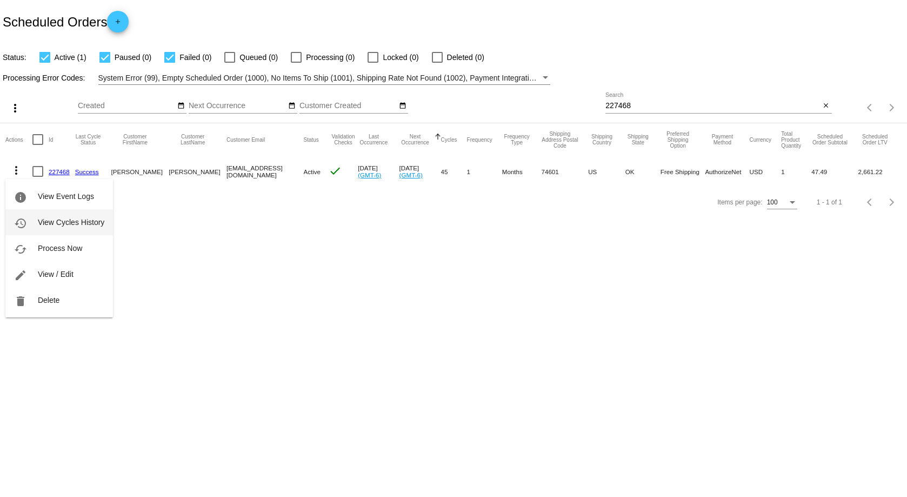
click at [74, 221] on span "View Cycles History" at bounding box center [71, 222] width 67 height 9
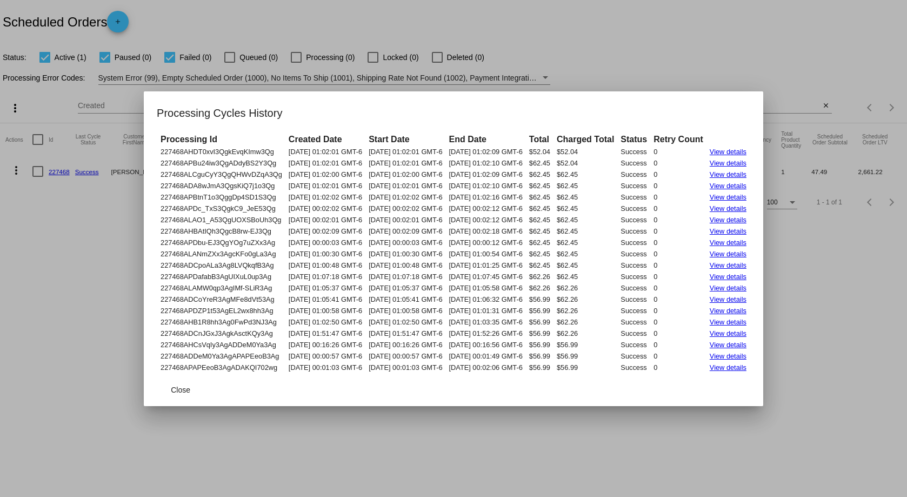
drag, startPoint x: 142, startPoint y: 155, endPoint x: 767, endPoint y: 375, distance: 663.3
click at [751, 375] on app-scheduled-order-cycles-dialog "Processing Cycles History Processing Id Created Date Start Date End Date Total …" at bounding box center [454, 255] width 594 height 302
drag, startPoint x: 638, startPoint y: 49, endPoint x: 709, endPoint y: 78, distance: 77.1
click at [639, 49] on div at bounding box center [453, 248] width 907 height 497
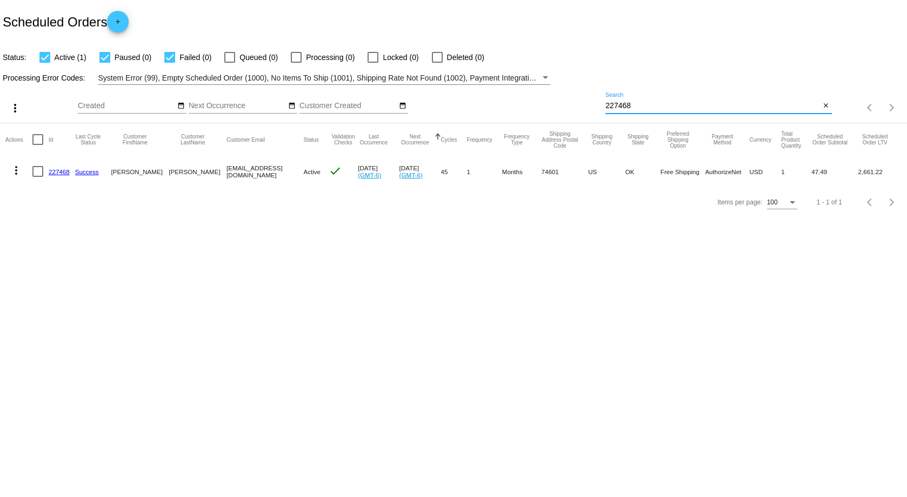
click at [693, 104] on input "227468" at bounding box center [713, 106] width 215 height 9
paste input "161429"
type input "161429"
click at [67, 173] on link "161429" at bounding box center [59, 171] width 21 height 7
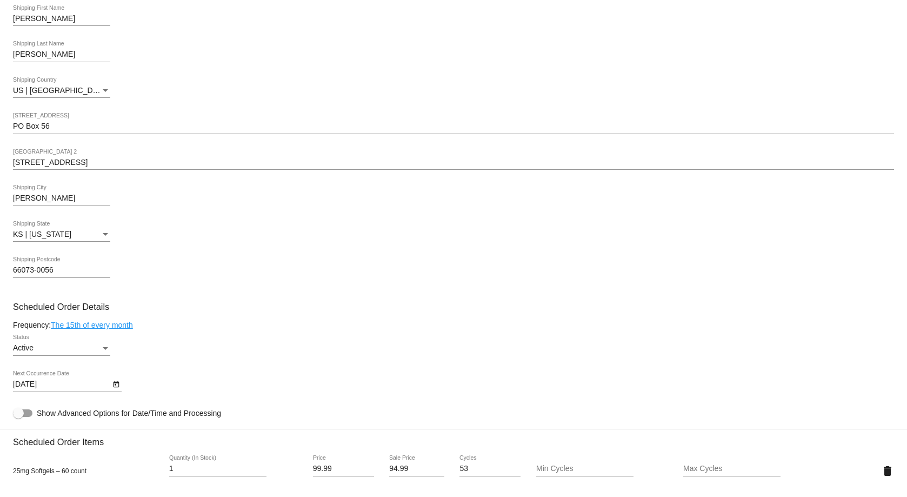
scroll to position [324, 0]
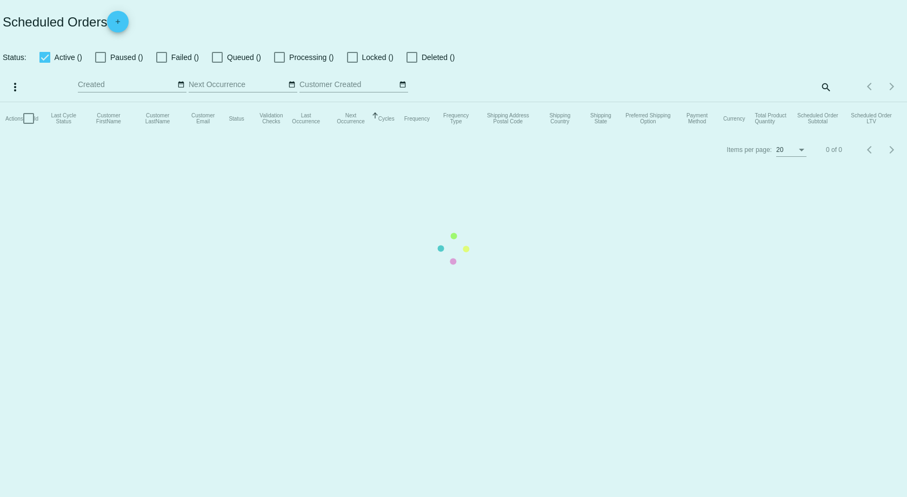
checkbox input "true"
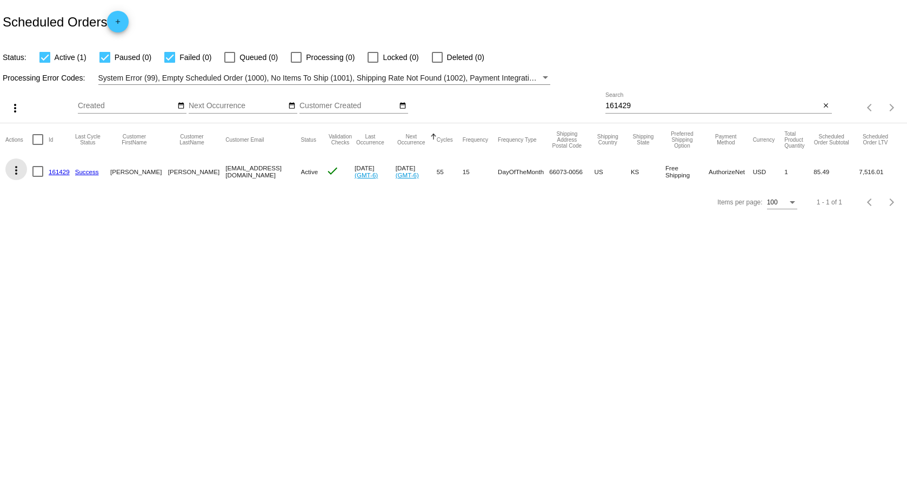
click at [13, 170] on mat-icon "more_vert" at bounding box center [16, 170] width 13 height 13
click at [75, 219] on span "View Cycles History" at bounding box center [71, 222] width 67 height 9
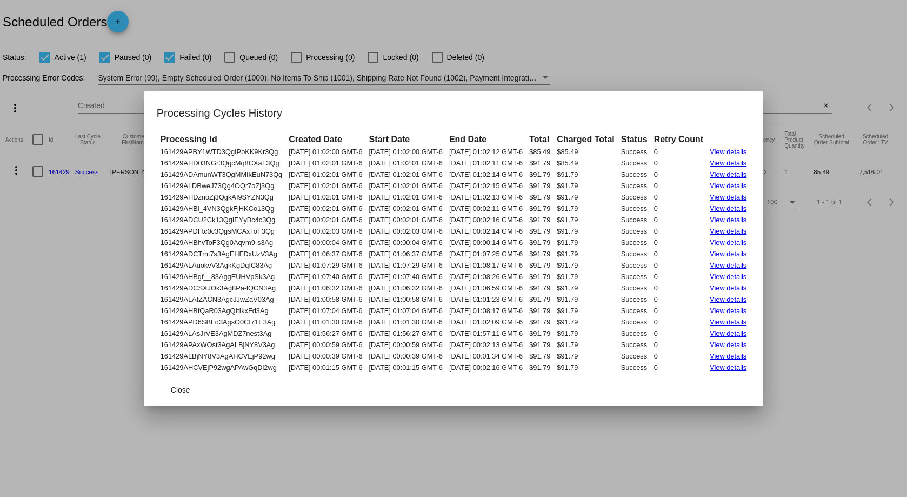
drag, startPoint x: 139, startPoint y: 151, endPoint x: 767, endPoint y: 367, distance: 664.4
click at [750, 367] on tbody "161429APBY1WTD3QgIPoKK9Kr3Qg 07/15/2025 01:02:00 GMT-6 07/15/2025 01:02:00 GMT-…" at bounding box center [454, 260] width 592 height 226
click at [698, 60] on div at bounding box center [453, 248] width 907 height 497
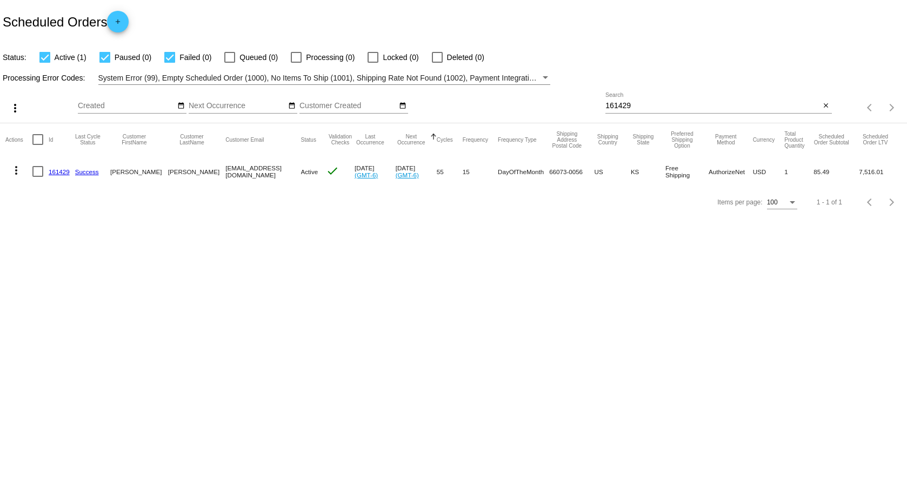
click at [693, 105] on input "161429" at bounding box center [713, 106] width 215 height 9
paste input "849620"
click at [20, 173] on mat-icon "more_vert" at bounding box center [16, 170] width 13 height 13
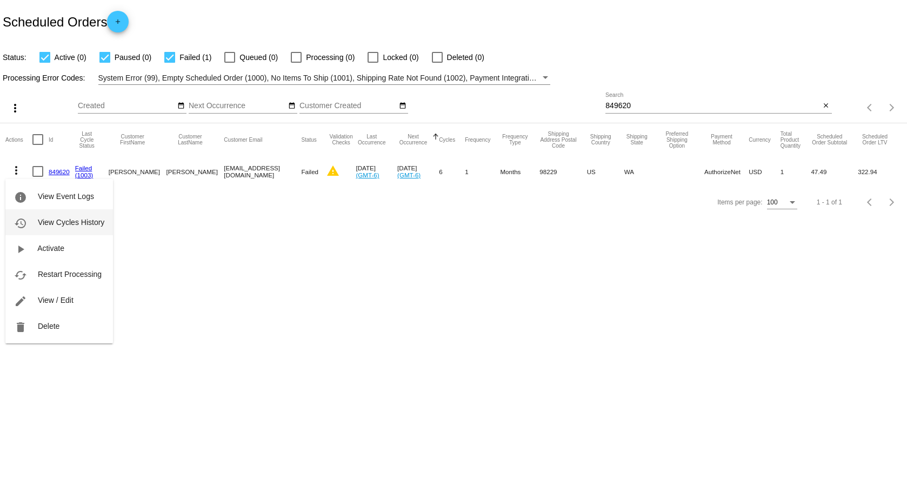
click at [68, 217] on button "history View Cycles History" at bounding box center [59, 222] width 108 height 26
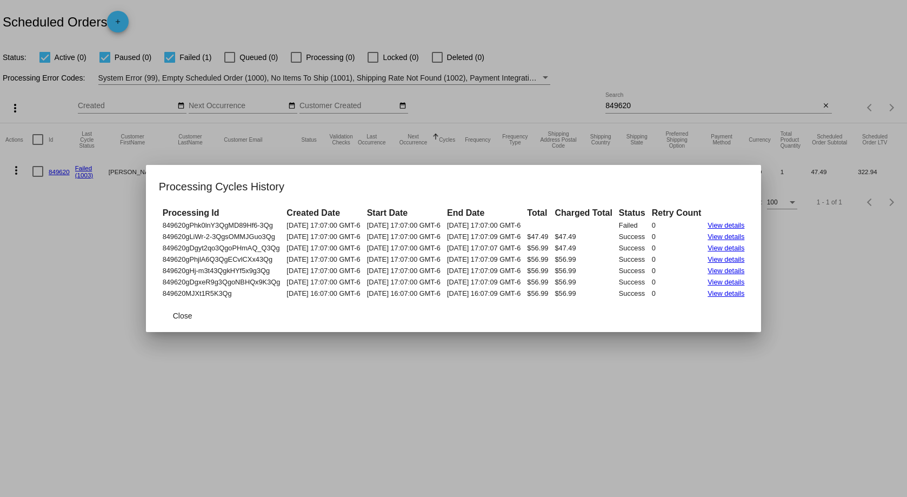
drag, startPoint x: 140, startPoint y: 223, endPoint x: 768, endPoint y: 294, distance: 632.3
click at [762, 294] on mat-dialog-content "Processing Id Created Date Start Date End Date Total Charged Total Status Retry…" at bounding box center [454, 253] width 616 height 94
click at [657, 103] on div at bounding box center [453, 248] width 907 height 497
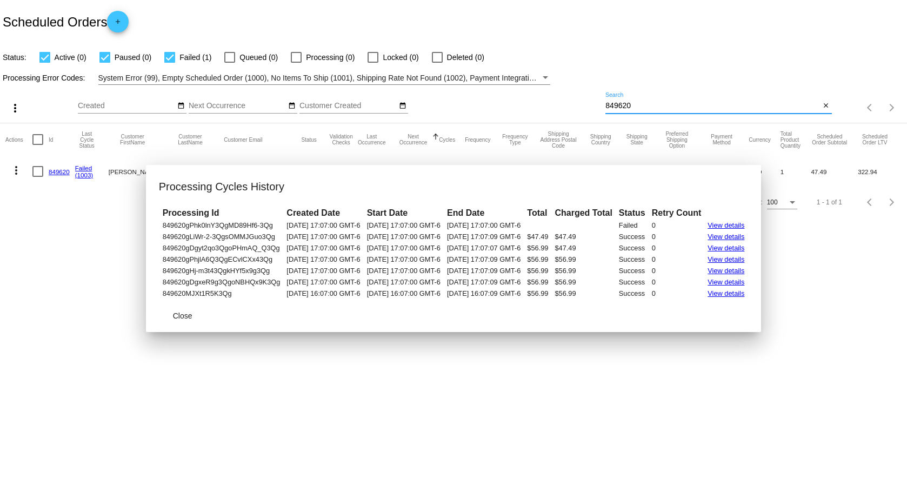
click at [654, 104] on input "849620" at bounding box center [713, 106] width 215 height 9
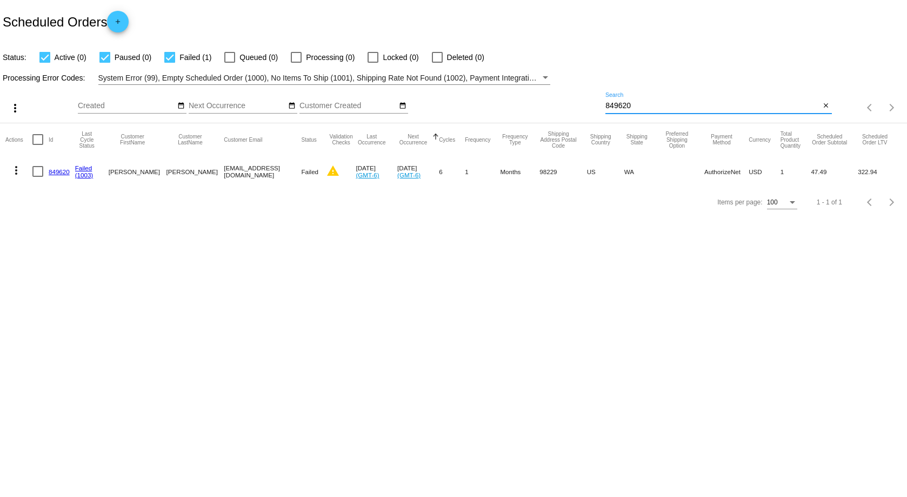
click at [654, 104] on input "849620" at bounding box center [713, 106] width 215 height 9
paste input "18018"
click at [21, 173] on mat-icon "more_vert" at bounding box center [16, 170] width 13 height 13
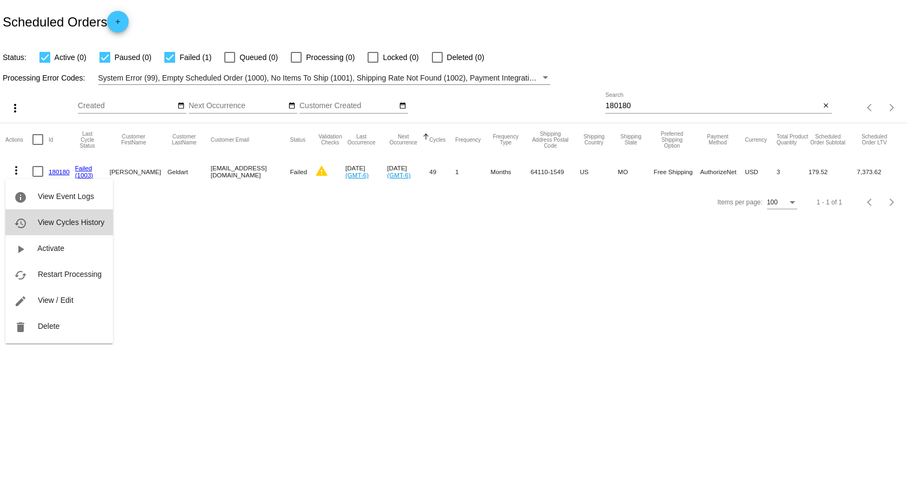
click at [49, 215] on button "history View Cycles History" at bounding box center [59, 222] width 108 height 26
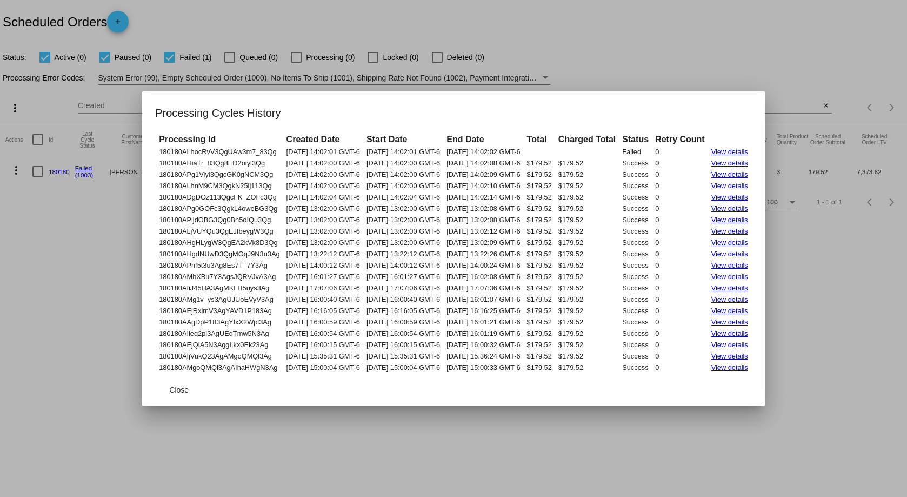
drag, startPoint x: 140, startPoint y: 151, endPoint x: 768, endPoint y: 367, distance: 664.2
click at [751, 367] on tbody "180180ALhocRvV3QgUAw3m7_83Qg 08/06/2025 14:02:01 GMT-6 08/06/2025 14:02:01 GMT-…" at bounding box center [453, 260] width 595 height 226
drag, startPoint x: 758, startPoint y: 64, endPoint x: 773, endPoint y: 80, distance: 22.2
click at [758, 64] on div at bounding box center [453, 248] width 907 height 497
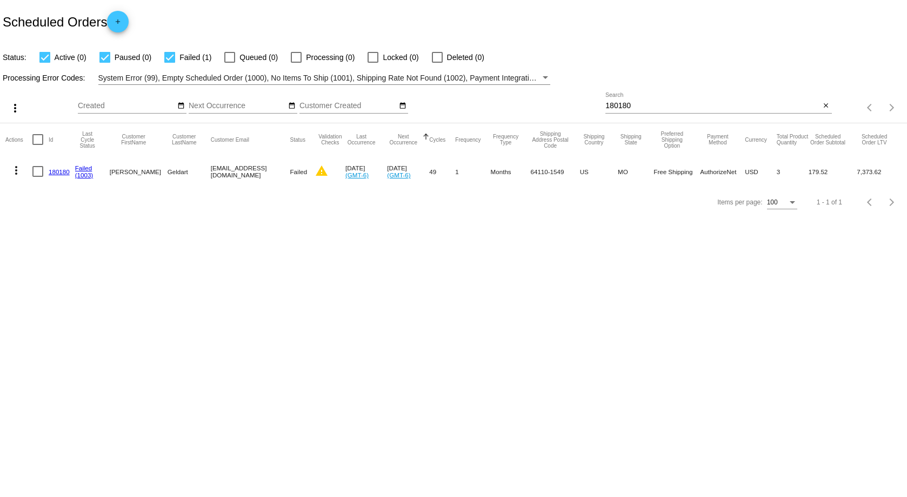
click at [710, 103] on input "180180" at bounding box center [713, 106] width 215 height 9
paste input "886504"
click at [18, 170] on mat-icon "more_vert" at bounding box center [16, 170] width 13 height 13
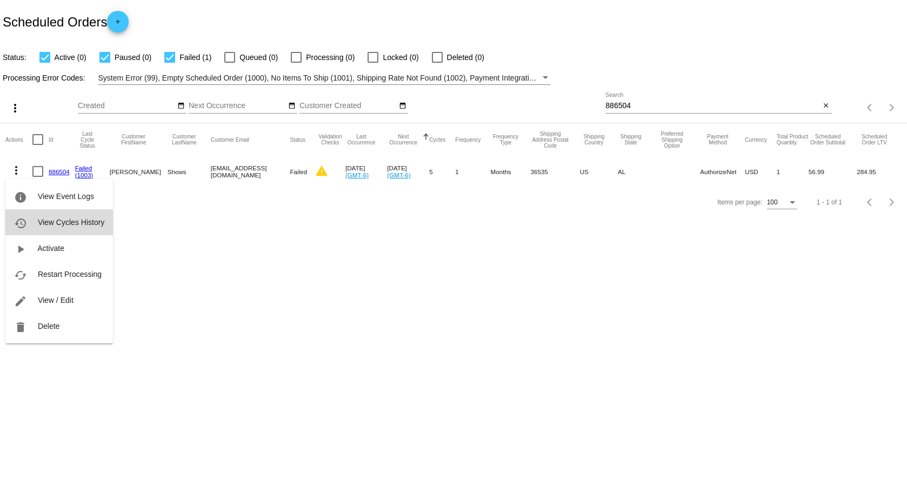
click at [81, 218] on span "View Cycles History" at bounding box center [71, 222] width 67 height 9
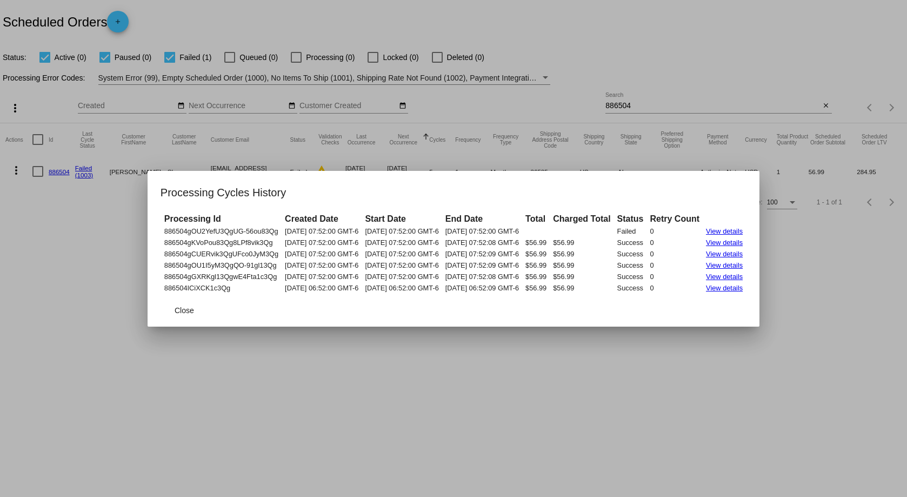
drag, startPoint x: 145, startPoint y: 232, endPoint x: 768, endPoint y: 295, distance: 626.7
click at [760, 295] on mat-dialog-container "Processing Cycles History Processing Id Created Date Start Date End Date Total …" at bounding box center [454, 249] width 612 height 156
drag, startPoint x: 706, startPoint y: 125, endPoint x: 699, endPoint y: 122, distance: 8.0
click at [706, 125] on div at bounding box center [453, 248] width 907 height 497
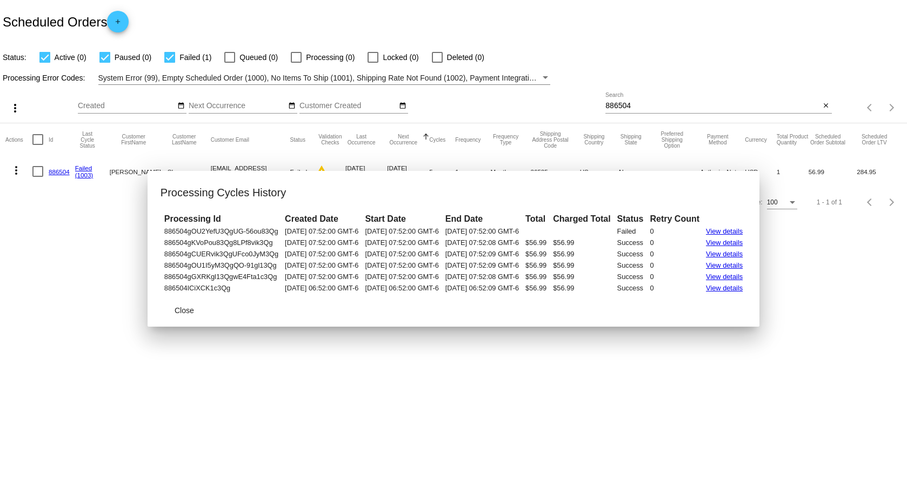
click at [664, 110] on input "886504" at bounding box center [713, 106] width 215 height 9
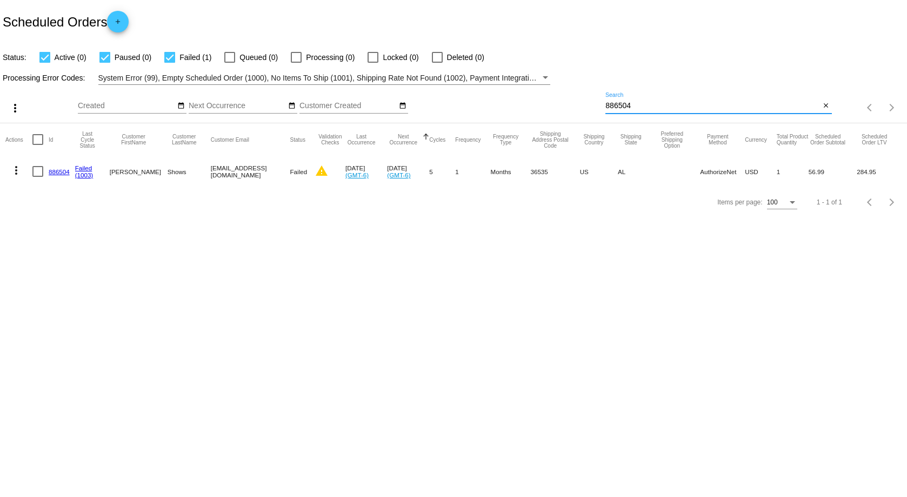
click at [664, 110] on input "886504" at bounding box center [713, 106] width 215 height 9
paste input "318871"
click at [17, 170] on mat-icon "more_vert" at bounding box center [16, 170] width 13 height 13
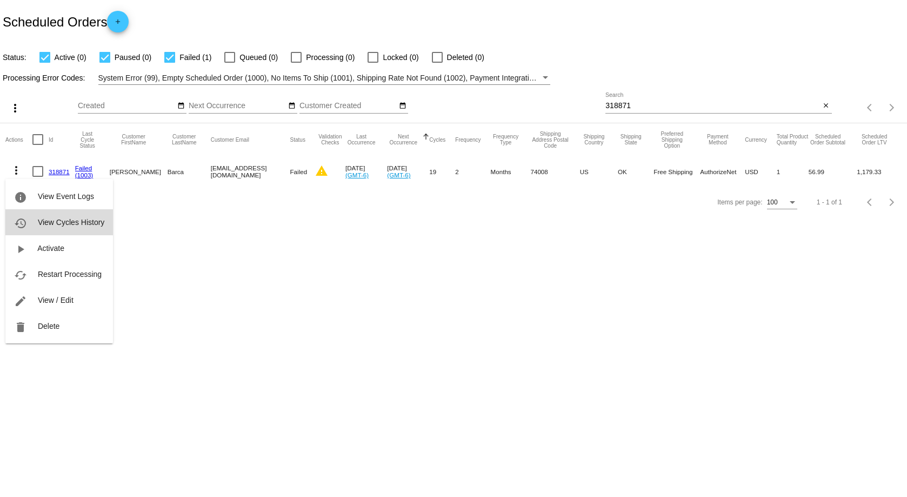
click at [76, 221] on span "View Cycles History" at bounding box center [71, 222] width 67 height 9
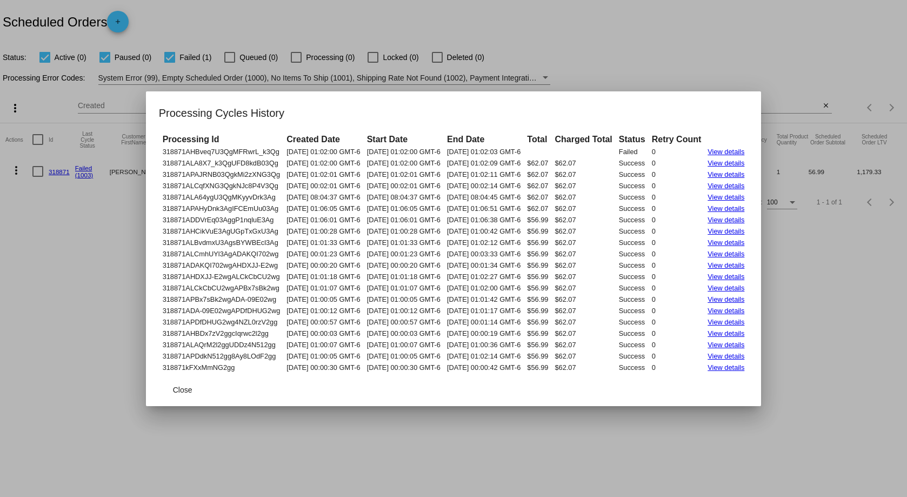
drag, startPoint x: 143, startPoint y: 151, endPoint x: 766, endPoint y: 367, distance: 659.3
click at [748, 367] on tbody "318871AHBveq7U3QgMFRwrL_k3Qg 08/06/2025 01:02:00 GMT-6 08/06/2025 01:02:00 GMT-…" at bounding box center [454, 260] width 588 height 226
click at [618, 38] on div at bounding box center [453, 248] width 907 height 497
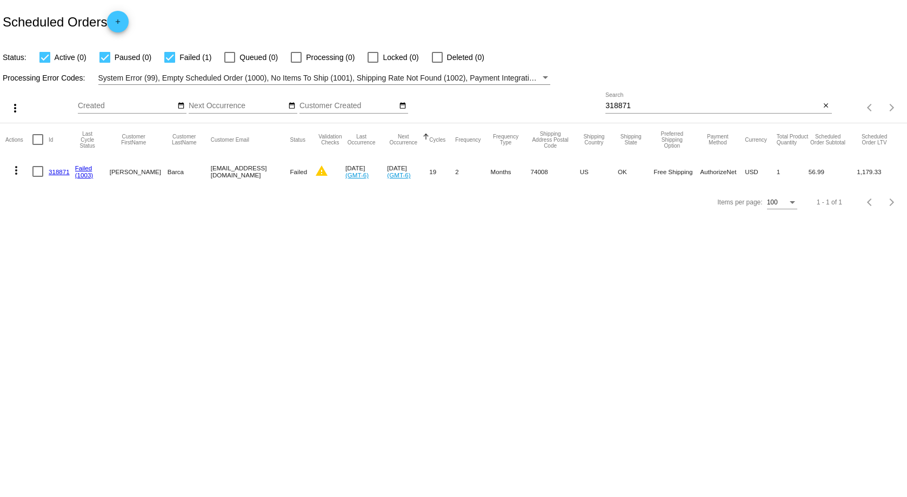
click at [727, 103] on div "318871 Search" at bounding box center [713, 102] width 215 height 21
click at [727, 103] on input "318871" at bounding box center [713, 106] width 215 height 9
paste input "288458"
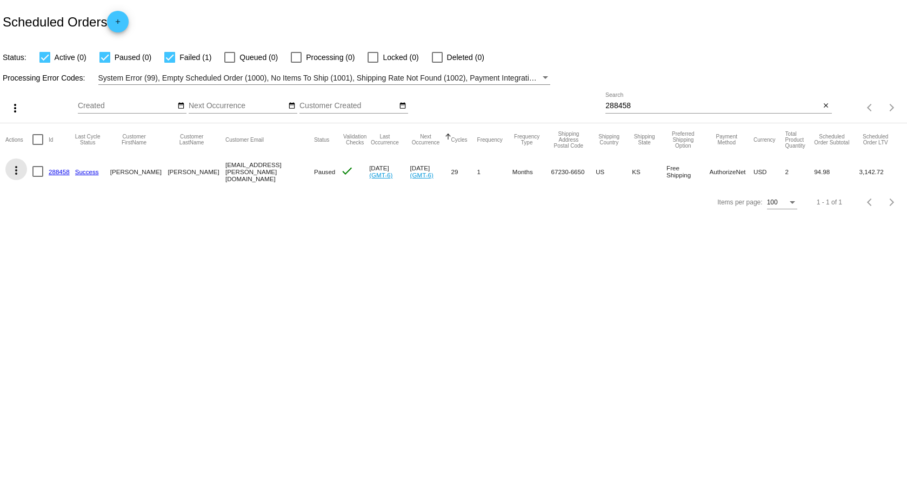
click at [15, 172] on mat-icon "more_vert" at bounding box center [16, 170] width 13 height 13
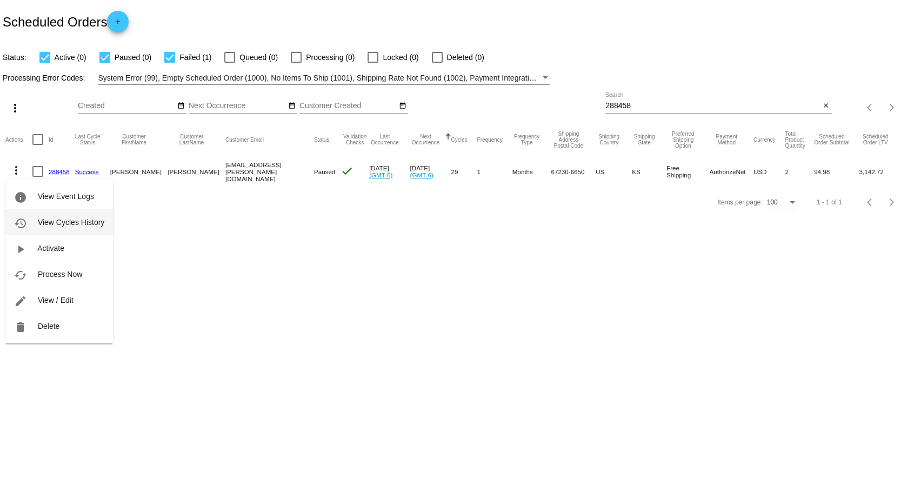
click at [72, 214] on button "history View Cycles History" at bounding box center [59, 222] width 108 height 26
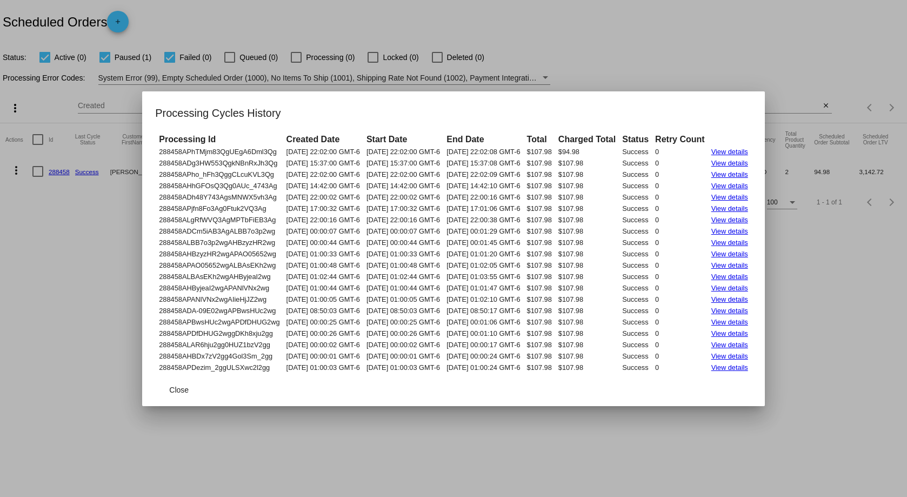
drag, startPoint x: 136, startPoint y: 153, endPoint x: 767, endPoint y: 373, distance: 667.8
click at [752, 373] on app-scheduled-order-cycles-dialog "Processing Cycles History Processing Id Created Date Start Date End Date Total …" at bounding box center [453, 255] width 596 height 302
drag, startPoint x: 606, startPoint y: 60, endPoint x: 725, endPoint y: 74, distance: 120.3
click at [611, 60] on div at bounding box center [453, 248] width 907 height 497
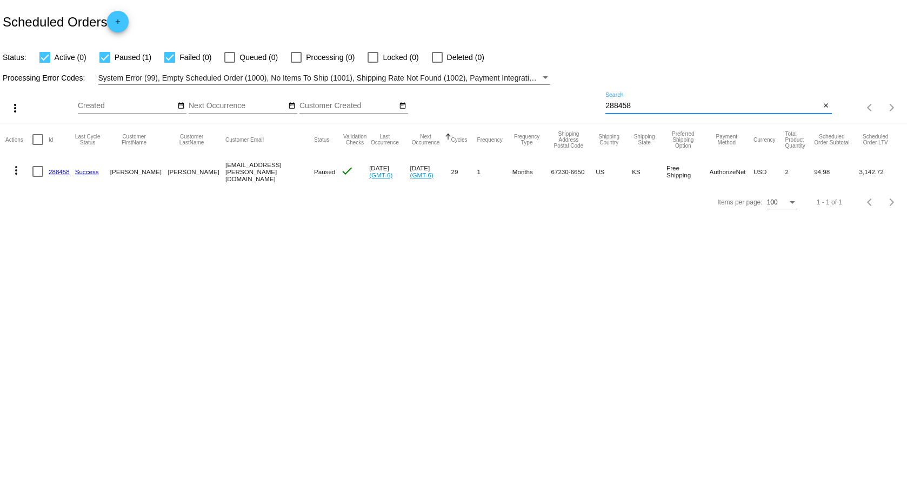
click at [737, 104] on input "288458" at bounding box center [713, 106] width 215 height 9
paste input "957230"
click at [17, 171] on mat-icon "more_vert" at bounding box center [16, 170] width 13 height 13
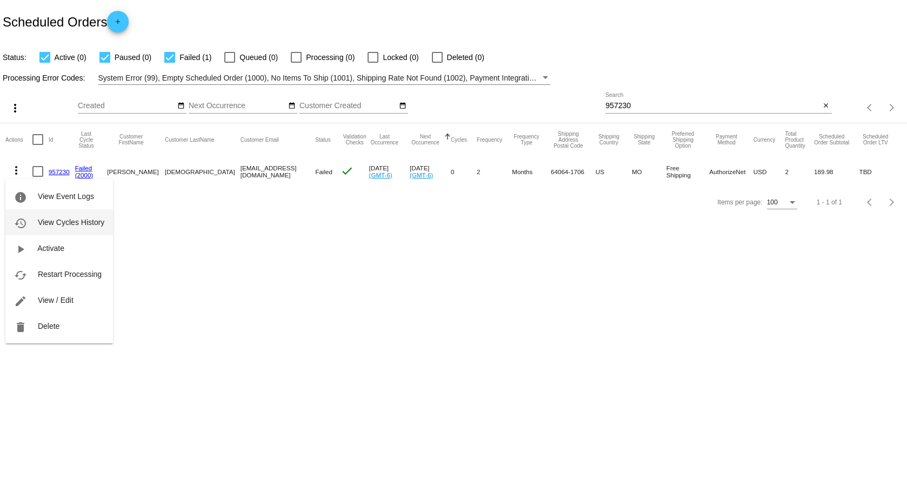
click at [54, 212] on button "history View Cycles History" at bounding box center [59, 222] width 108 height 26
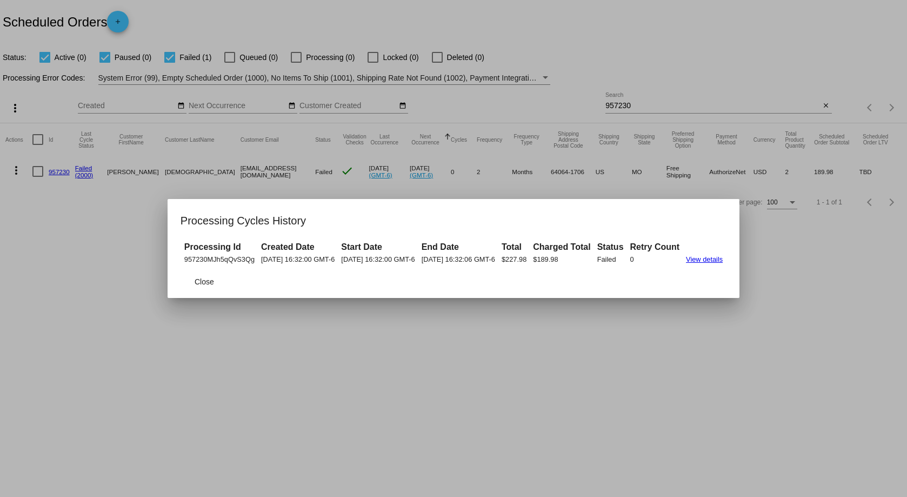
drag, startPoint x: 165, startPoint y: 259, endPoint x: 752, endPoint y: 264, distance: 586.2
click at [740, 264] on mat-dialog-content "Processing Id Created Date Start Date End Date Total Charged Total Status Retry…" at bounding box center [454, 252] width 572 height 25
click at [749, 87] on div at bounding box center [453, 248] width 907 height 497
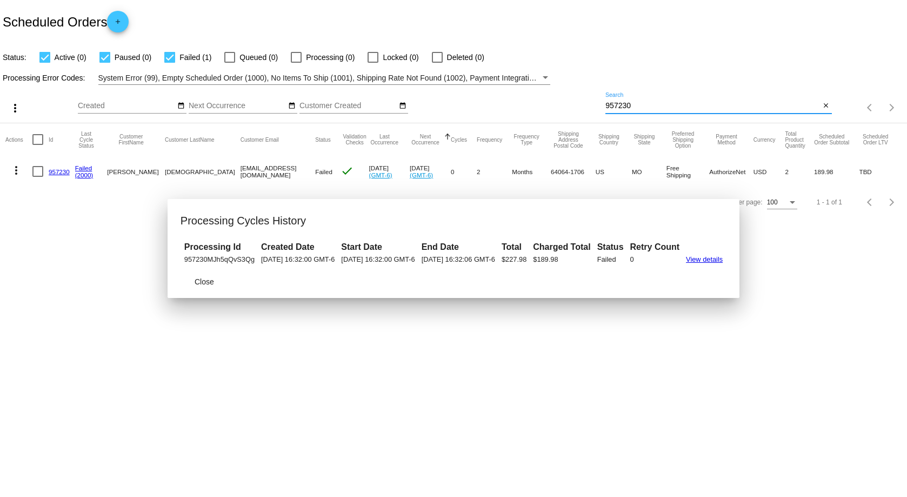
click at [687, 105] on input "957230" at bounding box center [713, 106] width 215 height 9
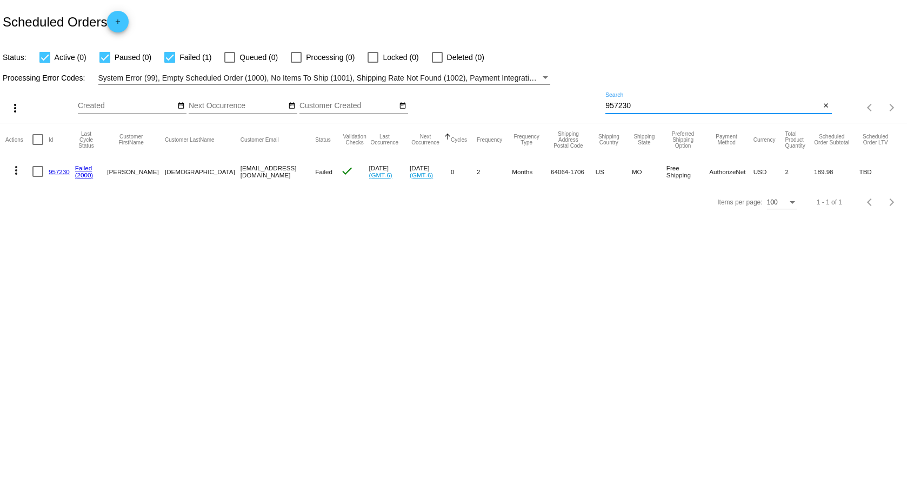
paste input "833488"
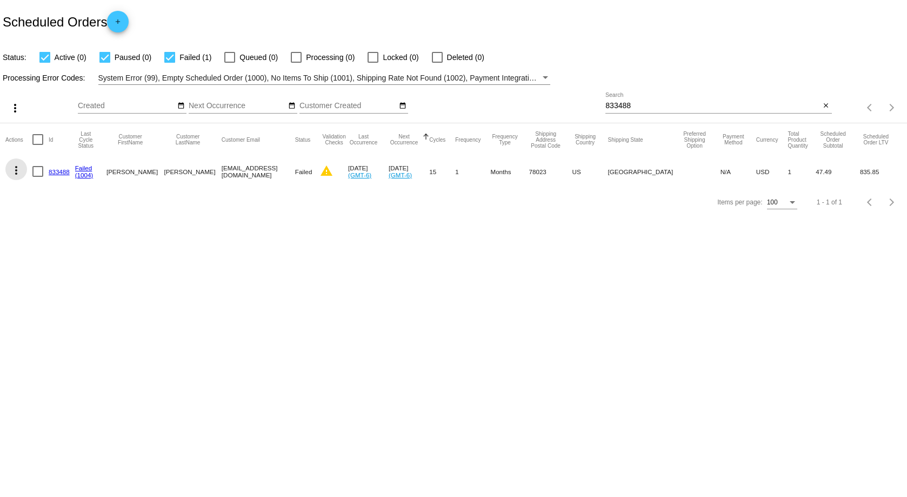
click at [16, 168] on mat-icon "more_vert" at bounding box center [16, 170] width 13 height 13
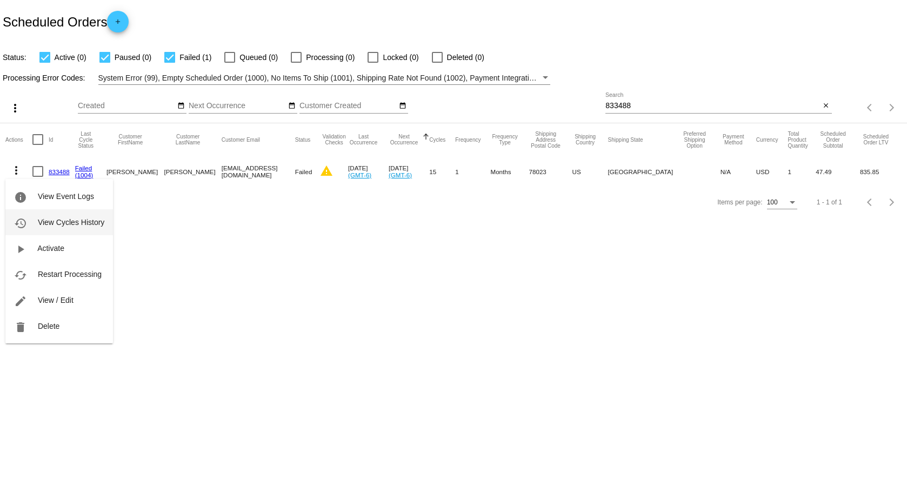
click at [51, 217] on button "history View Cycles History" at bounding box center [59, 222] width 108 height 26
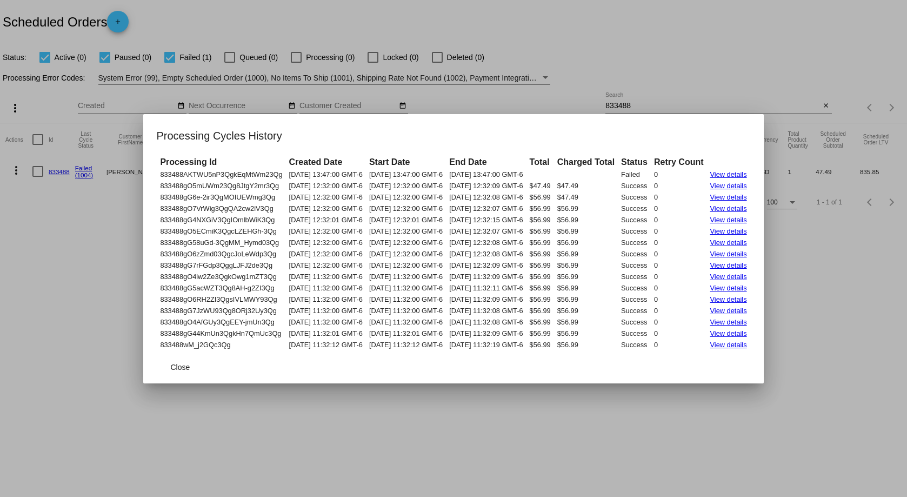
drag, startPoint x: 136, startPoint y: 176, endPoint x: 543, endPoint y: 293, distance: 423.1
click at [543, 293] on mat-dialog-content "Processing Id Created Date Start Date End Date Total Charged Total Status Retry…" at bounding box center [453, 253] width 620 height 196
drag, startPoint x: 482, startPoint y: 281, endPoint x: 432, endPoint y: 271, distance: 51.7
click at [481, 280] on td "03/08/2025 11:32:09 GMT-6" at bounding box center [486, 276] width 79 height 10
click at [157, 194] on td "833488gG6e-2ir3QgMOIUEWmg3Qg" at bounding box center [221, 197] width 128 height 10
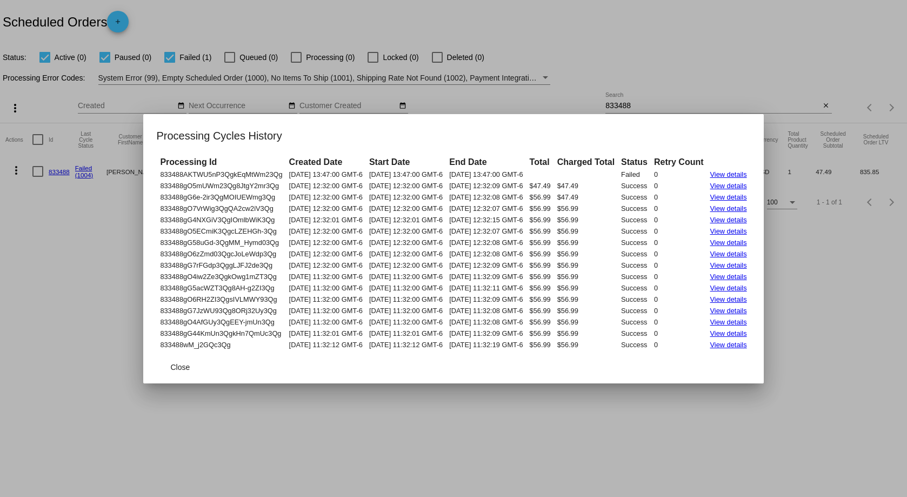
drag, startPoint x: 141, startPoint y: 174, endPoint x: 765, endPoint y: 354, distance: 649.5
click at [751, 354] on app-scheduled-order-cycles-dialog "Processing Cycles History Processing Id Created Date Start Date End Date Total …" at bounding box center [453, 255] width 594 height 256
drag, startPoint x: 635, startPoint y: 88, endPoint x: 629, endPoint y: 97, distance: 11.3
click at [634, 89] on div at bounding box center [453, 248] width 907 height 497
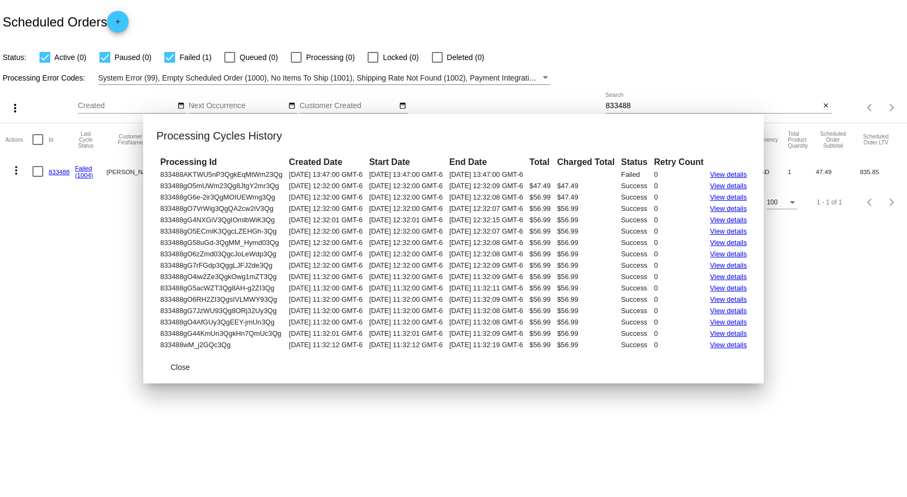
click at [636, 103] on input "833488" at bounding box center [713, 106] width 215 height 9
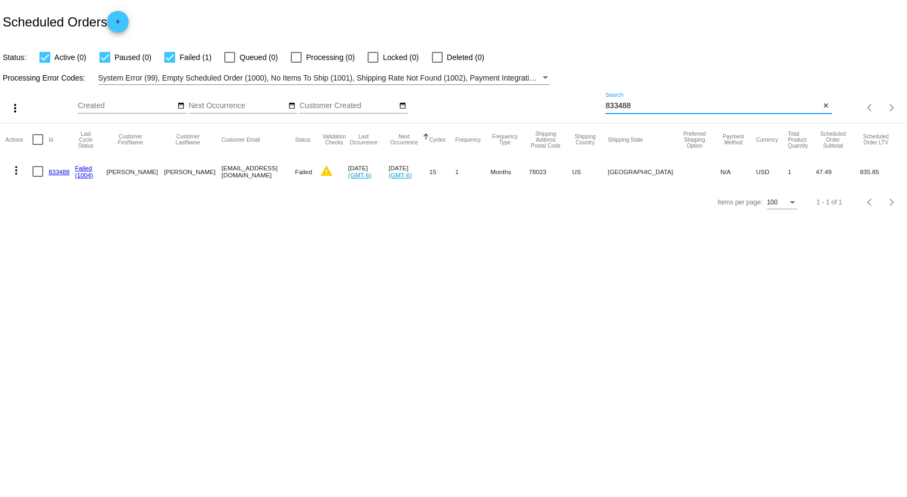
click at [636, 103] on input "833488" at bounding box center [713, 106] width 215 height 9
paste input "438966"
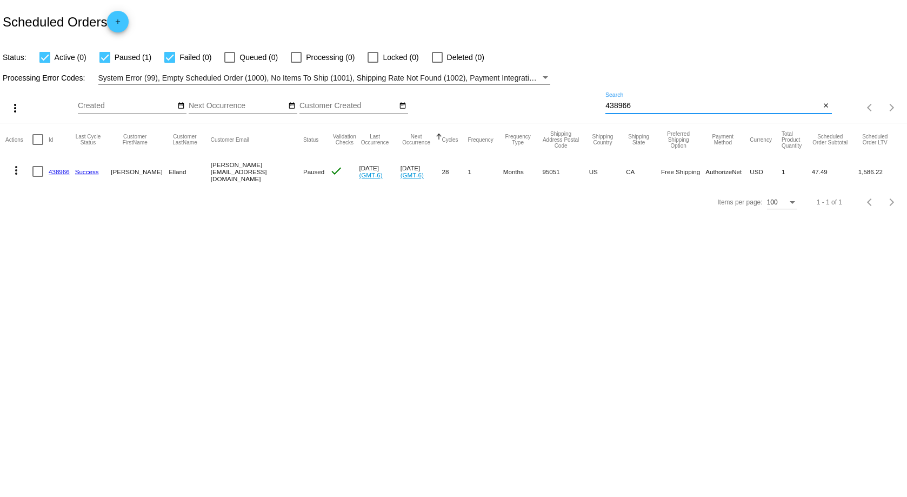
click at [19, 167] on mat-icon "more_vert" at bounding box center [16, 170] width 13 height 13
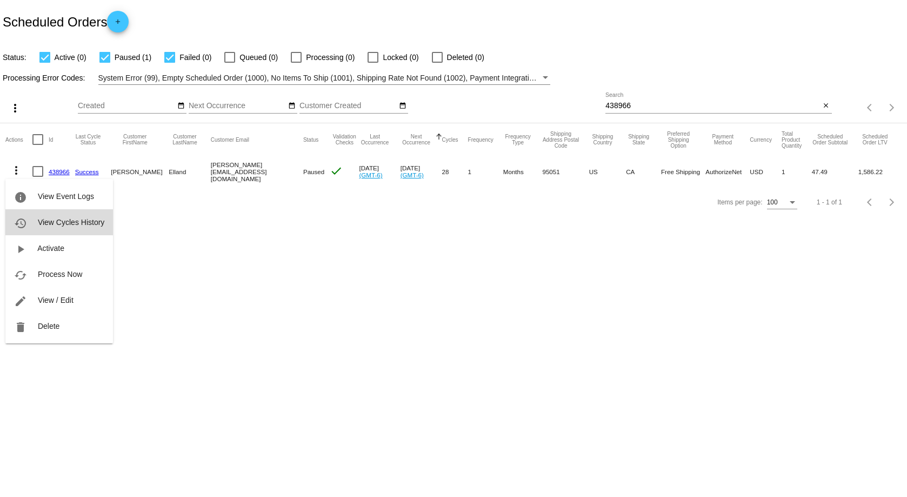
click at [67, 214] on button "history View Cycles History" at bounding box center [59, 222] width 108 height 26
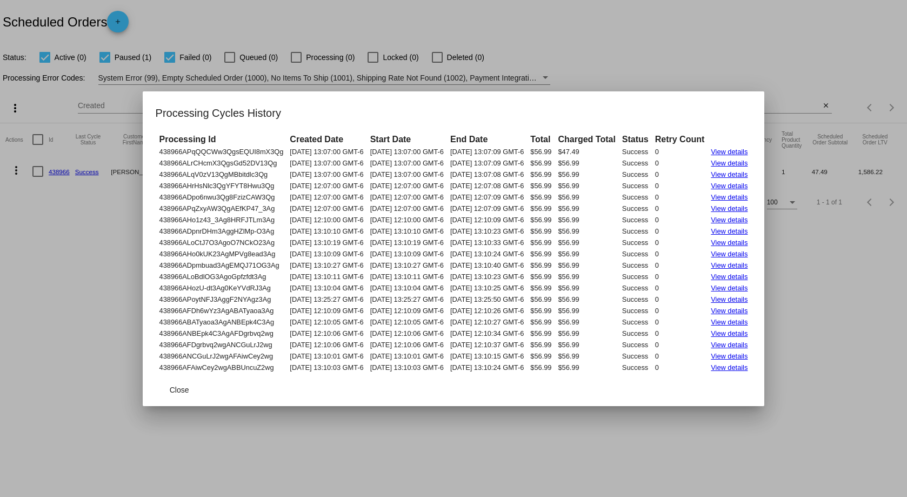
drag, startPoint x: 138, startPoint y: 152, endPoint x: 771, endPoint y: 375, distance: 670.8
click at [752, 375] on app-scheduled-order-cycles-dialog "Processing Cycles History Processing Id Created Date Start Date End Date Total …" at bounding box center [454, 255] width 596 height 302
click at [662, 64] on div at bounding box center [453, 248] width 907 height 497
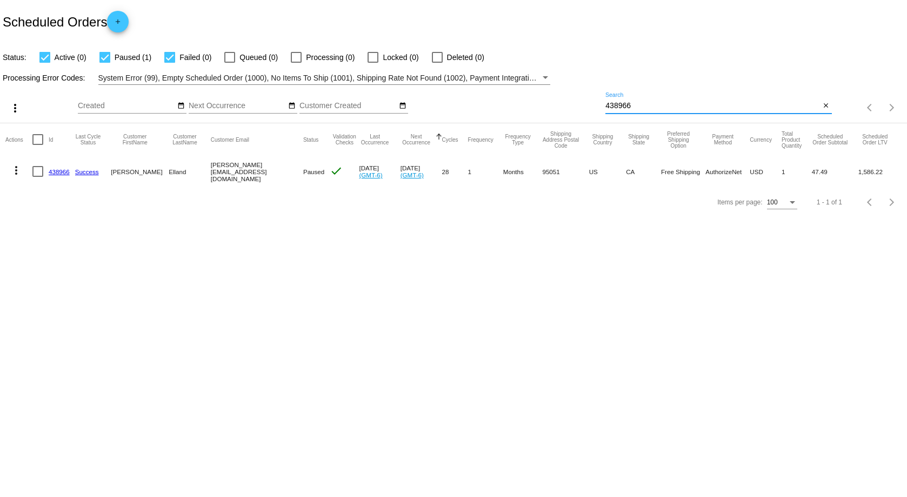
click at [718, 103] on input "438966" at bounding box center [713, 106] width 215 height 9
paste input "958894"
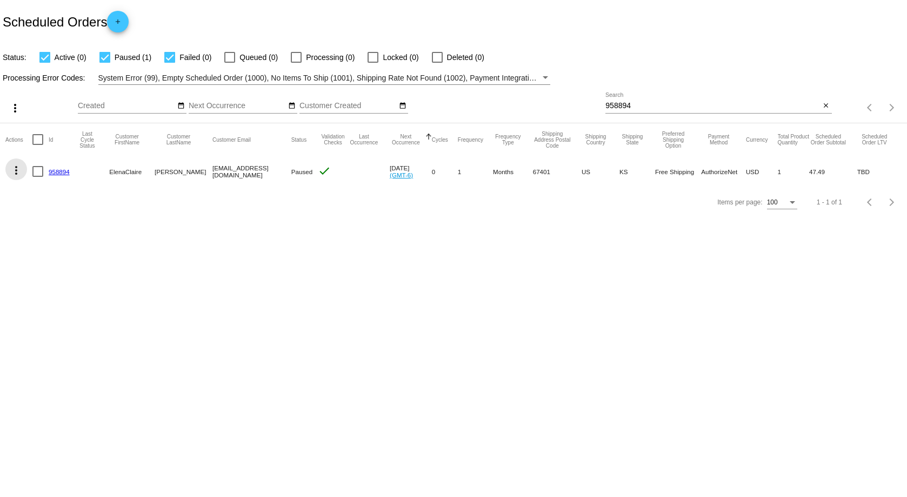
click at [23, 171] on button "more_vert" at bounding box center [16, 169] width 22 height 22
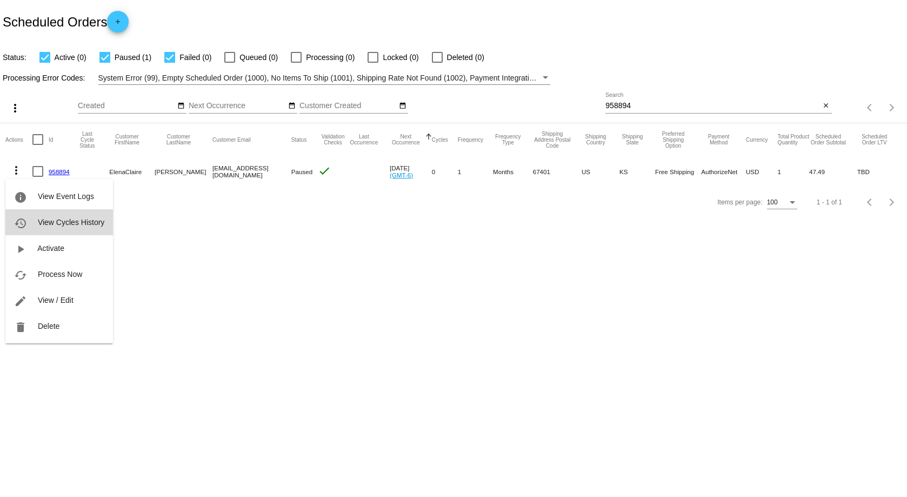
click at [79, 217] on button "history View Cycles History" at bounding box center [59, 222] width 108 height 26
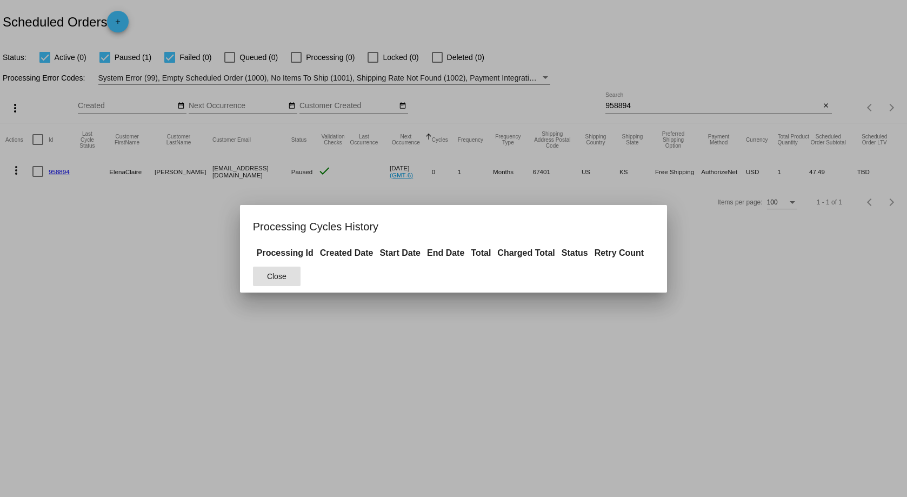
click at [460, 368] on div at bounding box center [453, 248] width 907 height 497
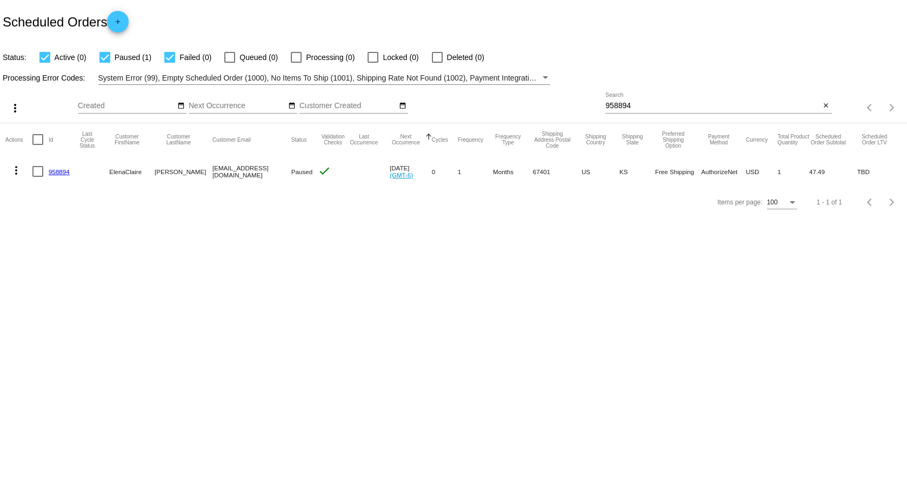
click at [17, 174] on mat-icon "more_vert" at bounding box center [16, 170] width 13 height 13
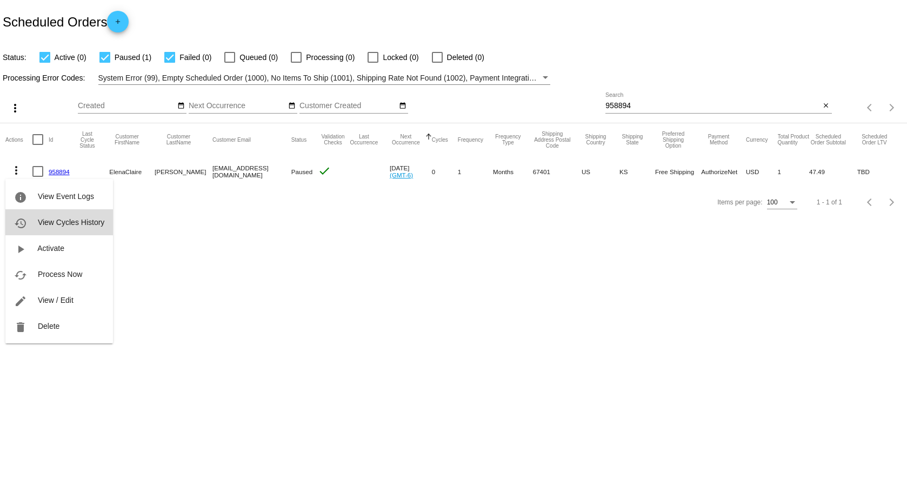
click at [58, 218] on span "View Cycles History" at bounding box center [71, 222] width 67 height 9
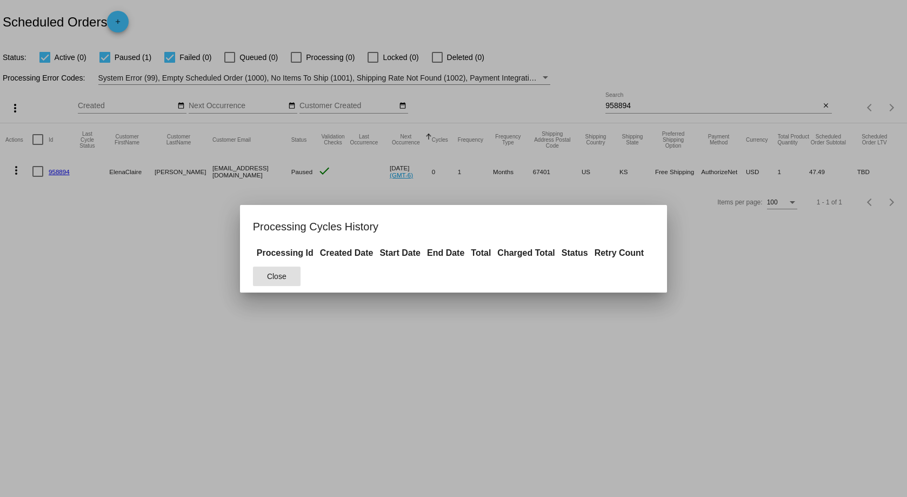
click at [408, 334] on div at bounding box center [453, 248] width 907 height 497
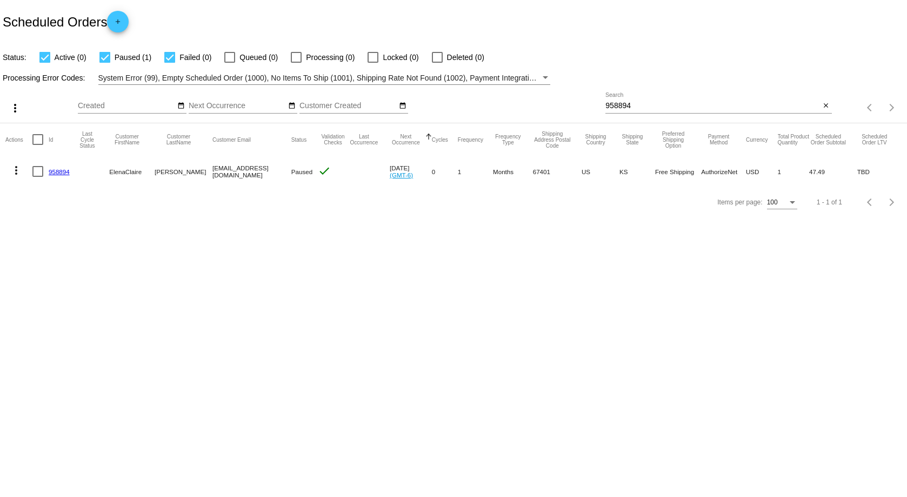
click at [11, 173] on mat-icon "more_vert" at bounding box center [16, 170] width 13 height 13
click at [32, 197] on button "info View Event Logs" at bounding box center [59, 196] width 108 height 26
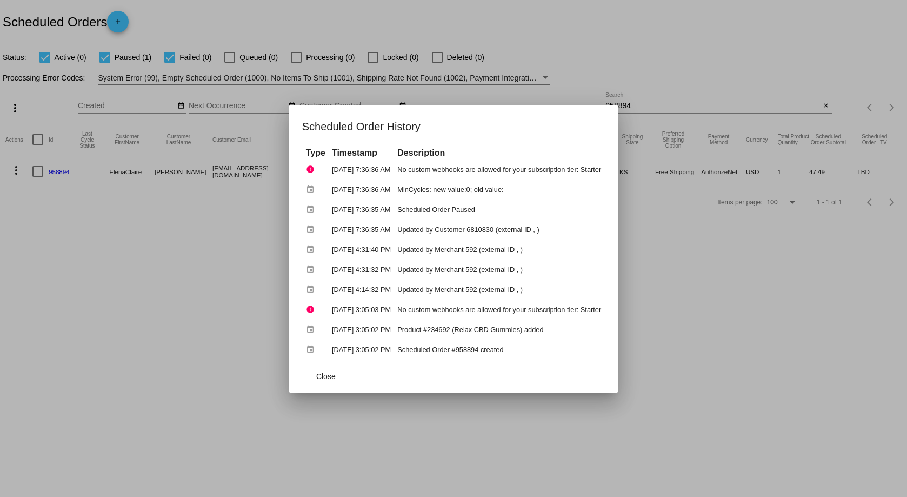
click at [701, 276] on div at bounding box center [453, 248] width 907 height 497
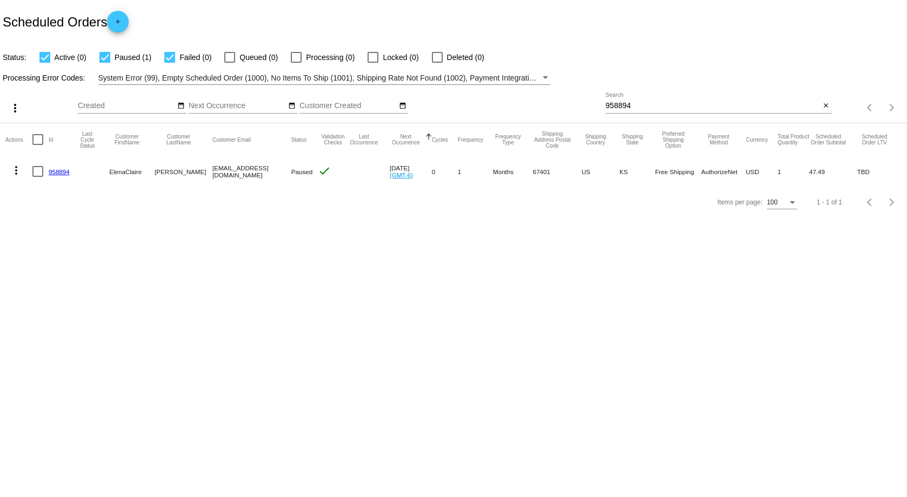
drag, startPoint x: 47, startPoint y: 172, endPoint x: 90, endPoint y: 171, distance: 43.8
click at [90, 171] on mat-row "more_vert 958894 ElenaClaire Lundquist otrmaint@gmail.com Paused check Jul 6 20…" at bounding box center [453, 171] width 897 height 31
click at [15, 170] on mat-icon "more_vert" at bounding box center [16, 170] width 13 height 13
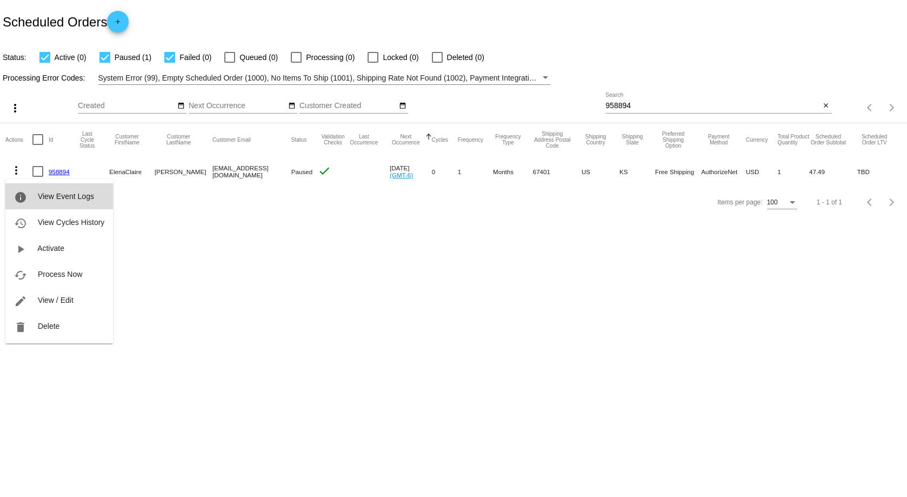
click at [50, 187] on button "info View Event Logs" at bounding box center [59, 196] width 108 height 26
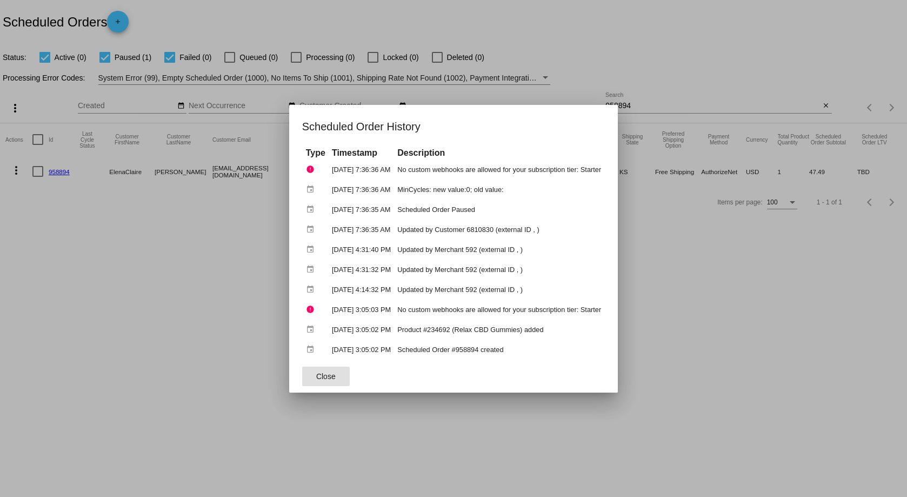
click at [125, 234] on div at bounding box center [453, 248] width 907 height 497
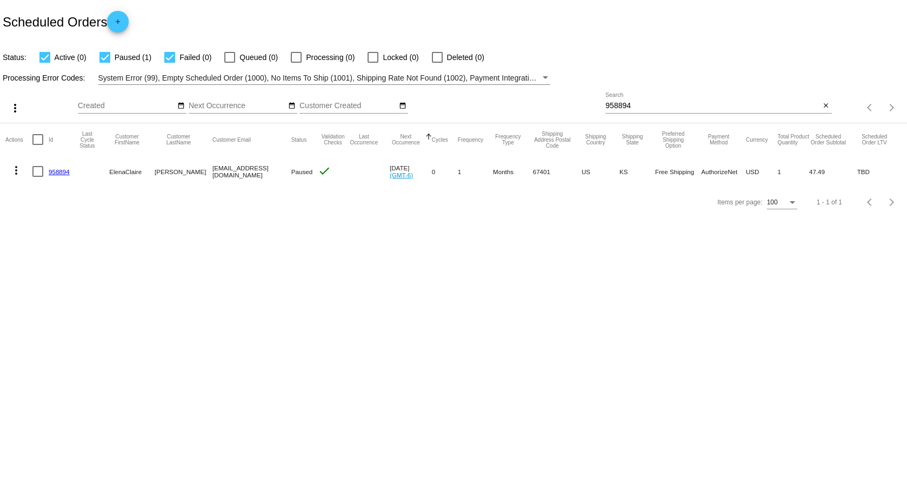
click at [17, 176] on mat-icon "more_vert" at bounding box center [16, 170] width 13 height 13
click at [45, 224] on span "View Cycles History" at bounding box center [71, 222] width 67 height 9
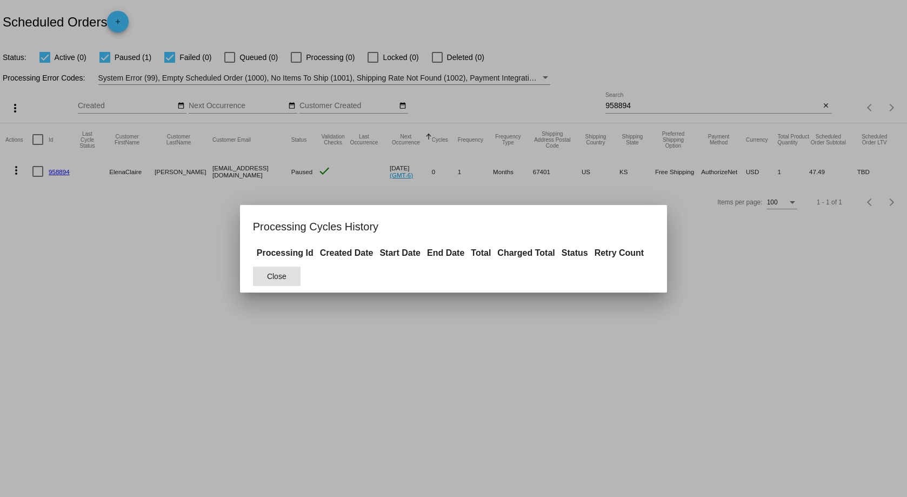
click at [429, 322] on div at bounding box center [453, 248] width 907 height 497
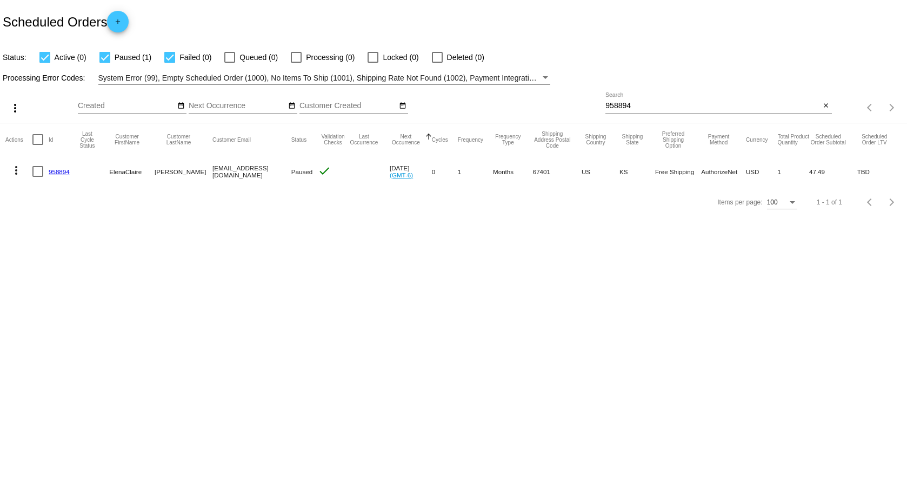
click at [648, 101] on div "958894 Search" at bounding box center [713, 102] width 215 height 21
drag, startPoint x: 648, startPoint y: 101, endPoint x: 645, endPoint y: 106, distance: 6.3
click at [646, 105] on div "958894 Search" at bounding box center [713, 102] width 215 height 21
click at [645, 106] on input "958894" at bounding box center [713, 106] width 215 height 9
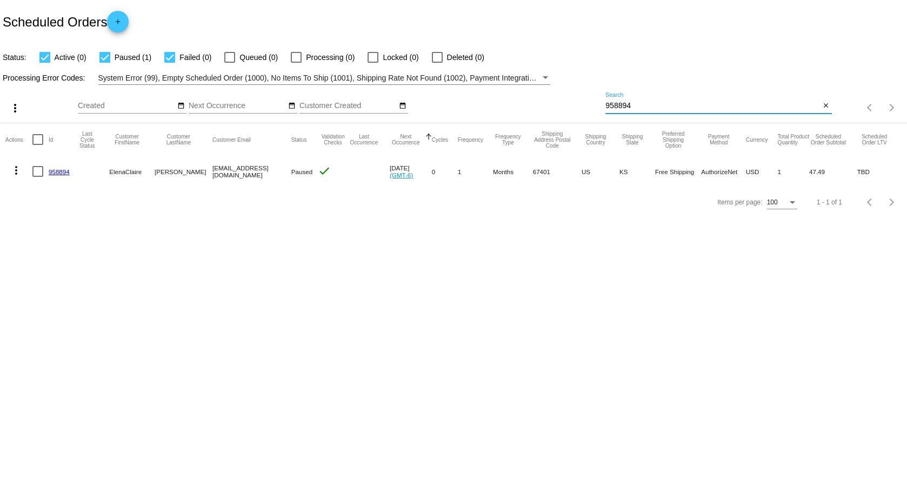
paste input "578516"
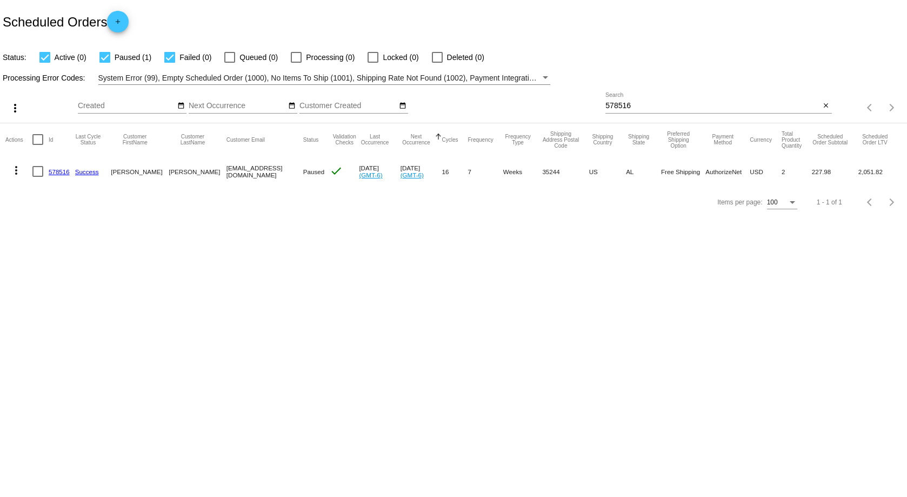
click at [18, 169] on mat-icon "more_vert" at bounding box center [16, 170] width 13 height 13
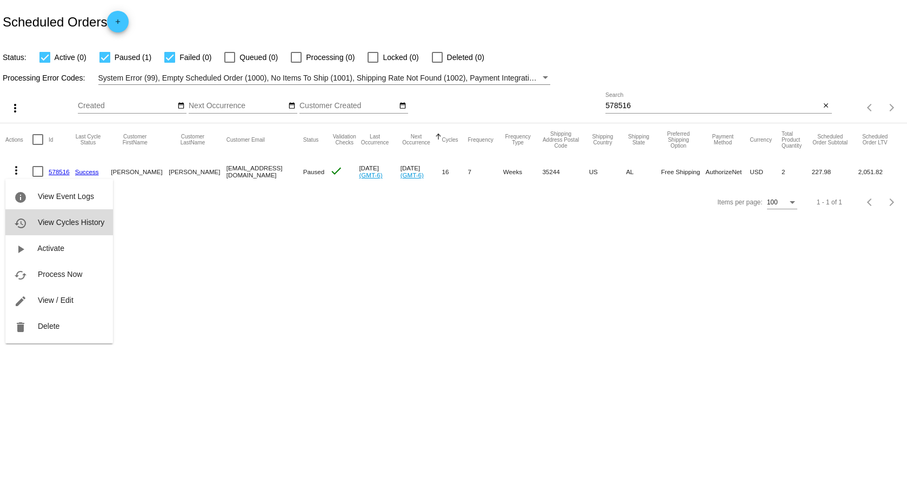
click at [74, 219] on span "View Cycles History" at bounding box center [71, 222] width 67 height 9
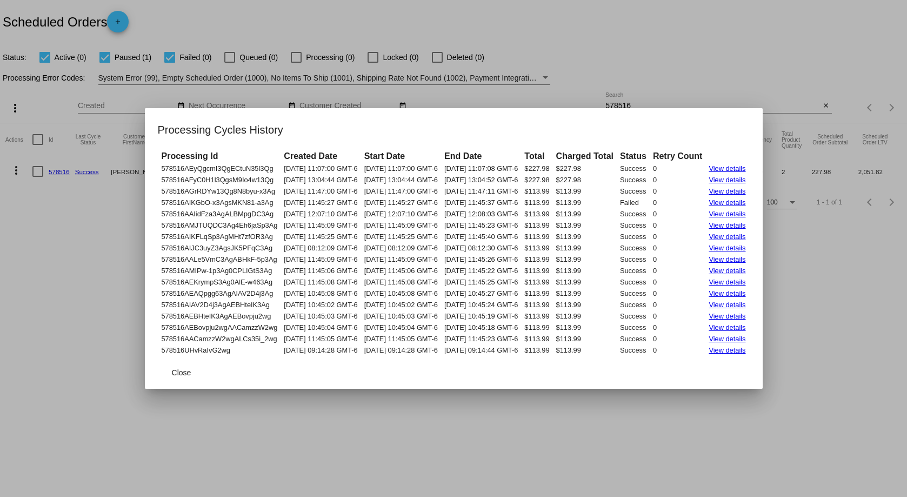
drag, startPoint x: 139, startPoint y: 171, endPoint x: 767, endPoint y: 355, distance: 654.2
click at [749, 355] on tbody "578516AEyQgcmI3QgECtuN35l3Qg 05/01/2025 11:07:00 GMT-6 05/01/2025 11:07:00 GMT-…" at bounding box center [454, 259] width 590 height 192
click at [845, 97] on div at bounding box center [453, 248] width 907 height 497
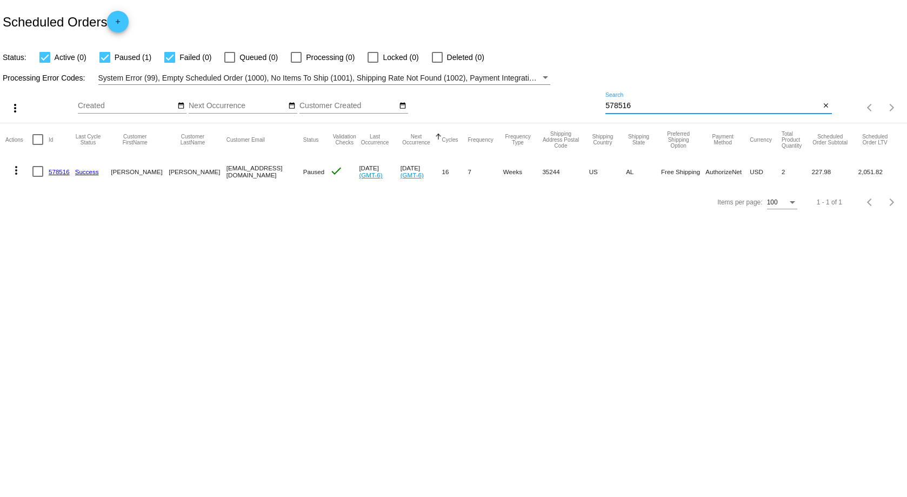
click at [728, 108] on input "578516" at bounding box center [713, 106] width 215 height 9
click at [727, 108] on input "578516" at bounding box center [713, 106] width 215 height 9
paste input "842909"
click at [17, 169] on mat-icon "more_vert" at bounding box center [16, 170] width 13 height 13
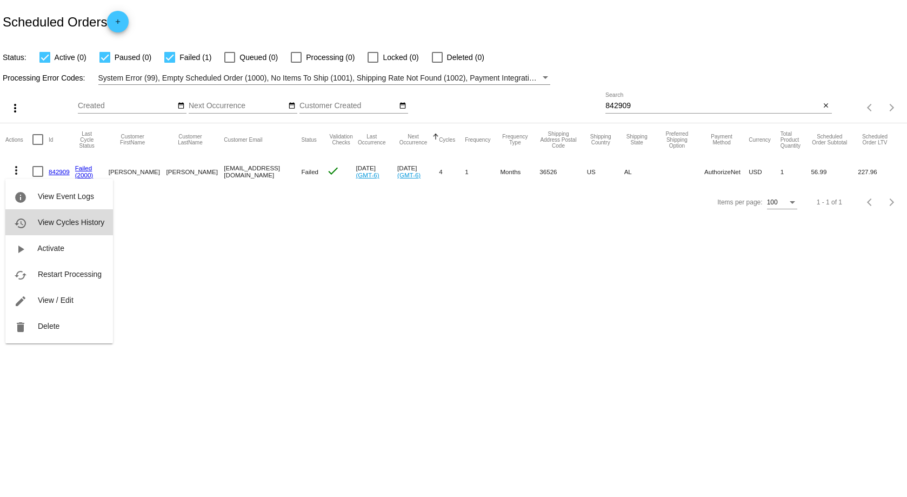
click at [75, 223] on span "View Cycles History" at bounding box center [71, 222] width 67 height 9
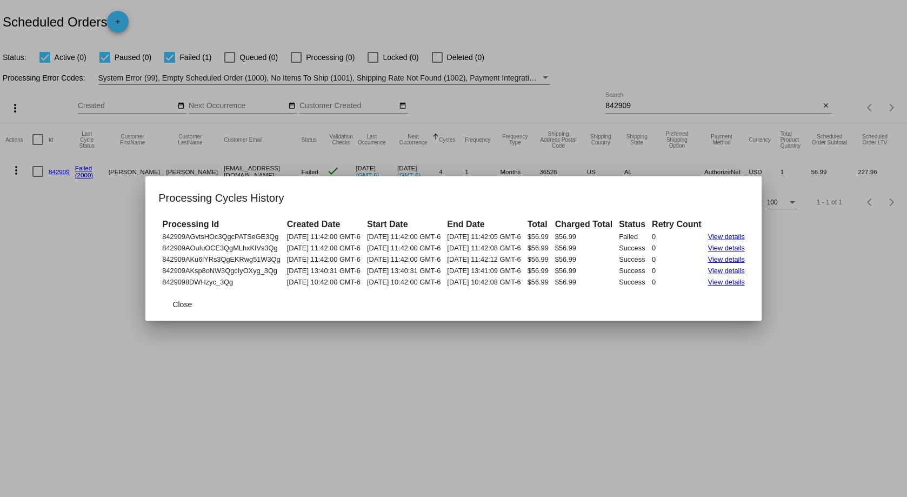
drag, startPoint x: 140, startPoint y: 235, endPoint x: 768, endPoint y: 283, distance: 629.7
click at [748, 283] on table "Processing Id Created Date Start Date End Date Total Charged Total Status Retry…" at bounding box center [453, 252] width 590 height 71
drag, startPoint x: 697, startPoint y: 106, endPoint x: 669, endPoint y: 106, distance: 27.6
click at [697, 106] on div at bounding box center [453, 248] width 907 height 497
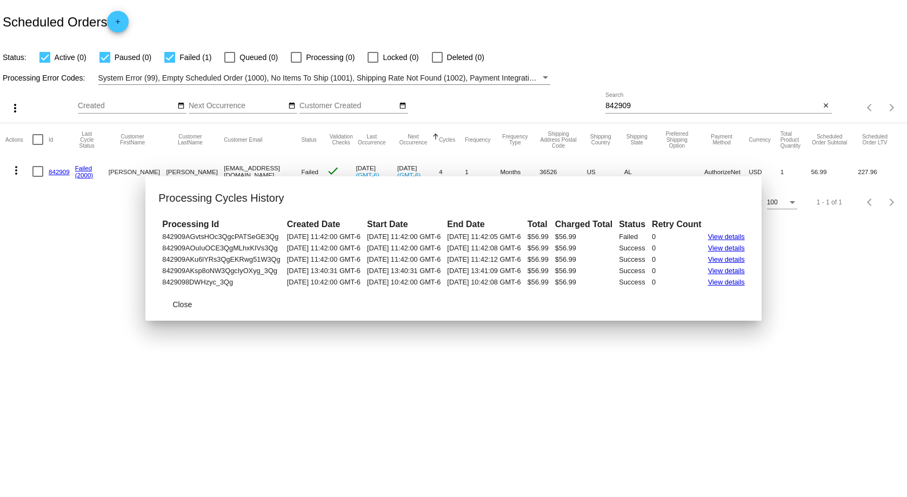
click at [669, 106] on input "842909" at bounding box center [713, 106] width 215 height 9
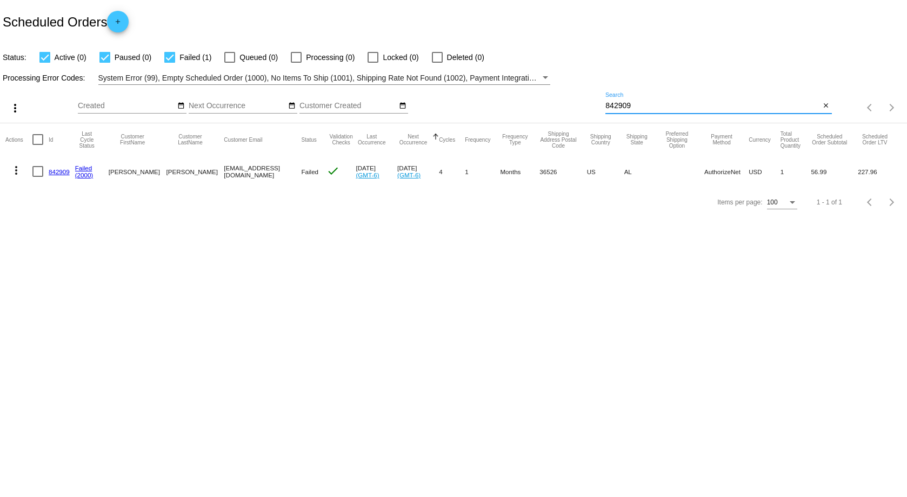
paste input "499360"
click at [18, 171] on mat-icon "more_vert" at bounding box center [16, 170] width 13 height 13
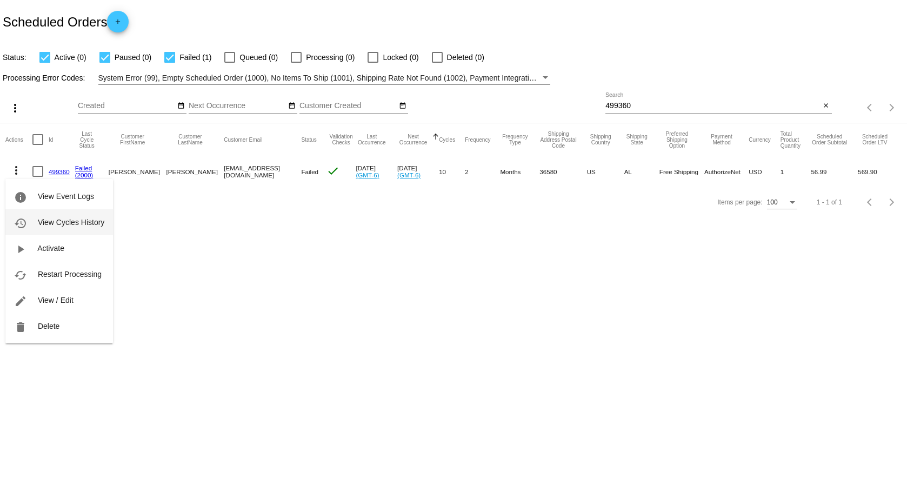
click at [58, 218] on span "View Cycles History" at bounding box center [71, 222] width 67 height 9
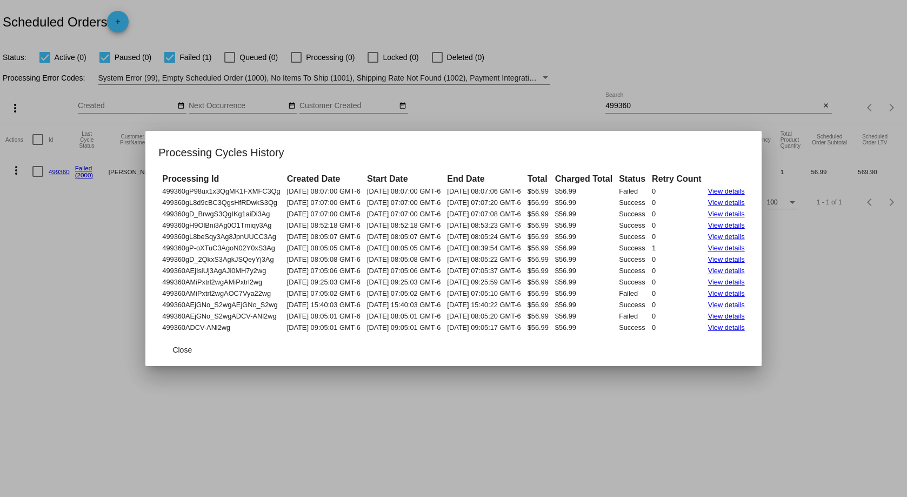
drag, startPoint x: 141, startPoint y: 190, endPoint x: 770, endPoint y: 333, distance: 645.6
click at [761, 333] on mat-dialog-content "Processing Id Created Date Start Date End Date Total Charged Total Status Retry…" at bounding box center [453, 253] width 616 height 162
click at [626, 102] on div at bounding box center [453, 248] width 907 height 497
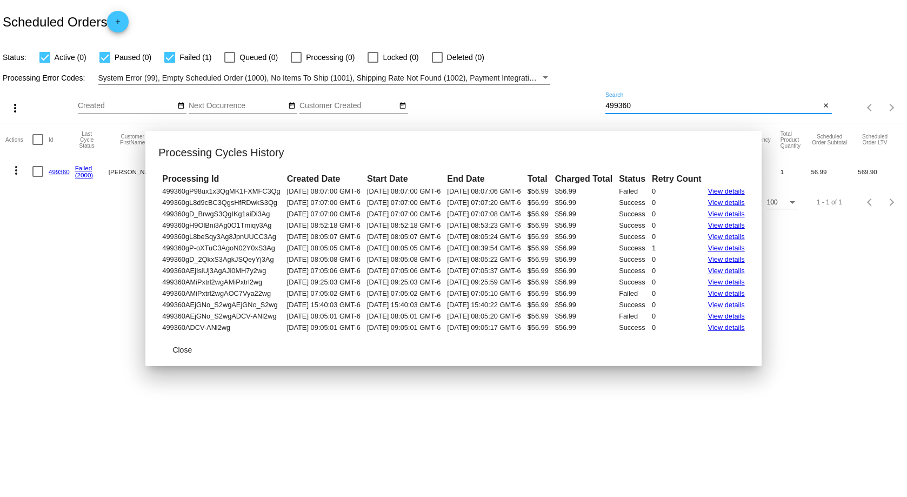
click at [626, 102] on input "499360" at bounding box center [713, 106] width 215 height 9
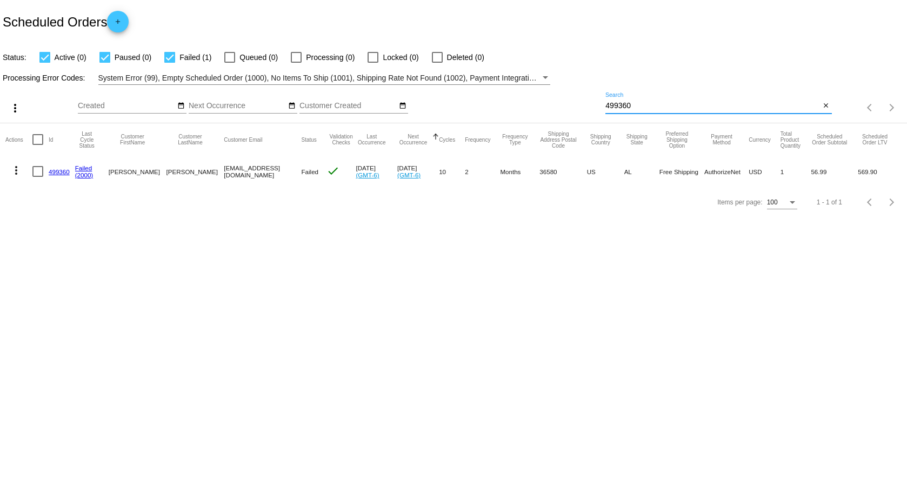
paste input "55994"
click at [23, 168] on button "more_vert" at bounding box center [16, 169] width 22 height 22
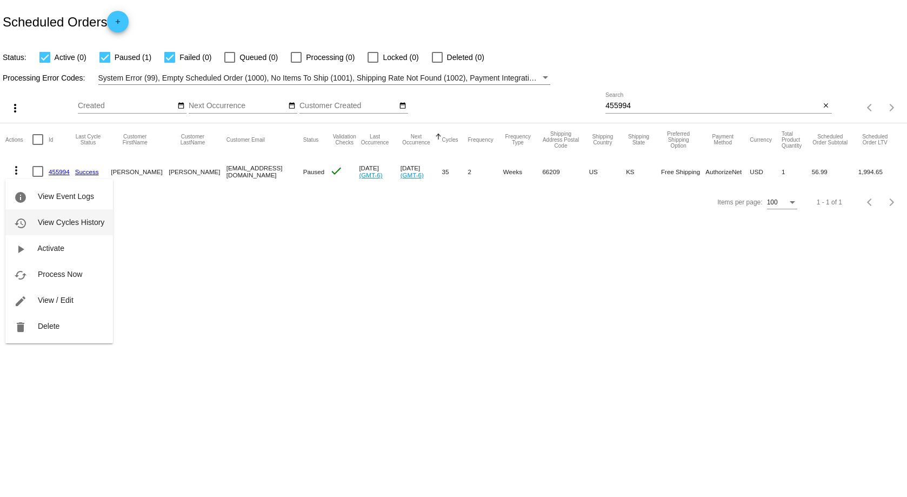
click at [82, 223] on span "View Cycles History" at bounding box center [71, 222] width 67 height 9
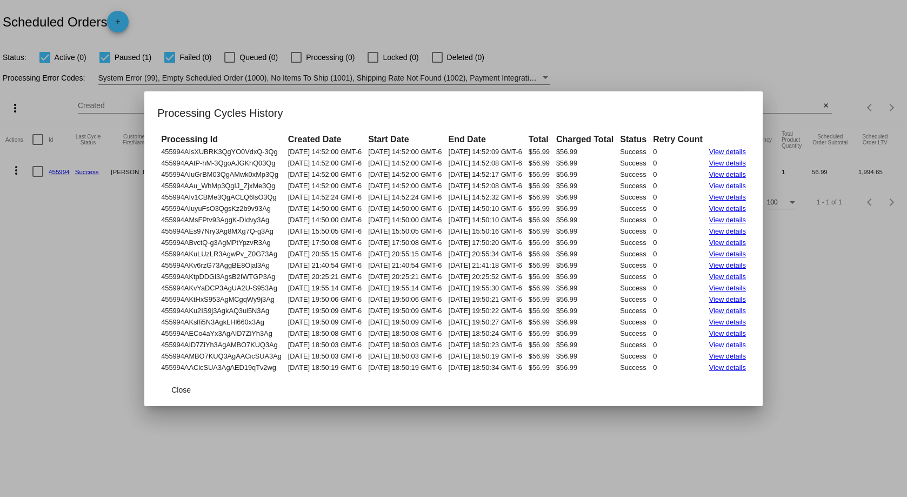
drag, startPoint x: 140, startPoint y: 152, endPoint x: 771, endPoint y: 366, distance: 666.6
click at [763, 366] on mat-dialog-content "Processing Id Created Date Start Date End Date Total Charged Total Status Retry…" at bounding box center [453, 252] width 619 height 241
click at [711, 60] on div at bounding box center [453, 248] width 907 height 497
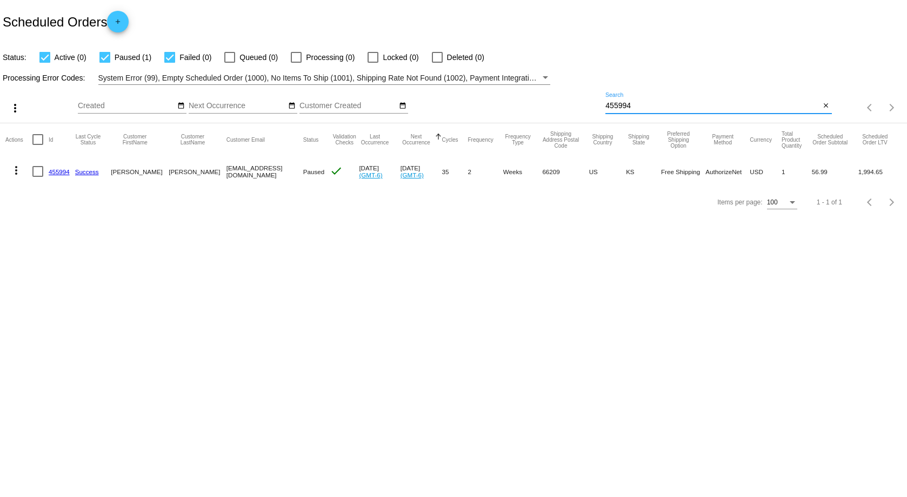
click at [693, 106] on input "455994" at bounding box center [713, 106] width 215 height 9
paste input "77616"
type input "776164"
click at [21, 171] on mat-icon "more_vert" at bounding box center [16, 170] width 13 height 13
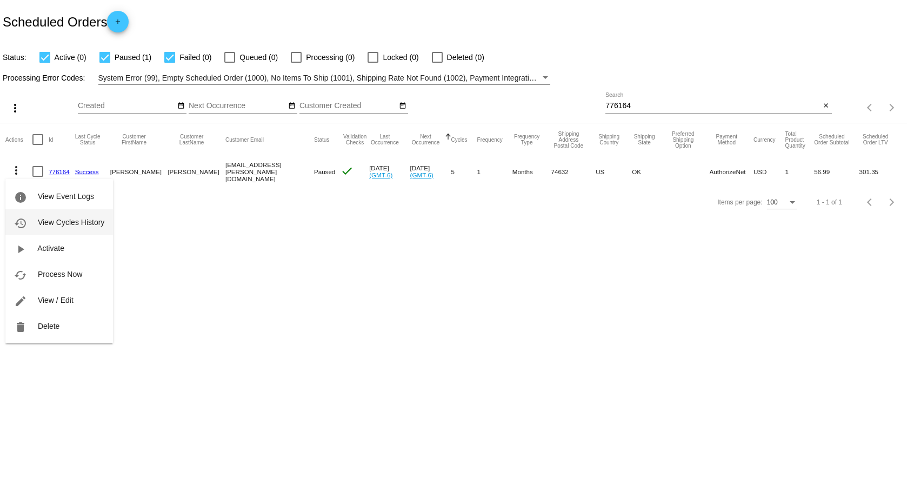
click at [55, 222] on span "View Cycles History" at bounding box center [71, 222] width 67 height 9
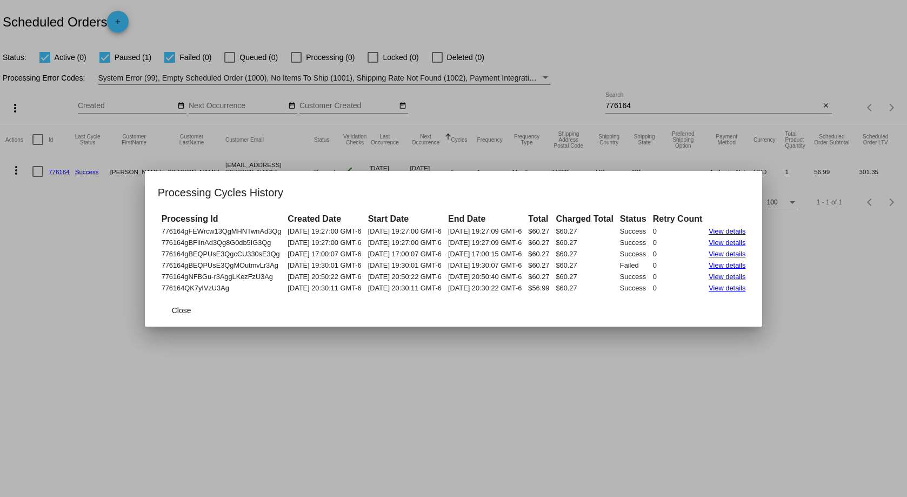
drag, startPoint x: 138, startPoint y: 226, endPoint x: 336, endPoint y: 258, distance: 200.6
click at [336, 258] on table "Processing Id Created Date Start Date End Date Total Charged Total Status Retry…" at bounding box center [454, 253] width 592 height 82
click at [323, 257] on td "11/16/2024 17:00:07 GMT-6" at bounding box center [324, 254] width 79 height 10
drag, startPoint x: 140, startPoint y: 228, endPoint x: 765, endPoint y: 288, distance: 627.4
click at [749, 288] on tbody "776164gFEWrcw13QgMHNTwnAd3Qg 01/15/2025 19:27:00 GMT-6 01/15/2025 19:27:00 GMT-…" at bounding box center [454, 259] width 590 height 67
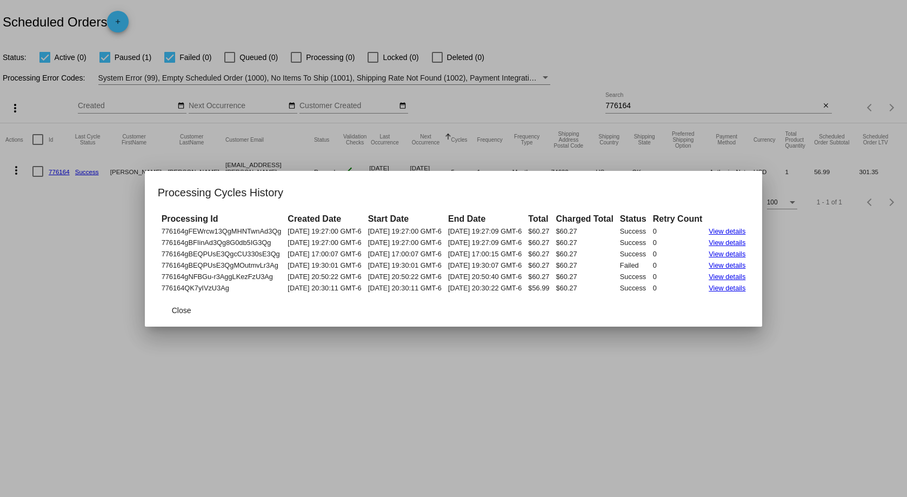
click at [795, 420] on div at bounding box center [453, 248] width 907 height 497
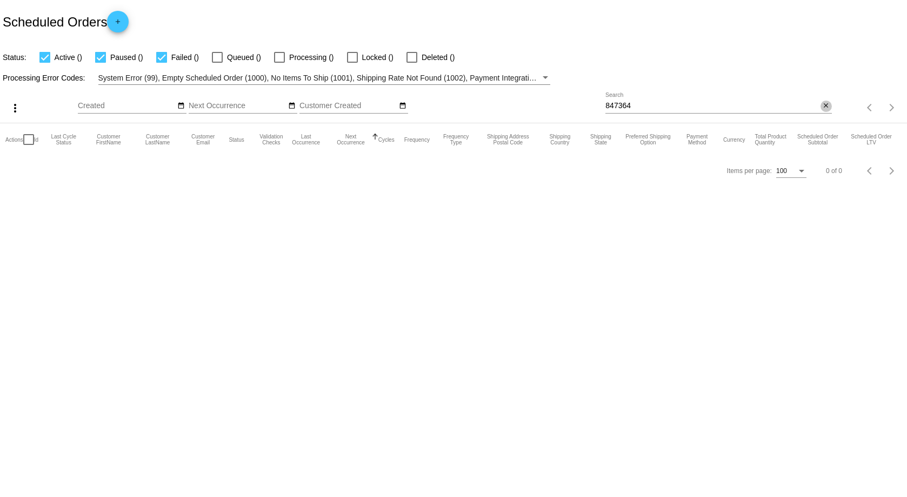
click at [824, 107] on mat-icon "close" at bounding box center [827, 106] width 8 height 9
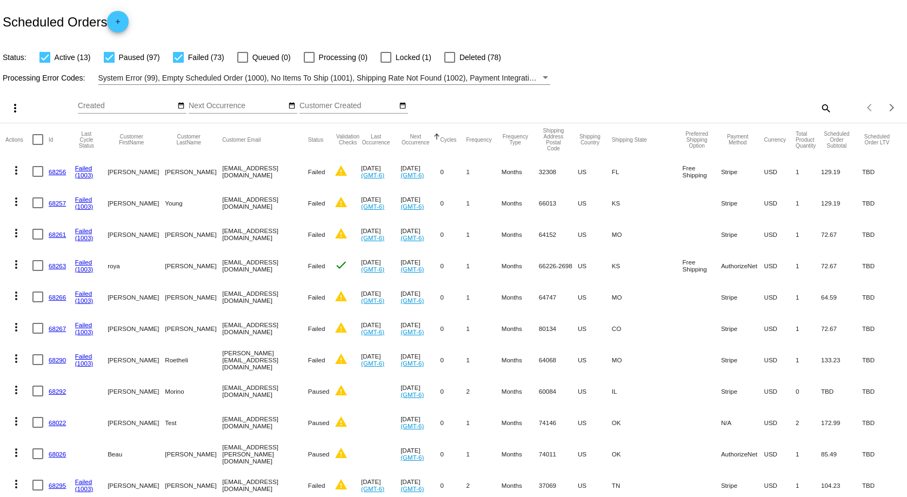
click at [820, 108] on mat-icon "search" at bounding box center [825, 108] width 13 height 17
click at [682, 101] on div "Search" at bounding box center [719, 102] width 226 height 21
click at [673, 105] on input "Search" at bounding box center [719, 106] width 226 height 9
paste input "6162655"
type input "6162655"
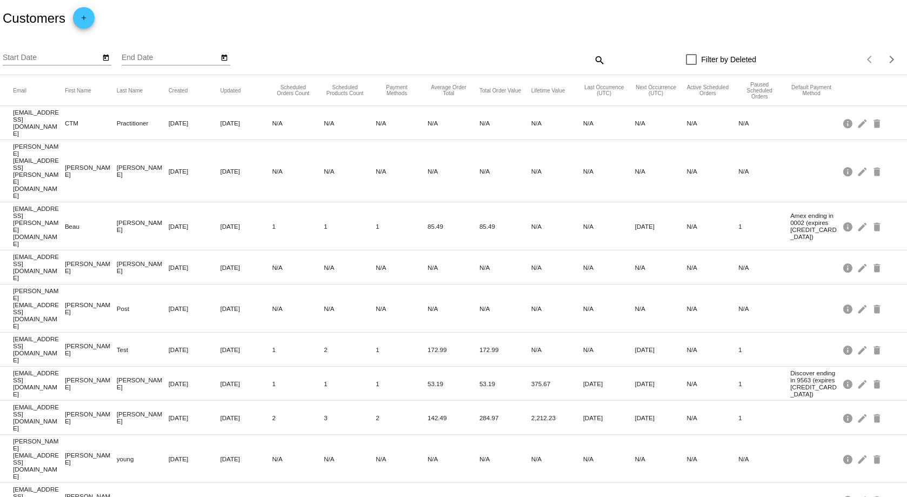
click at [595, 60] on mat-icon "search" at bounding box center [599, 59] width 13 height 17
click at [595, 52] on div "Search" at bounding box center [493, 54] width 226 height 21
click at [560, 61] on div "search" at bounding box center [493, 59] width 226 height 17
click at [593, 60] on mat-icon "search" at bounding box center [599, 59] width 13 height 17
click at [532, 59] on input "Search" at bounding box center [493, 58] width 226 height 9
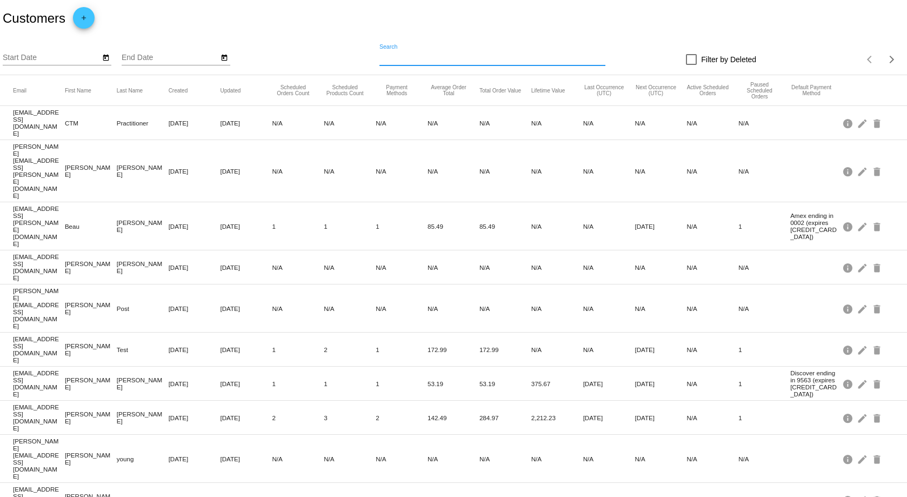
paste input "6162655"
type input "6162655"
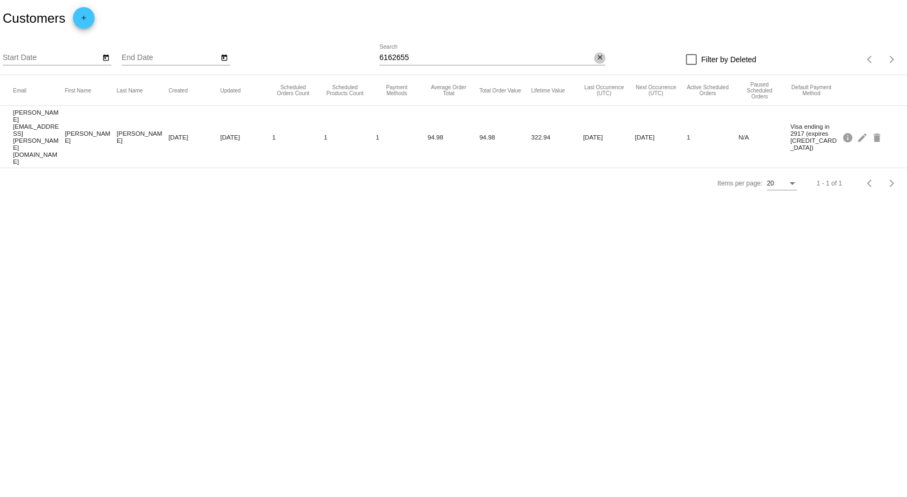
click at [602, 61] on mat-icon "close" at bounding box center [600, 58] width 8 height 9
